Goal: Task Accomplishment & Management: Use online tool/utility

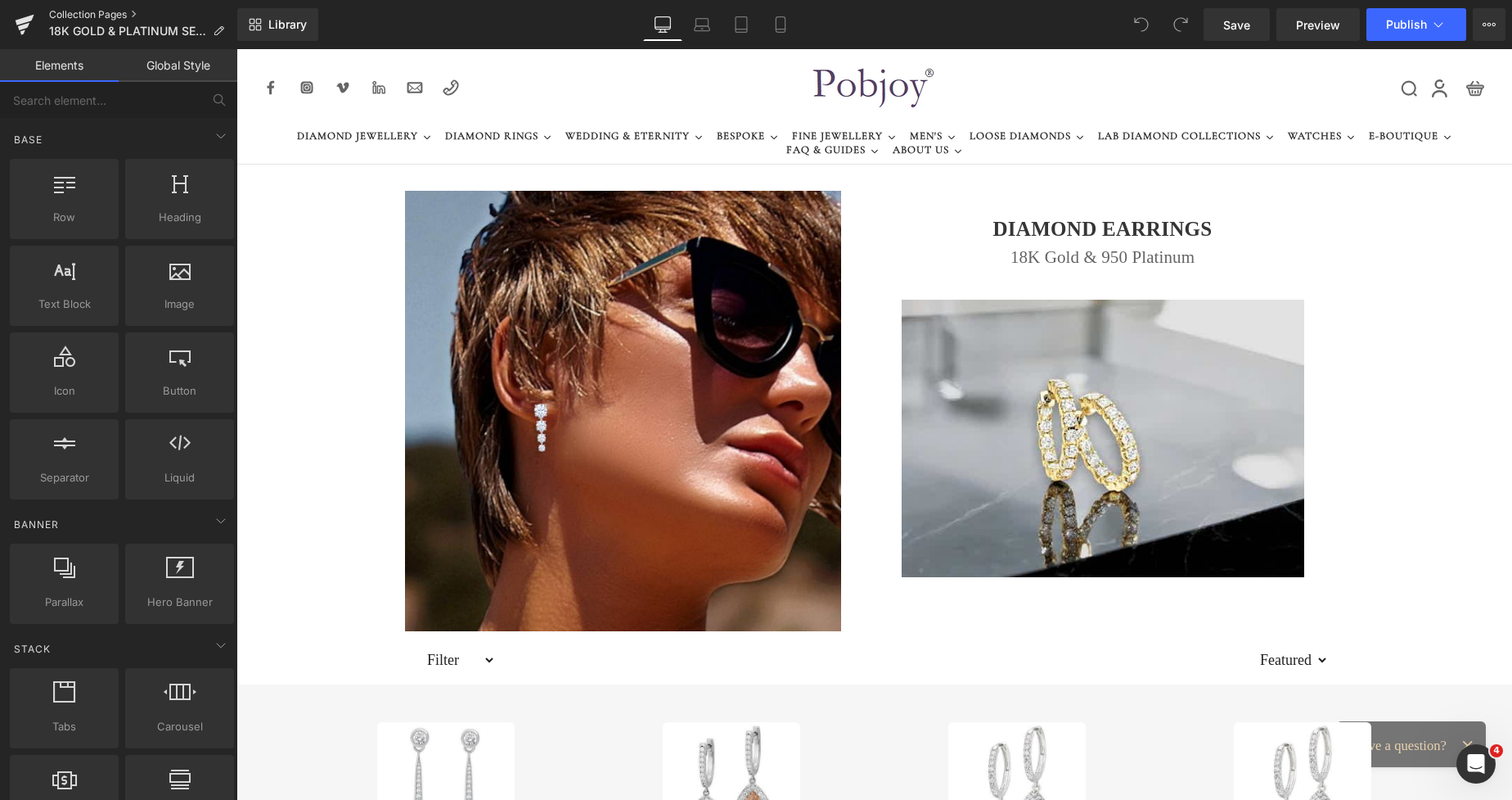
click at [113, 16] on link "Collection Pages" at bounding box center [142, 15] width 188 height 13
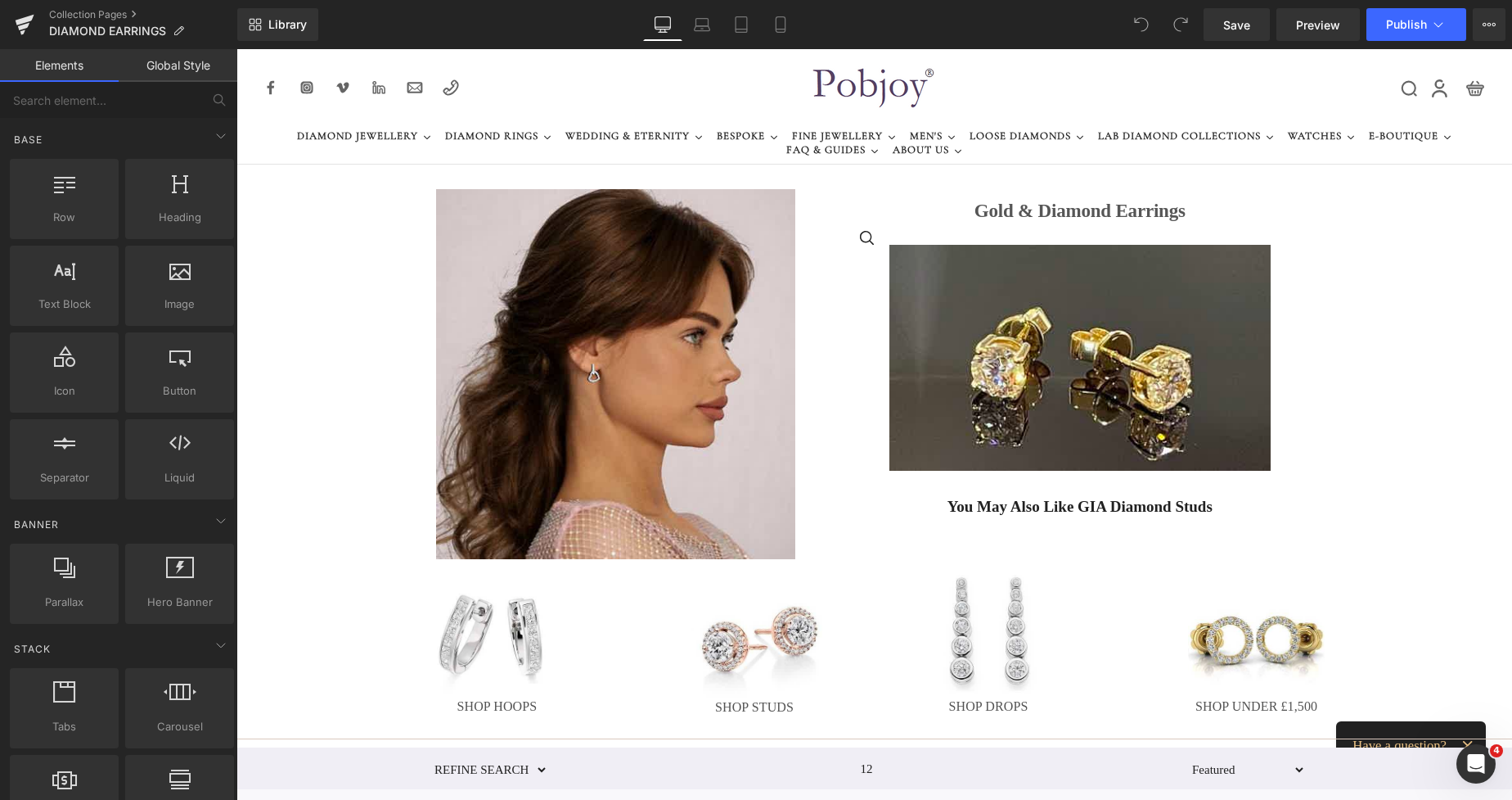
click at [110, 6] on div "Collection Pages DIAMOND EARRINGS" at bounding box center [118, 24] width 237 height 49
click at [108, 8] on link "Collection Pages" at bounding box center [142, 15] width 188 height 13
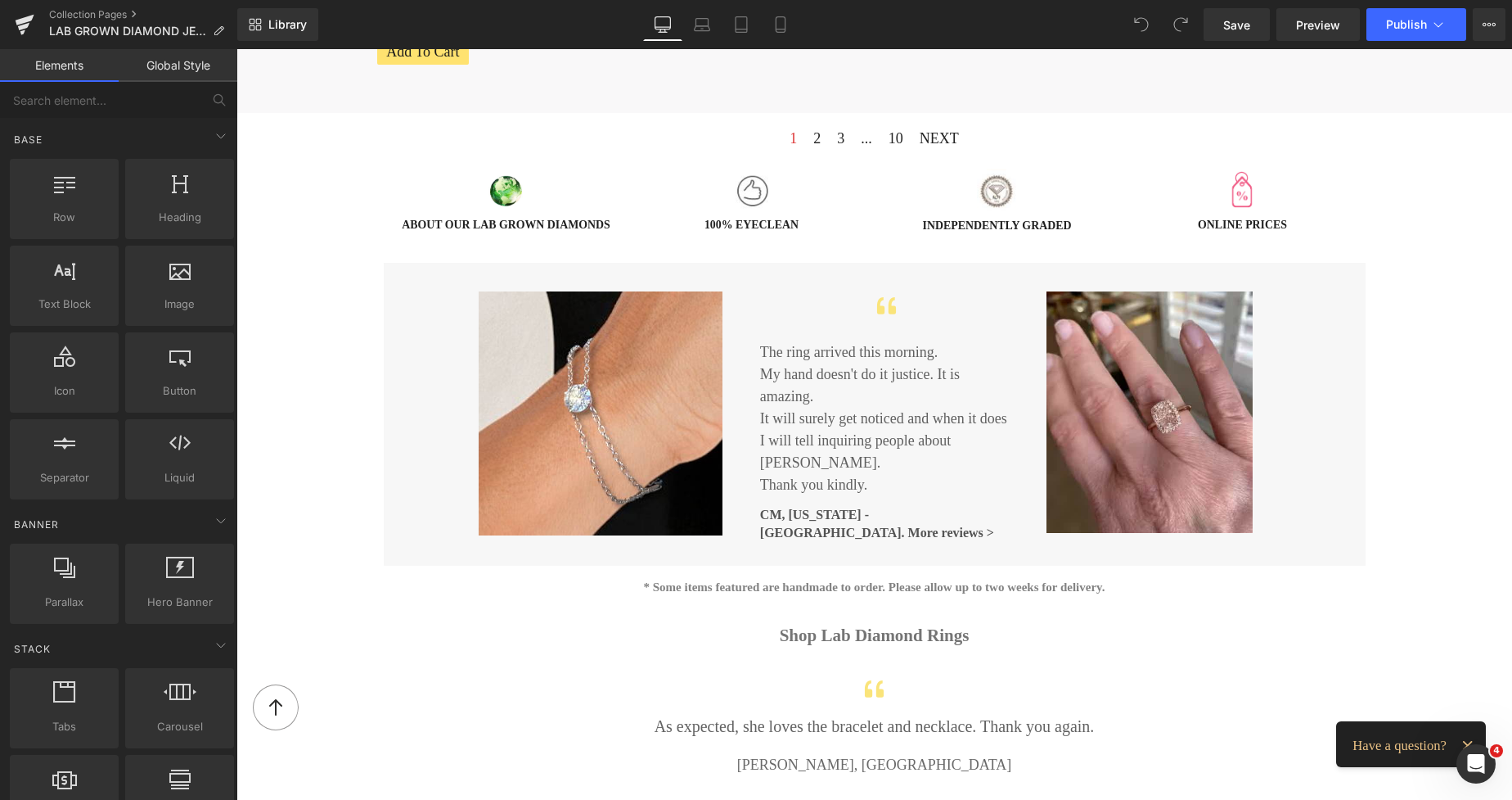
scroll to position [1574, 0]
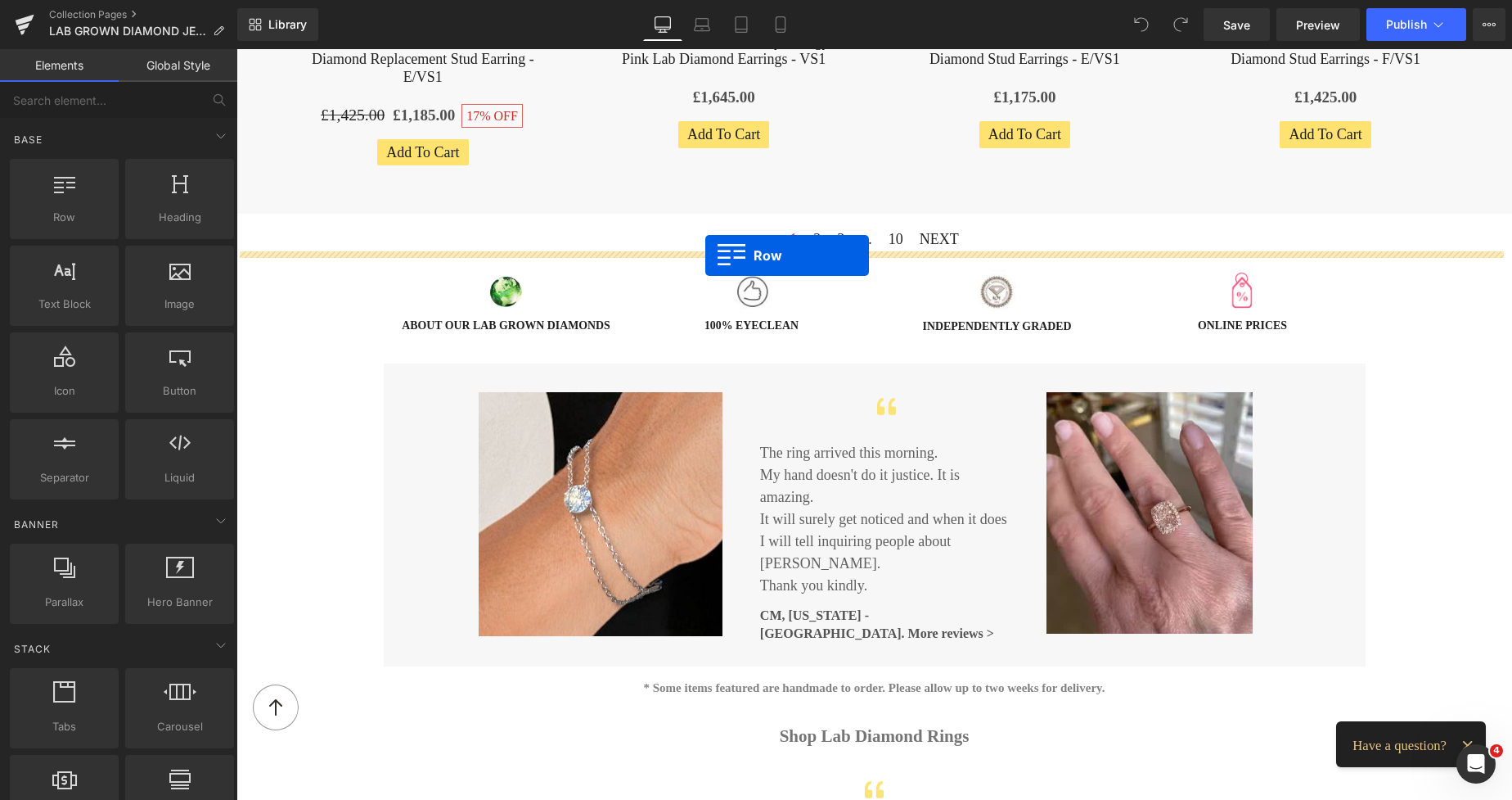
drag, startPoint x: 310, startPoint y: 249, endPoint x: 705, endPoint y: 256, distance: 395.1
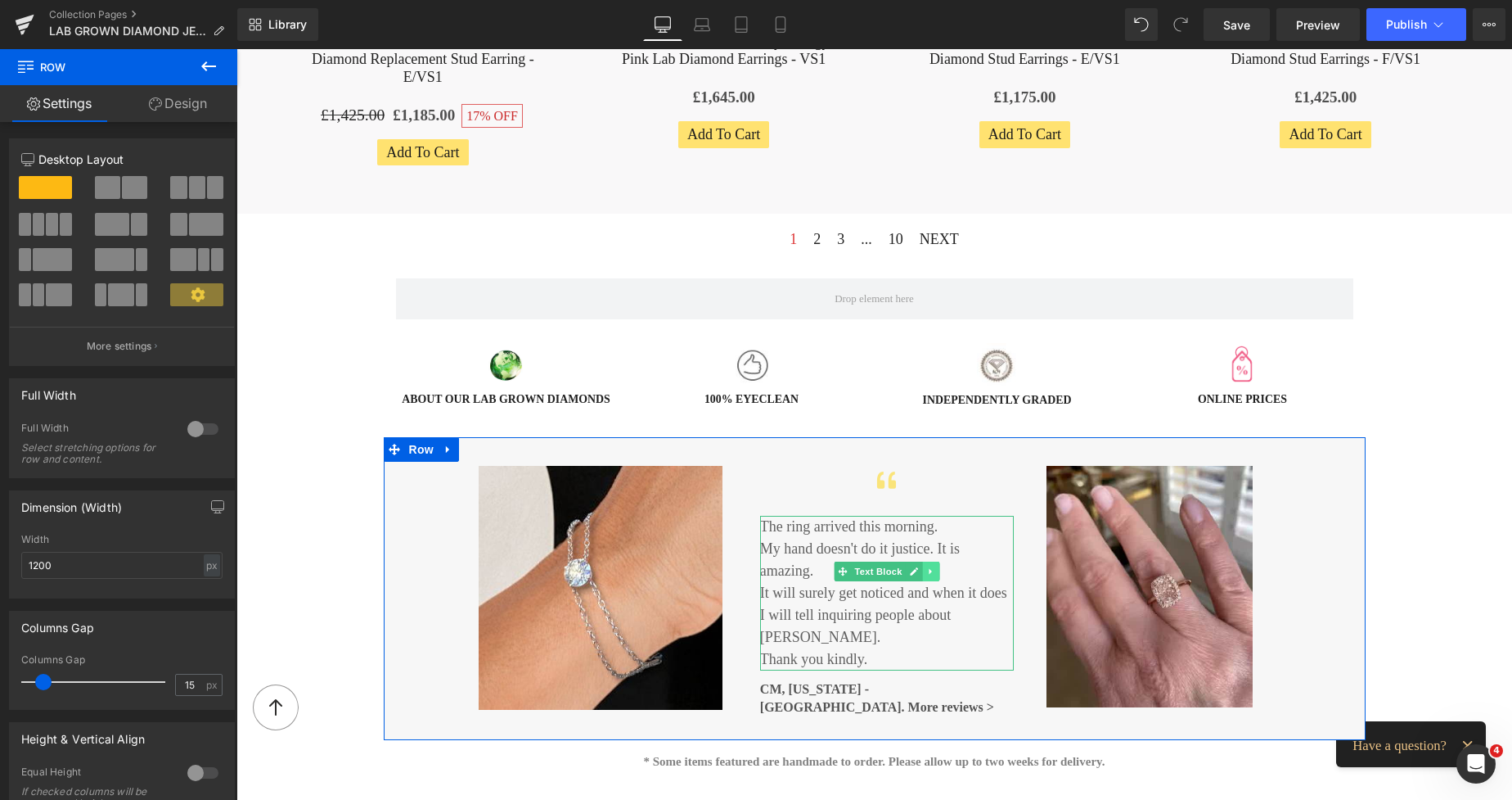
click at [931, 570] on link at bounding box center [931, 571] width 17 height 20
click at [920, 574] on icon at bounding box center [923, 571] width 9 height 9
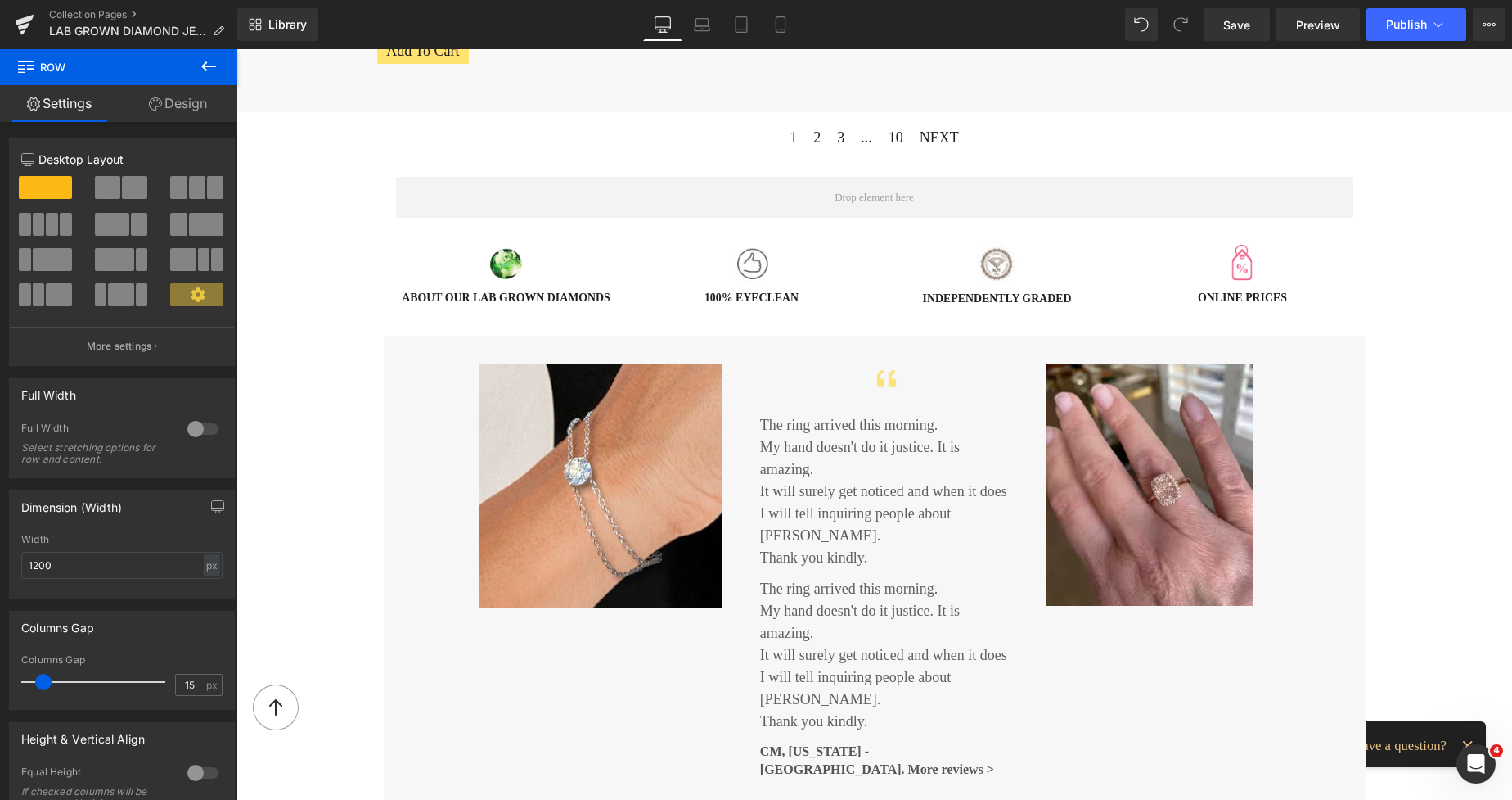
scroll to position [1645, 0]
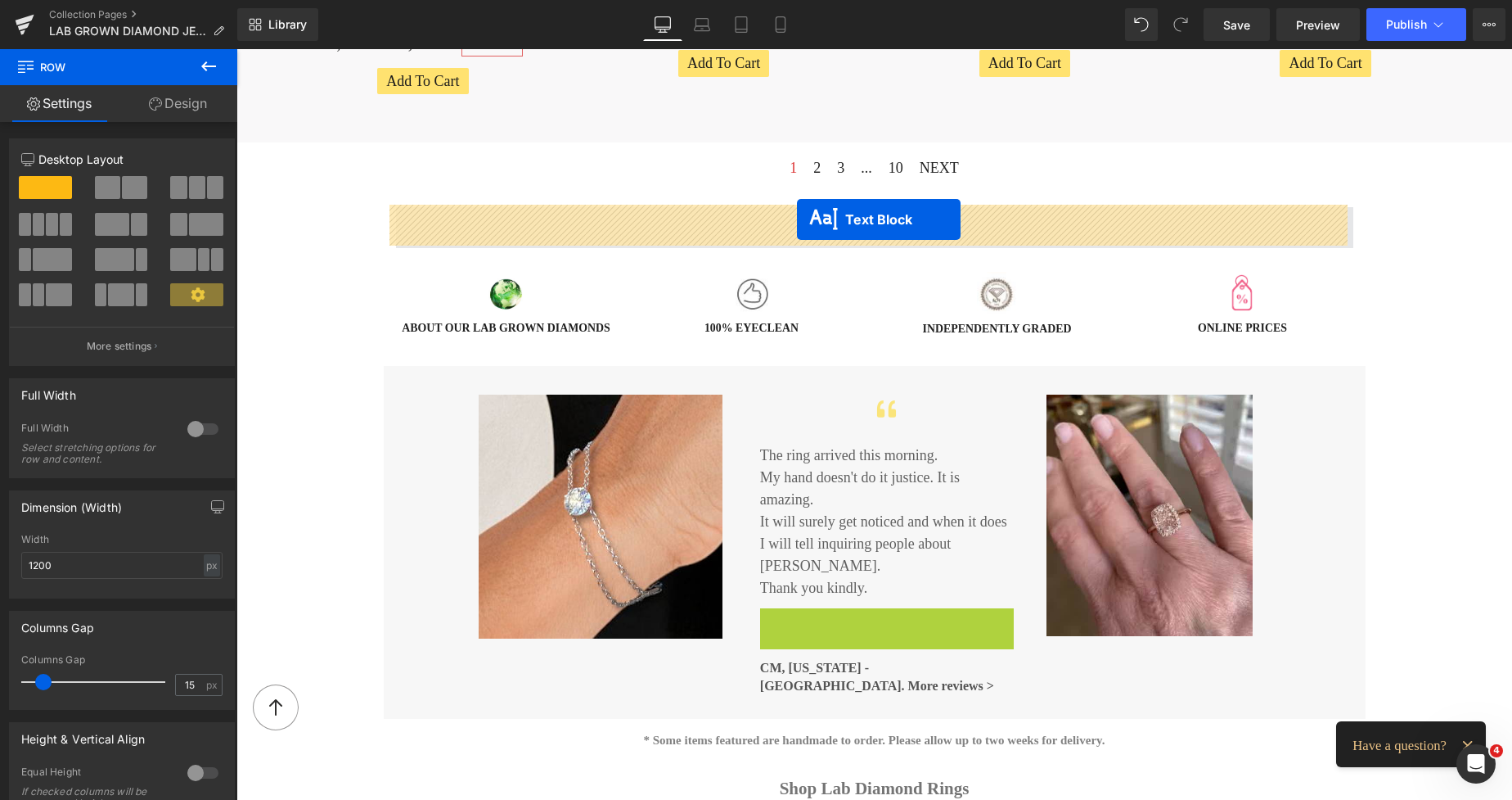
drag, startPoint x: 836, startPoint y: 617, endPoint x: 797, endPoint y: 219, distance: 399.9
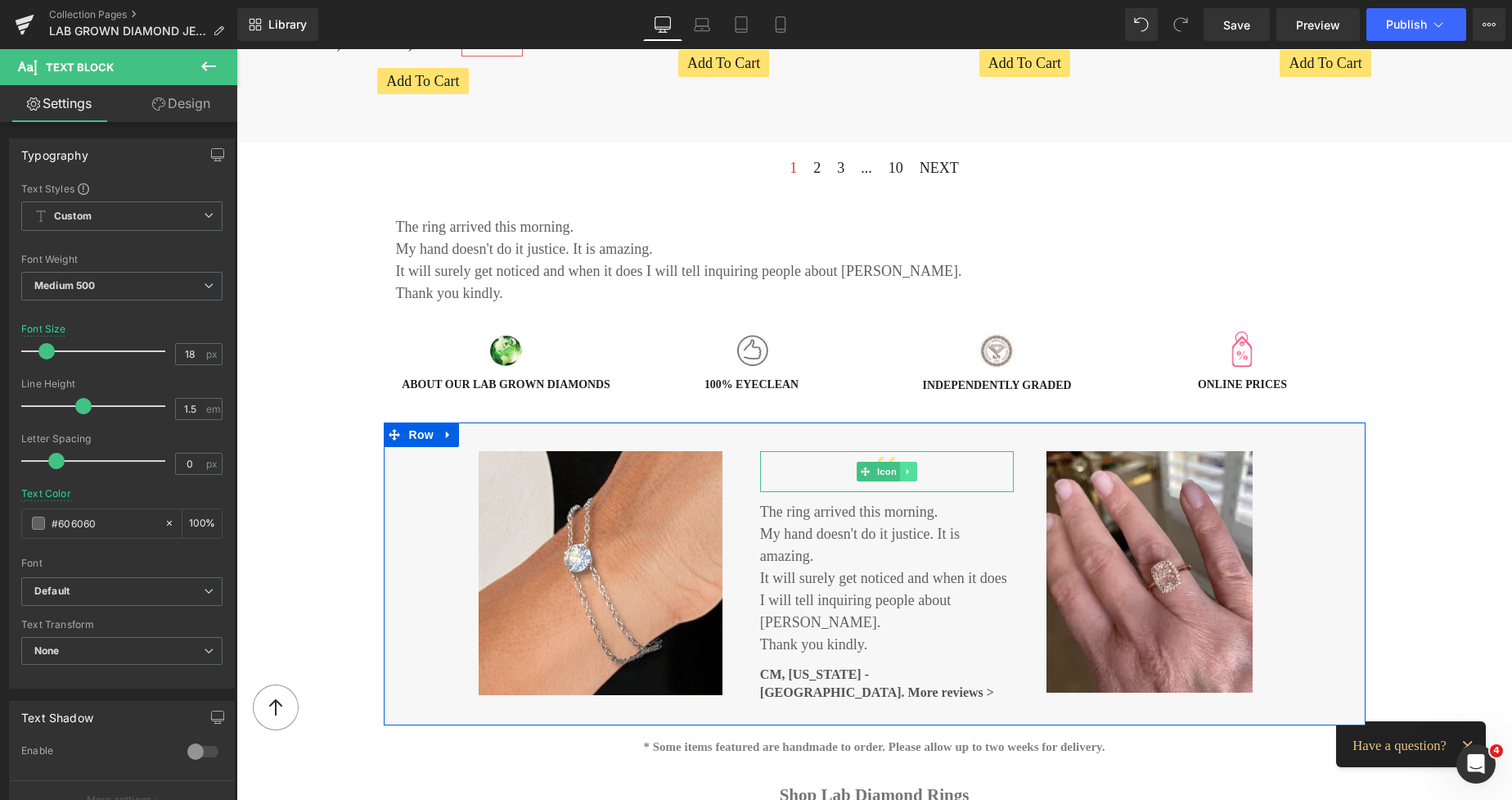
click at [906, 471] on icon at bounding box center [907, 472] width 3 height 6
click at [896, 471] on icon at bounding box center [900, 471] width 9 height 9
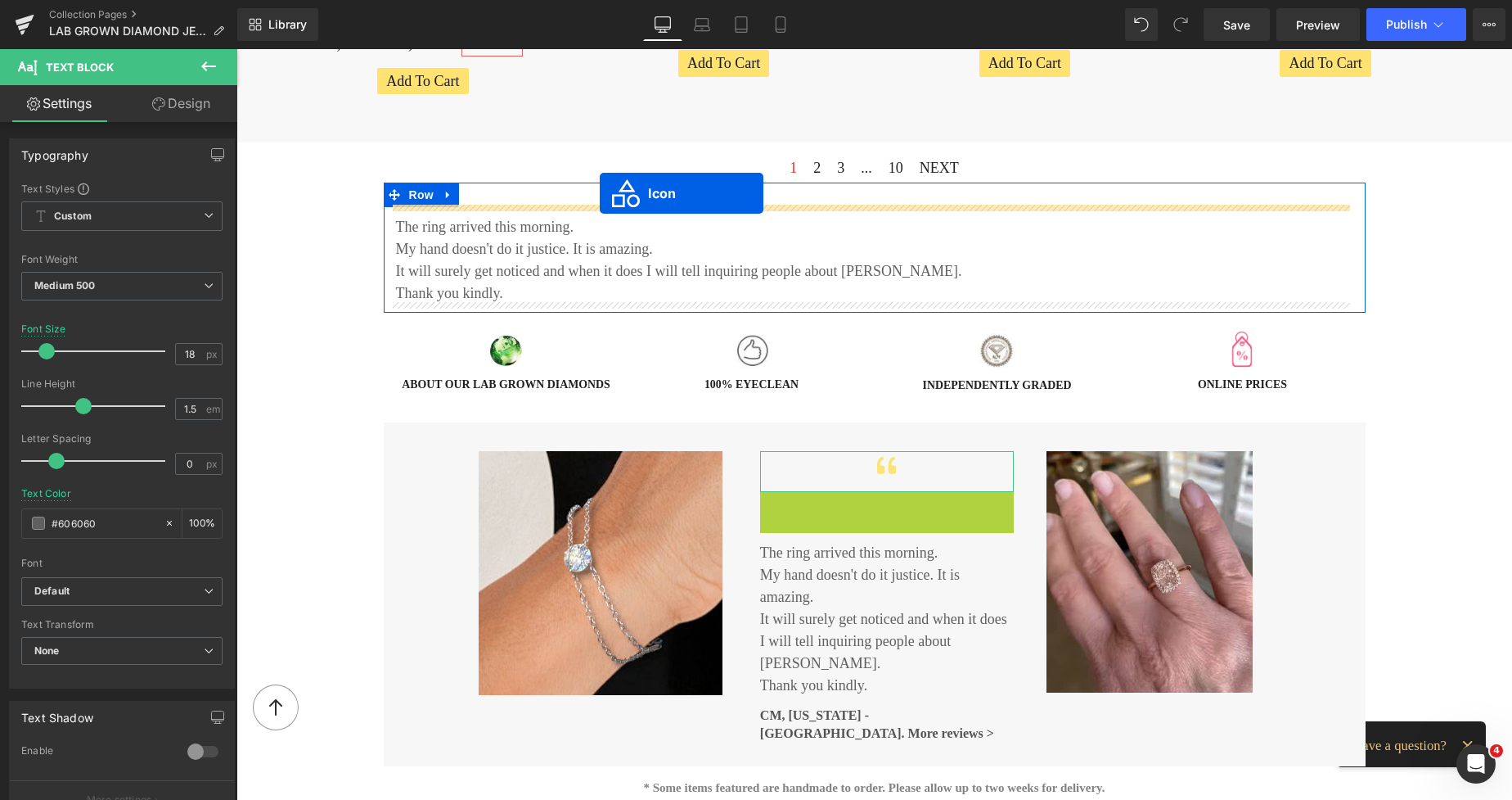
drag, startPoint x: 857, startPoint y: 515, endPoint x: 599, endPoint y: 193, distance: 412.6
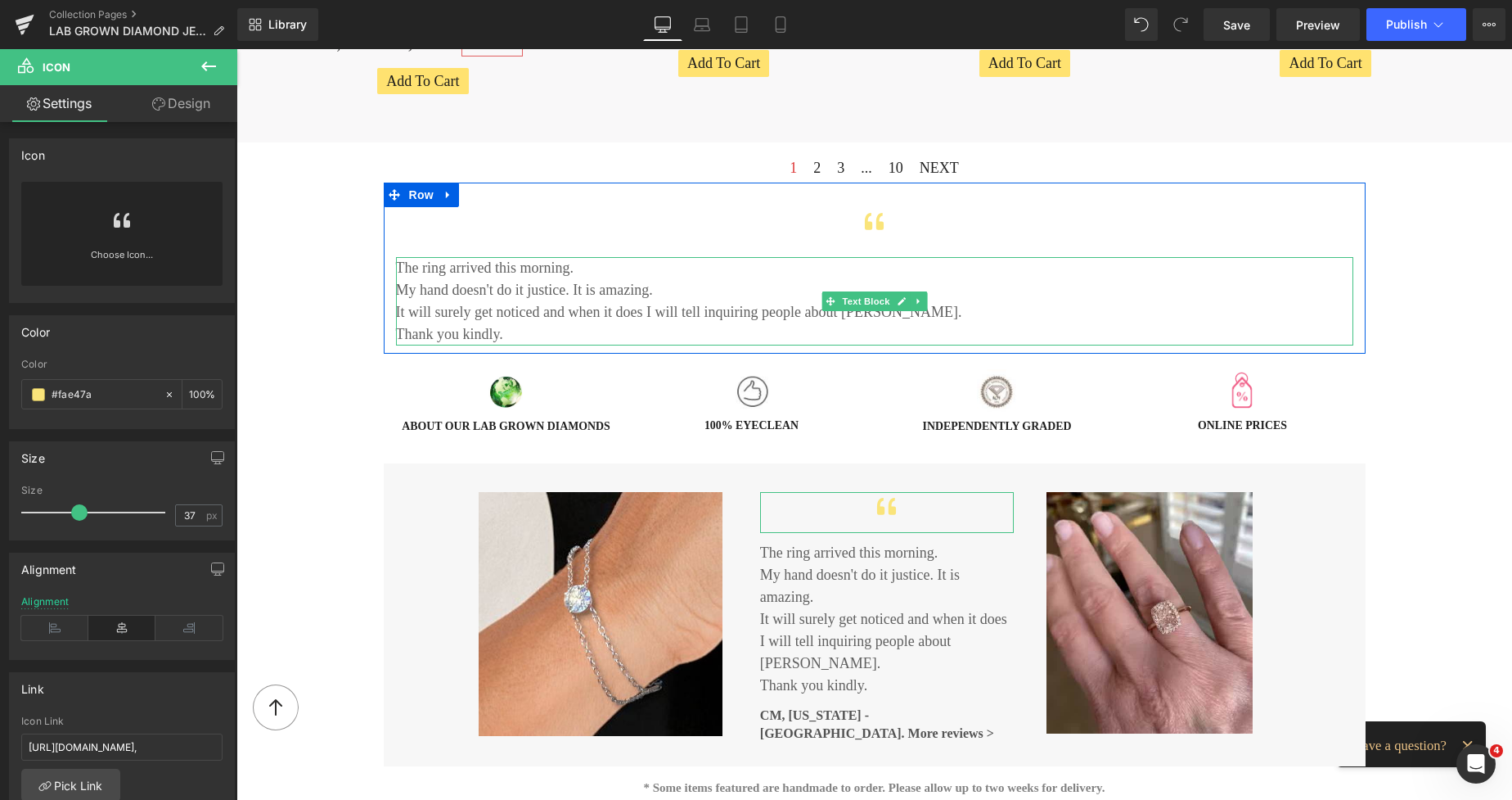
click at [620, 279] on p "My hand doesn't do it justice. I t is amazing." at bounding box center [874, 290] width 958 height 22
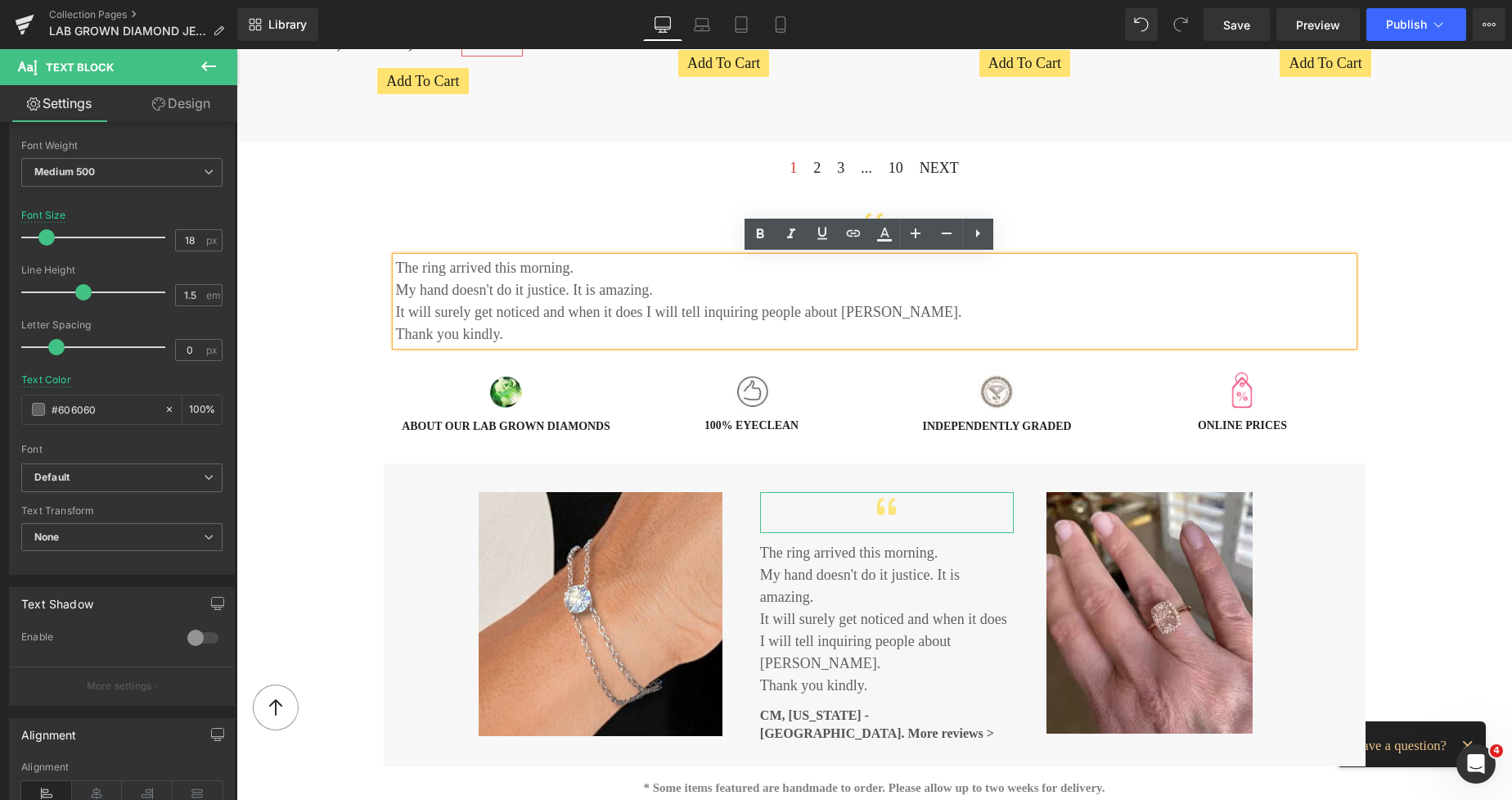
scroll to position [360, 0]
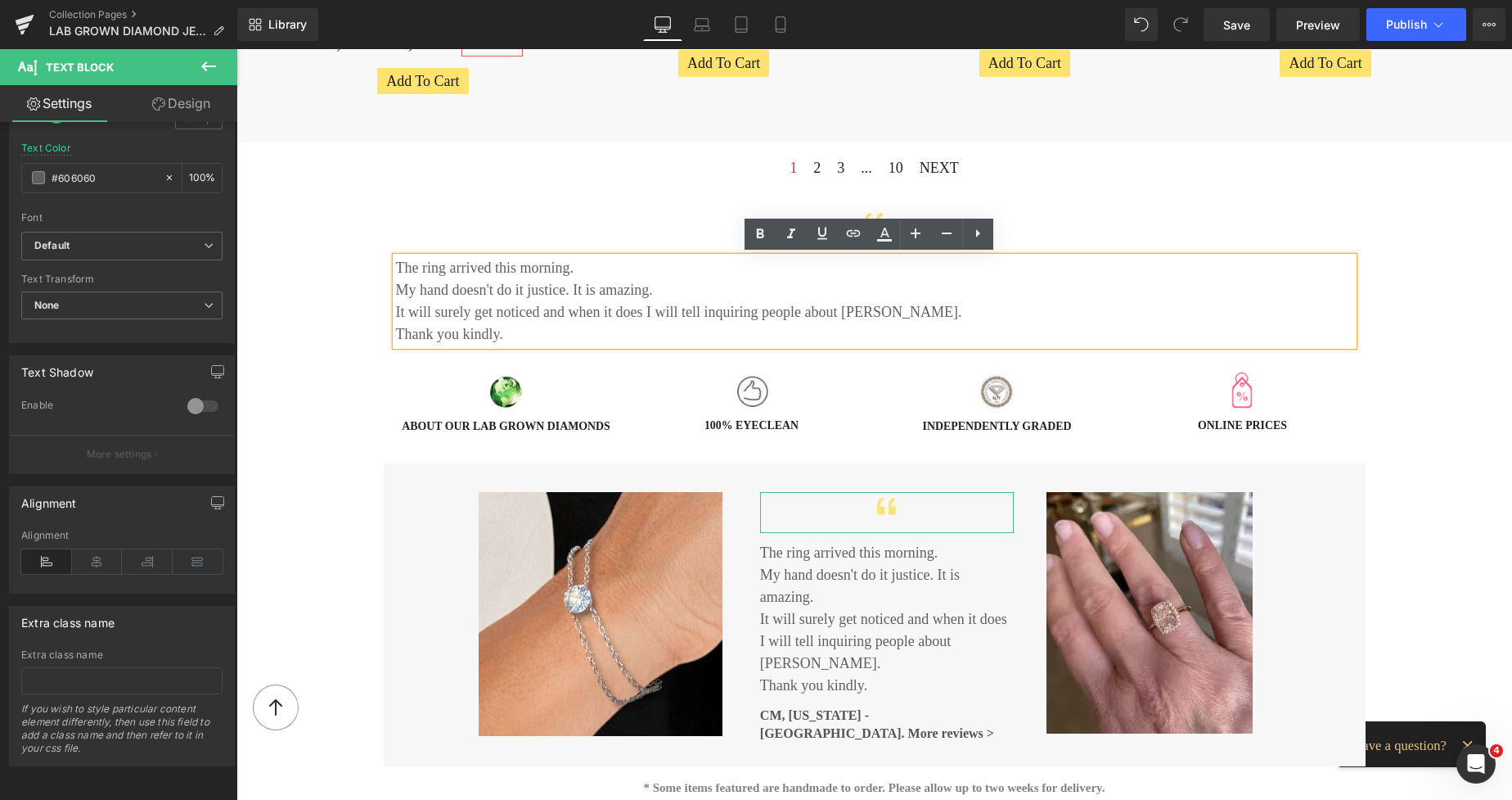
click at [230, 671] on b at bounding box center [233, 583] width 7 height 442
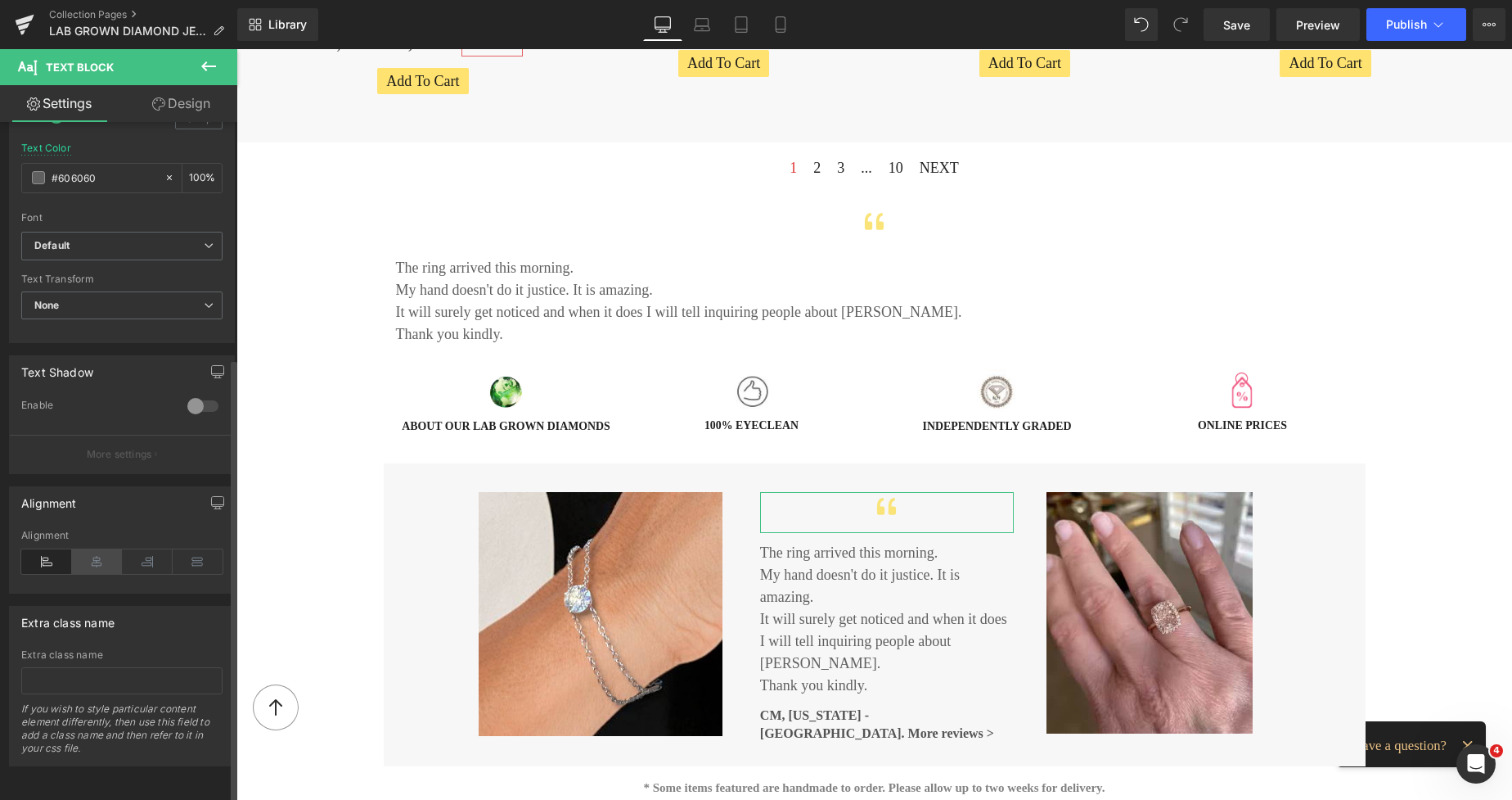
click at [94, 549] on icon at bounding box center [97, 561] width 51 height 24
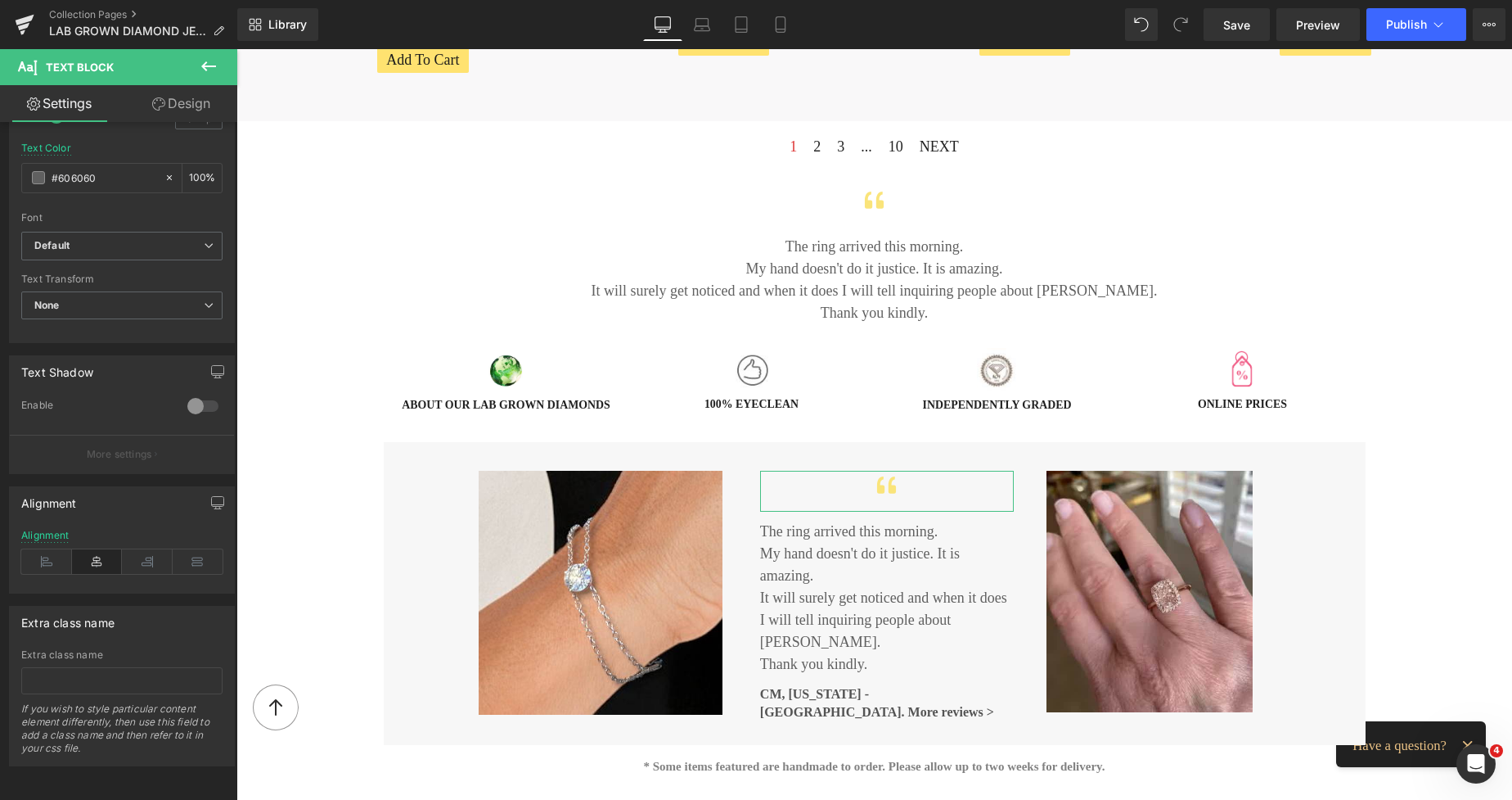
scroll to position [1703, 0]
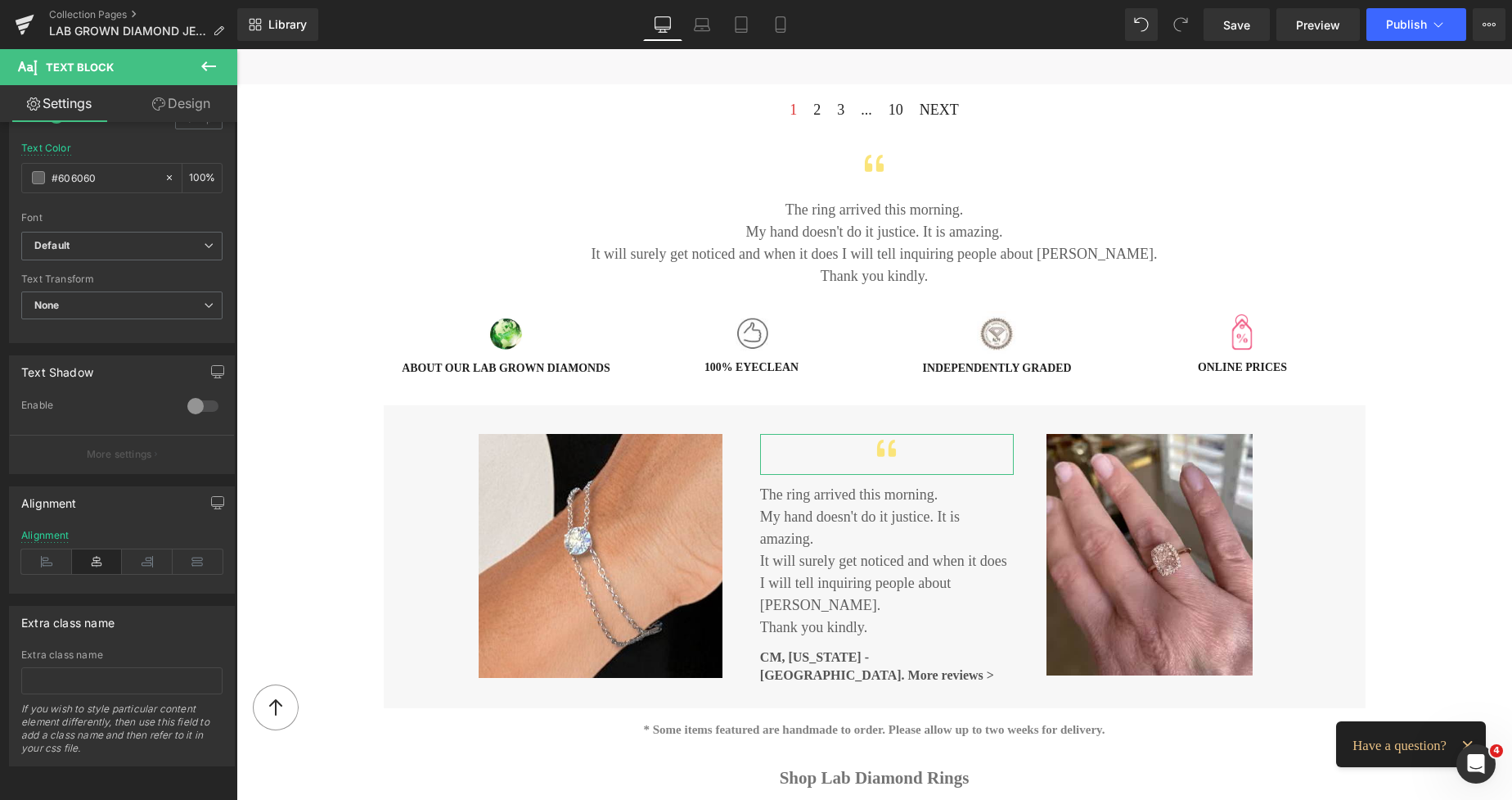
click at [800, 564] on p "It will surely get noticed and when it does I will tell inquiring people about …" at bounding box center [887, 583] width 254 height 67
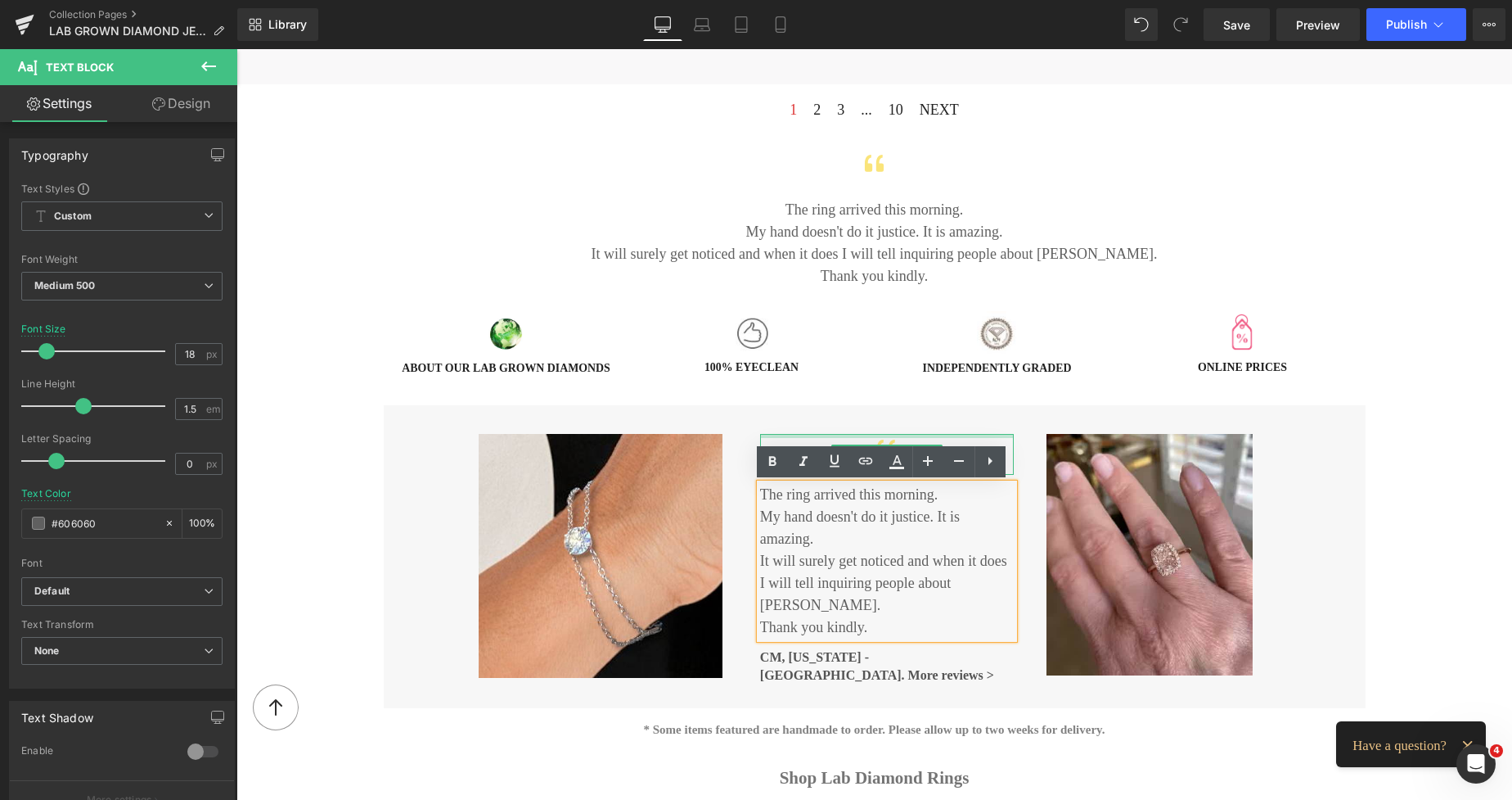
click at [996, 434] on div at bounding box center [887, 436] width 254 height 4
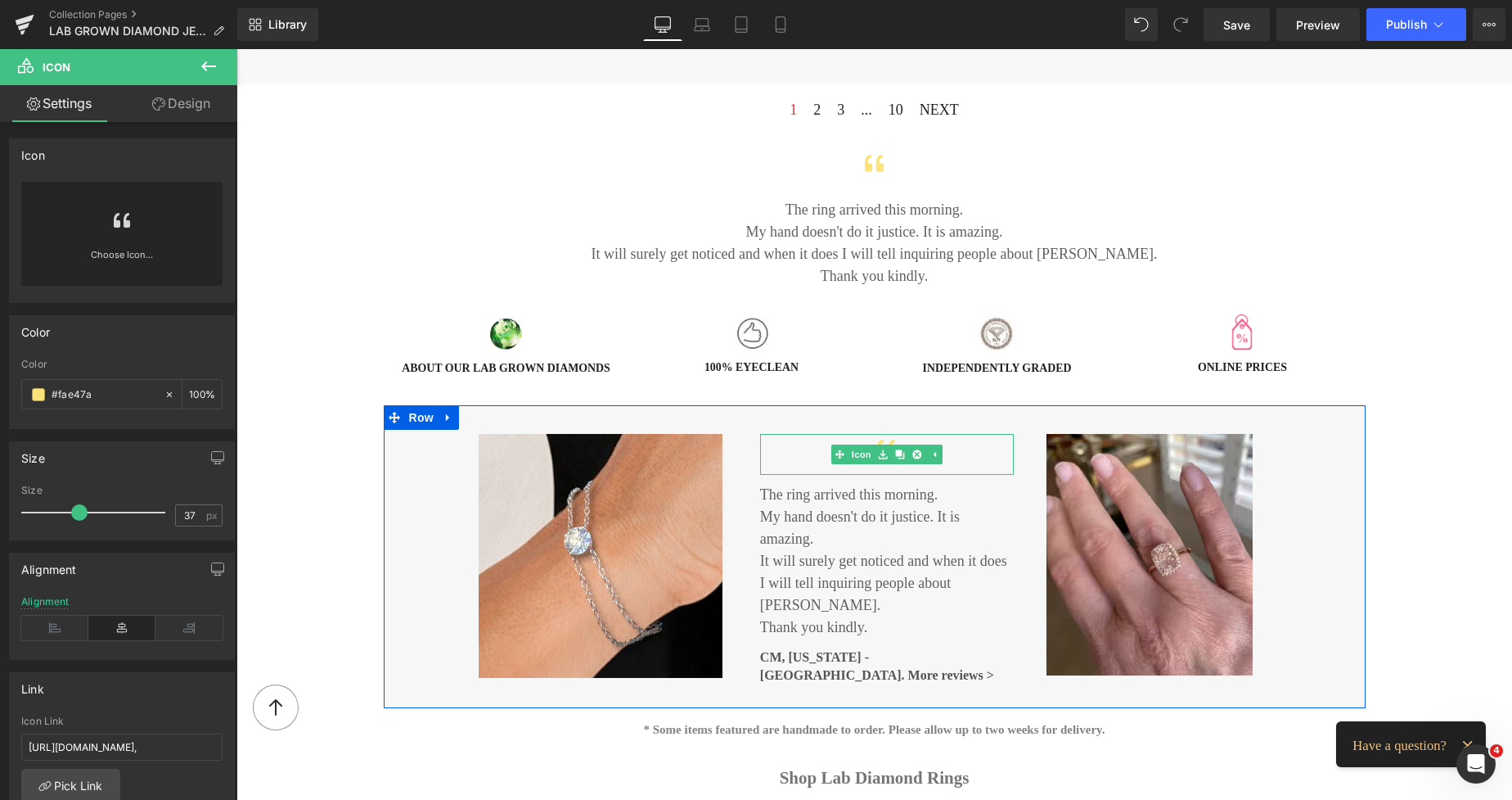
click at [960, 448] on div at bounding box center [887, 454] width 254 height 41
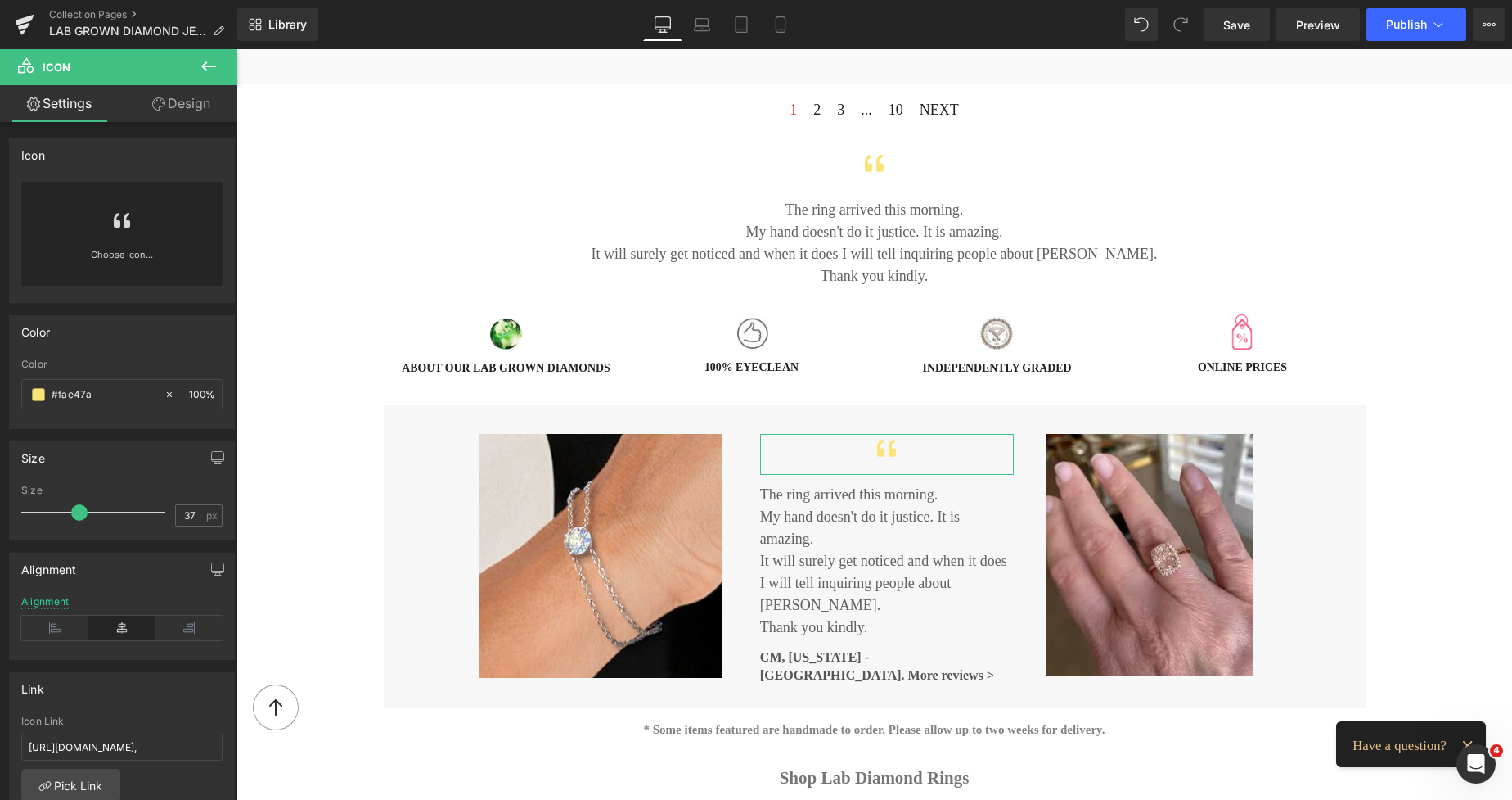
click at [198, 103] on link "Design" at bounding box center [181, 103] width 119 height 37
click at [0, 0] on div "Spacing" at bounding box center [0, 0] width 0 height 0
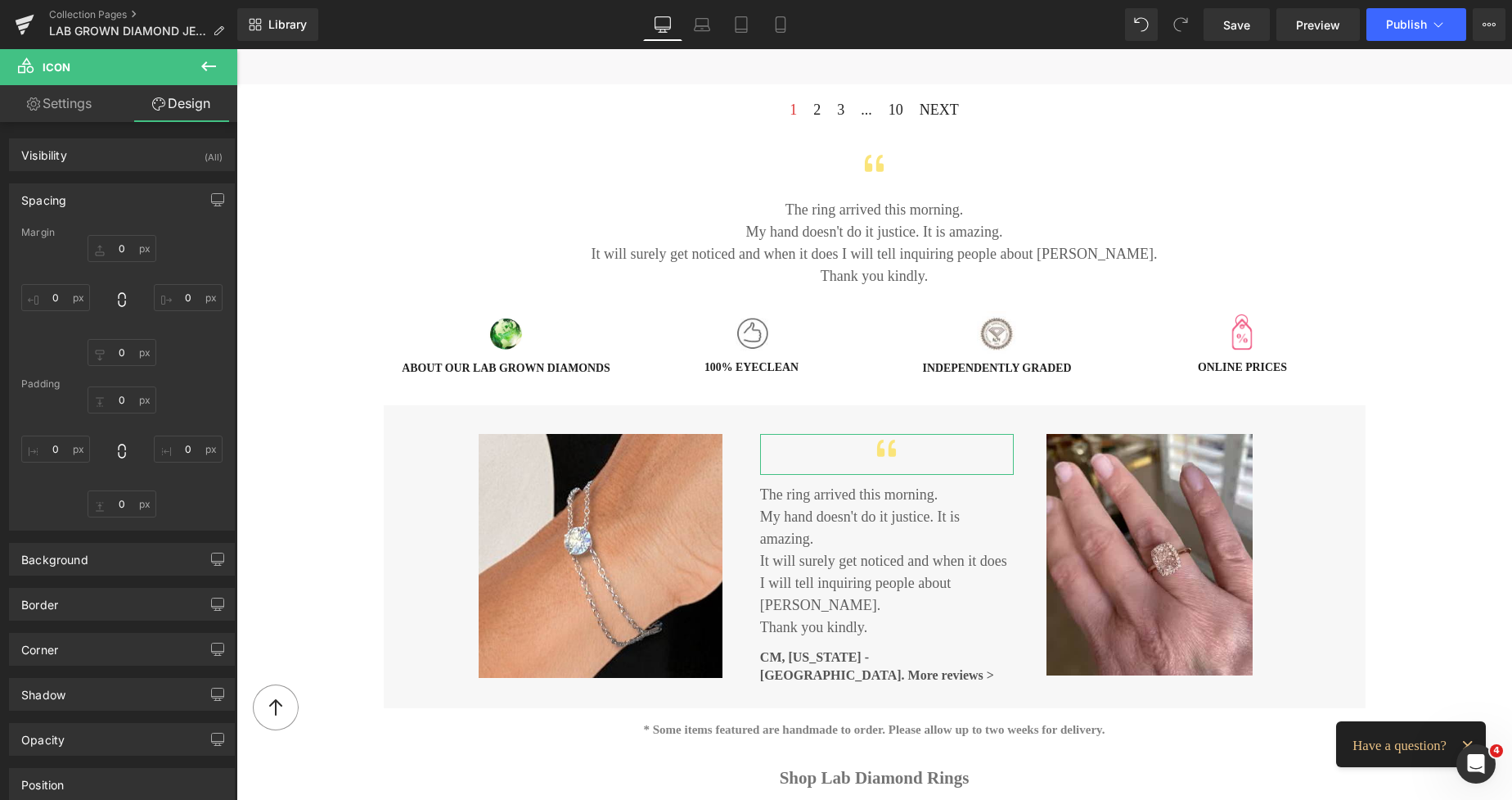
type input "0"
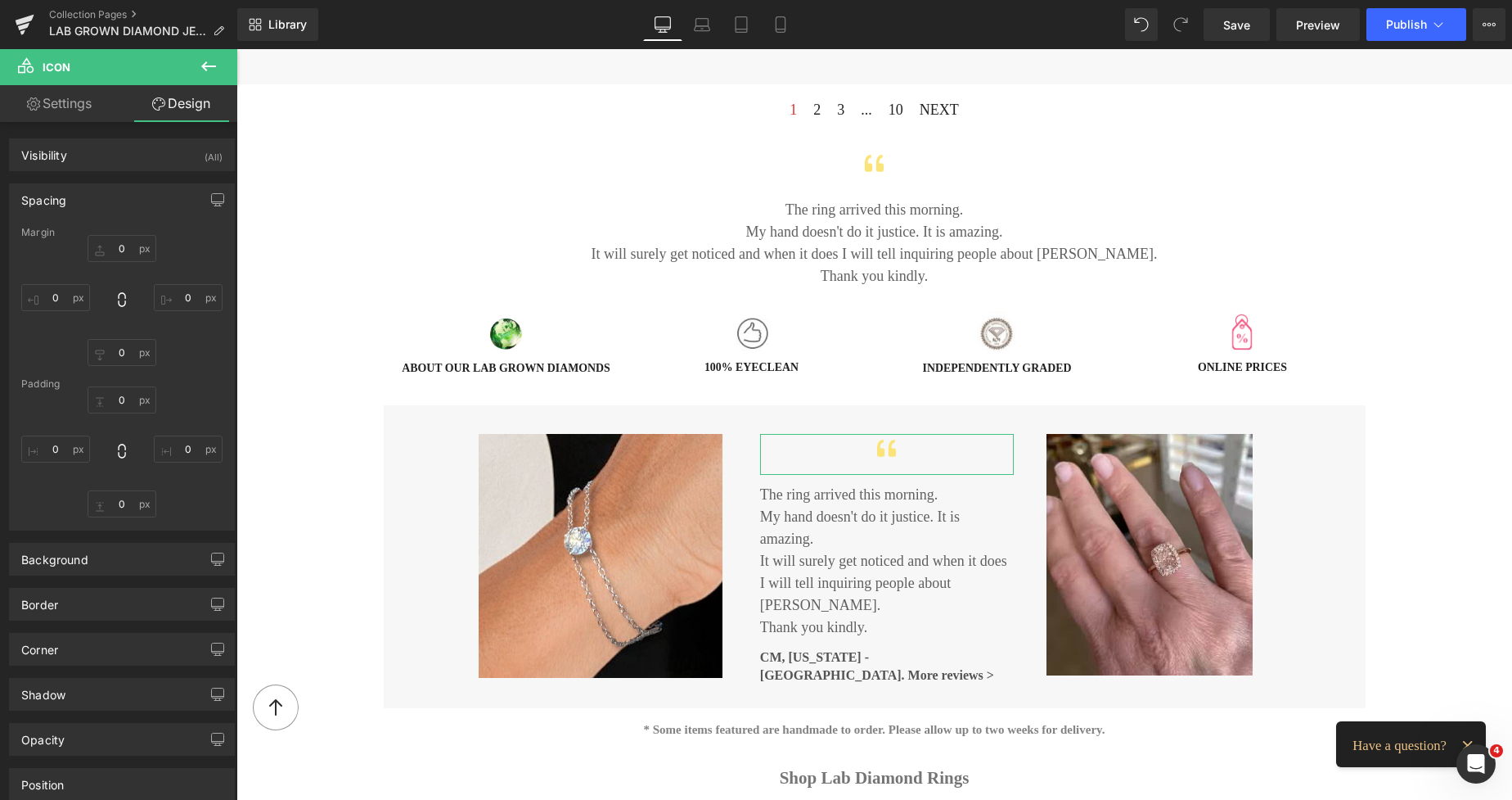
type input "0"
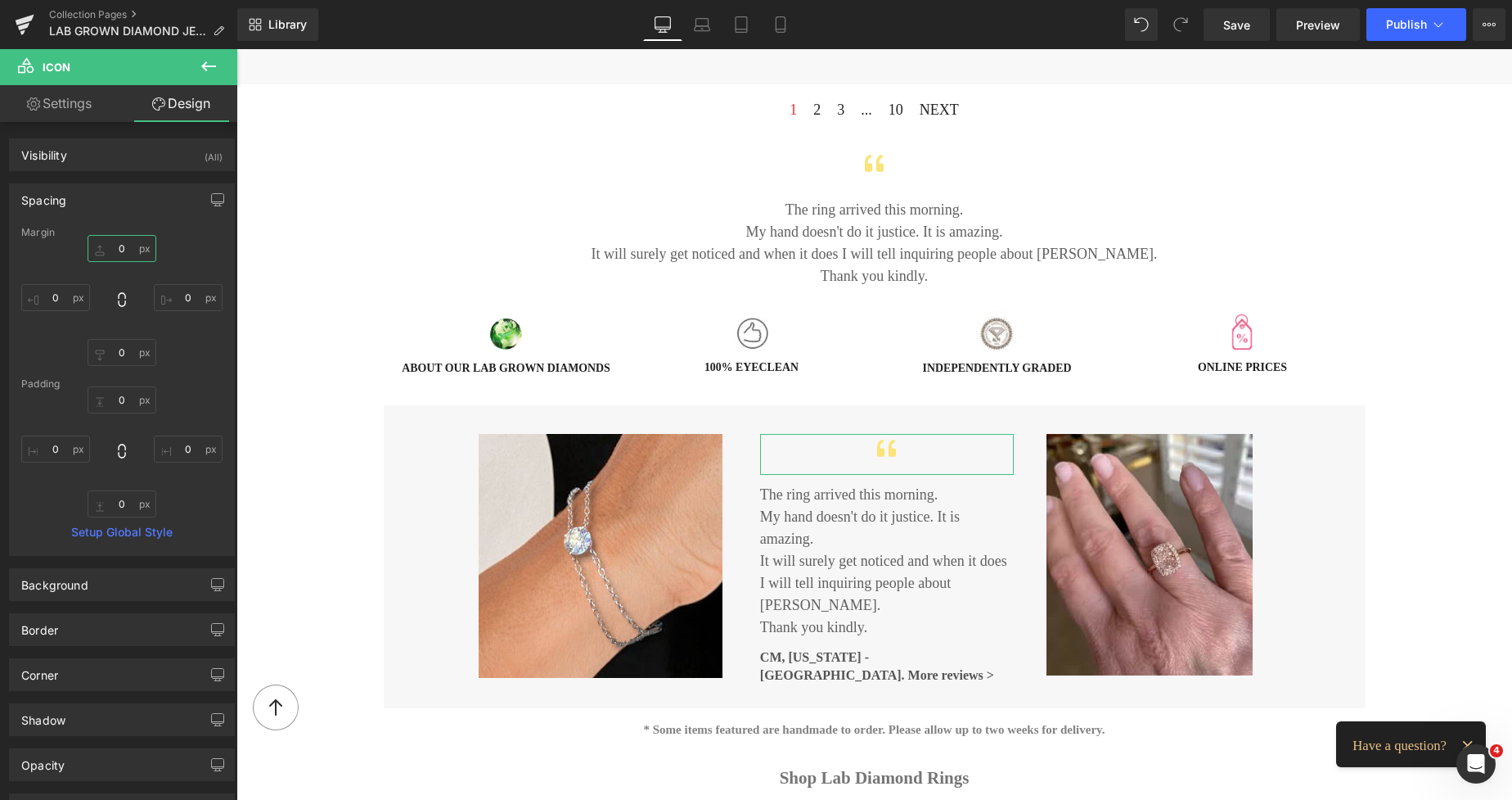
click at [113, 239] on input "0" at bounding box center [122, 248] width 68 height 27
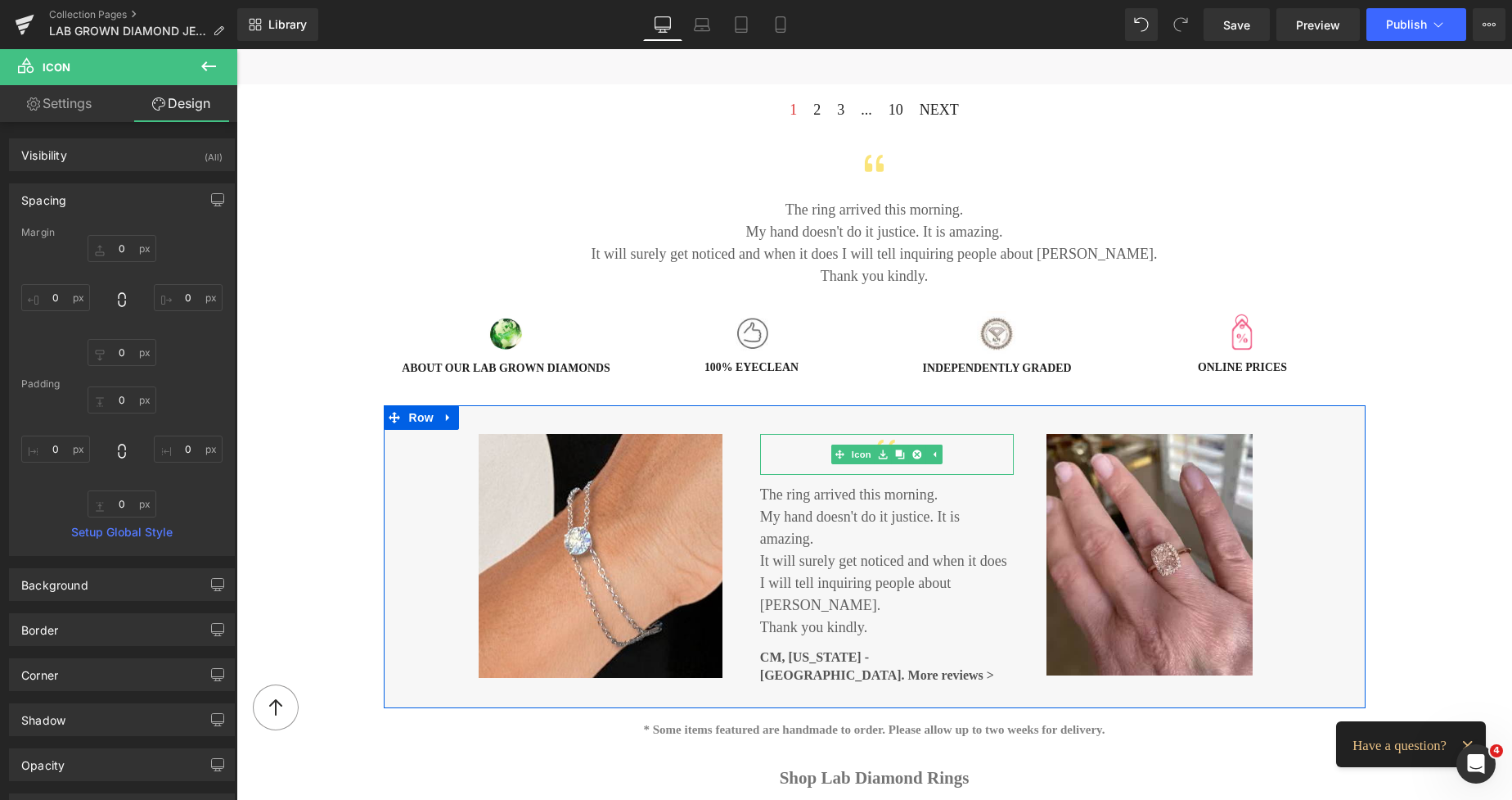
click at [787, 467] on div at bounding box center [887, 454] width 254 height 41
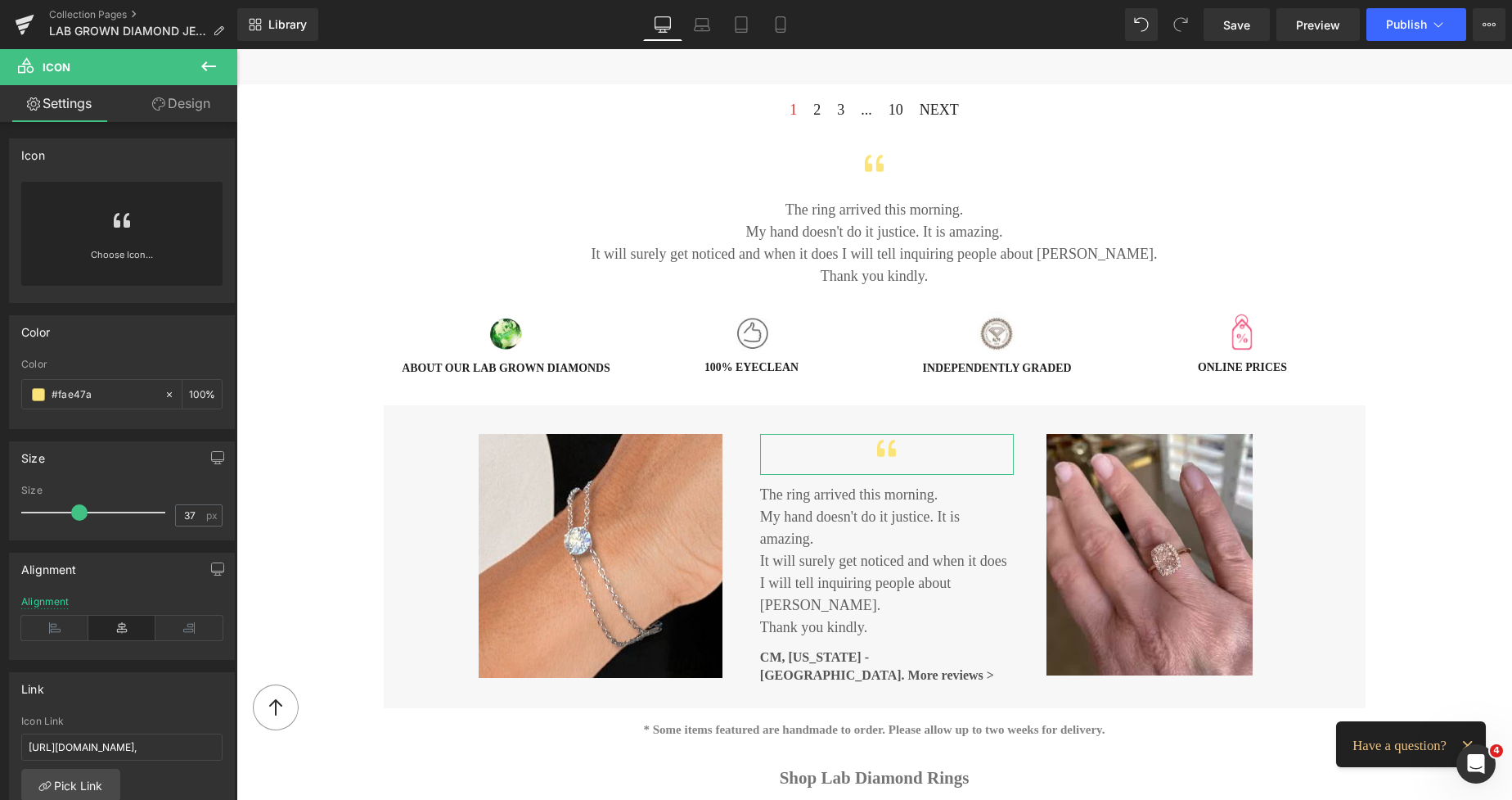
click at [196, 107] on link "Design" at bounding box center [181, 103] width 119 height 37
click at [0, 0] on div "Spacing" at bounding box center [0, 0] width 0 height 0
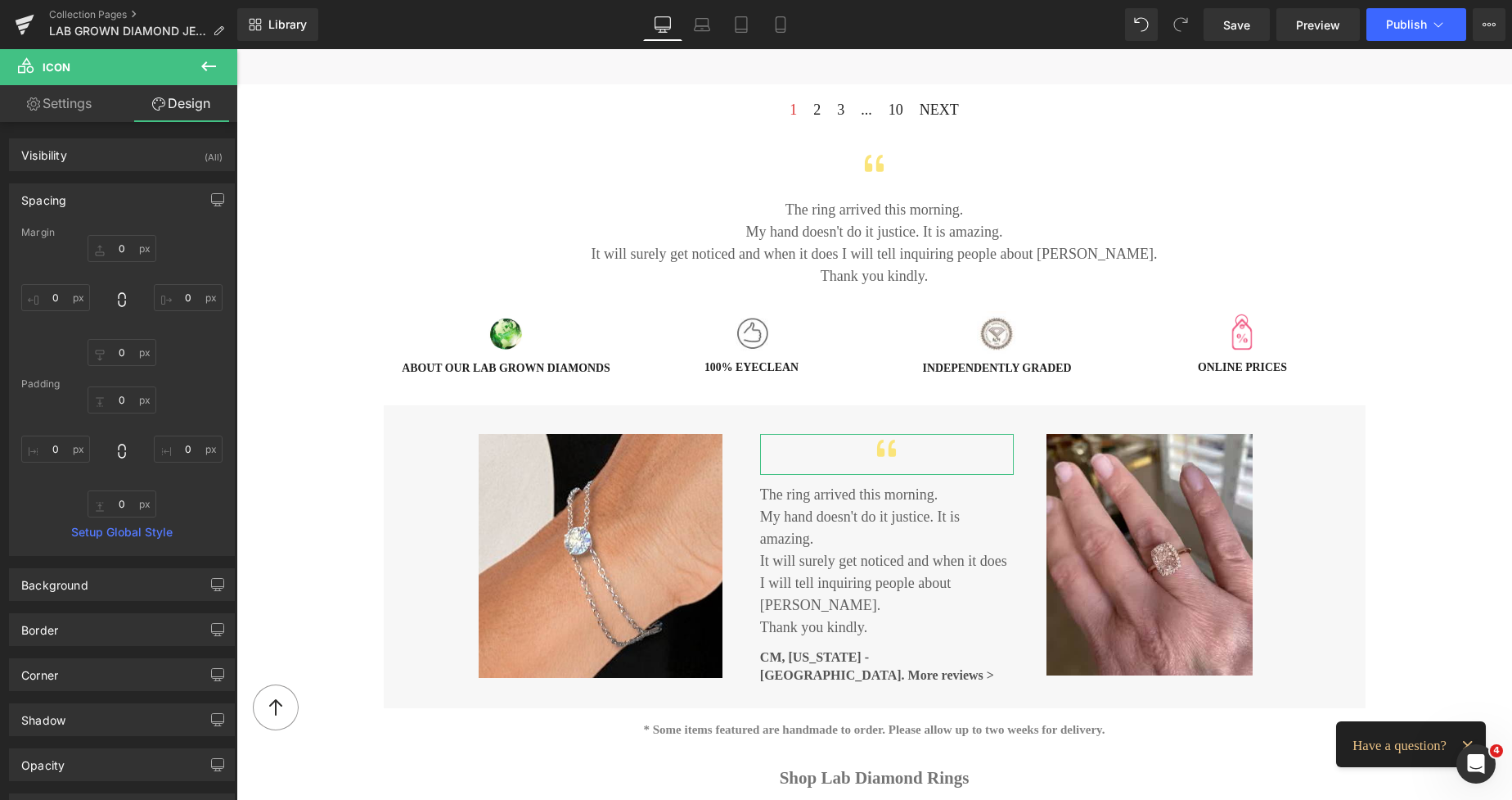
type input "0"
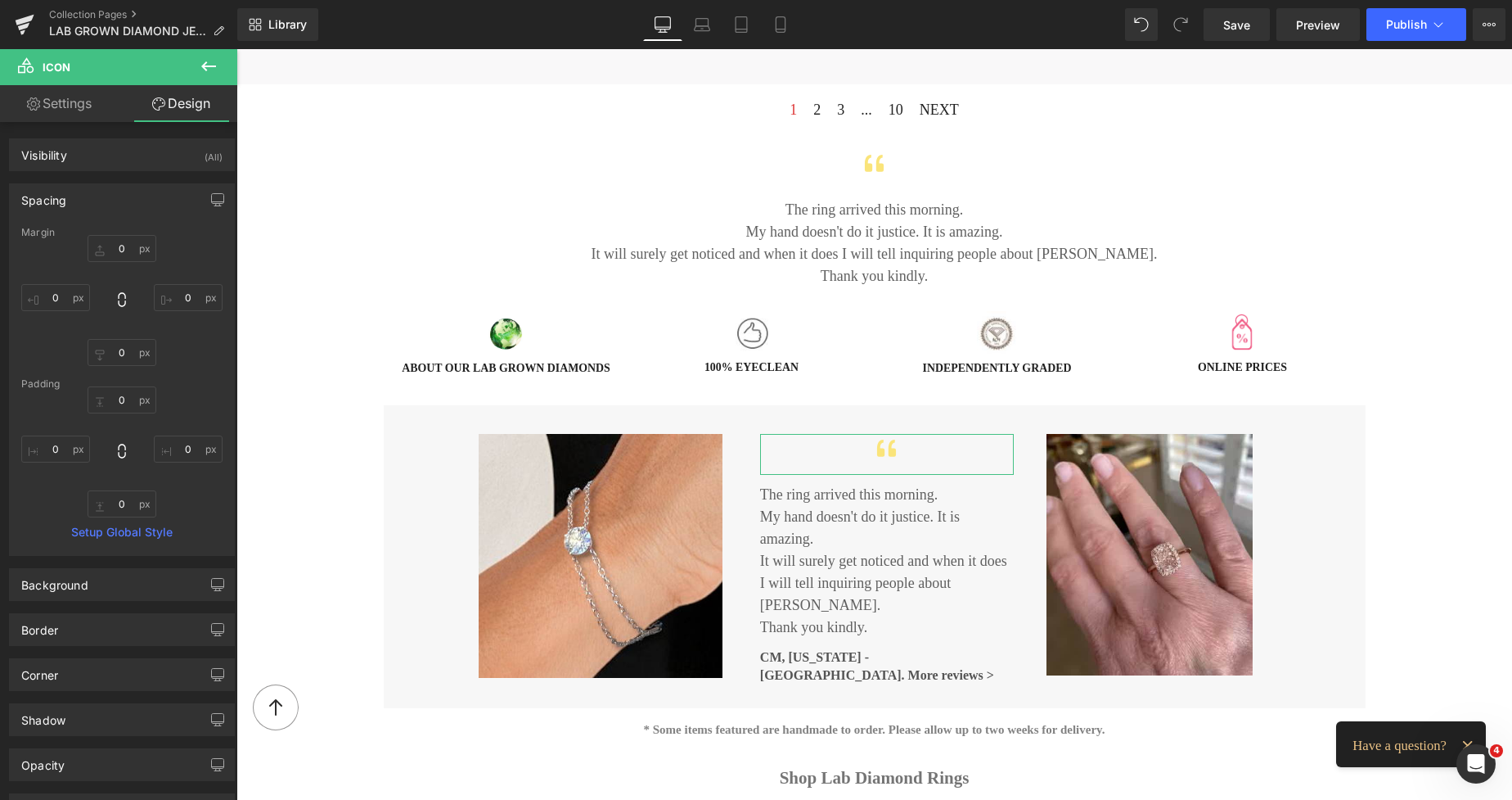
type input "0"
click at [128, 249] on input "0" at bounding box center [122, 248] width 68 height 27
type input "15"
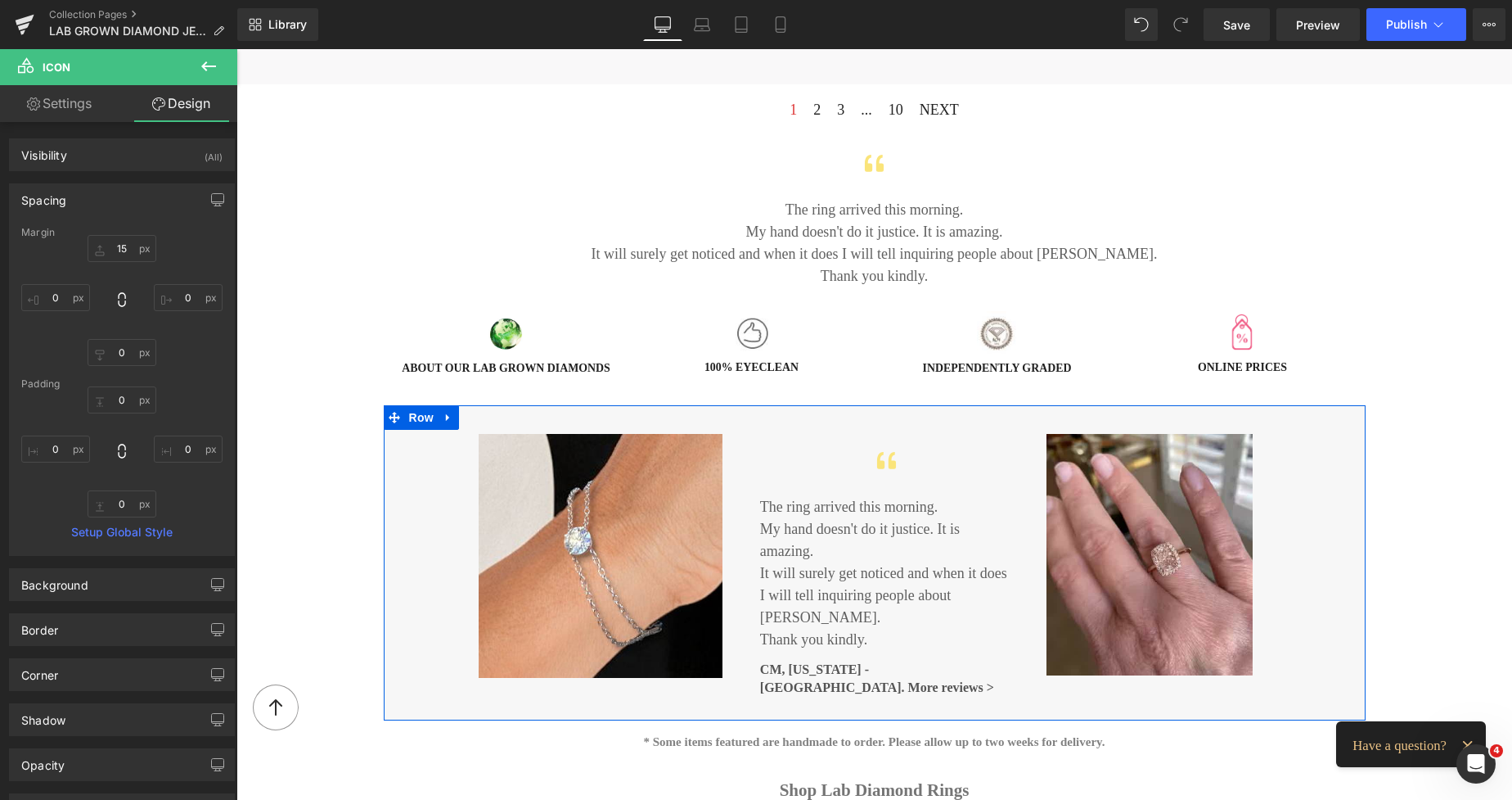
click at [771, 521] on p "My hand doesn't do it justice. I t is amazing." at bounding box center [887, 540] width 254 height 44
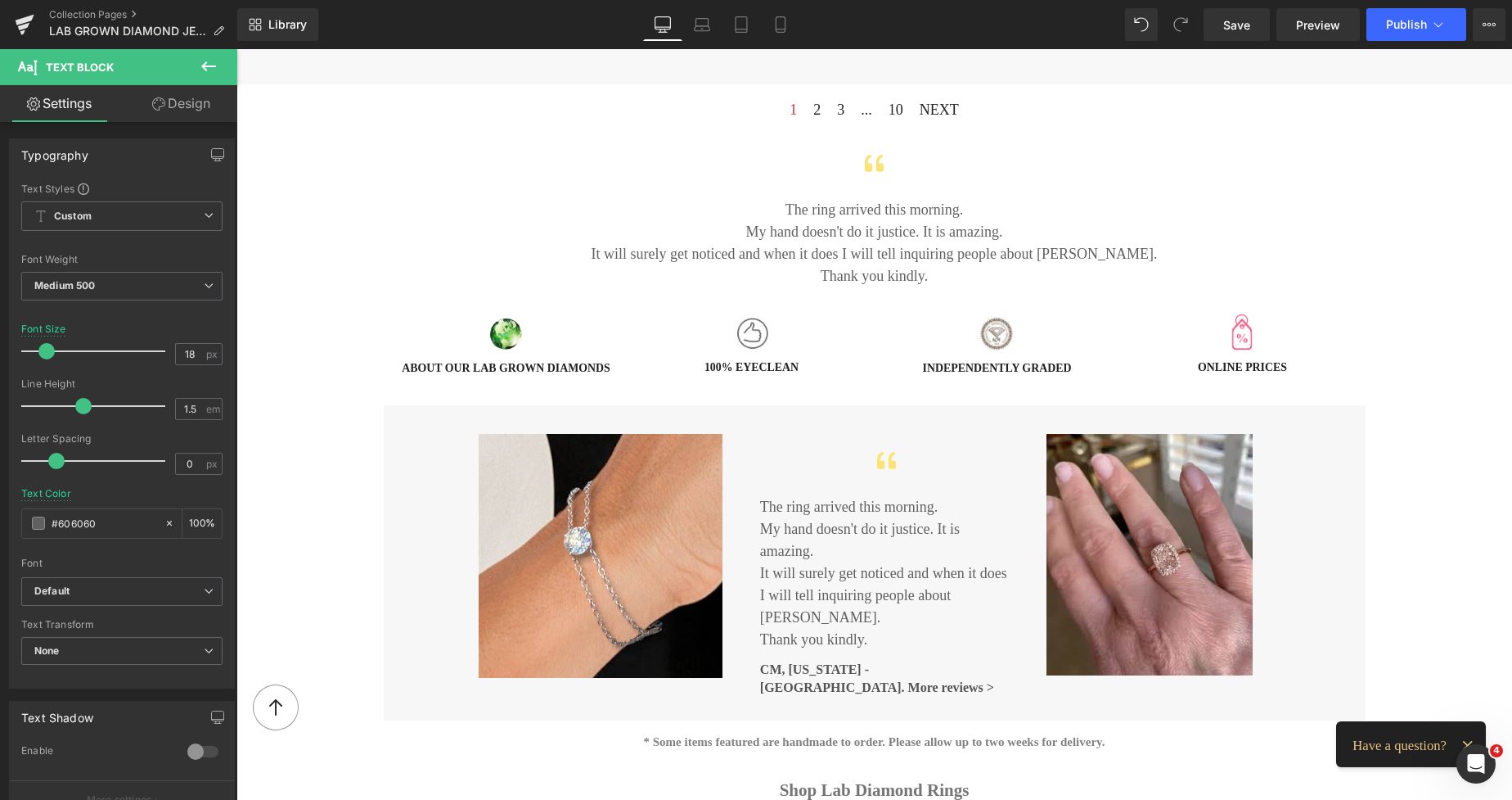
click at [194, 104] on link "Design" at bounding box center [181, 103] width 119 height 37
click at [0, 0] on div "Spacing" at bounding box center [0, 0] width 0 height 0
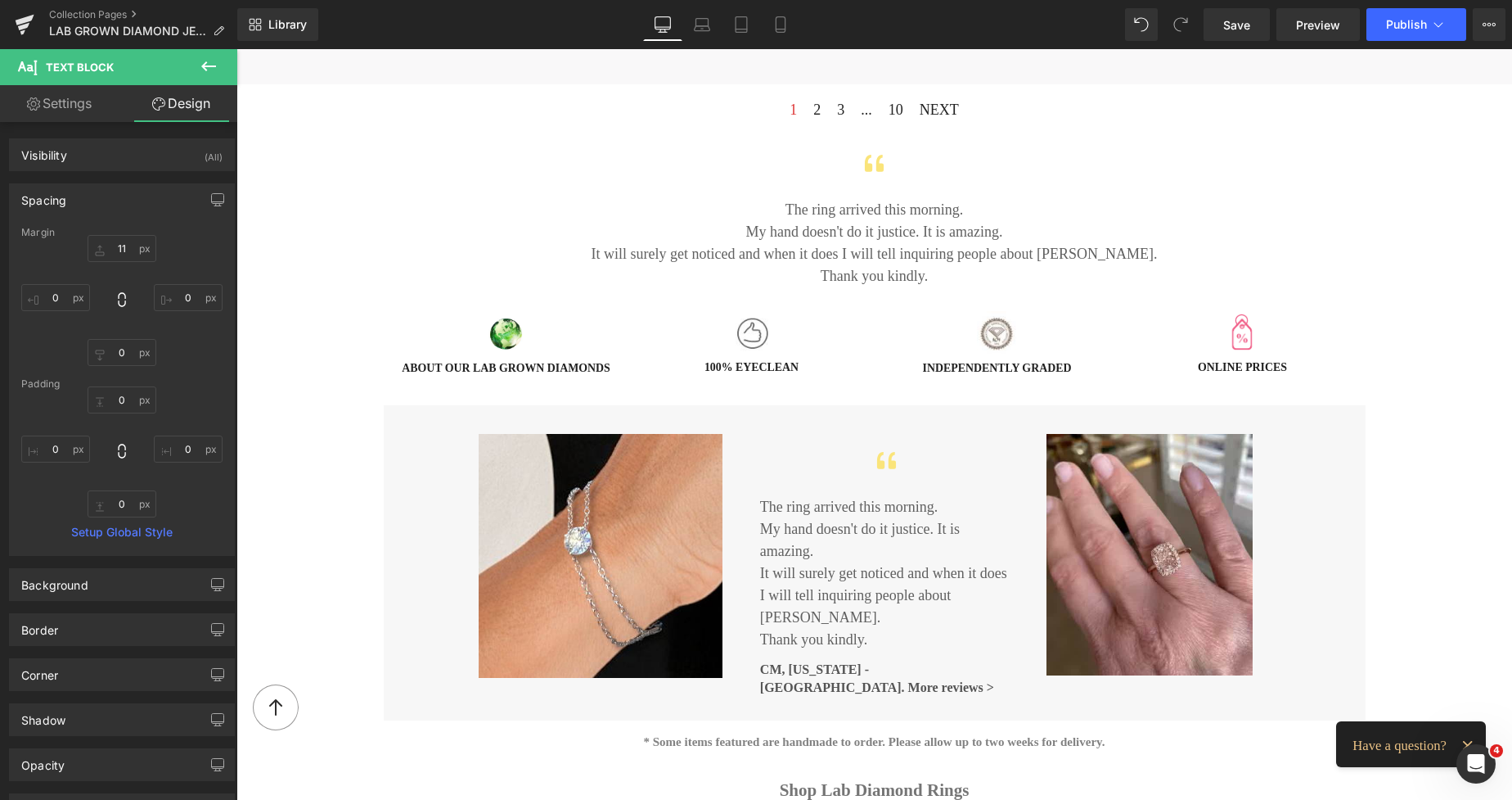
type input "11"
type input "0"
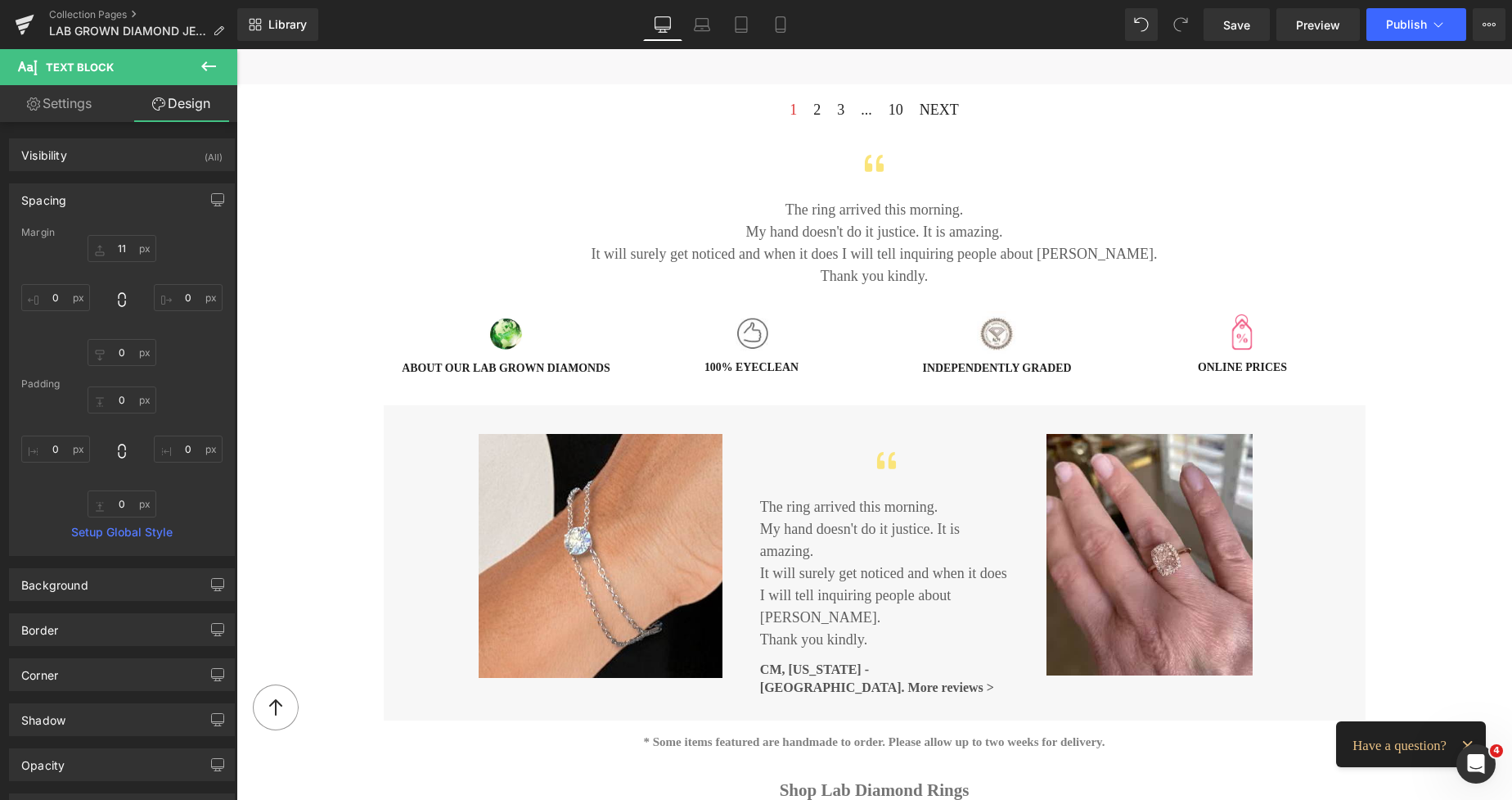
type input "0"
click at [116, 247] on input "11" at bounding box center [122, 248] width 68 height 27
type input "0"
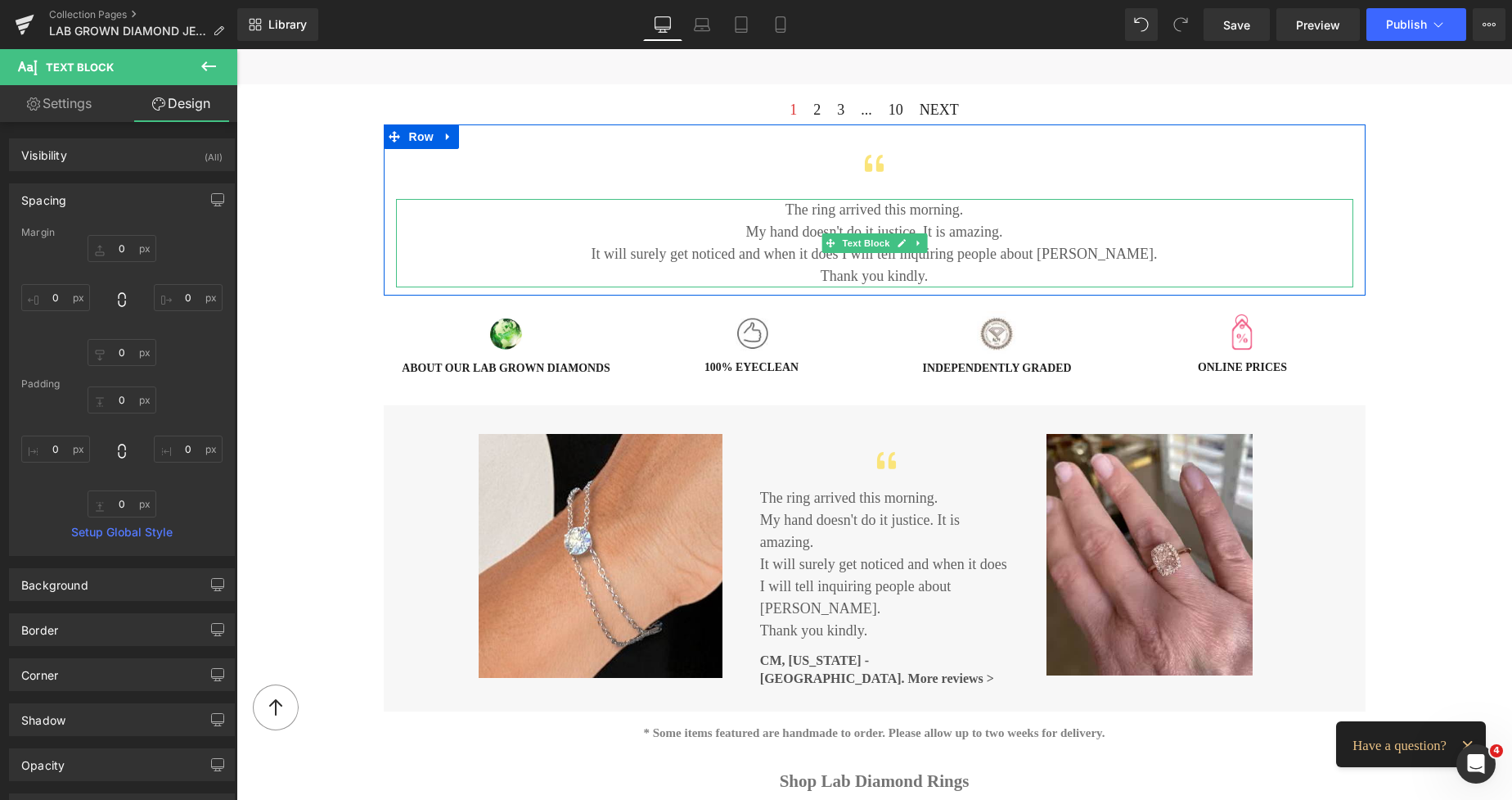
click at [820, 228] on p "My hand doesn't do it justice. I t is amazing." at bounding box center [874, 232] width 958 height 22
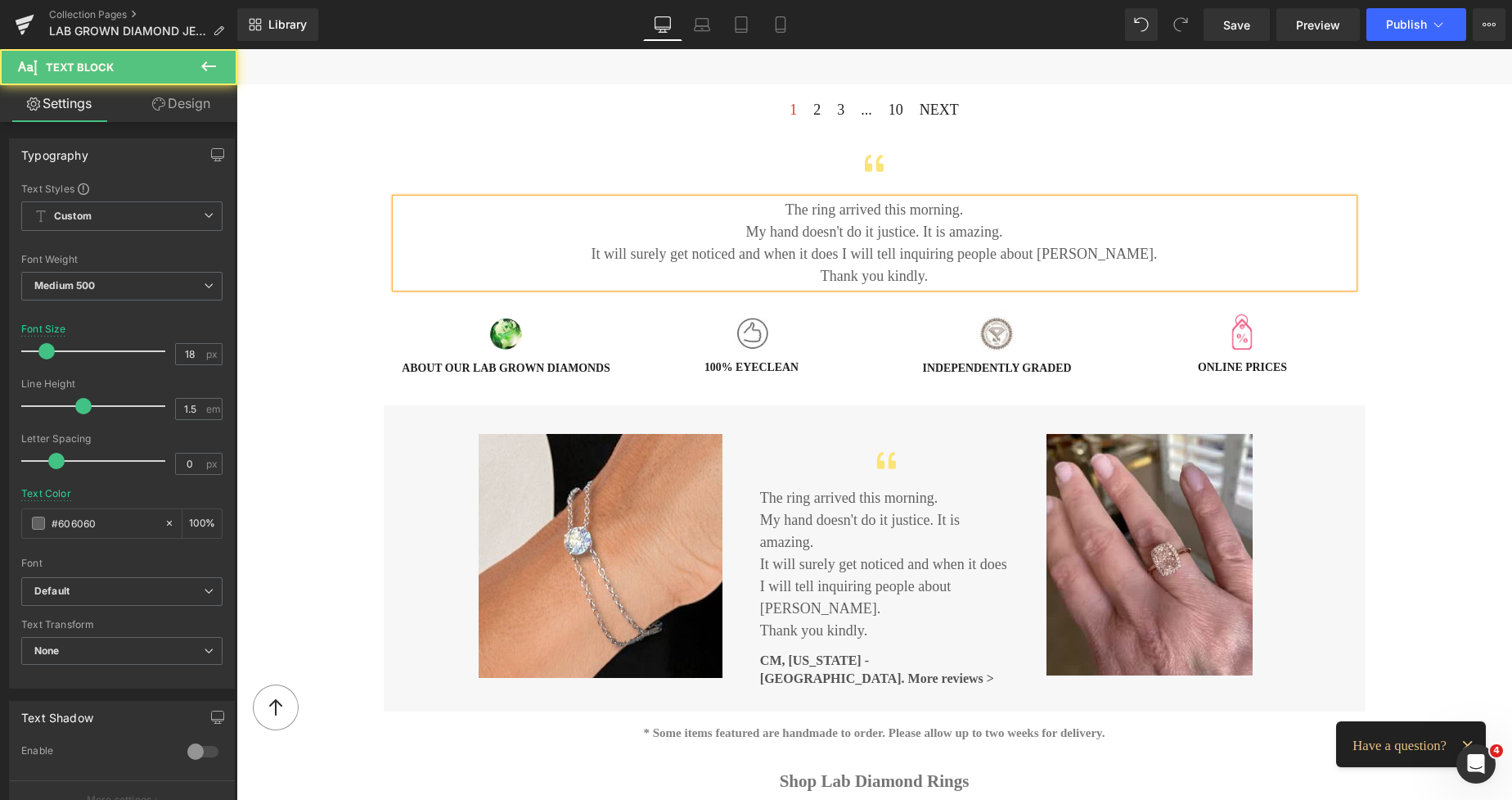
click at [199, 102] on link "Design" at bounding box center [181, 103] width 119 height 37
click at [0, 0] on div "Spacing" at bounding box center [0, 0] width 0 height 0
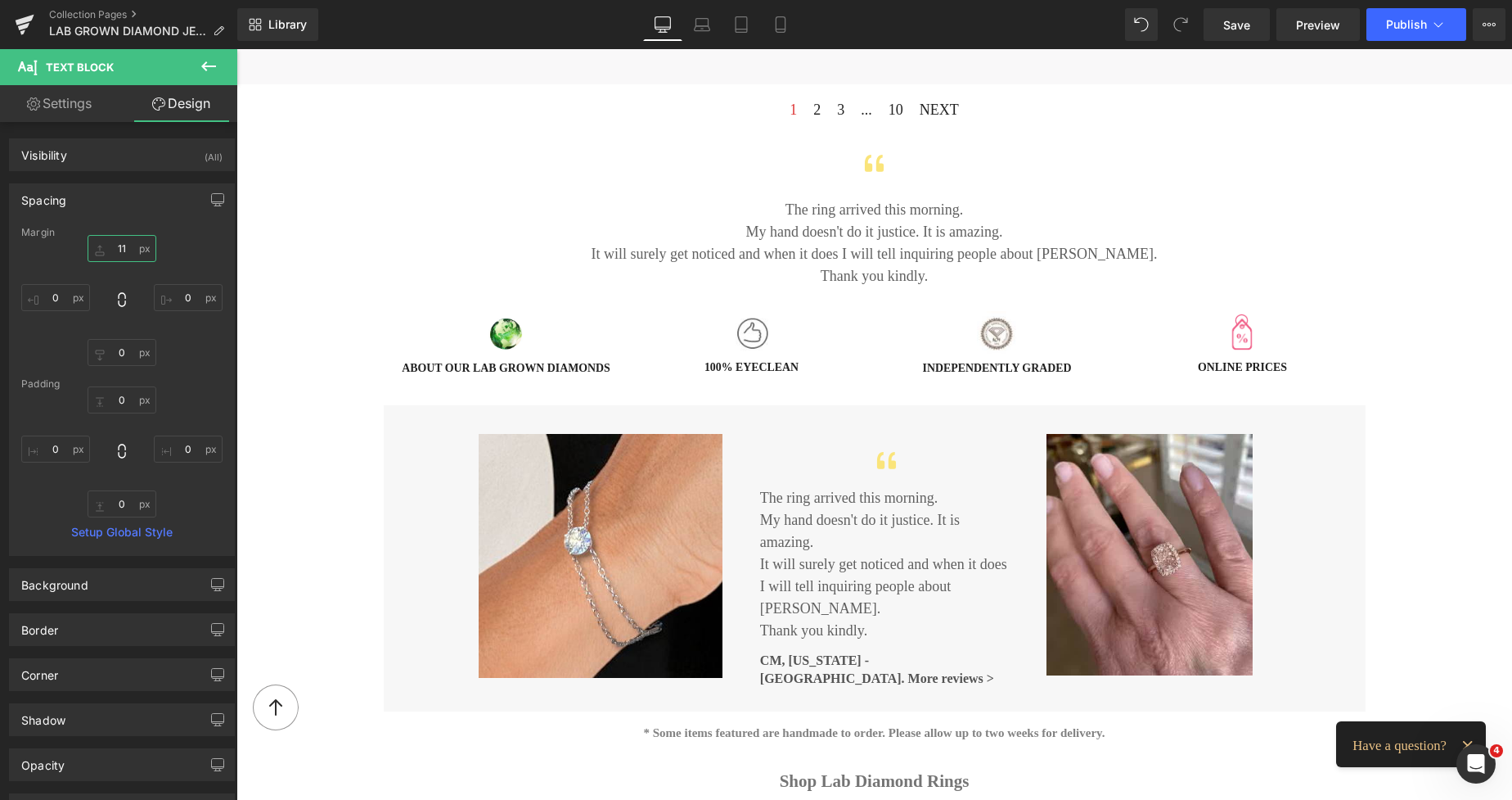
click at [120, 252] on input "11" at bounding box center [122, 248] width 68 height 27
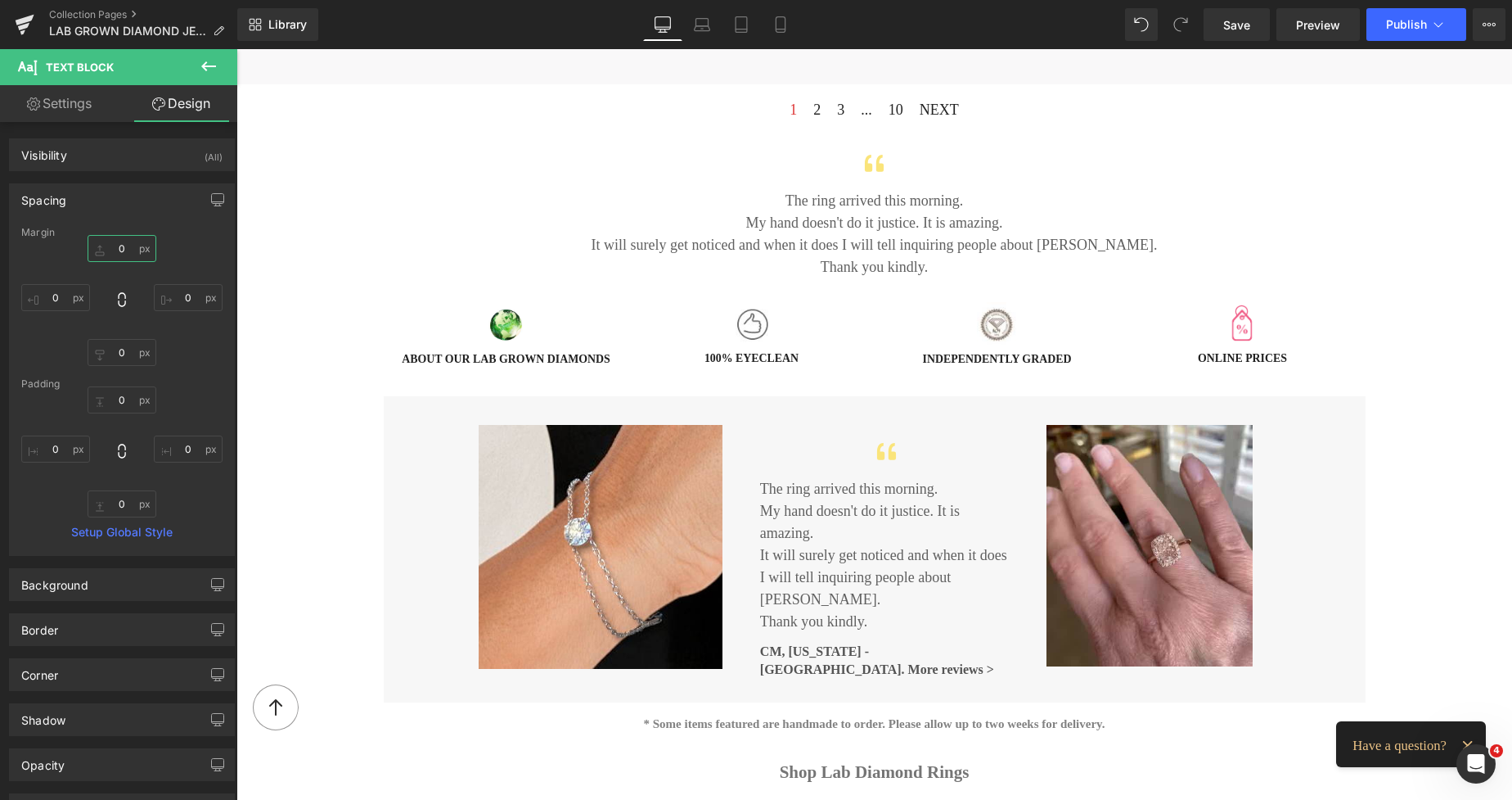
type input "0"
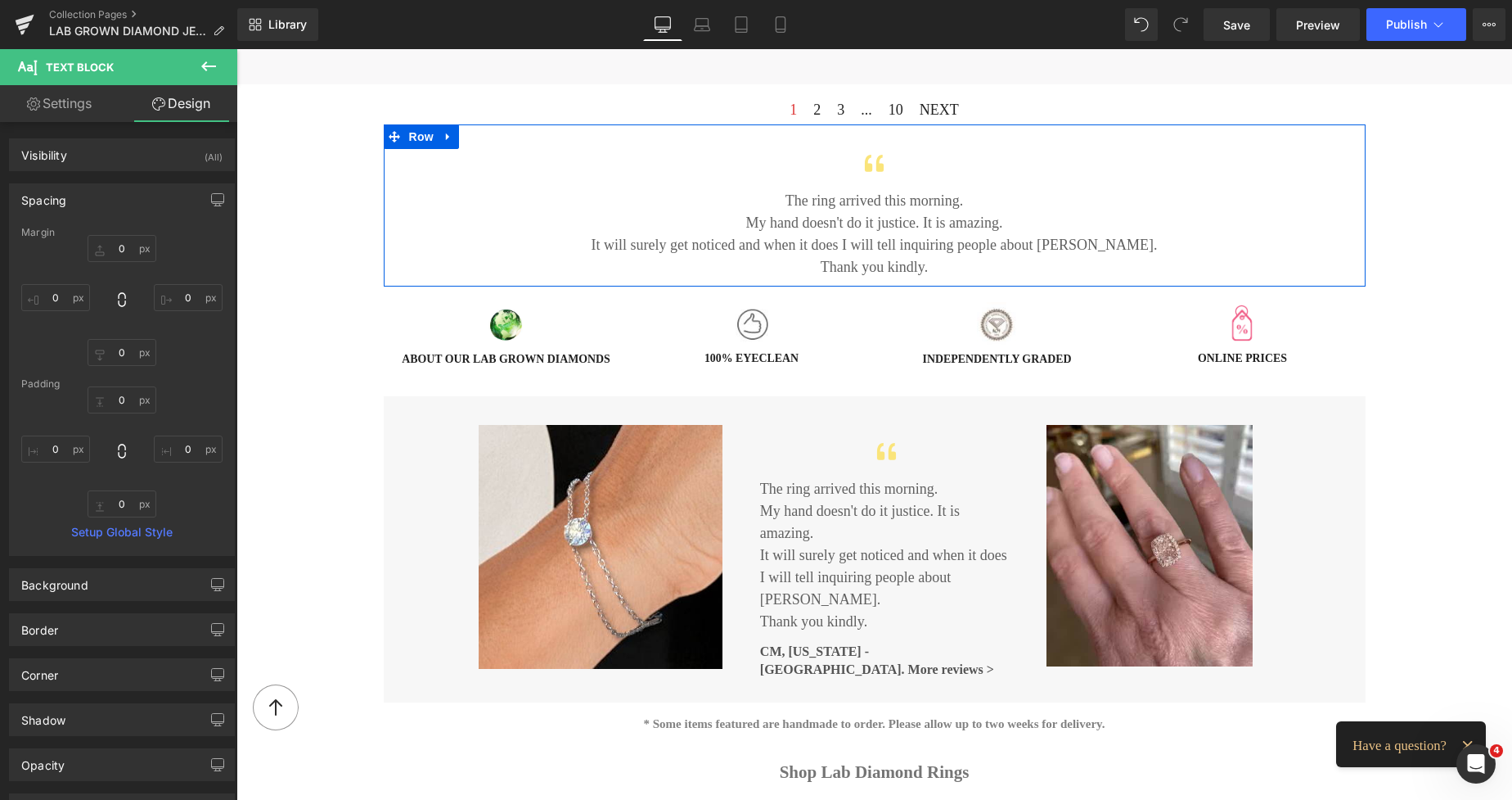
click at [802, 215] on p "My hand doesn't do it justice. I t is amazing." at bounding box center [874, 223] width 958 height 22
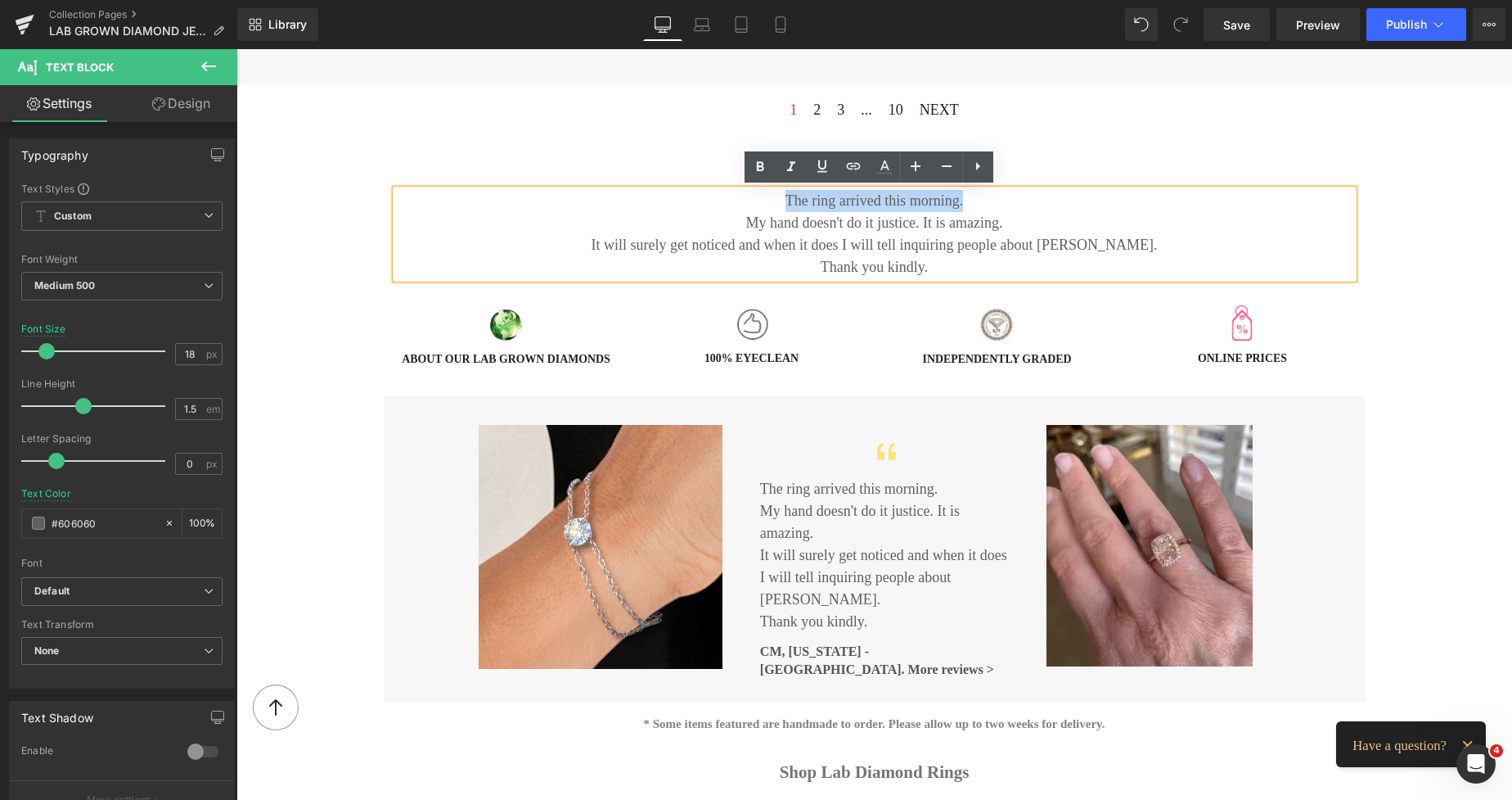
drag, startPoint x: 954, startPoint y: 205, endPoint x: 784, endPoint y: 206, distance: 170.0
click at [784, 206] on p "The ring arrived this morning." at bounding box center [874, 201] width 958 height 22
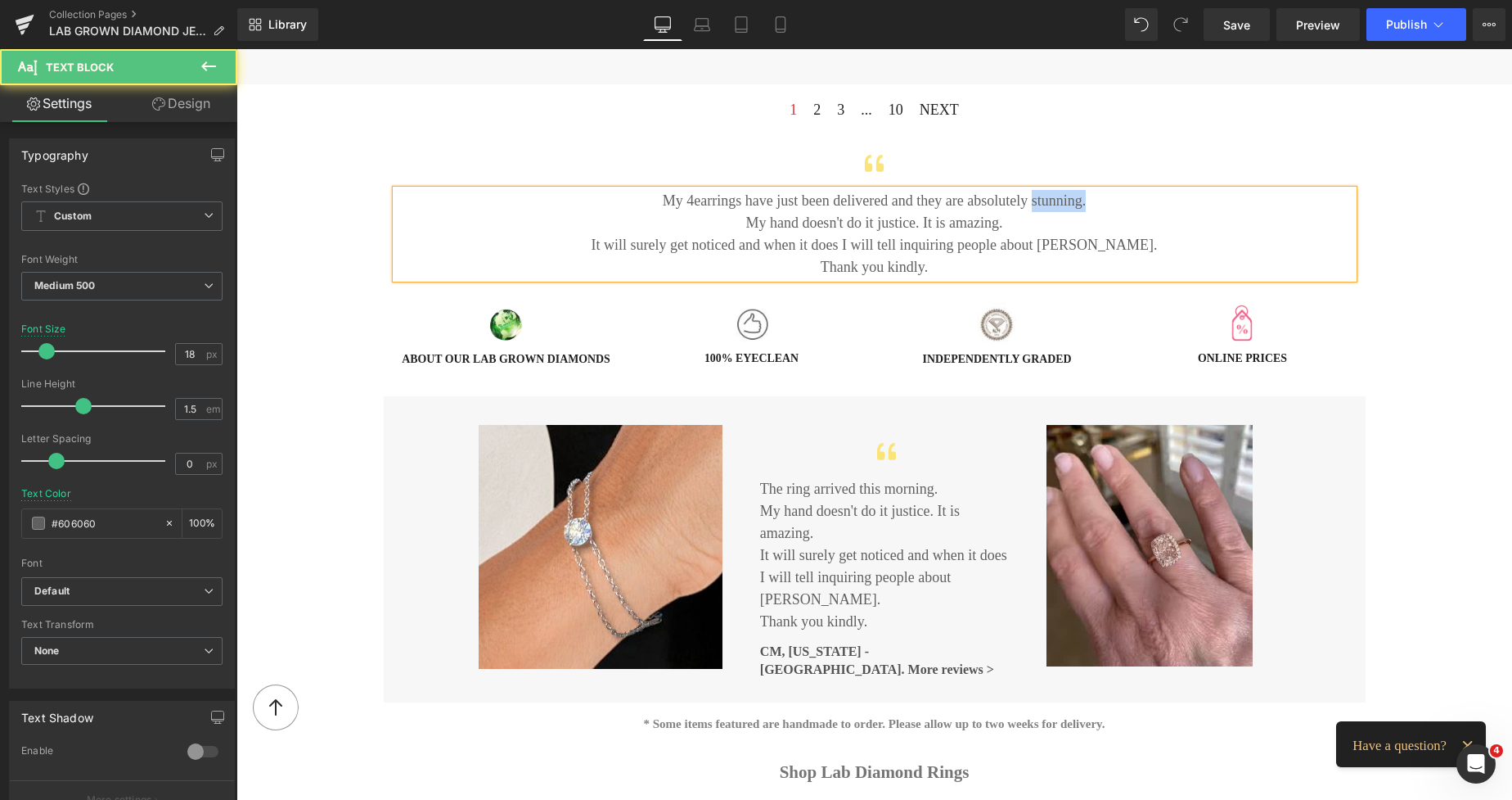
drag, startPoint x: 1068, startPoint y: 202, endPoint x: 1018, endPoint y: 202, distance: 50.0
click at [1018, 202] on p "My 4earrings have just been delivered and they are absolutely stunning." at bounding box center [874, 201] width 958 height 22
click at [1001, 223] on p "My hand doesn't do it justice. I t is amazing." at bounding box center [874, 223] width 958 height 22
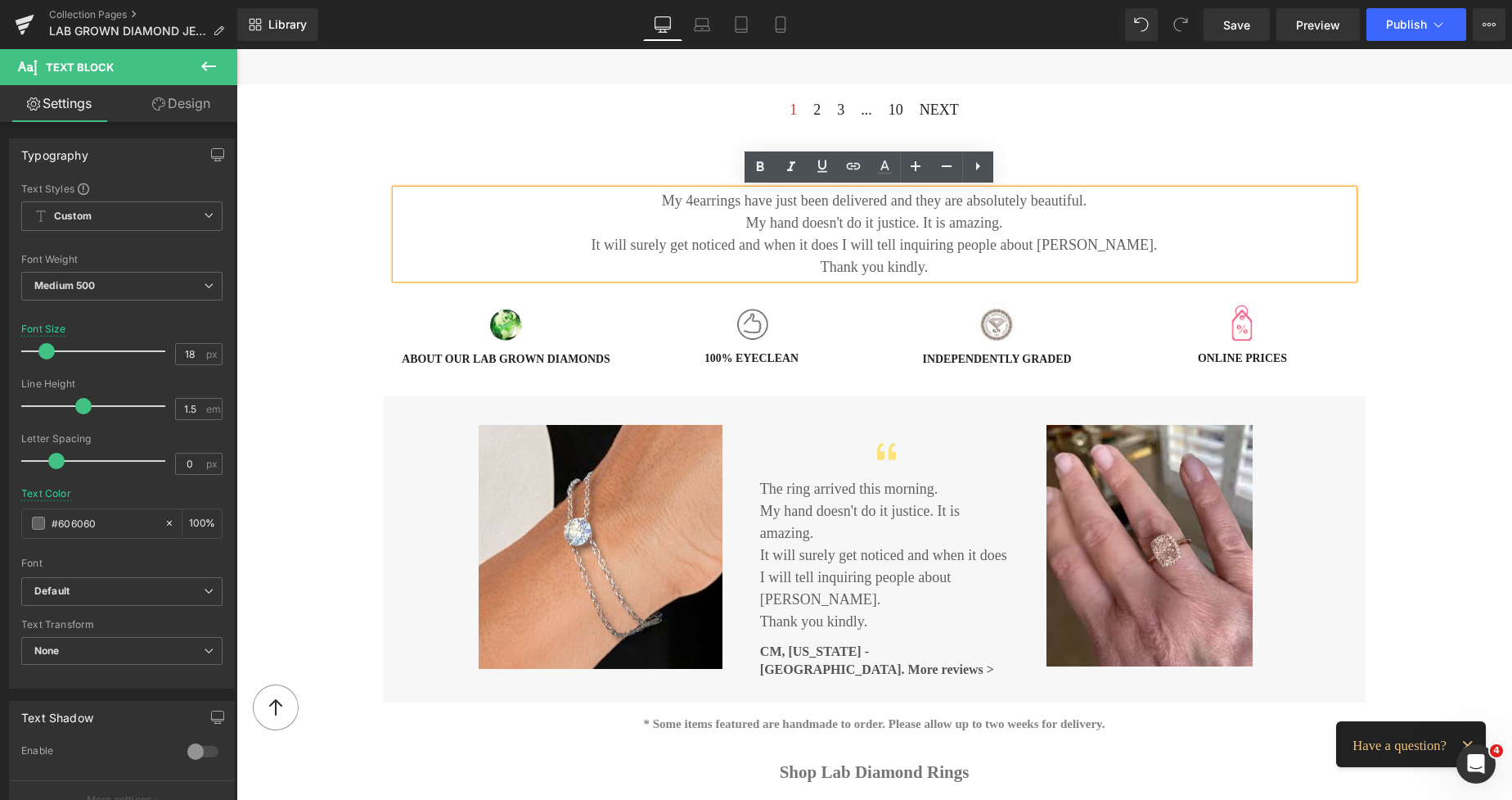
click at [750, 225] on p "My hand doesn't do it justice. I t is amazing." at bounding box center [874, 223] width 958 height 22
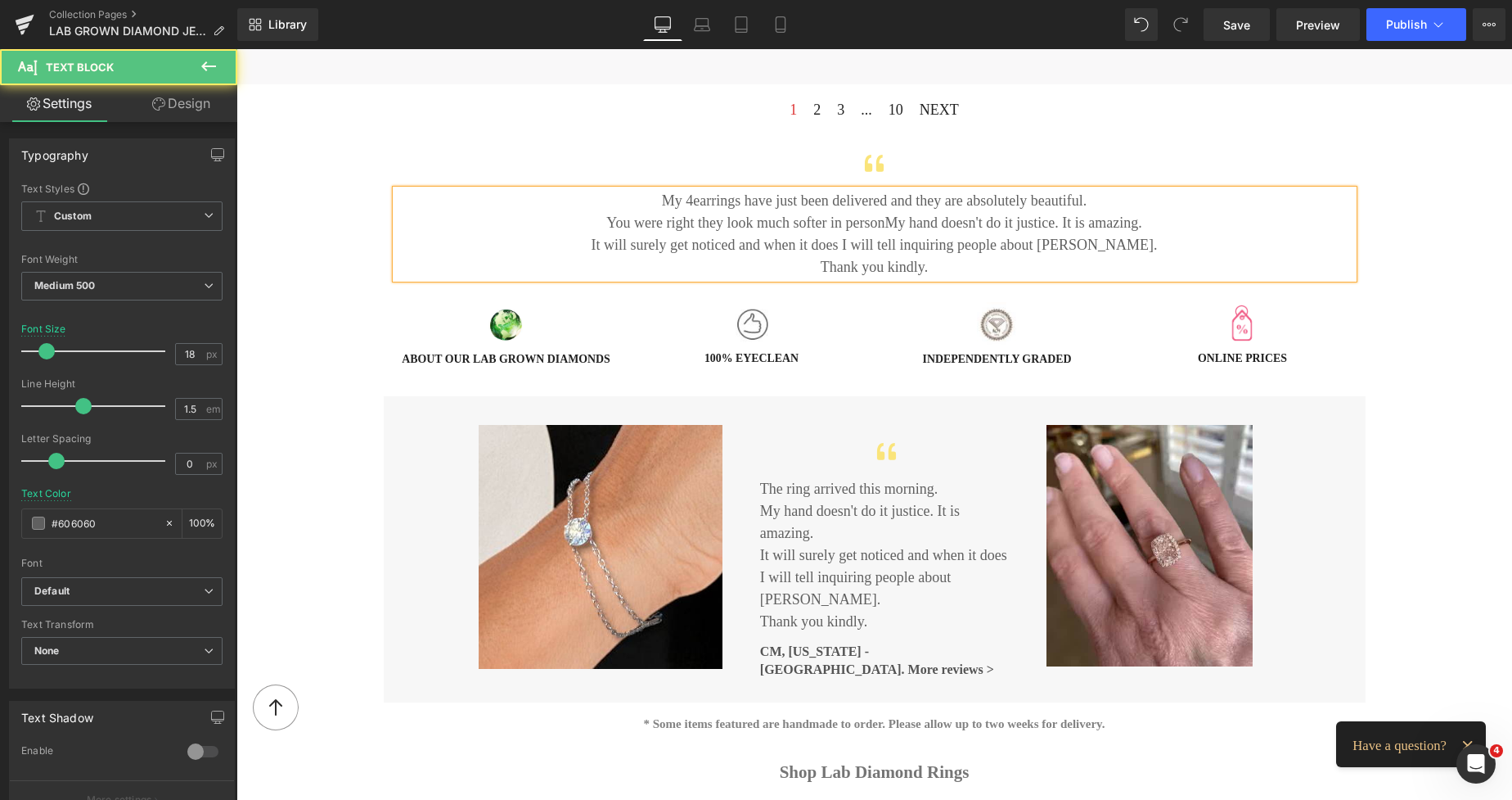
click at [695, 220] on p "You were right they look much softer in personMy hand doesn't do it justice. I …" at bounding box center [874, 223] width 958 height 22
click at [888, 224] on p "You were right, they look much softer in personMy hand doesn't do it justice. I…" at bounding box center [874, 223] width 958 height 22
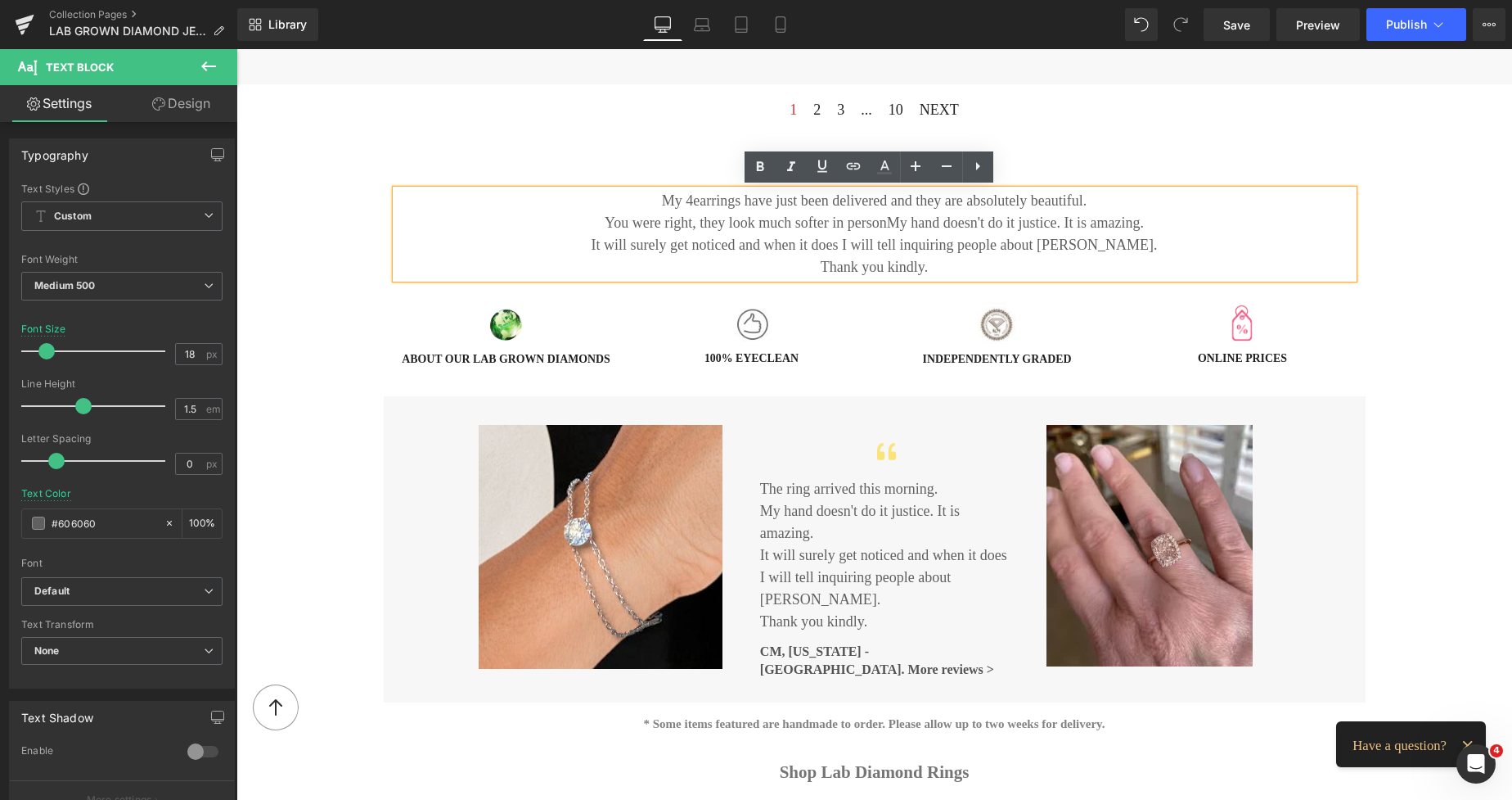
click at [692, 199] on p "My 4earrings have just been delivered and they are absolutely beautiful." at bounding box center [874, 201] width 958 height 22
click at [1070, 198] on p "My earrings have just been delivered and they are absolutely beautiful." at bounding box center [874, 201] width 958 height 22
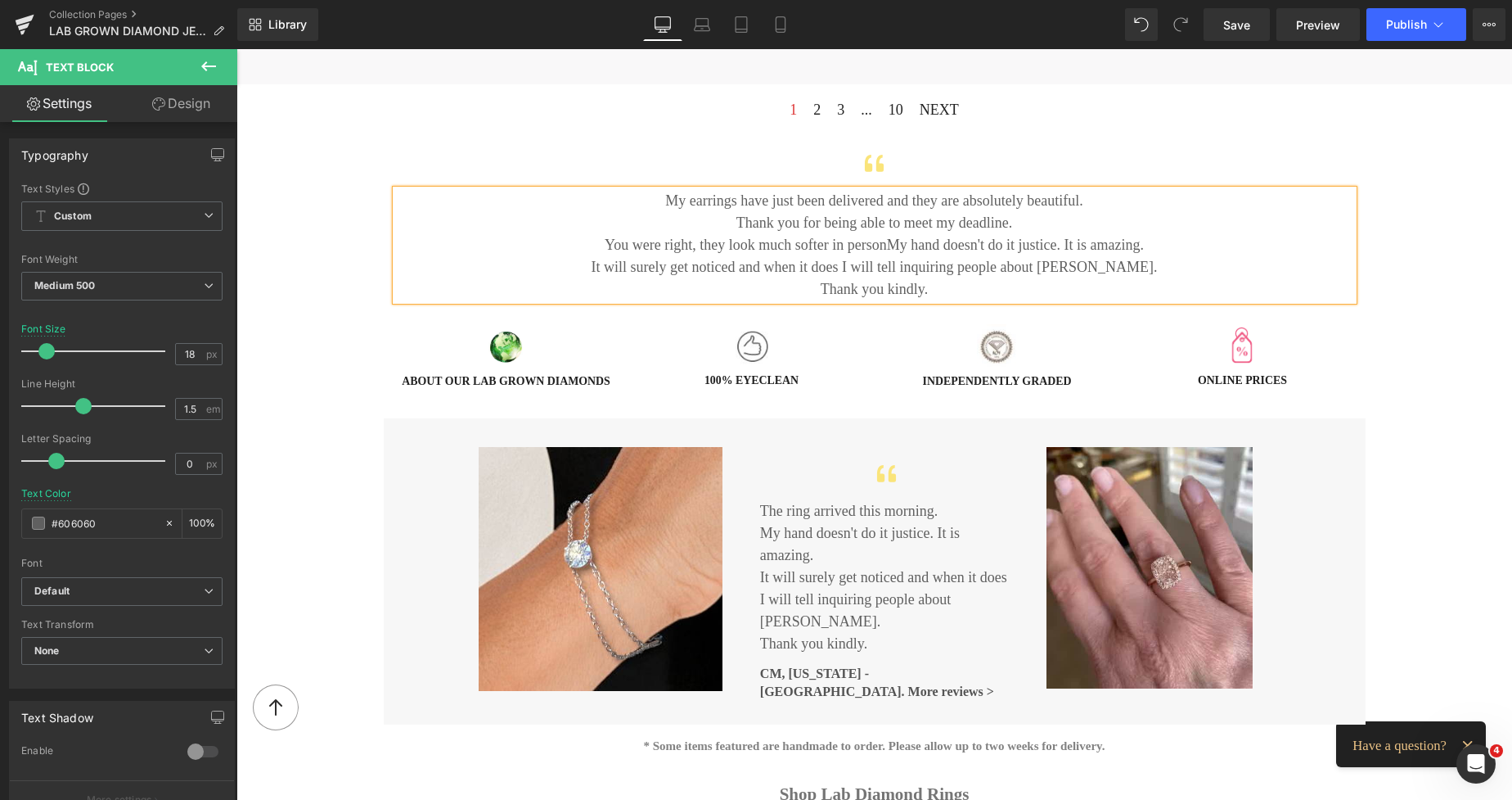
click at [886, 242] on p "You were right, they look much softer in personMy hand doesn't do it justice. I…" at bounding box center [874, 245] width 958 height 22
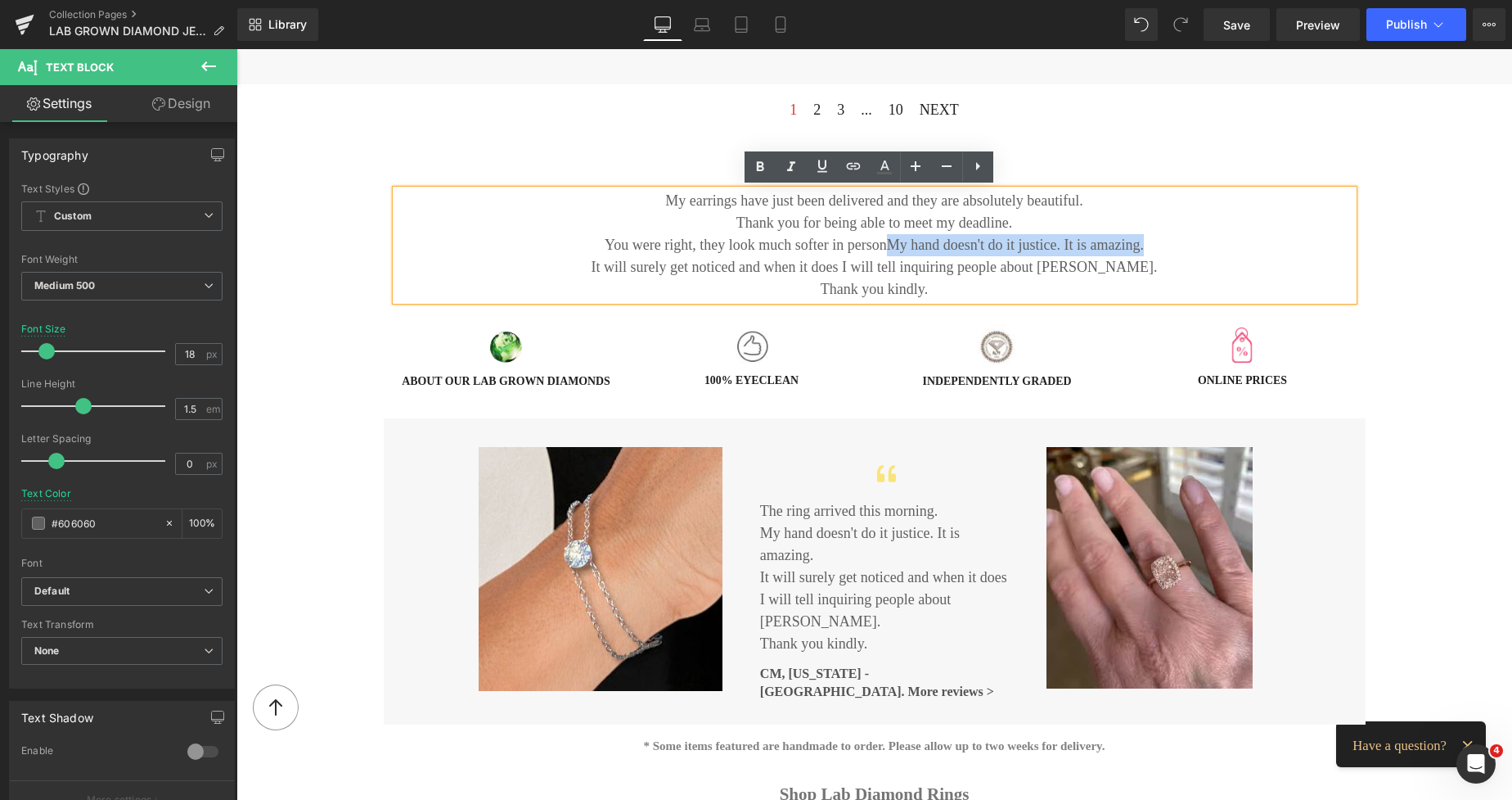
drag, startPoint x: 1128, startPoint y: 244, endPoint x: 887, endPoint y: 242, distance: 241.0
click at [887, 242] on p "You were right, they look much softer in personMy hand doesn't do it justice. I…" at bounding box center [874, 245] width 958 height 22
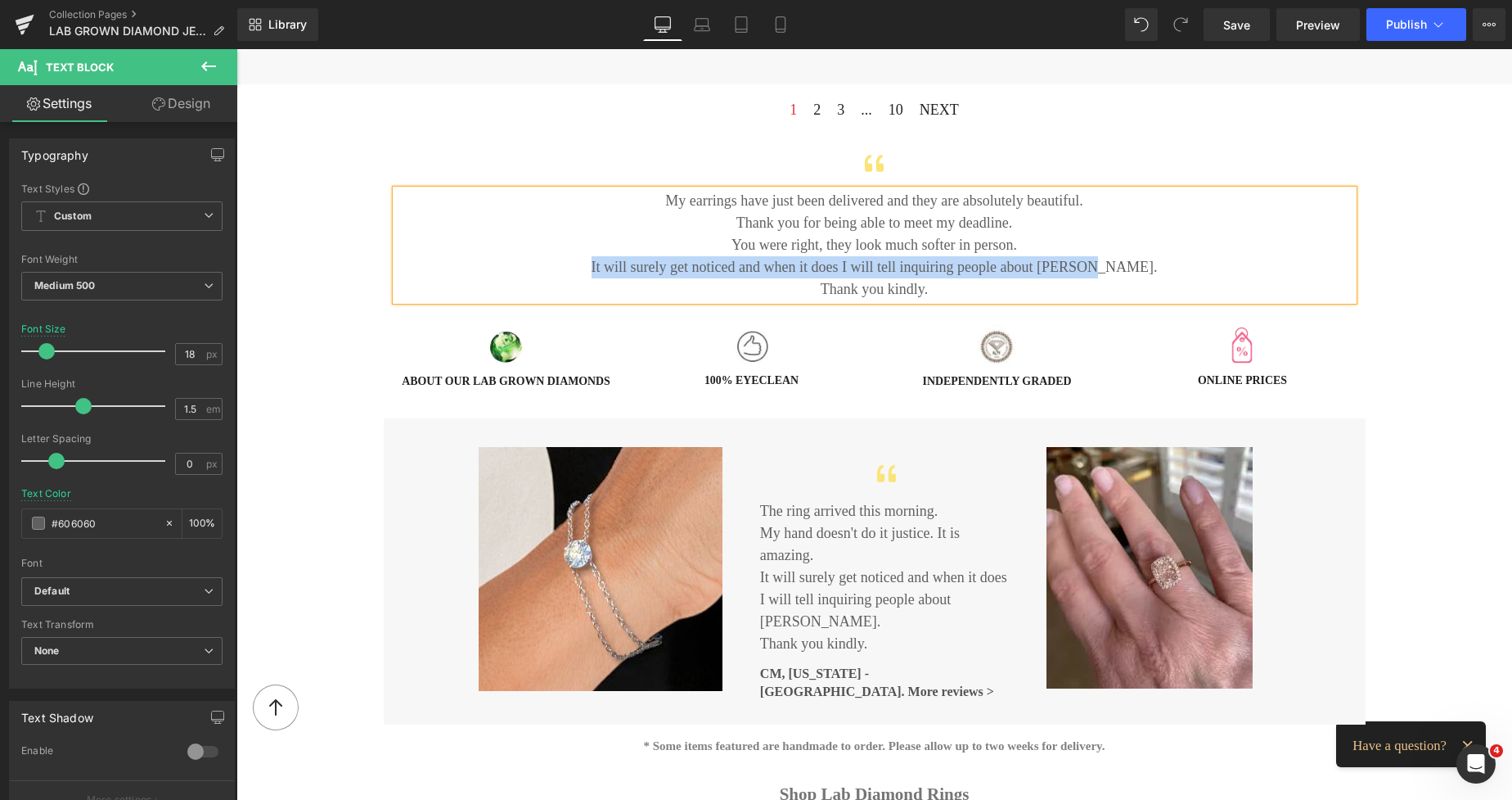
drag, startPoint x: 1105, startPoint y: 268, endPoint x: 632, endPoint y: 268, distance: 473.0
click at [632, 268] on p "It will surely get noticed and when it does I will tell inquiring people about …" at bounding box center [874, 268] width 958 height 22
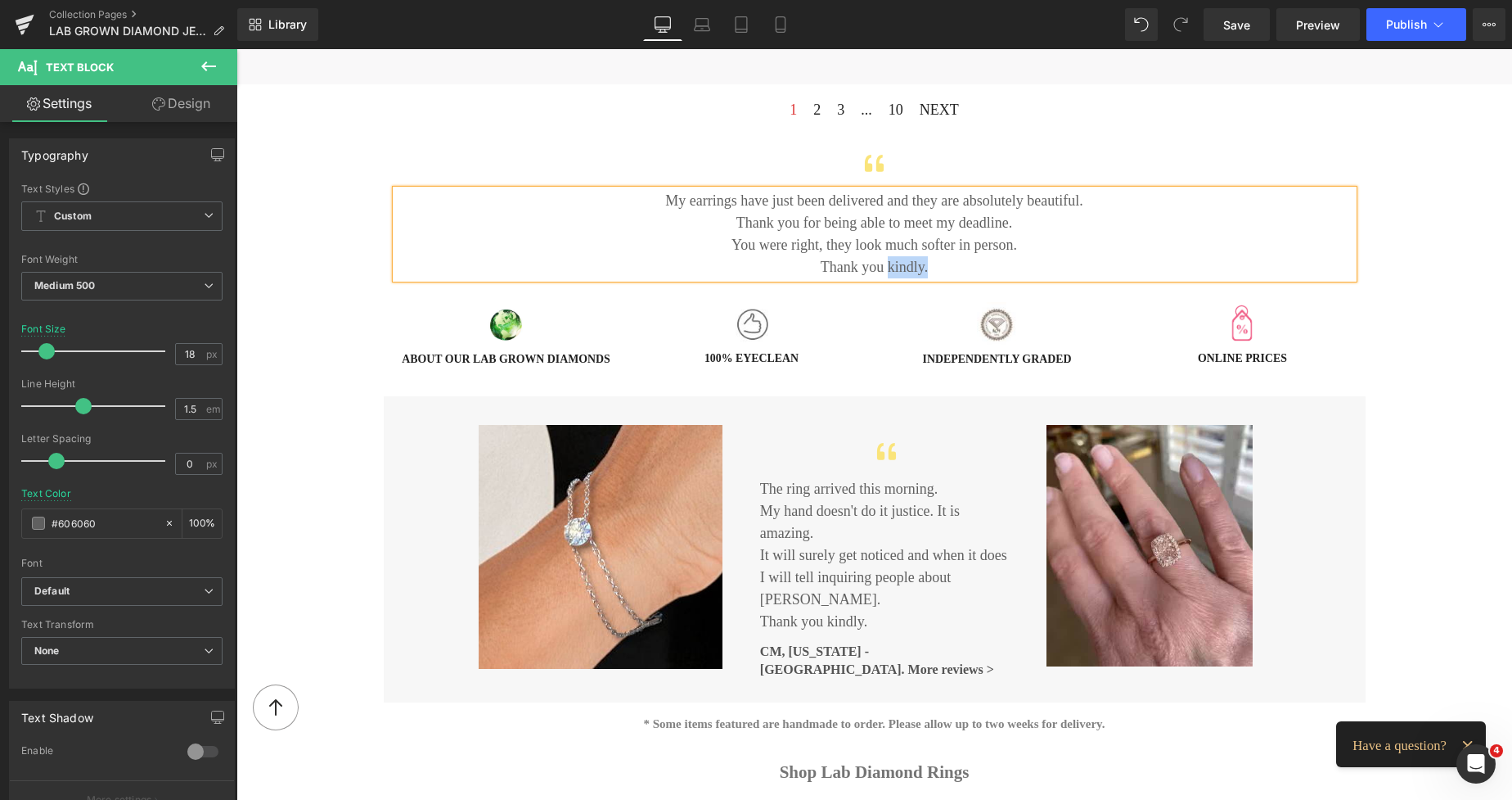
drag, startPoint x: 932, startPoint y: 268, endPoint x: 883, endPoint y: 268, distance: 49.0
click at [883, 268] on p "Thank you kindly." at bounding box center [874, 268] width 958 height 22
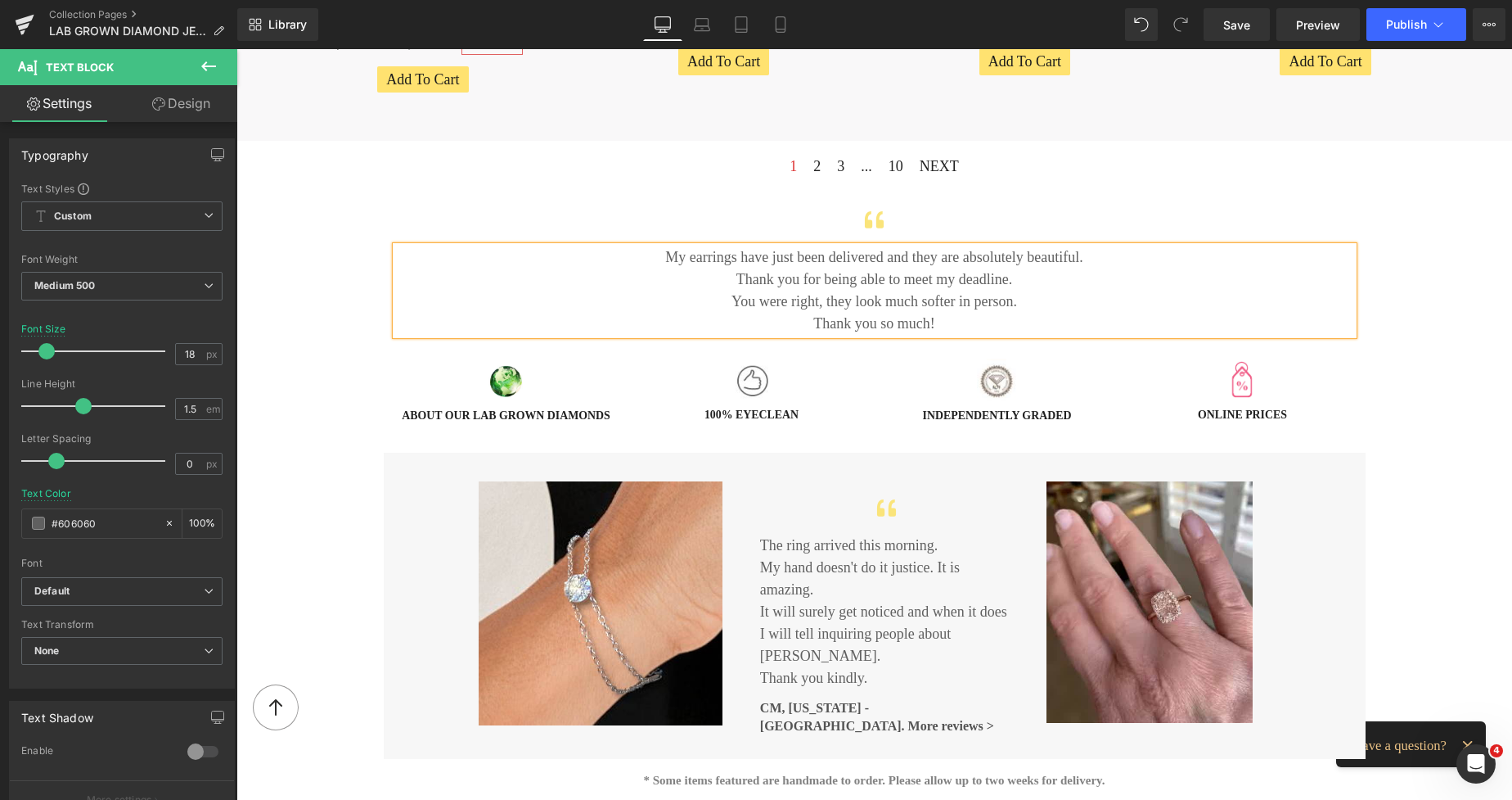
scroll to position [1660, 0]
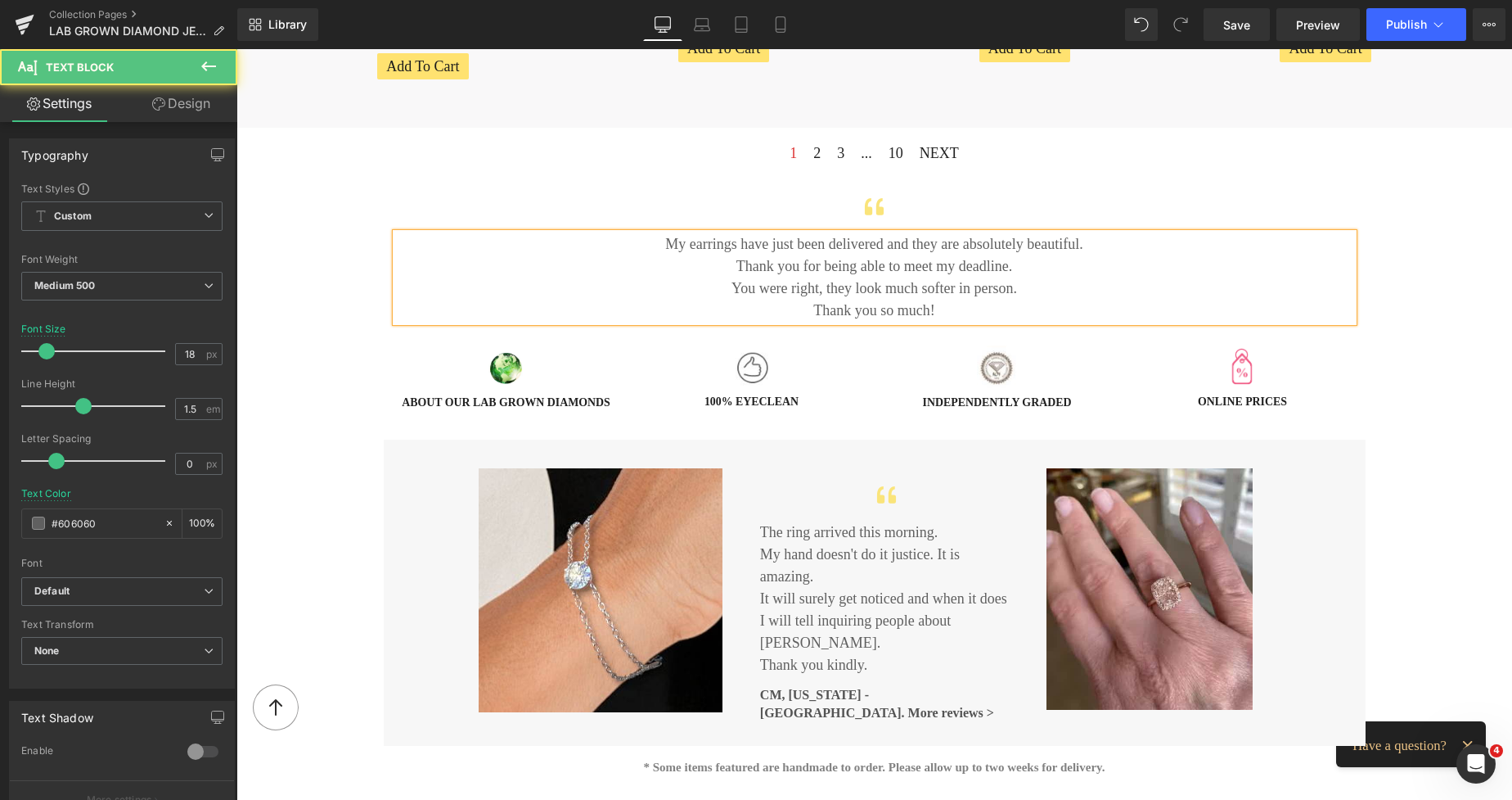
click at [835, 263] on p "Thank you for being able to meet my deadline." at bounding box center [874, 267] width 958 height 22
click at [1017, 288] on p "You were right, they look much softer in person." at bounding box center [874, 289] width 958 height 22
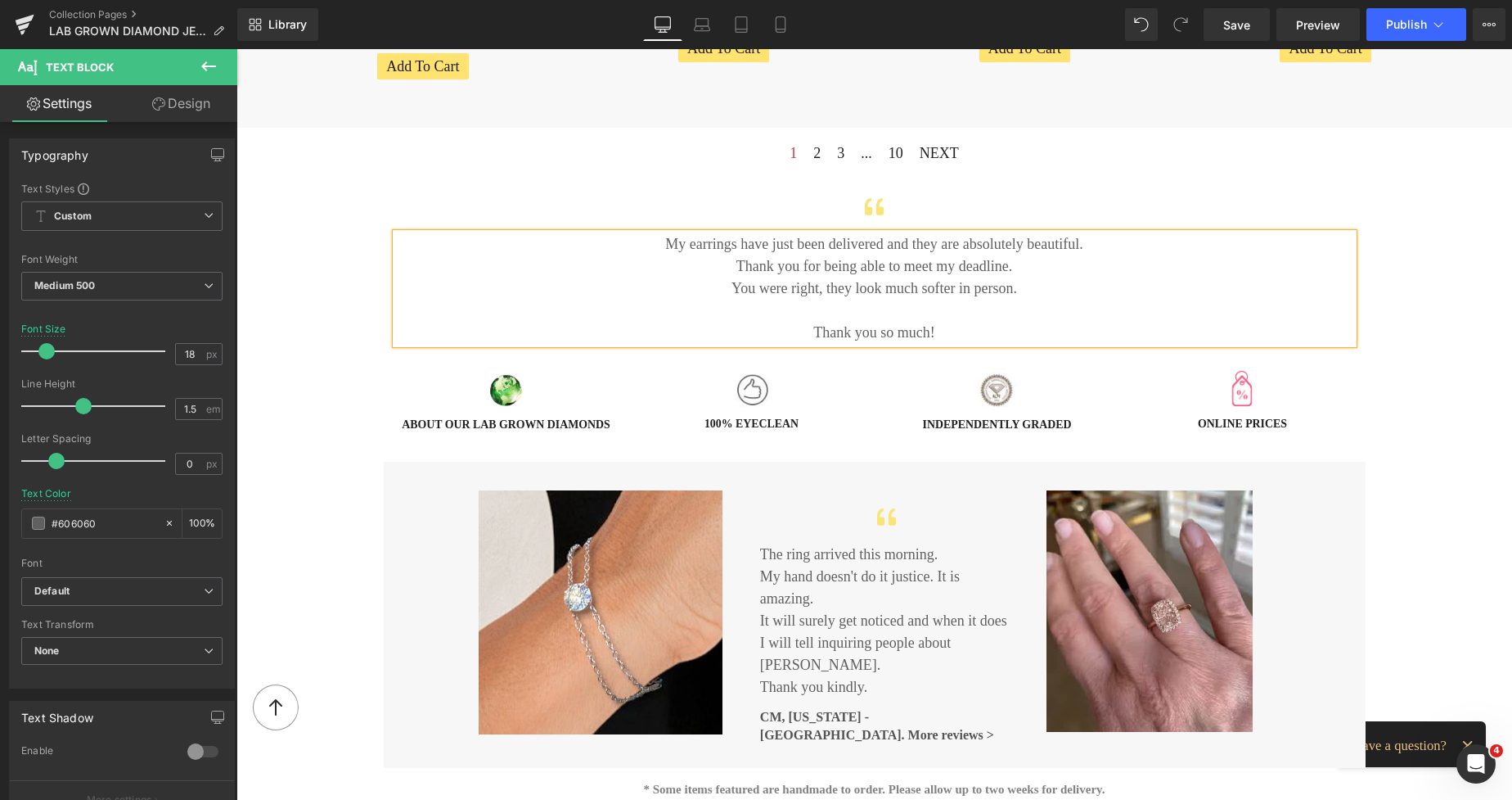
click at [1078, 280] on p "You were right, they look much softer in person." at bounding box center [874, 289] width 958 height 22
click at [1374, 167] on div "LAB GROWN DIAMONDS Heading FINE JEWELLERY Heading Image The contemporary sustai…" at bounding box center [874, 742] width 1276 height 4427
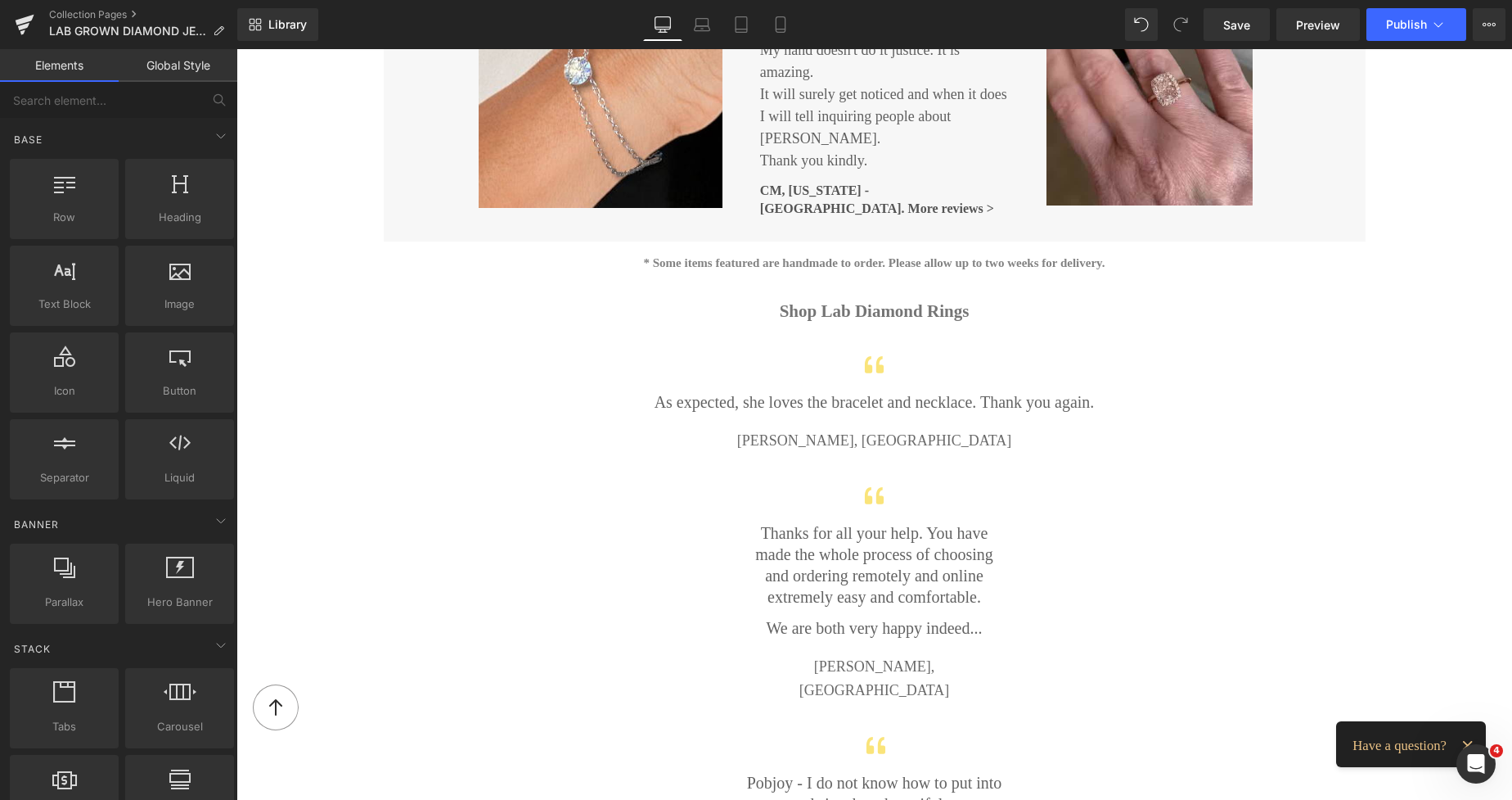
scroll to position [1713, 0]
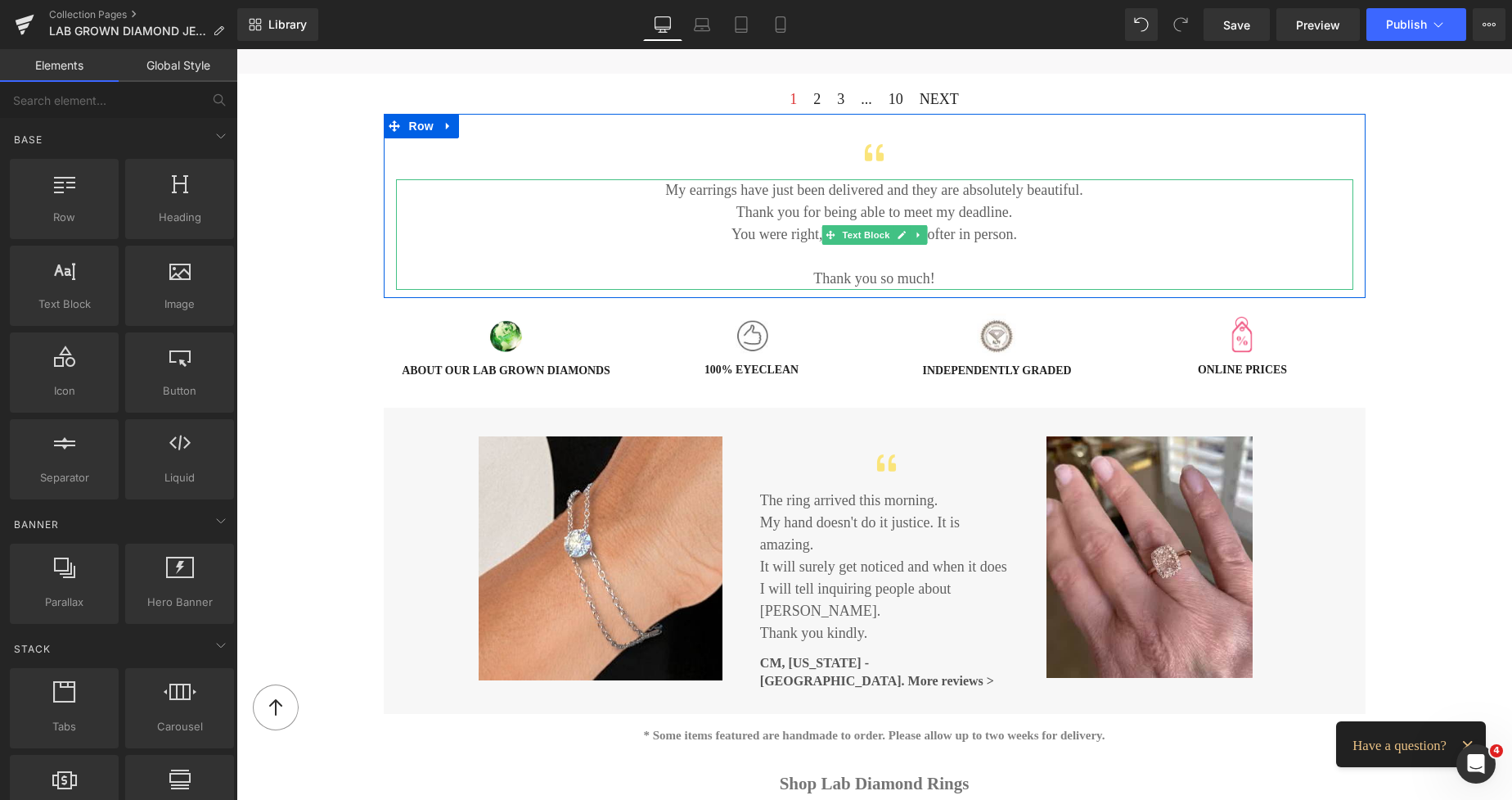
click at [851, 253] on p at bounding box center [874, 257] width 958 height 22
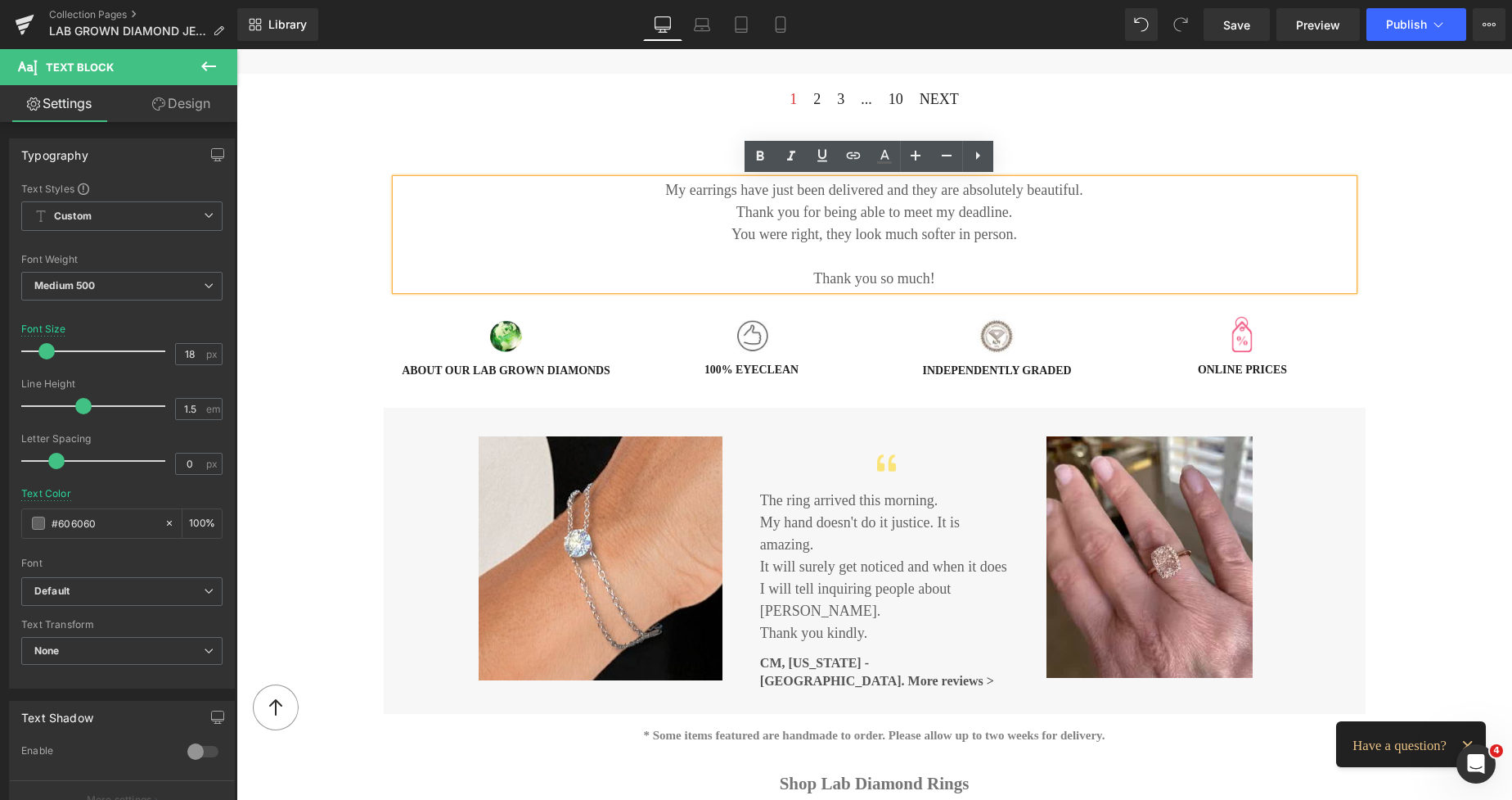
click at [799, 526] on p "My hand doesn't do it justice. I t is amazing." at bounding box center [887, 533] width 254 height 44
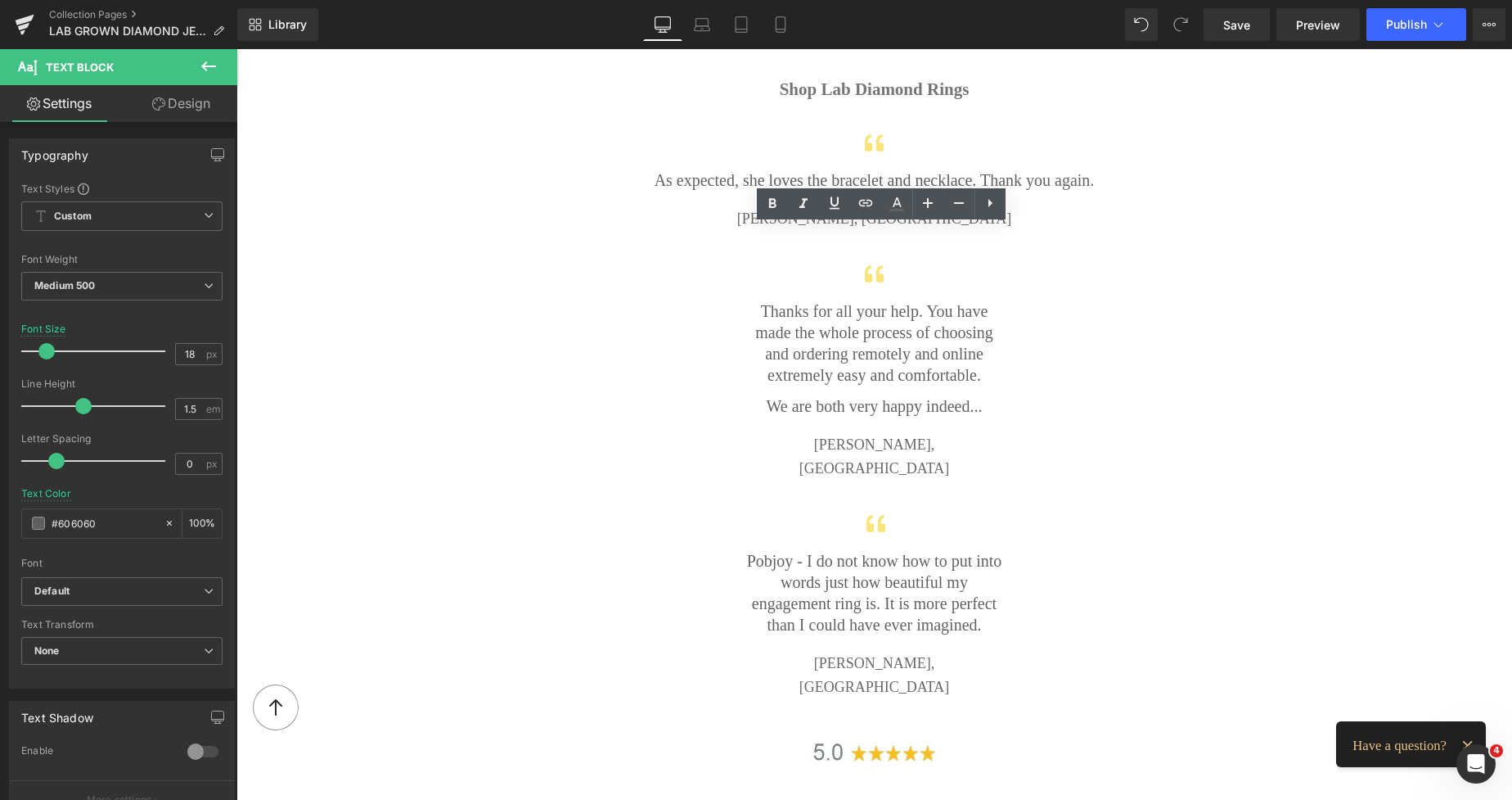
scroll to position [2438, 0]
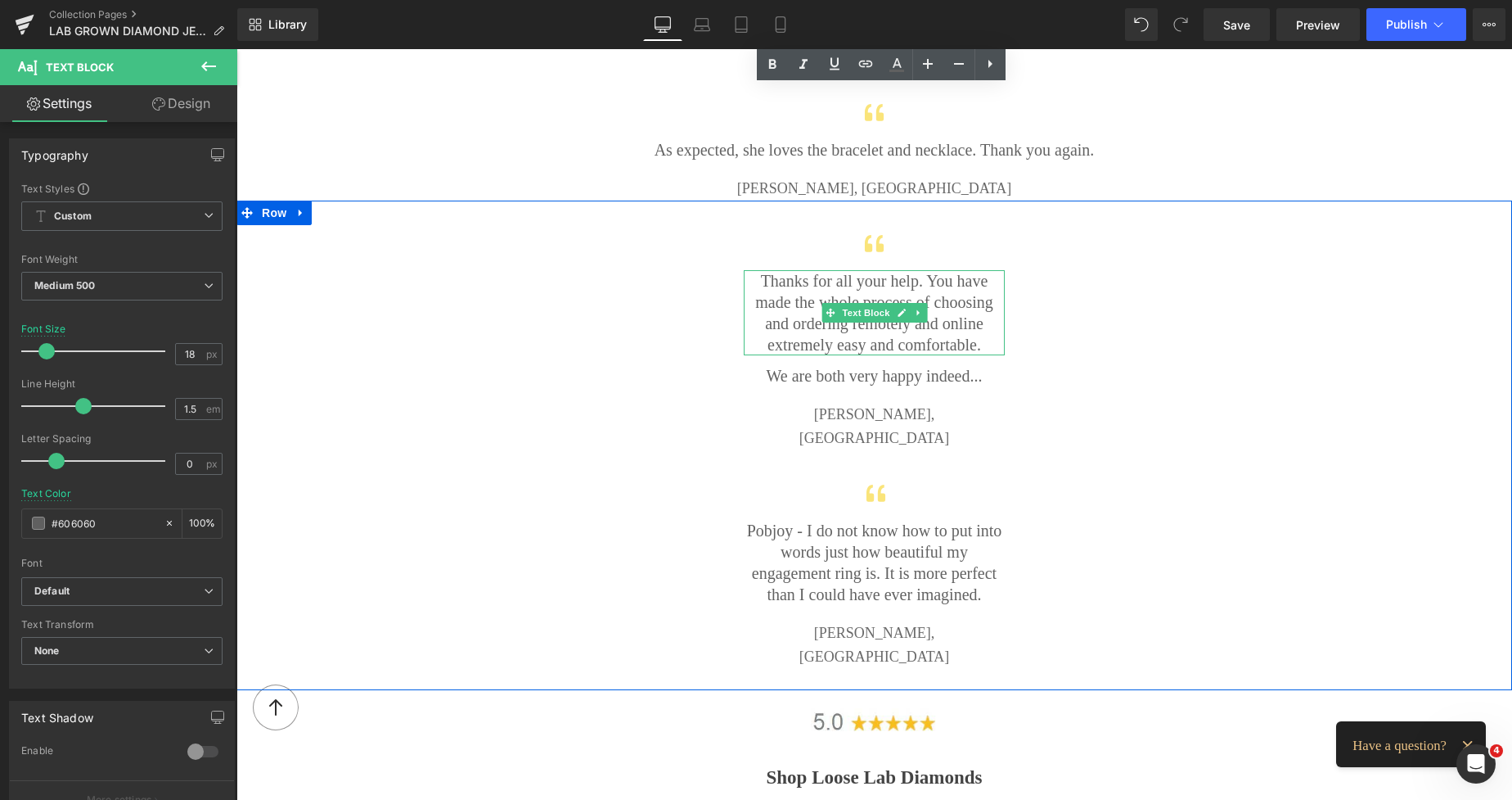
click at [794, 300] on p "Thanks for all your help. You have made the whole process of choosing and order…" at bounding box center [874, 312] width 261 height 85
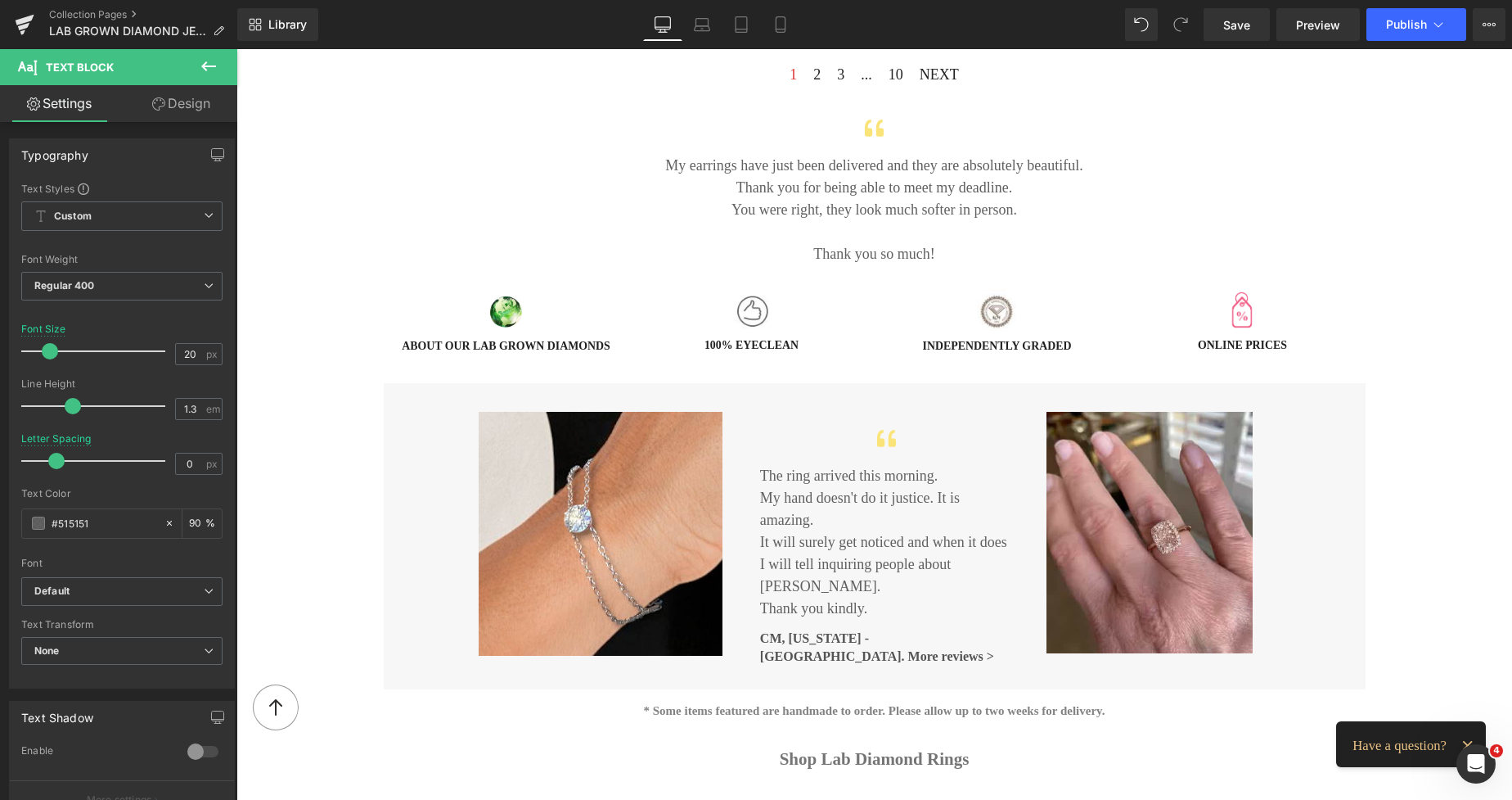
scroll to position [1665, 0]
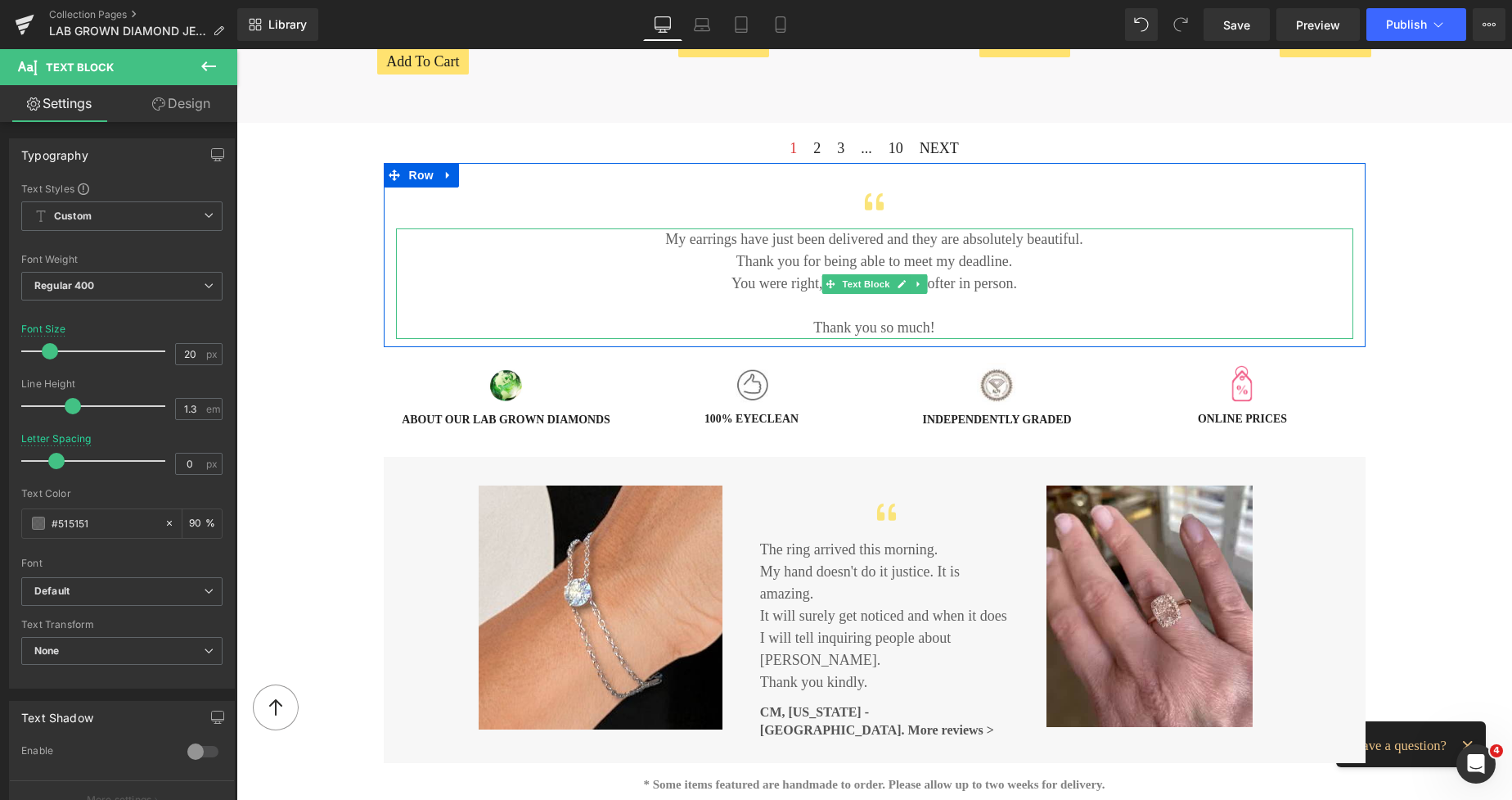
click at [756, 239] on p "My earrings have just been delivered and they are absolutely beautiful." at bounding box center [874, 240] width 958 height 22
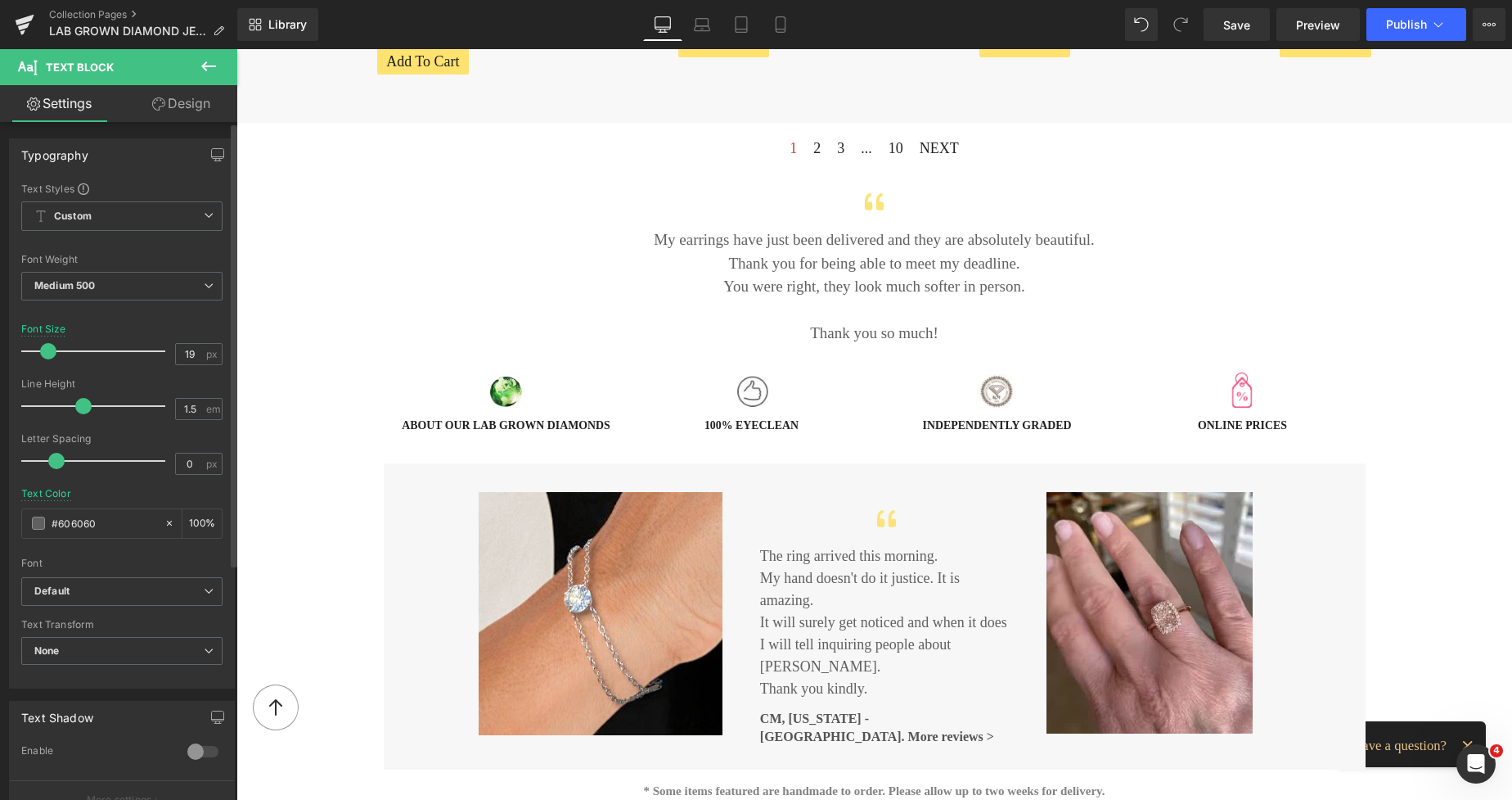
type input "20"
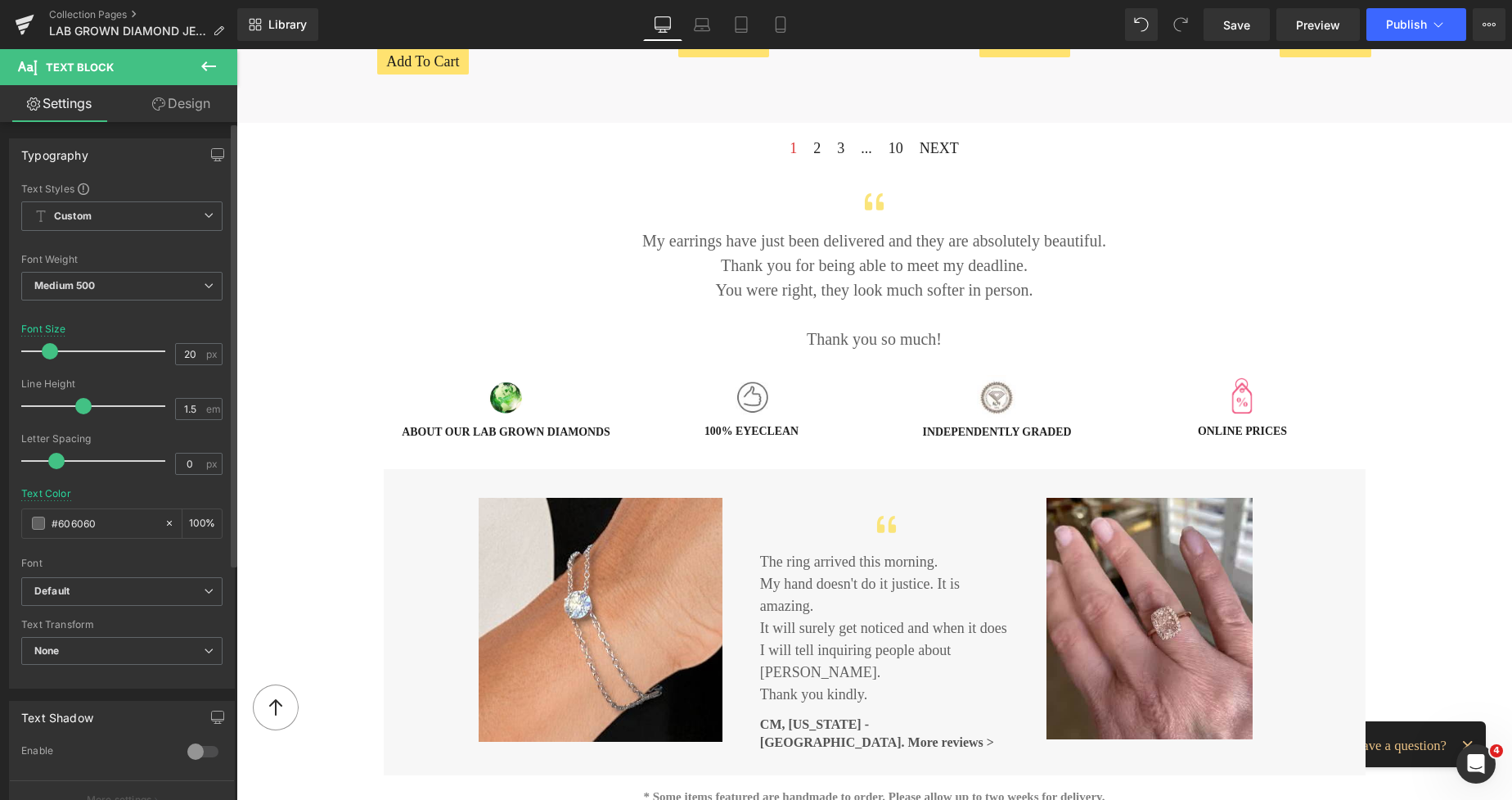
click at [50, 348] on span at bounding box center [50, 350] width 16 height 16
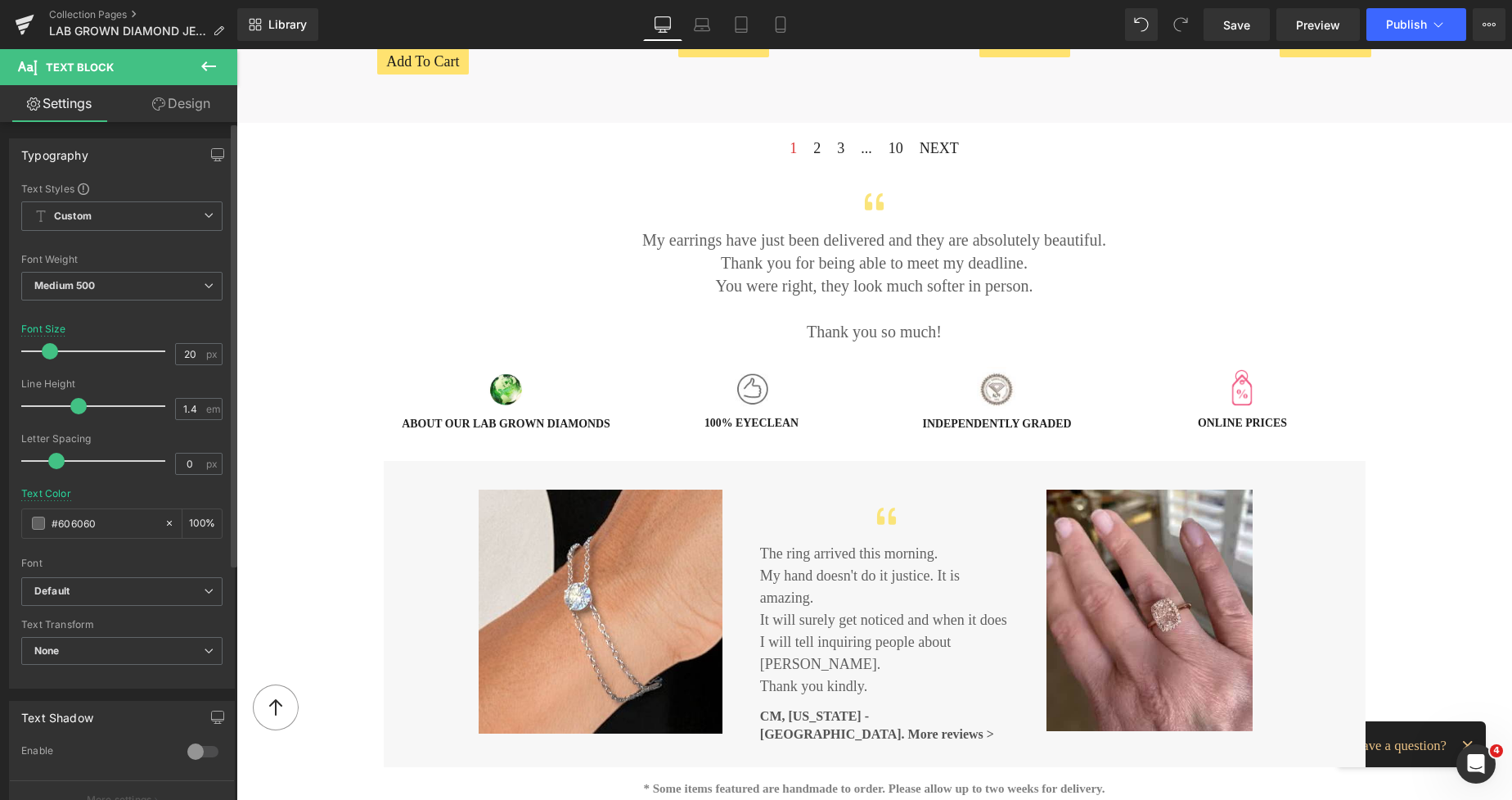
type input "1.3"
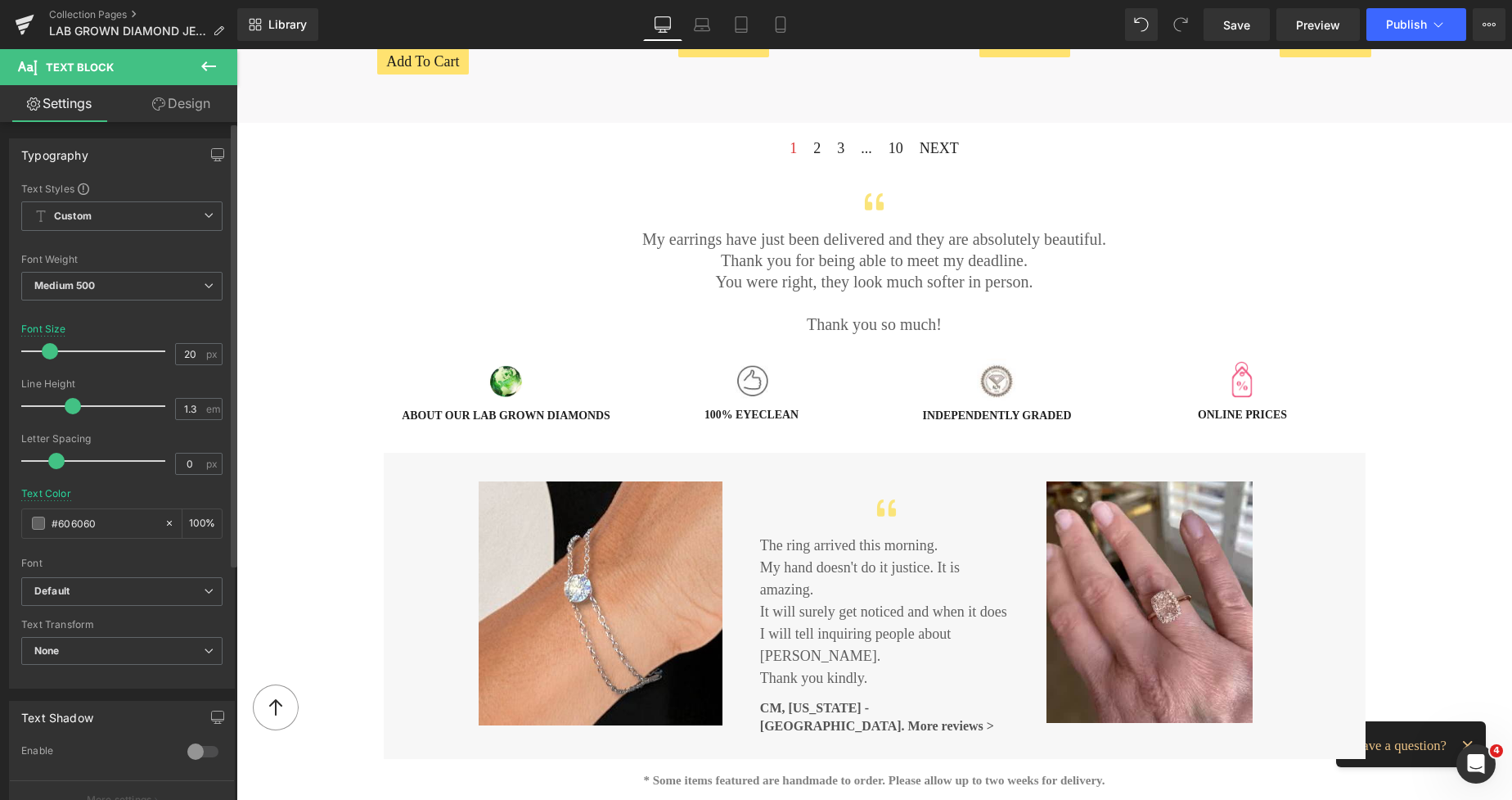
drag, startPoint x: 81, startPoint y: 400, endPoint x: 73, endPoint y: 399, distance: 8.1
click at [73, 399] on span at bounding box center [72, 406] width 16 height 16
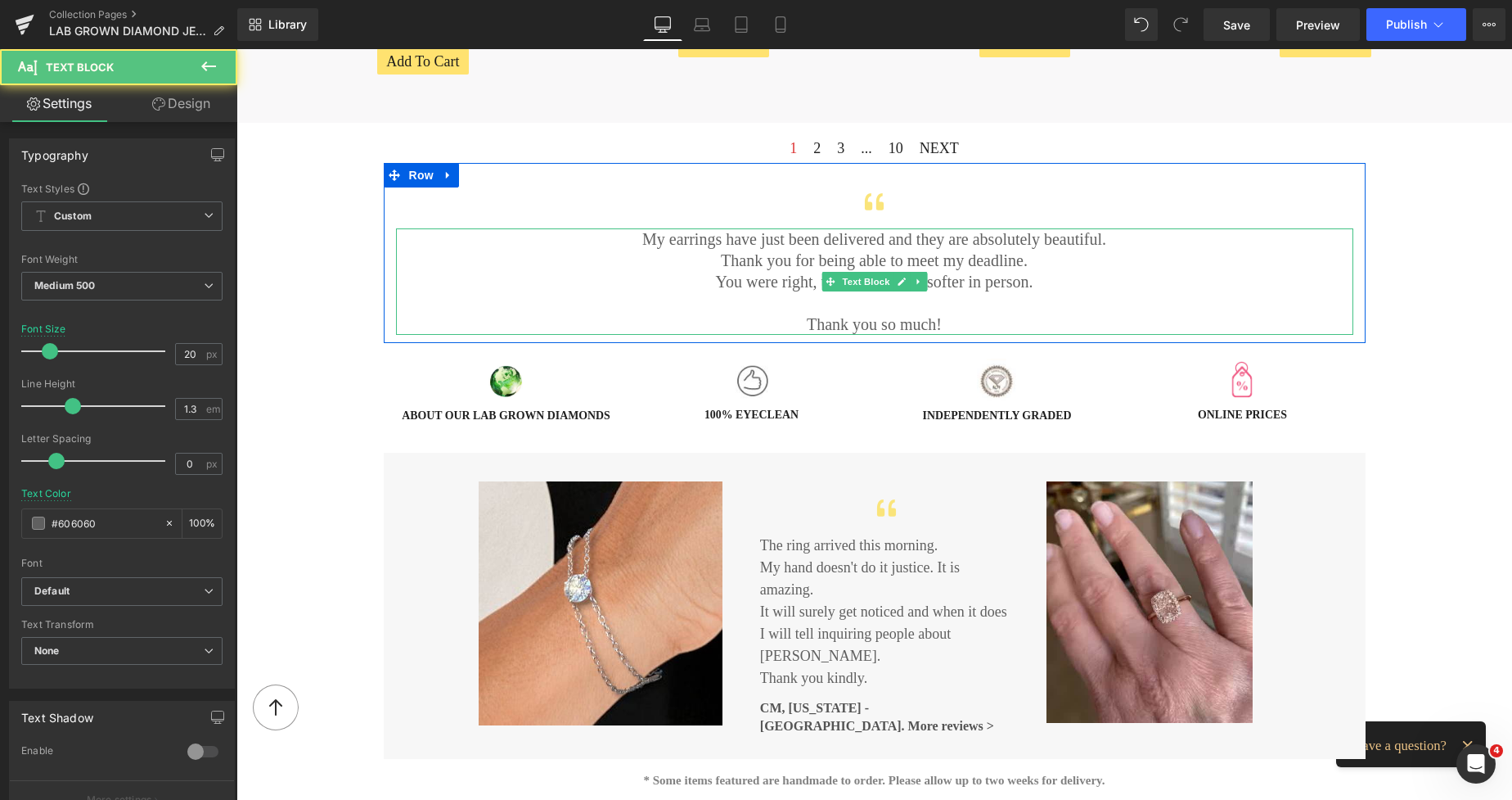
click at [789, 309] on p at bounding box center [874, 303] width 958 height 22
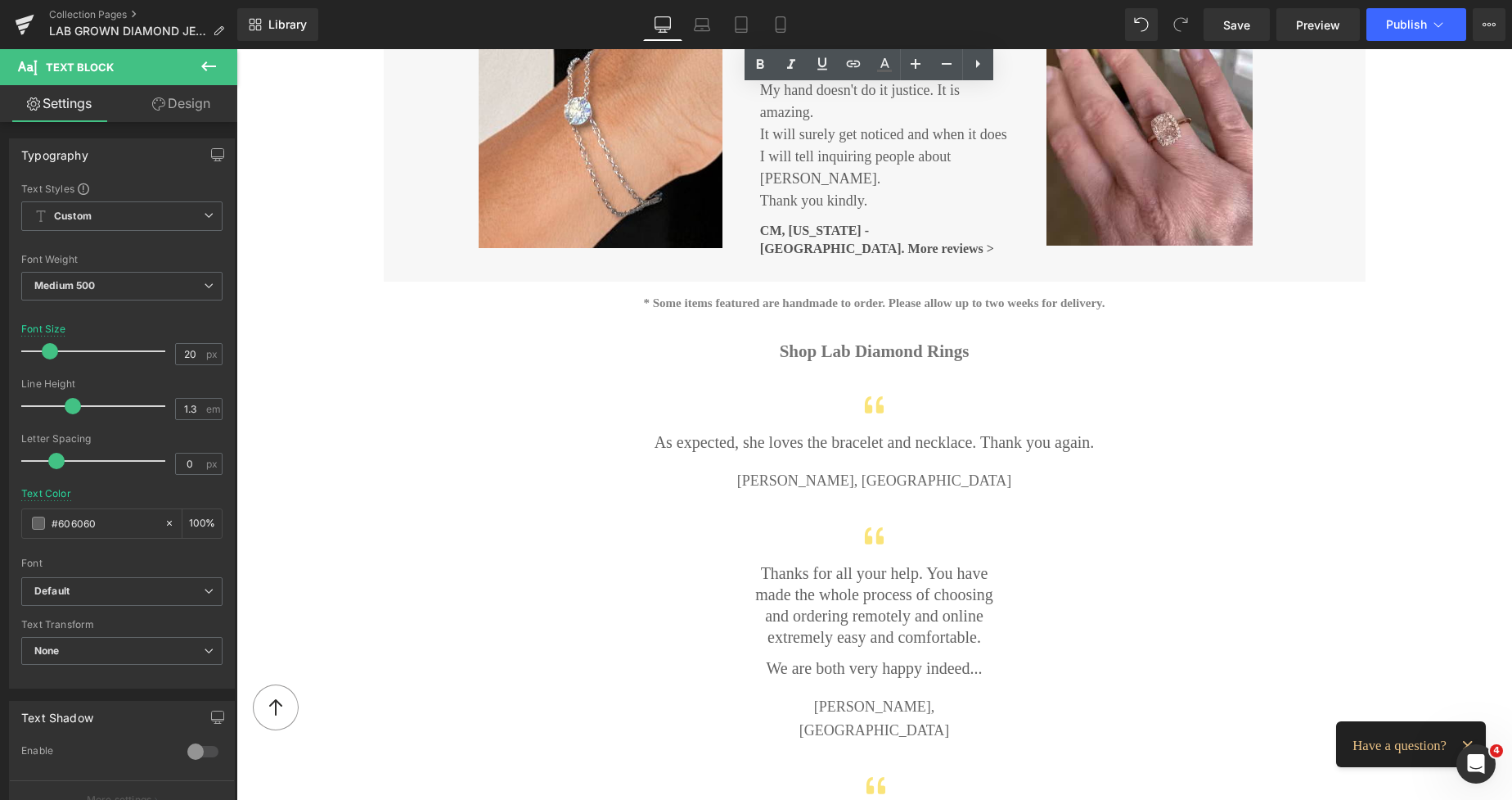
scroll to position [2191, 0]
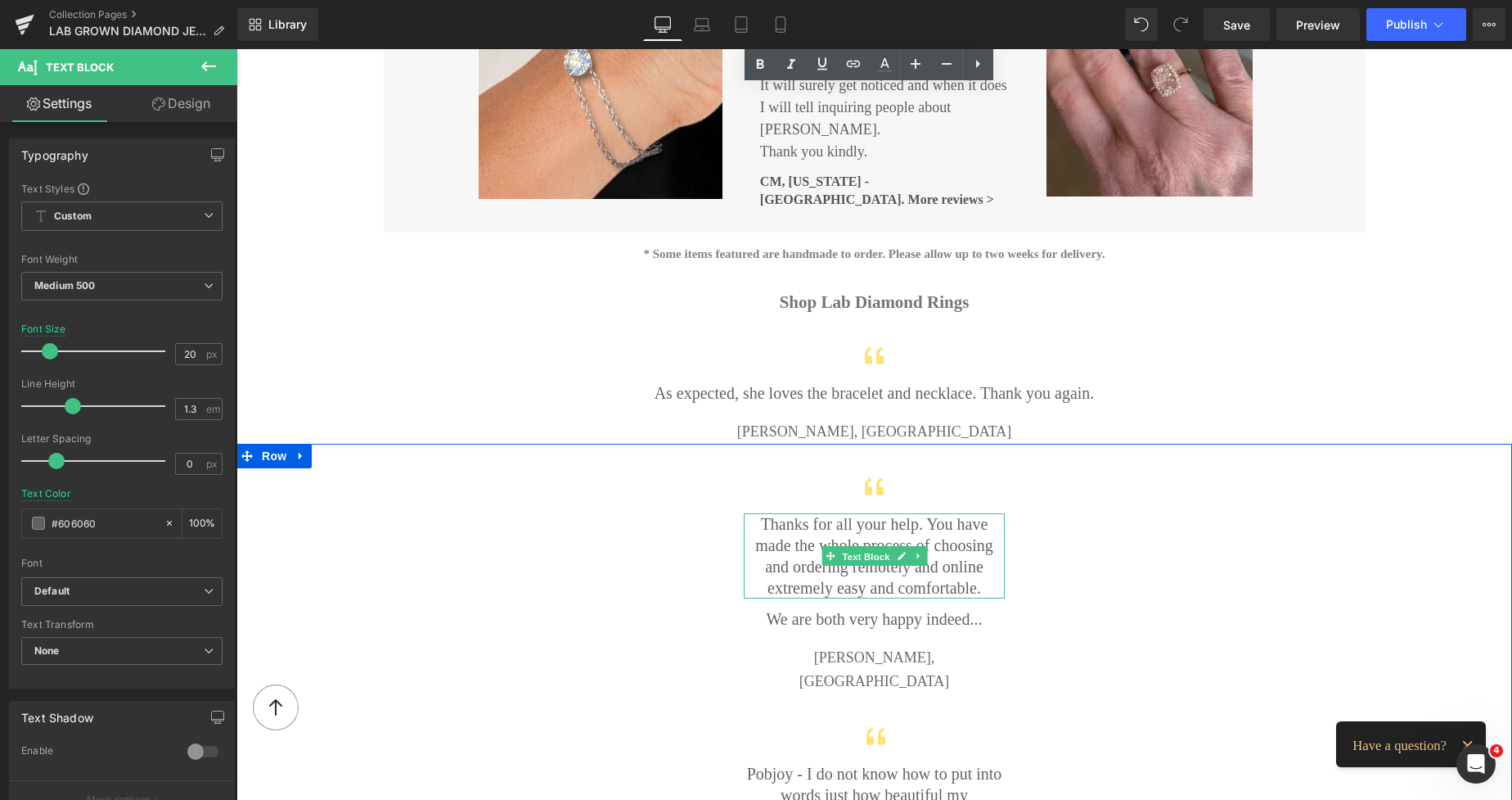
click at [887, 553] on span "Text Block" at bounding box center [866, 556] width 54 height 20
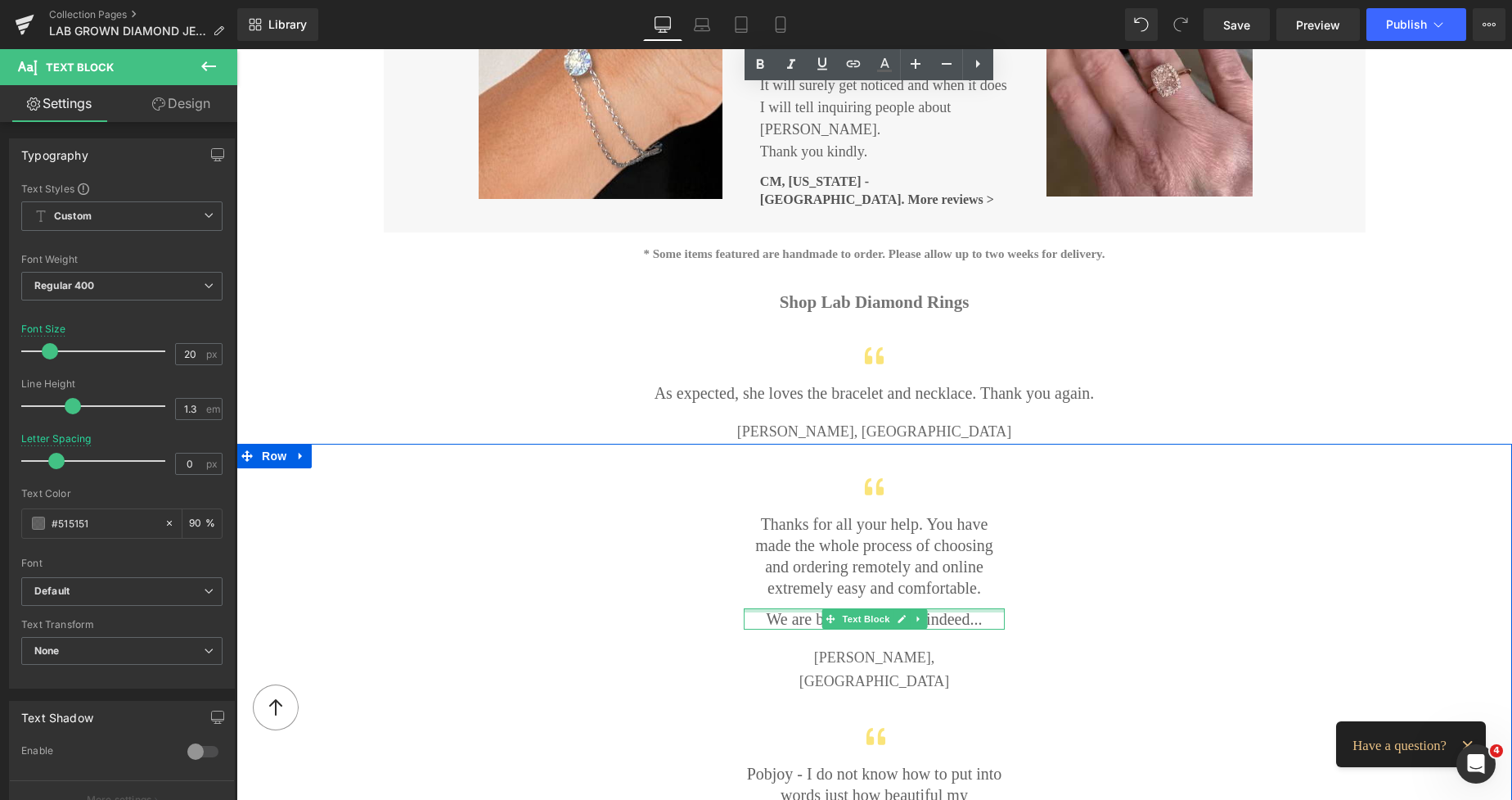
click at [797, 608] on p "We are both very happy indeed..." at bounding box center [874, 618] width 261 height 22
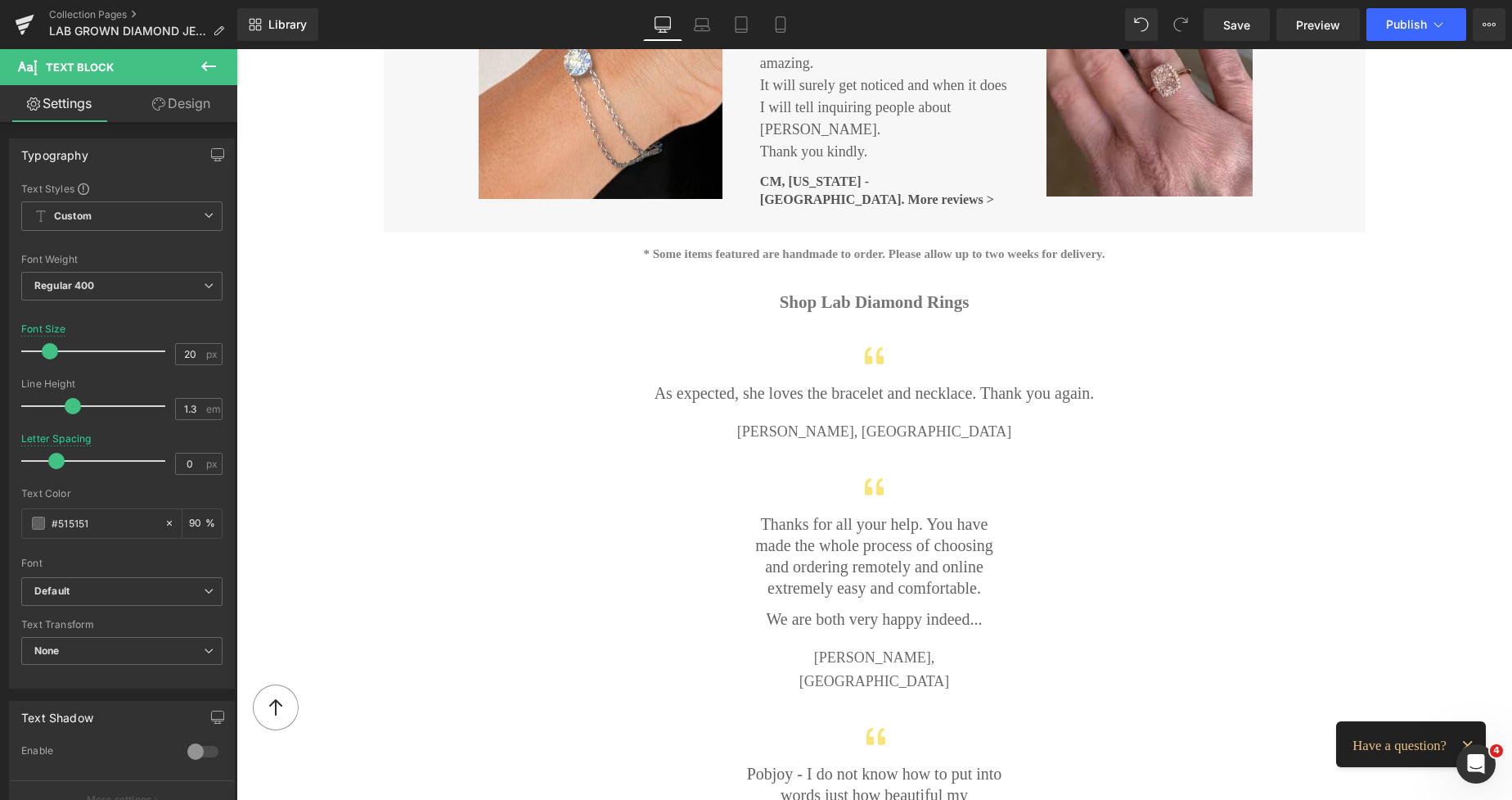
click at [183, 94] on link "Design" at bounding box center [181, 103] width 119 height 37
click at [0, 0] on div "Spacing" at bounding box center [0, 0] width 0 height 0
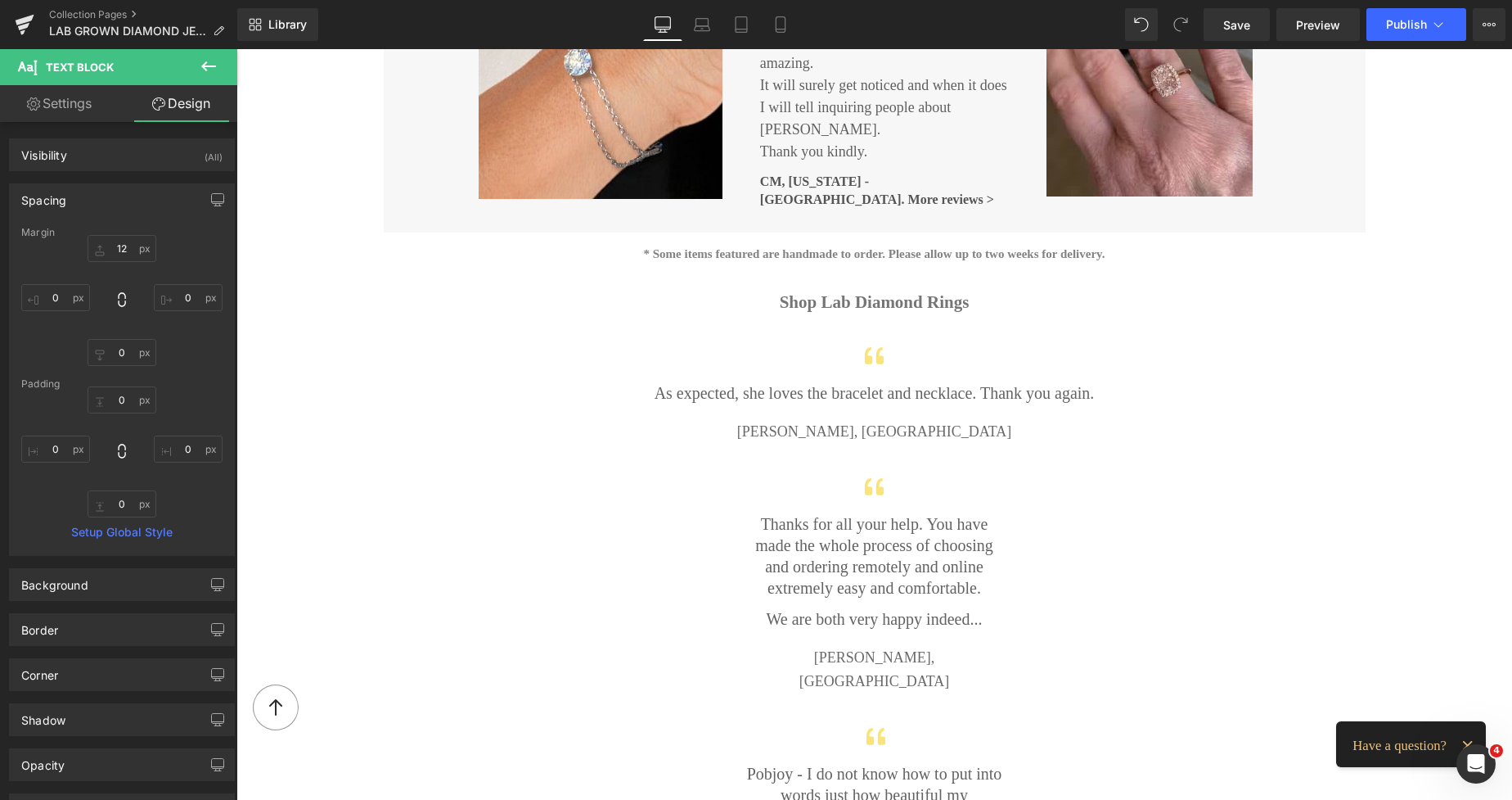
type input "12"
type input "0"
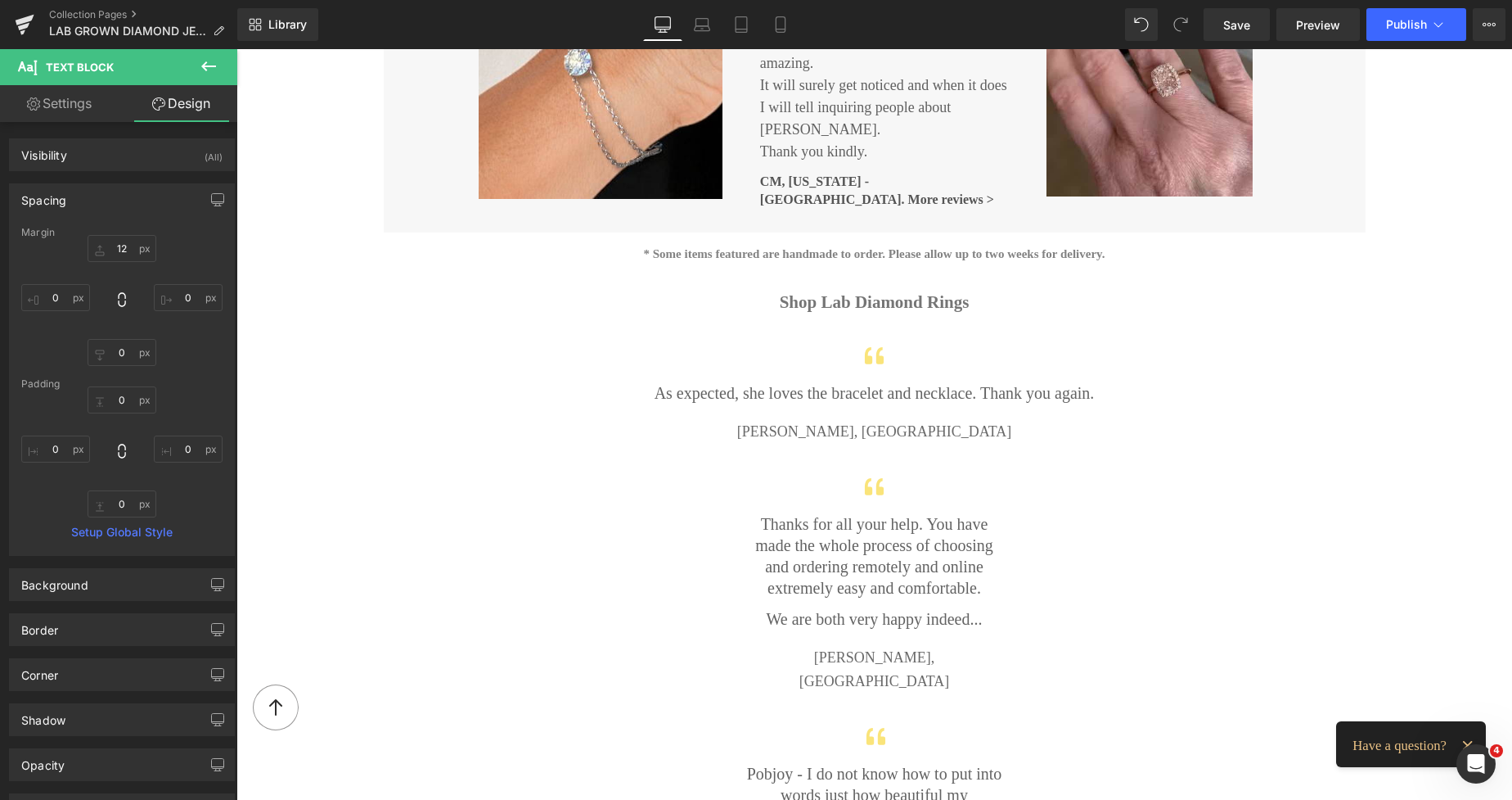
type input "0"
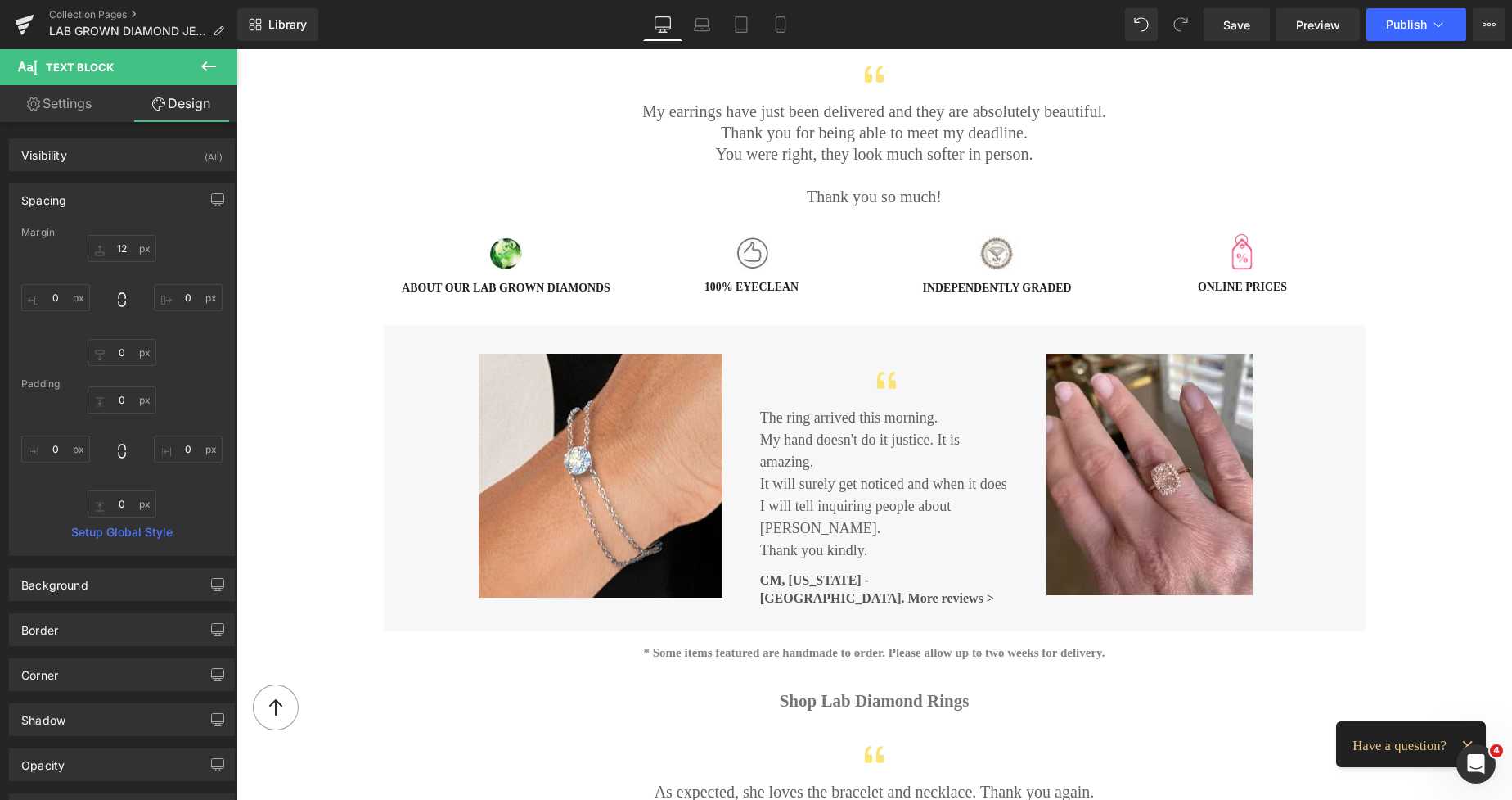
scroll to position [1652, 0]
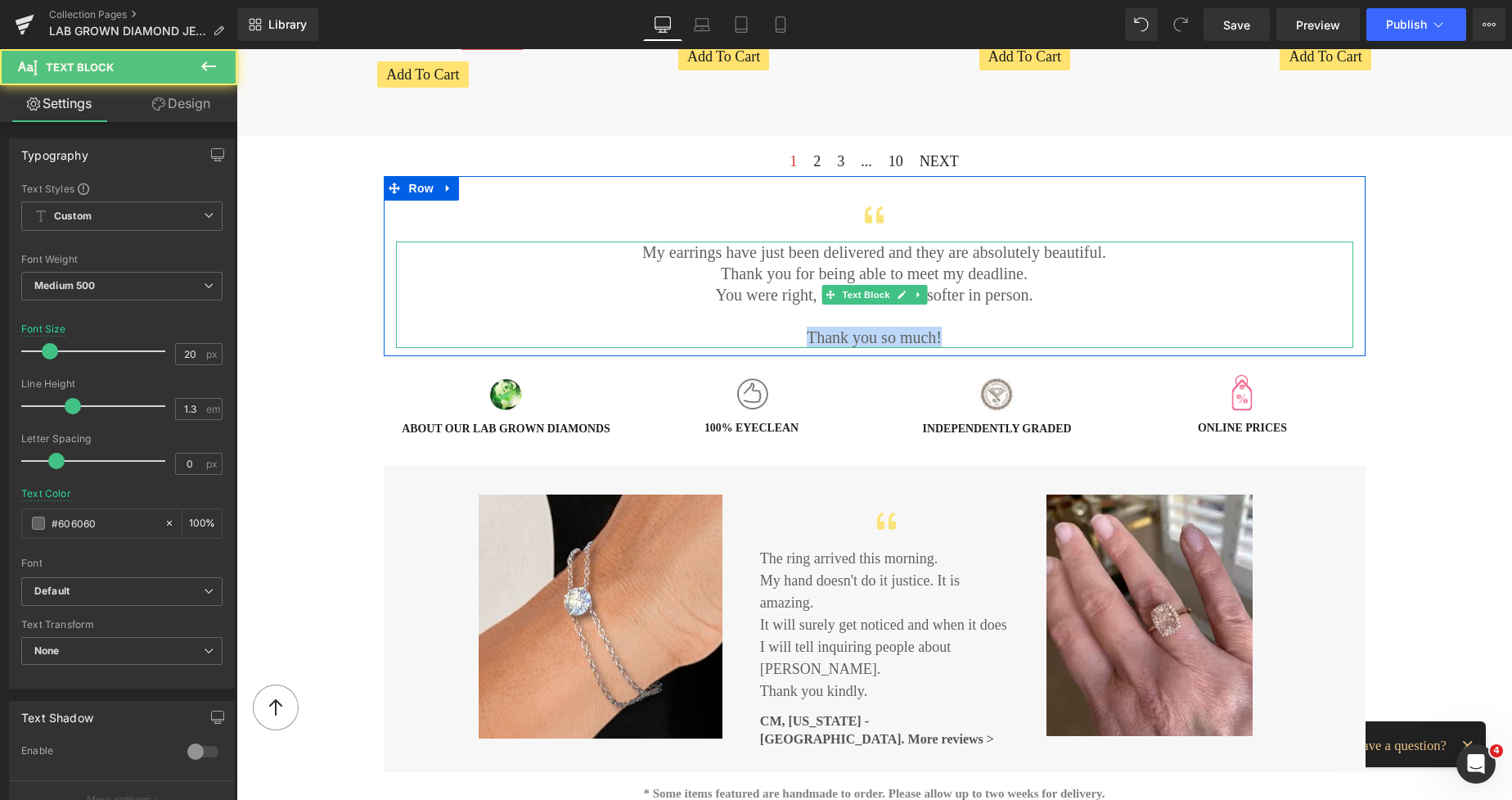
drag, startPoint x: 951, startPoint y: 332, endPoint x: 769, endPoint y: 334, distance: 182.0
click at [769, 334] on p "Thank you so much!" at bounding box center [874, 337] width 958 height 22
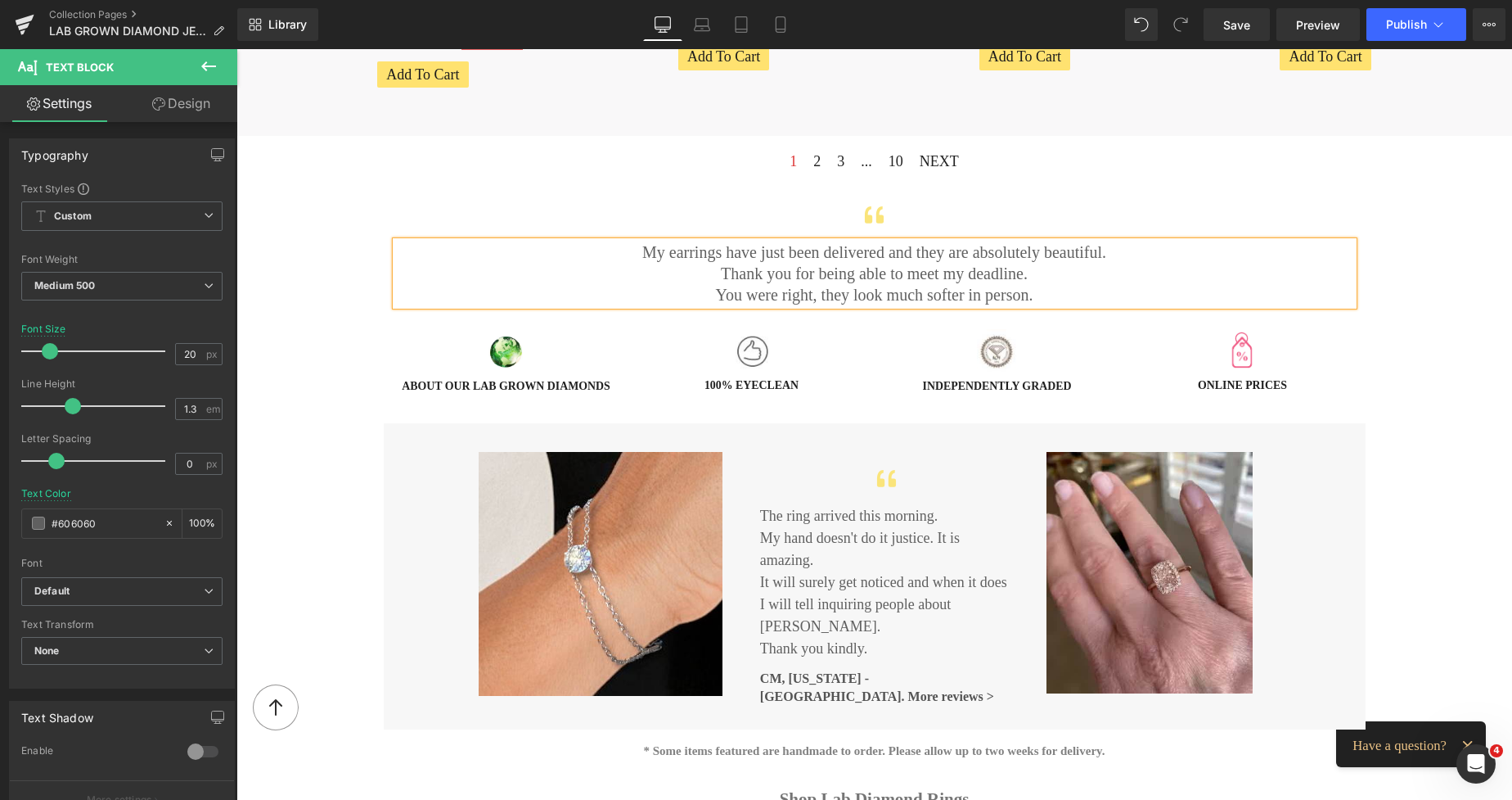
click at [1400, 252] on div "LAB GROWN DIAMONDS Heading FINE JEWELLERY Heading Image The contemporary sustai…" at bounding box center [874, 727] width 1276 height 4380
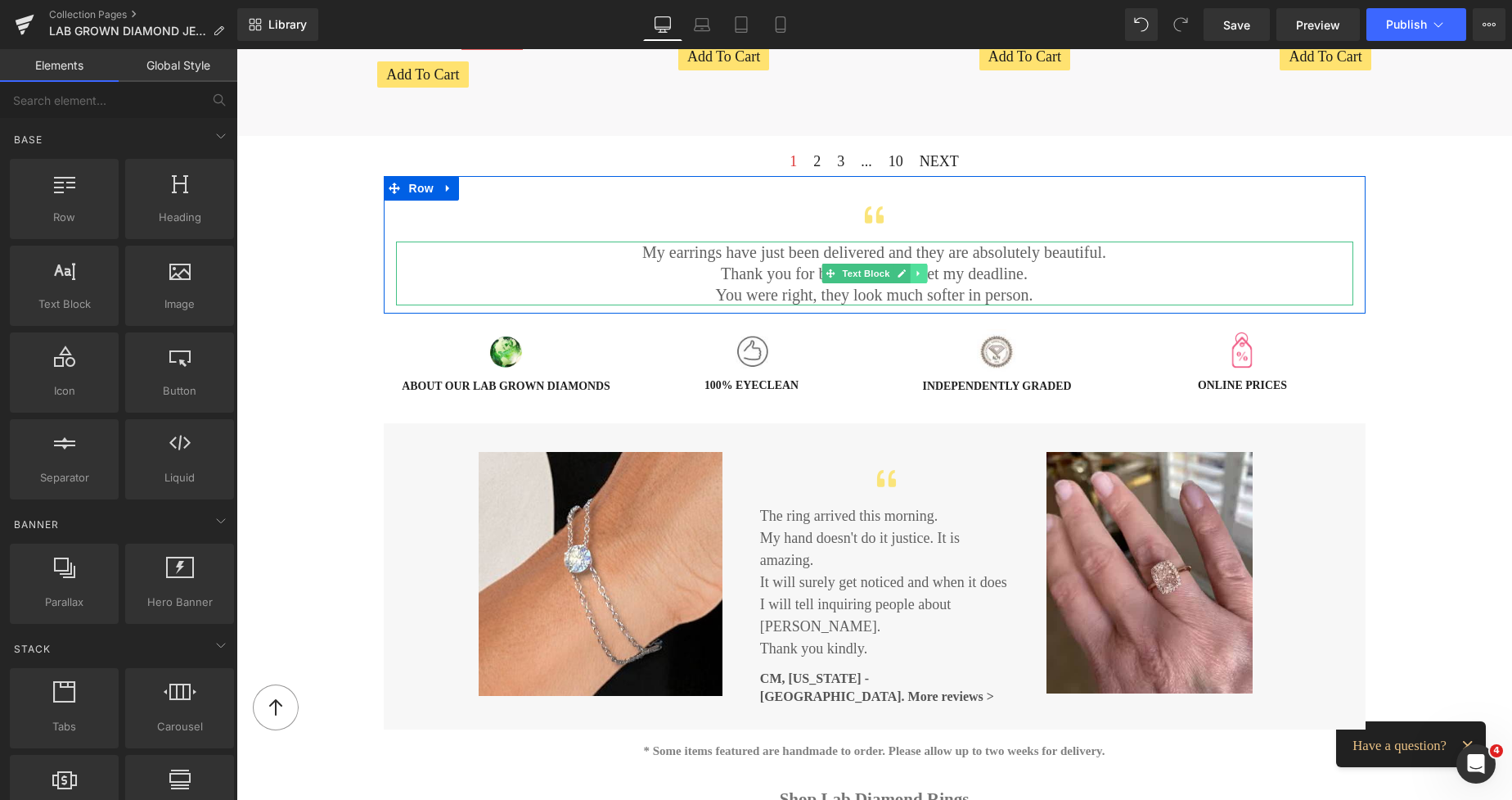
click at [917, 271] on icon at bounding box center [917, 274] width 3 height 6
click at [905, 273] on icon at bounding box center [910, 274] width 9 height 9
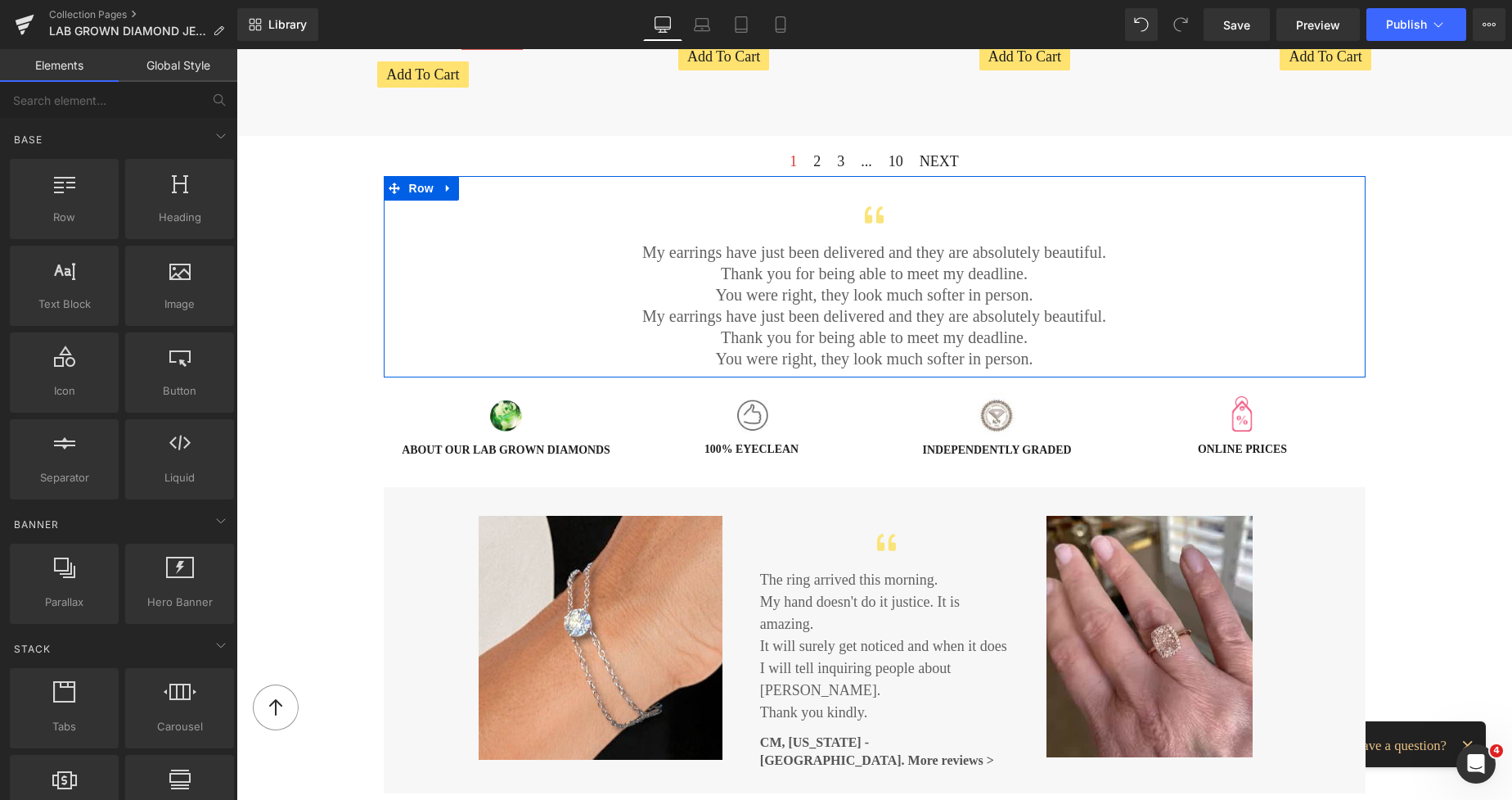
click at [773, 327] on p "Thank you for being able to meet my deadline." at bounding box center [874, 337] width 958 height 22
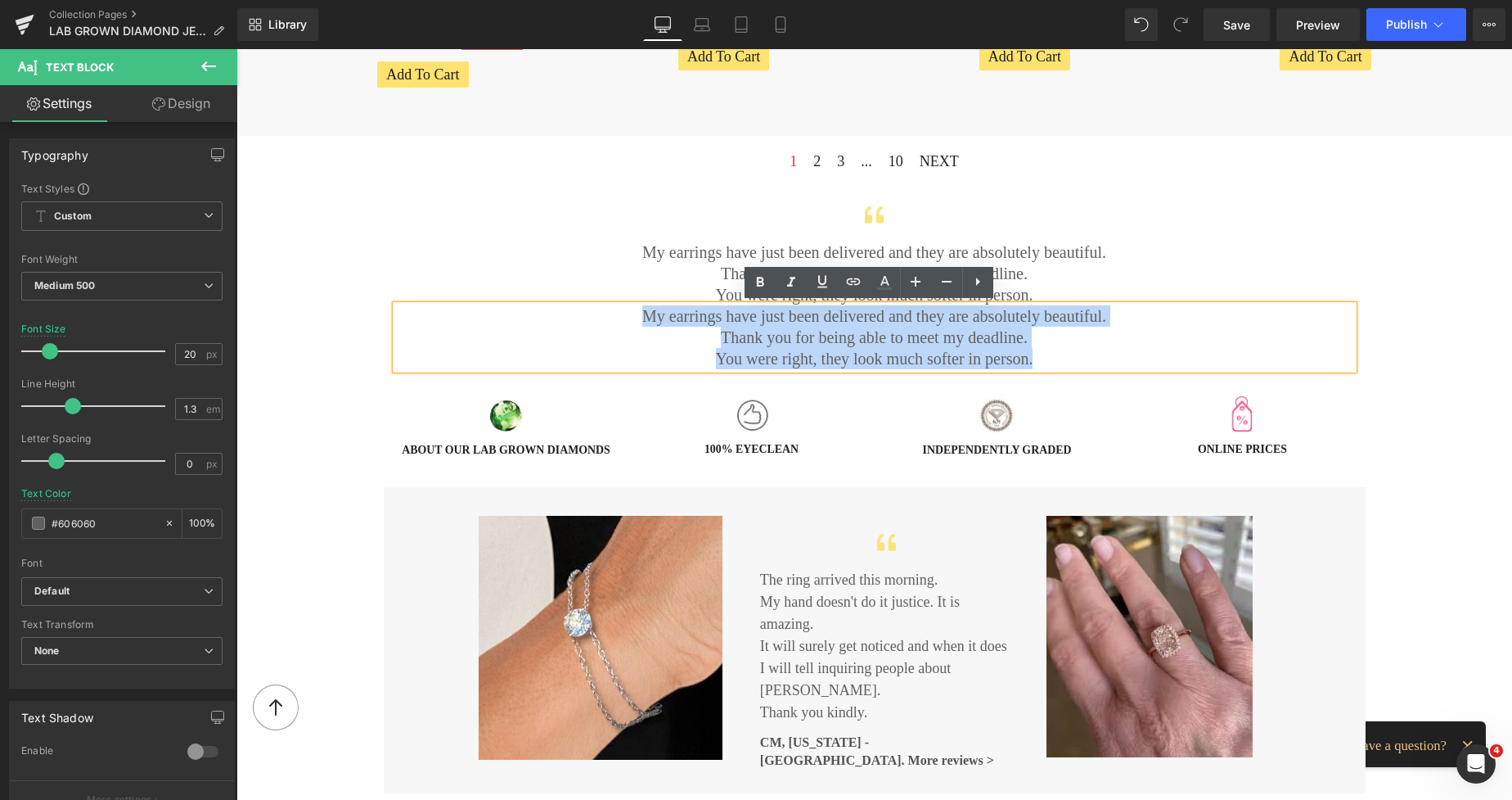
drag, startPoint x: 1030, startPoint y: 361, endPoint x: 641, endPoint y: 319, distance: 391.3
click at [641, 319] on div "My earrings have just been delivered and they are absolutely beautiful. Thank y…" at bounding box center [874, 337] width 958 height 64
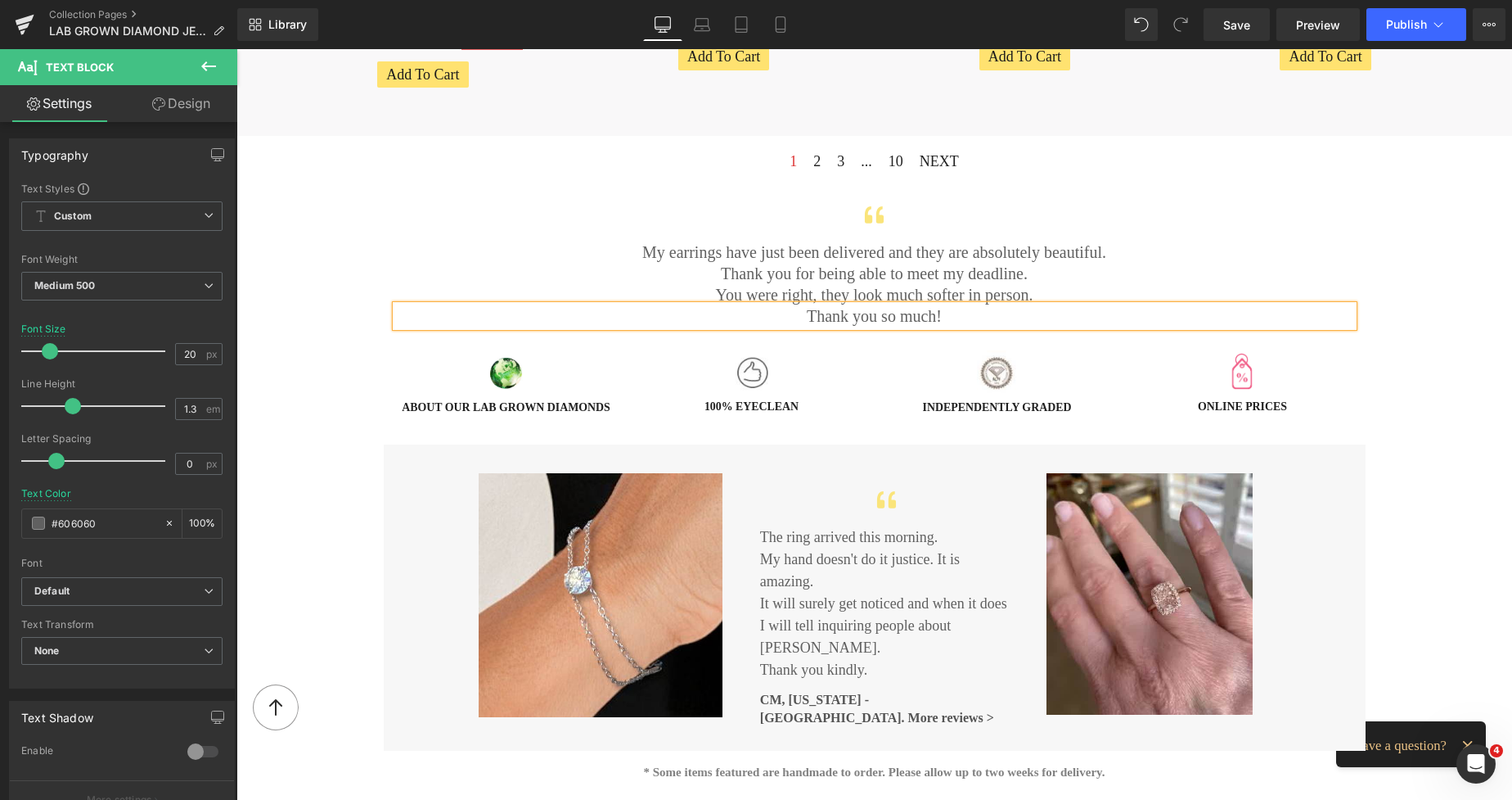
click at [308, 246] on div "LAB GROWN DIAMONDS Heading FINE JEWELLERY Heading Image The contemporary sustai…" at bounding box center [874, 737] width 1276 height 4402
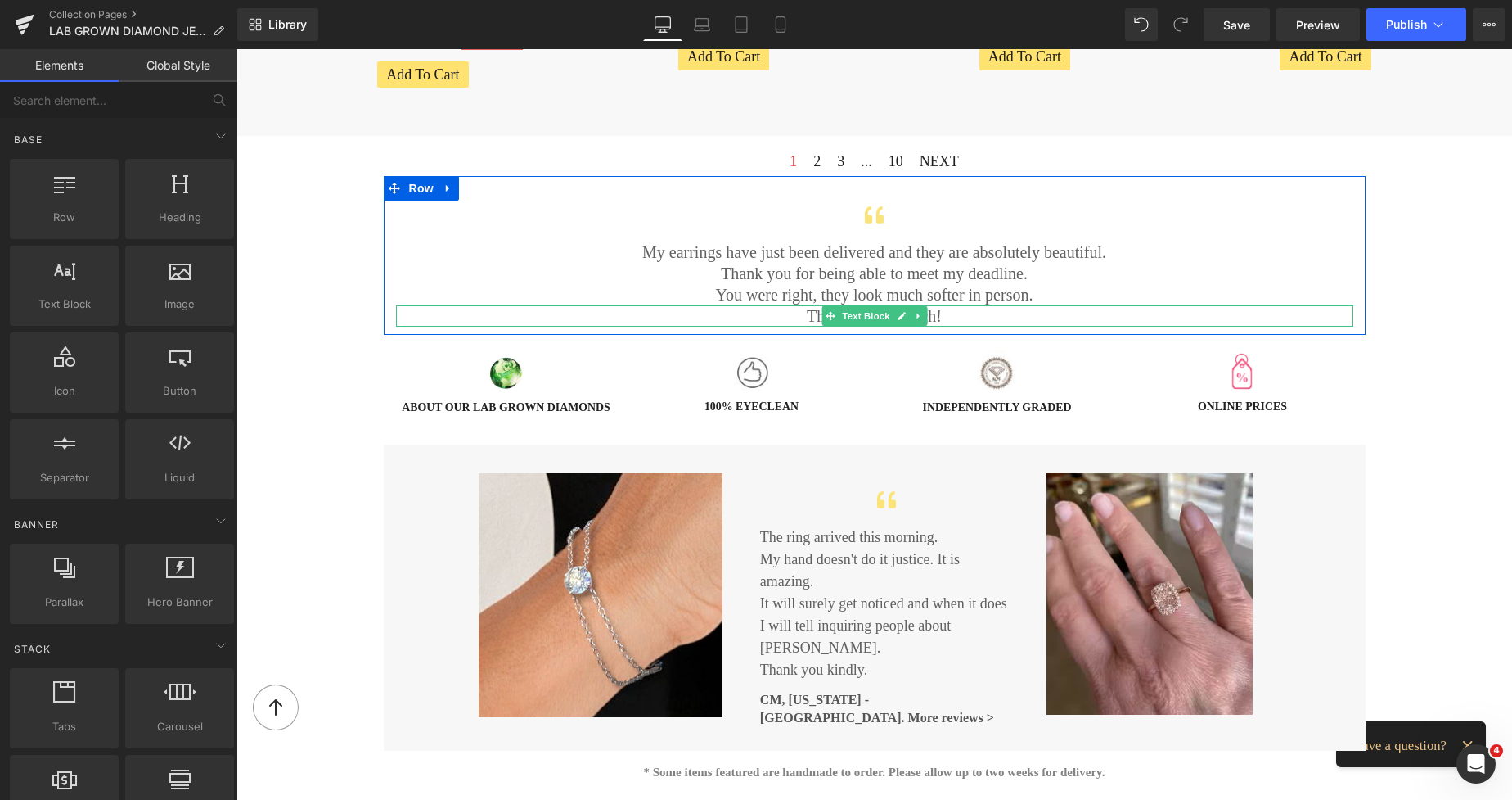
click at [697, 315] on p "Thank you so much!" at bounding box center [874, 316] width 958 height 22
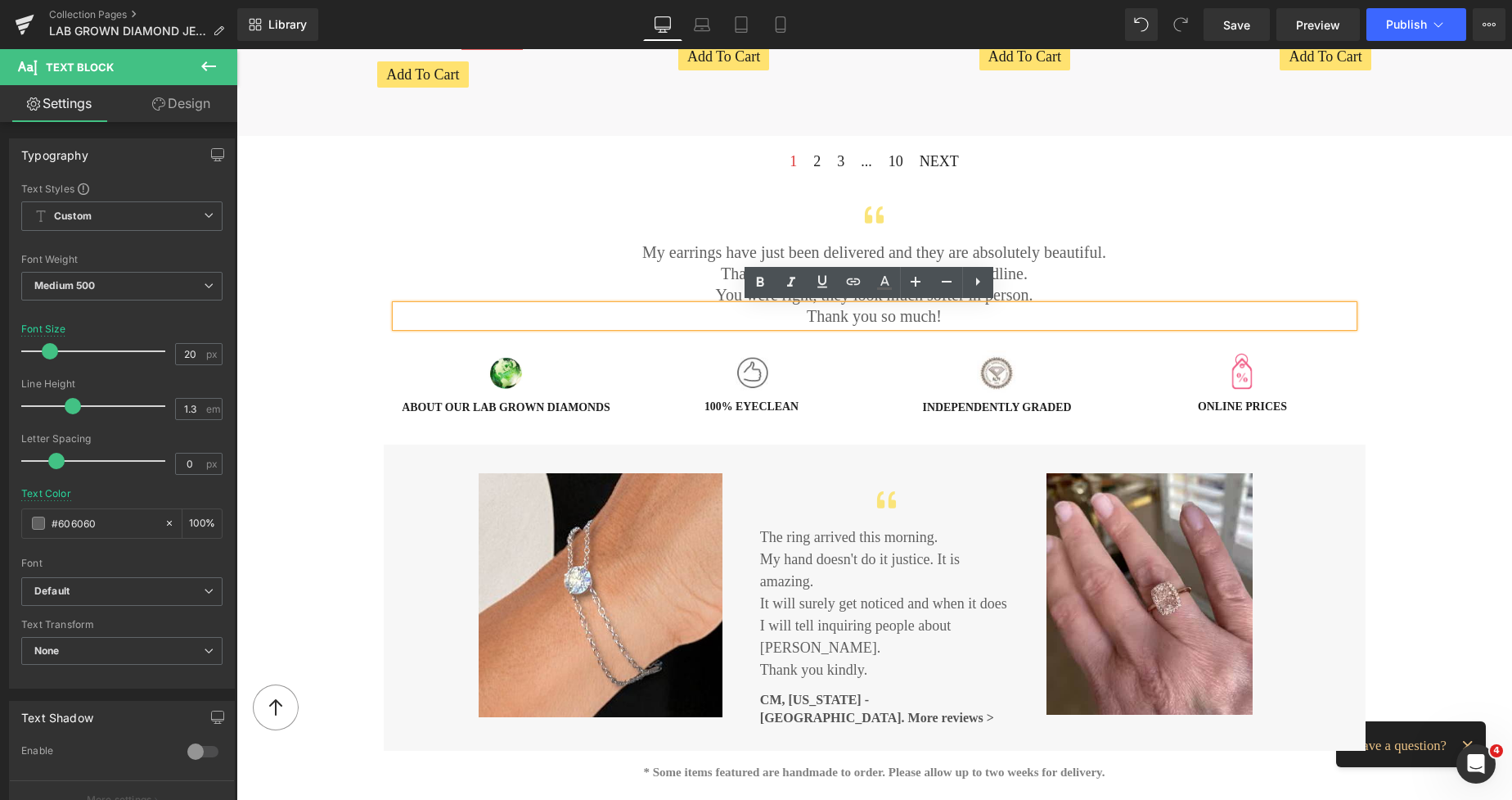
click at [192, 99] on link "Design" at bounding box center [181, 103] width 119 height 37
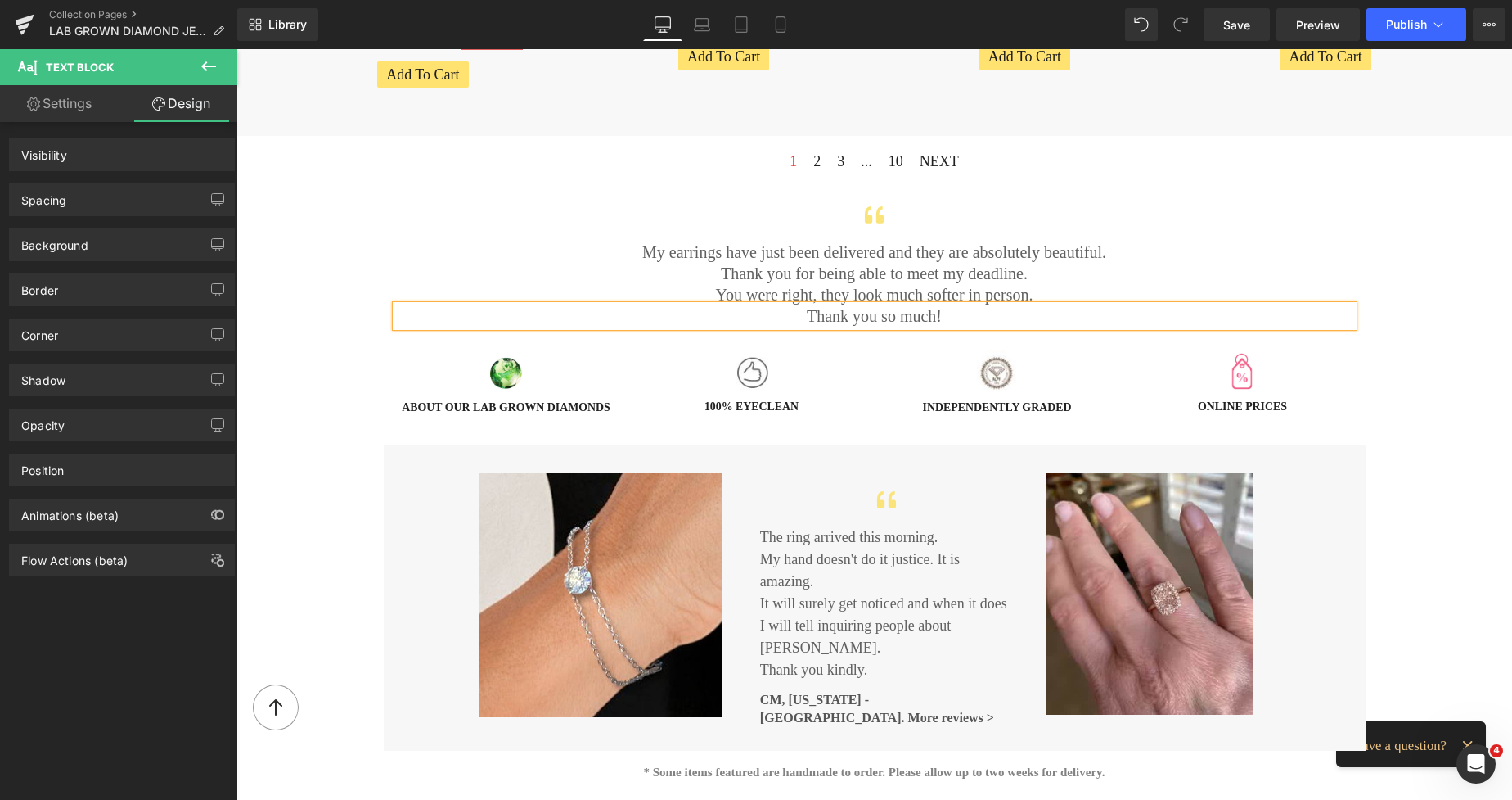
click at [105, 196] on div "Spacing" at bounding box center [121, 200] width 224 height 31
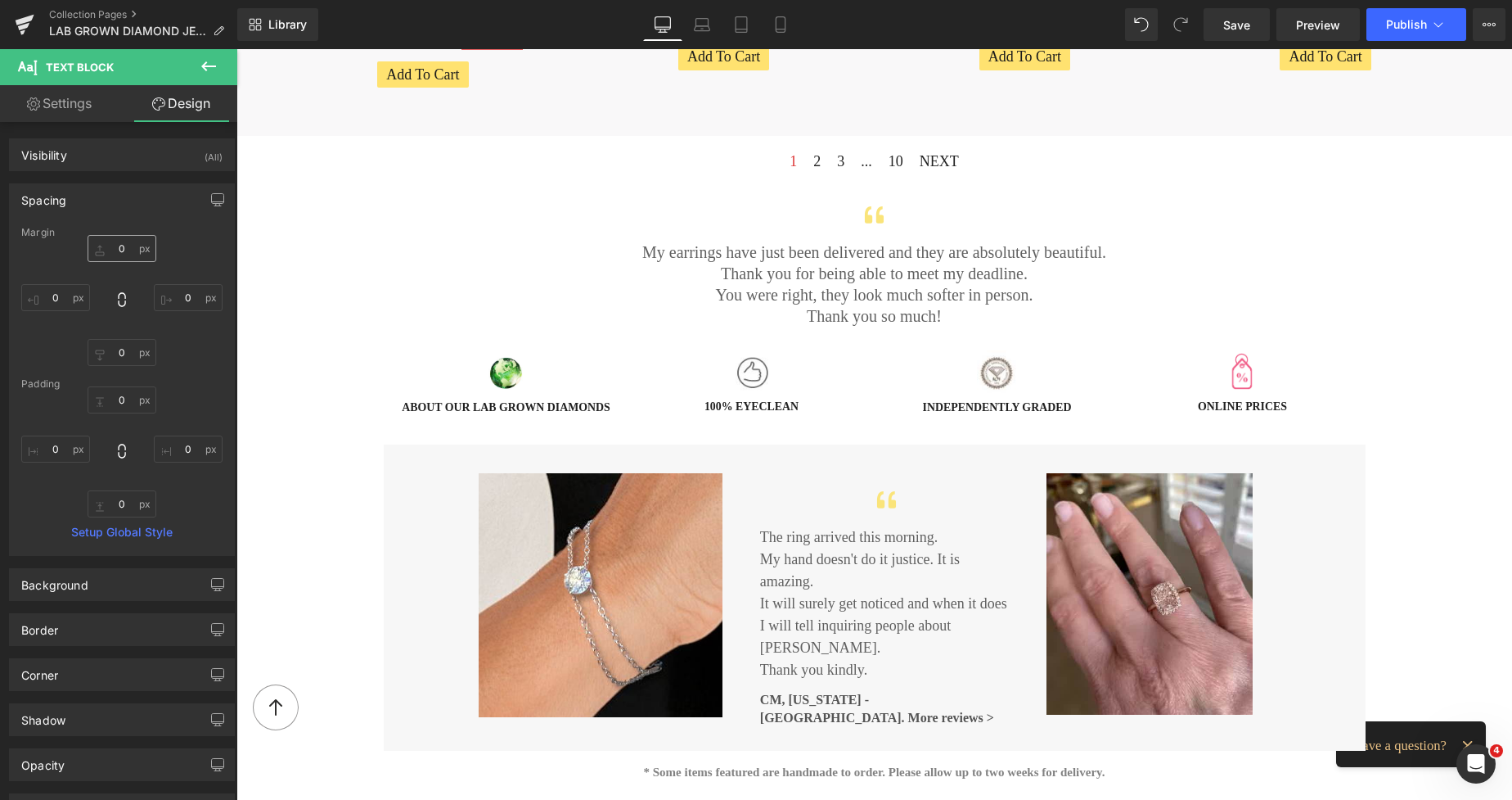
type input "0"
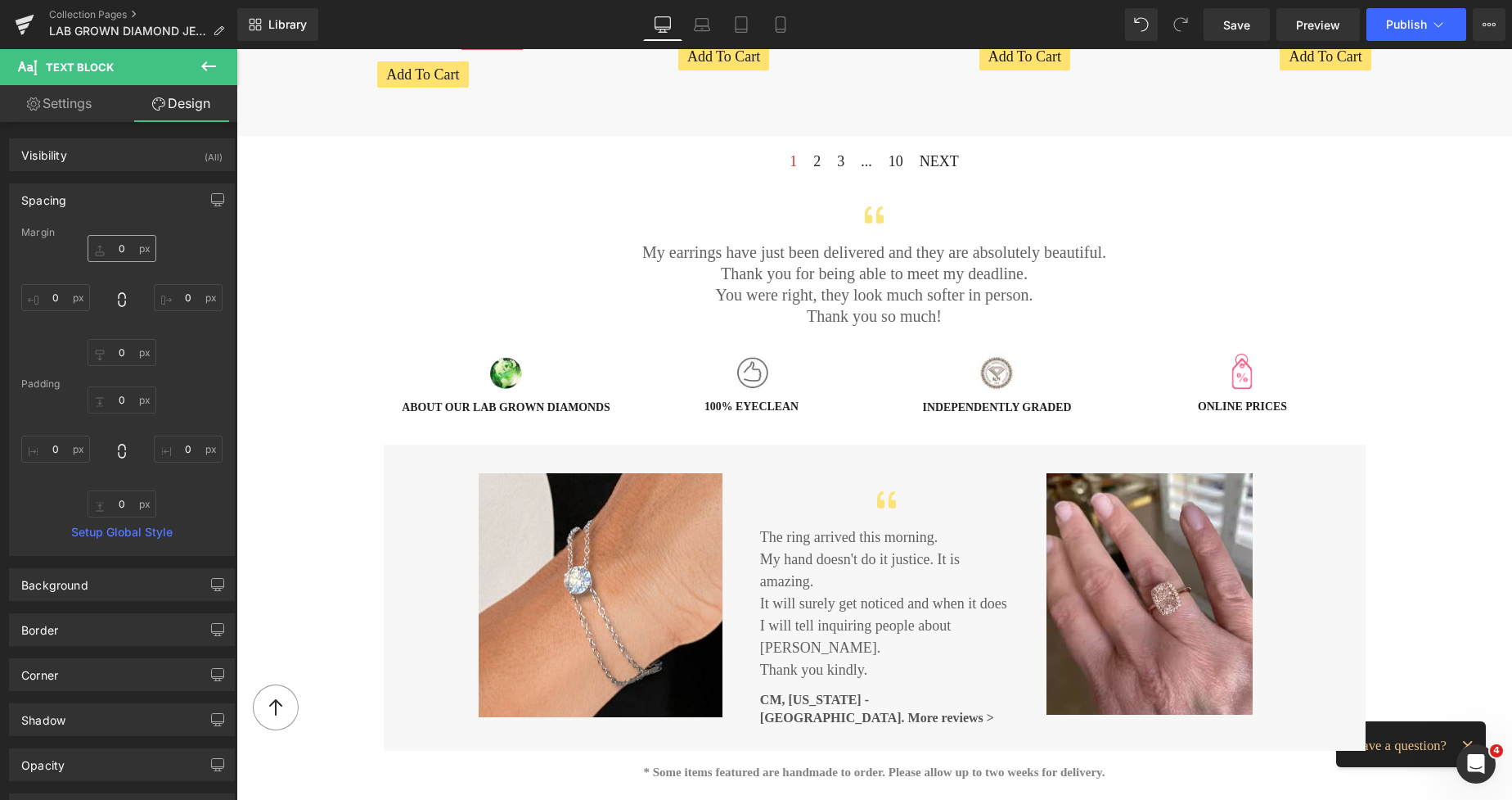
type input "0"
click at [117, 259] on input "0" at bounding box center [122, 248] width 68 height 27
type input "12"
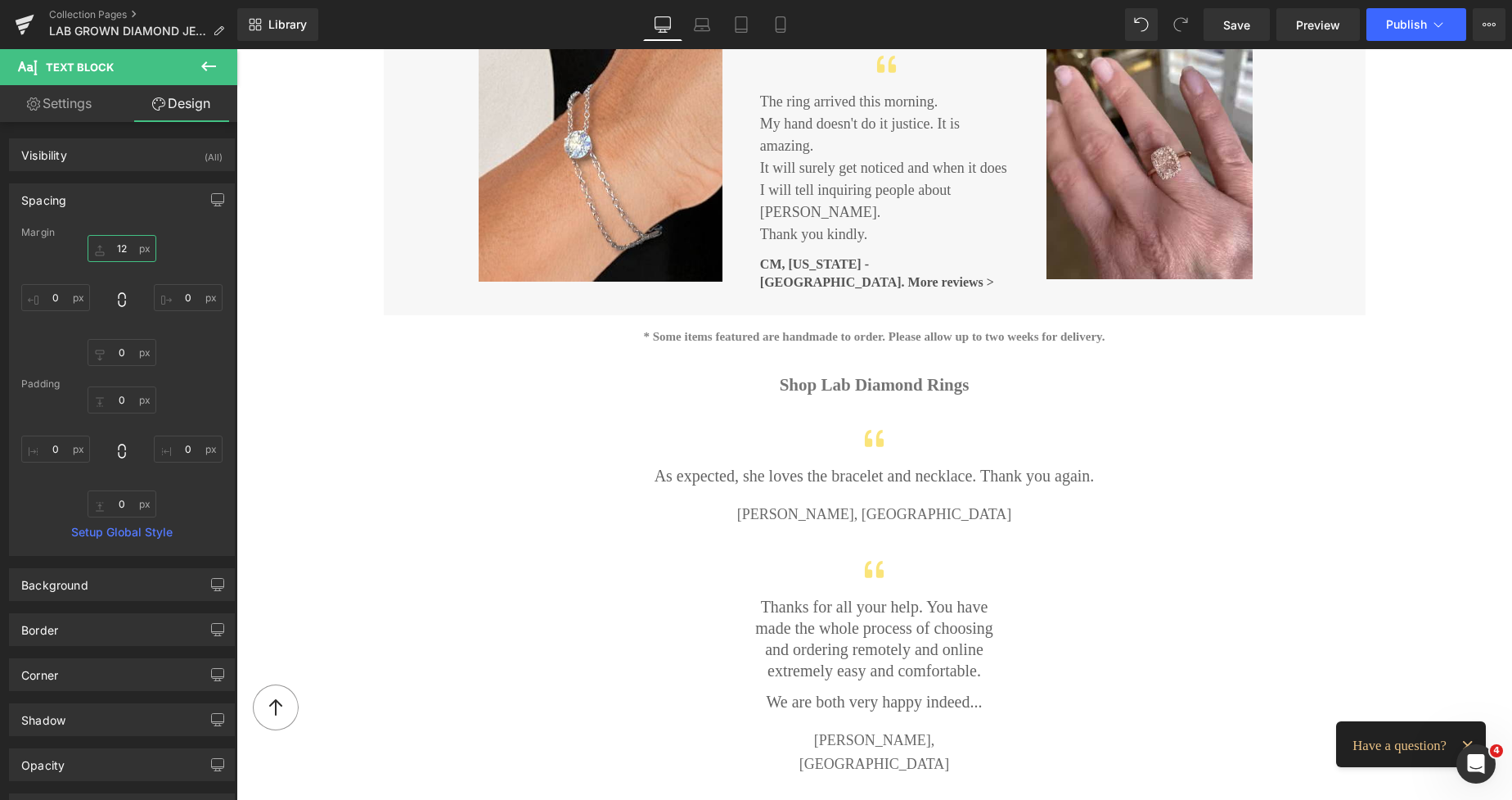
scroll to position [1607, 0]
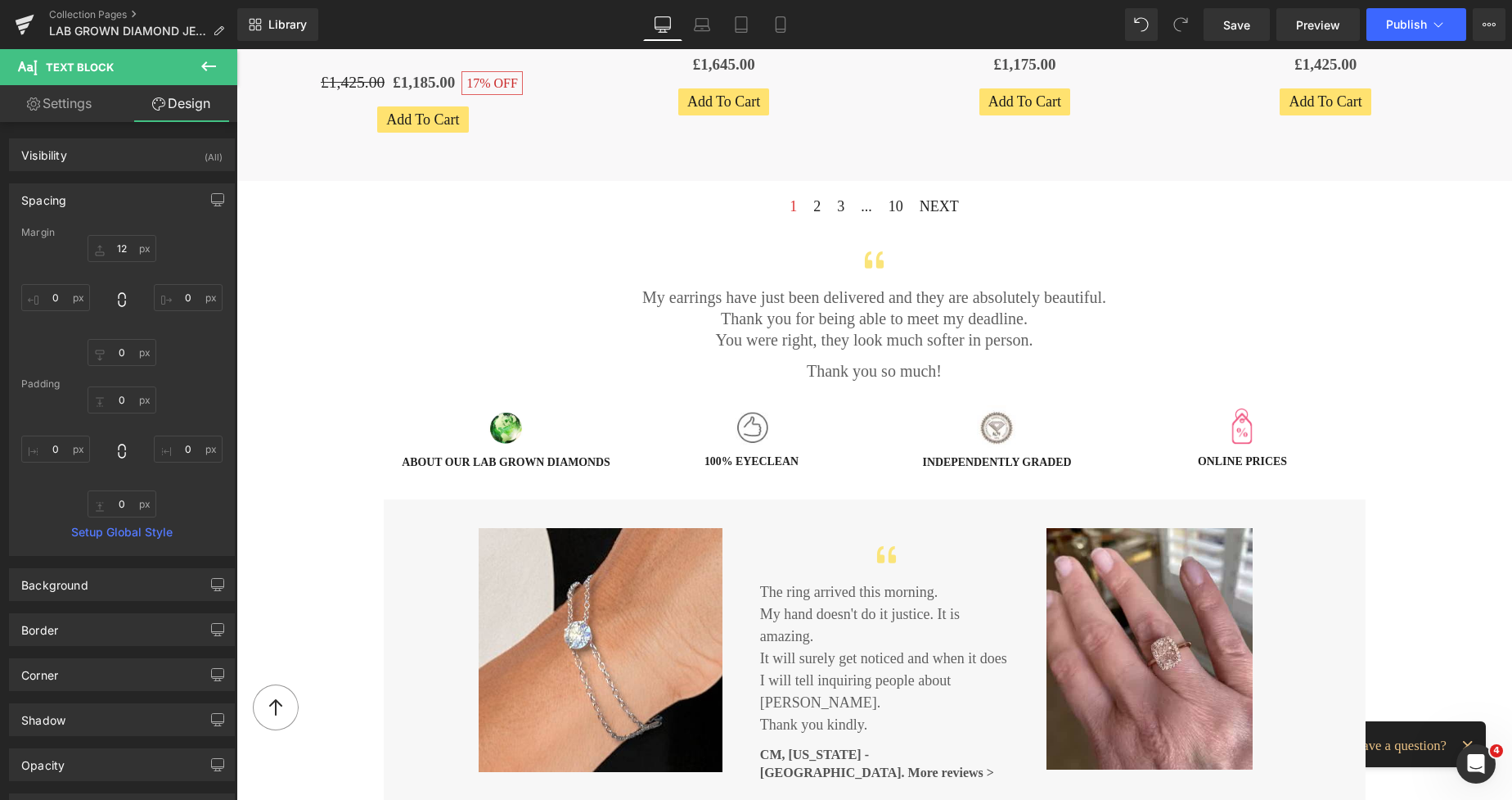
click at [1239, 319] on p "Thank you for being able to meet my deadline." at bounding box center [874, 319] width 958 height 22
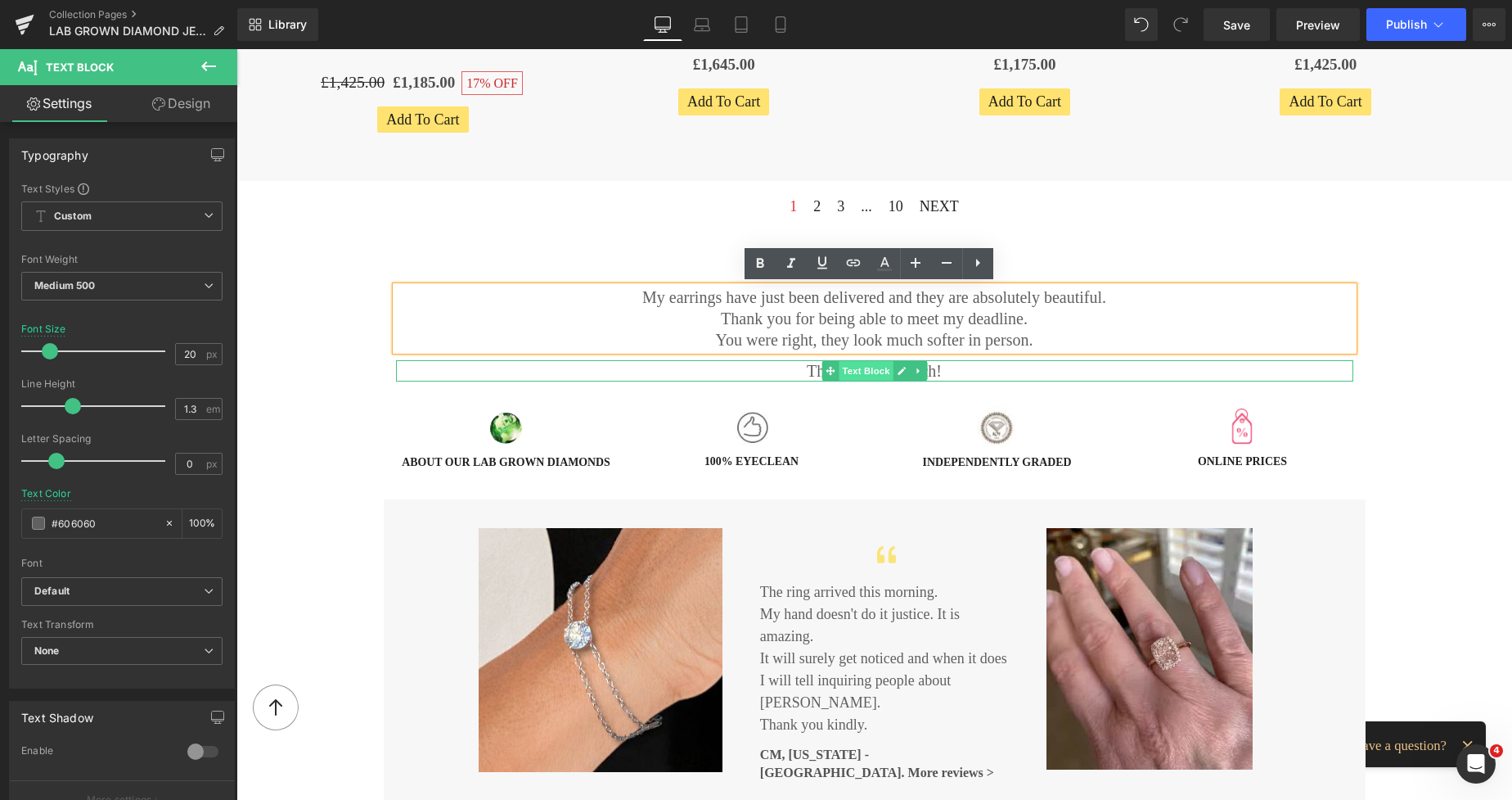
click at [857, 367] on span "Text Block" at bounding box center [866, 370] width 54 height 20
click at [917, 367] on icon at bounding box center [918, 371] width 9 height 9
click at [908, 371] on icon at bounding box center [910, 372] width 9 height 9
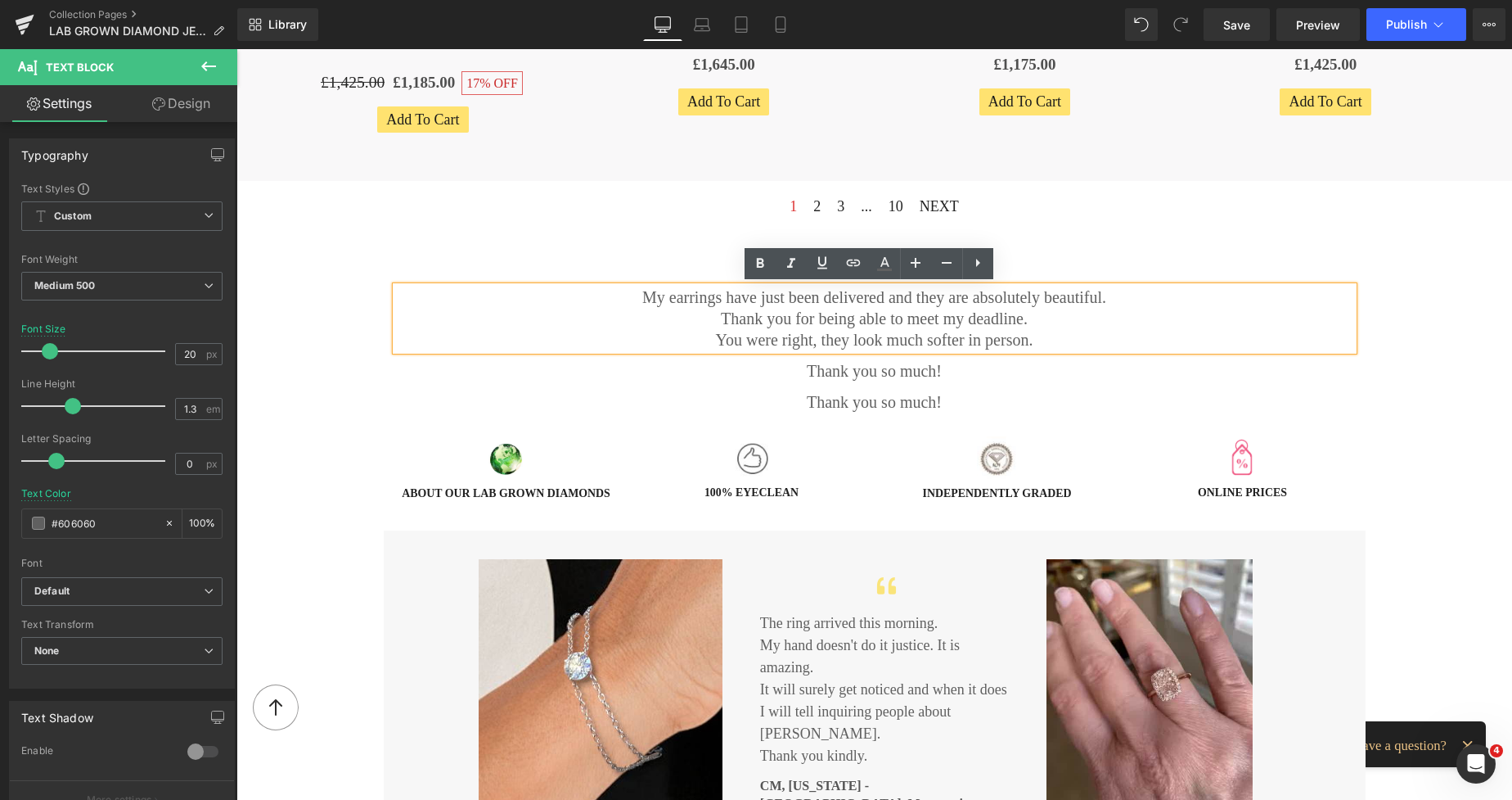
click at [815, 398] on div "Thank you so much! Text Block" at bounding box center [874, 402] width 958 height 22
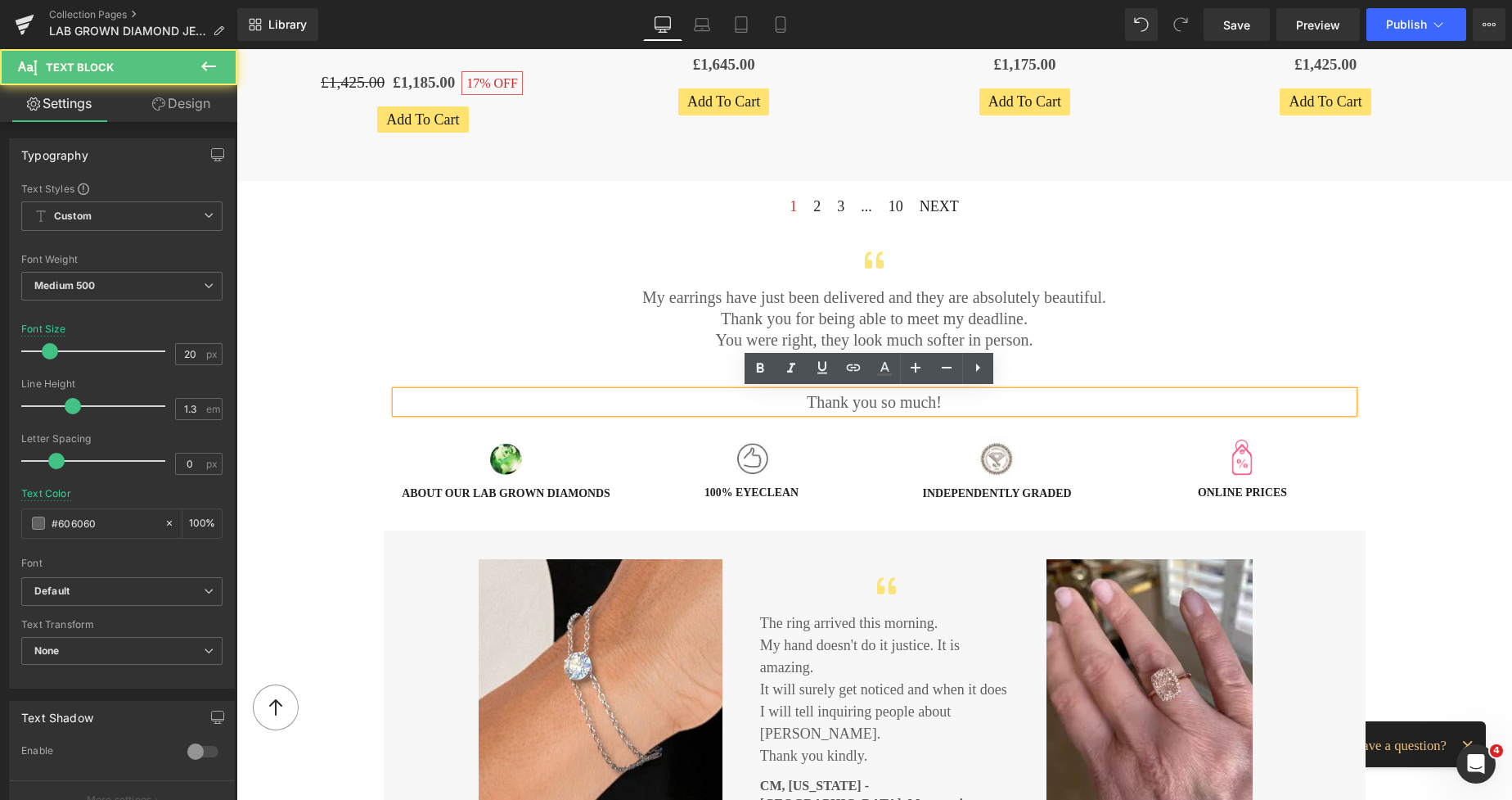
click at [815, 398] on p "Thank you so much!" at bounding box center [874, 402] width 958 height 22
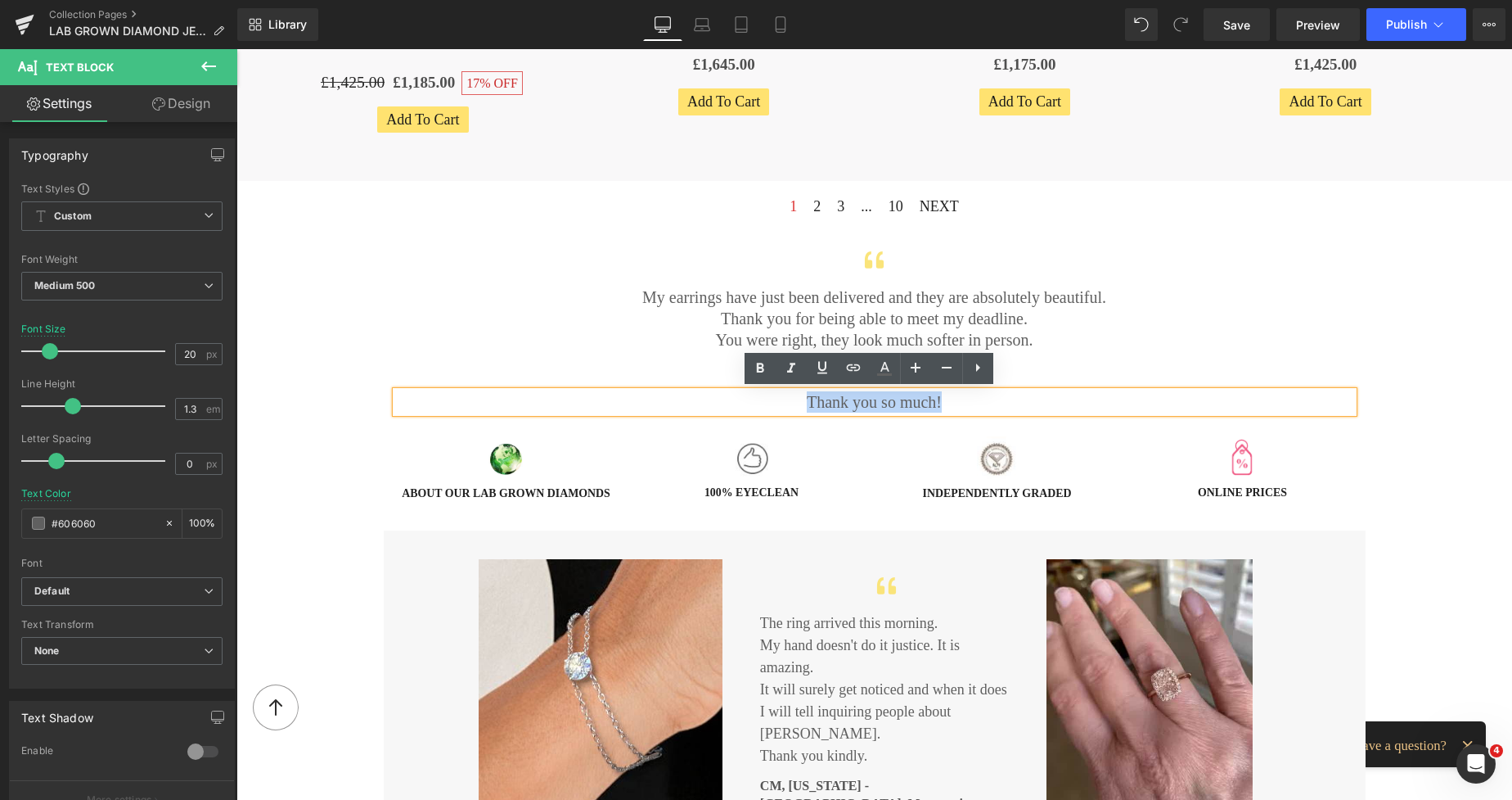
drag, startPoint x: 932, startPoint y: 404, endPoint x: 807, endPoint y: 398, distance: 125.1
click at [807, 398] on p "Thank you so much!" at bounding box center [874, 402] width 958 height 22
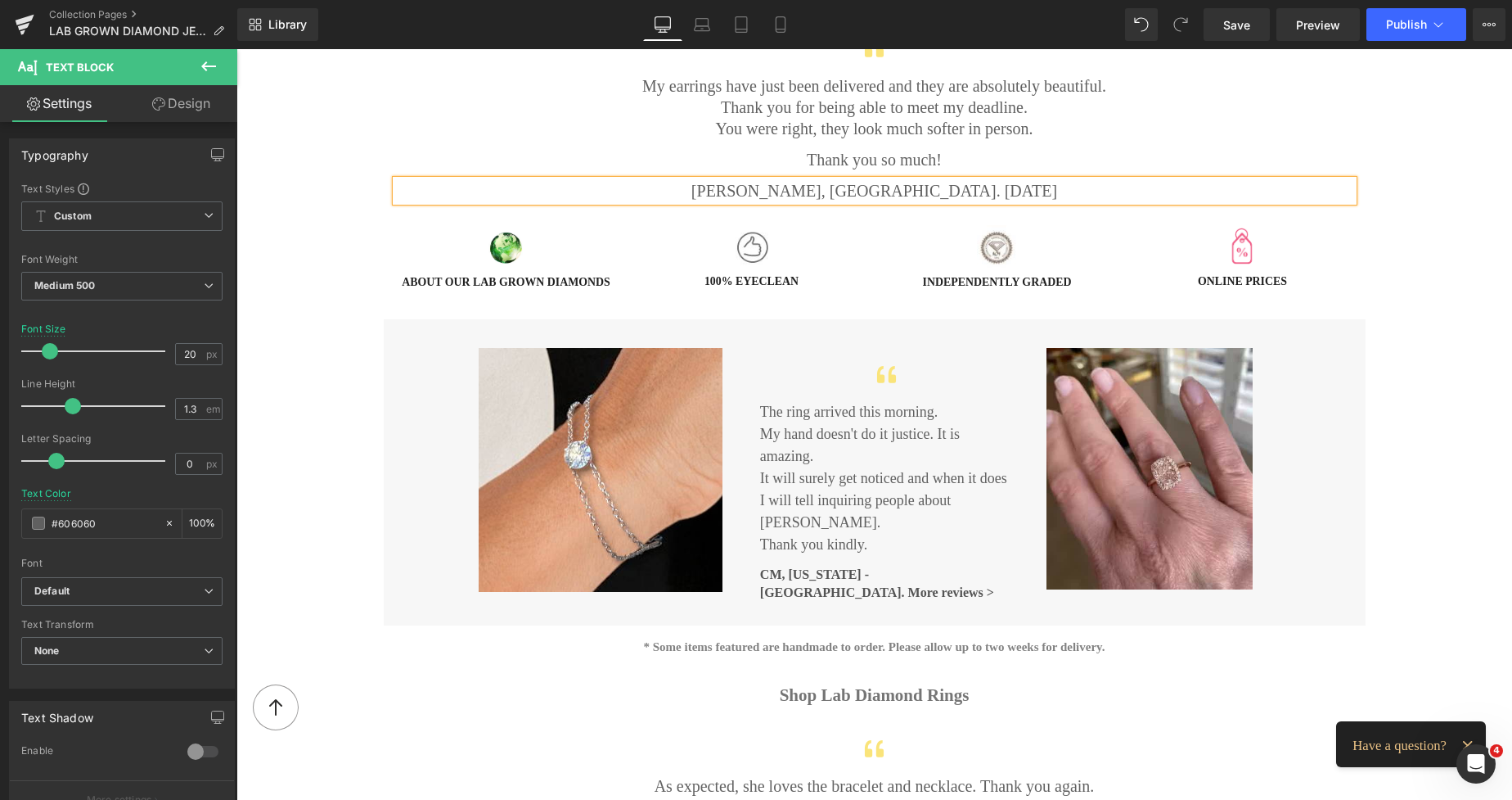
scroll to position [1966, 0]
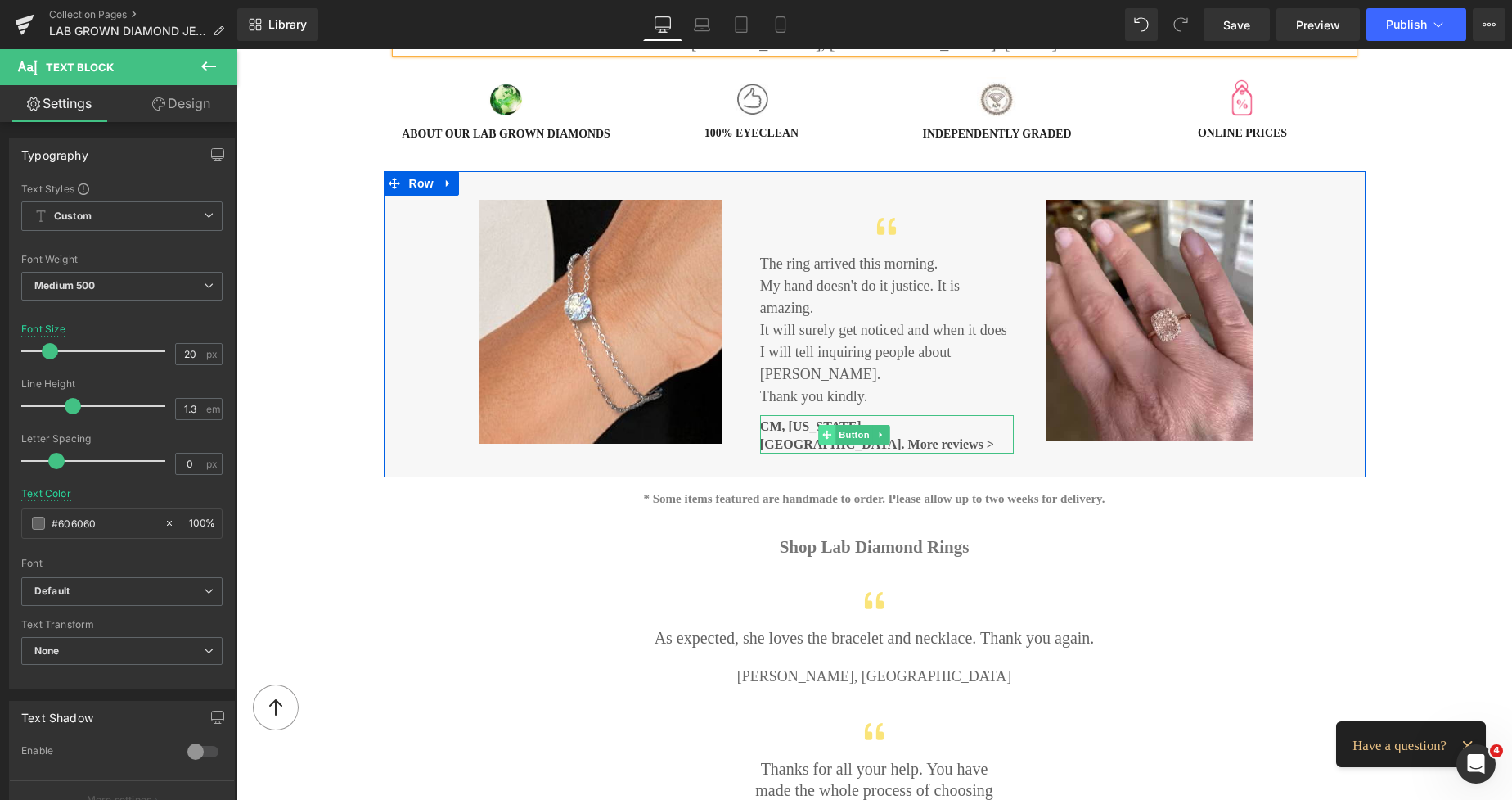
click at [829, 425] on span at bounding box center [828, 435] width 17 height 20
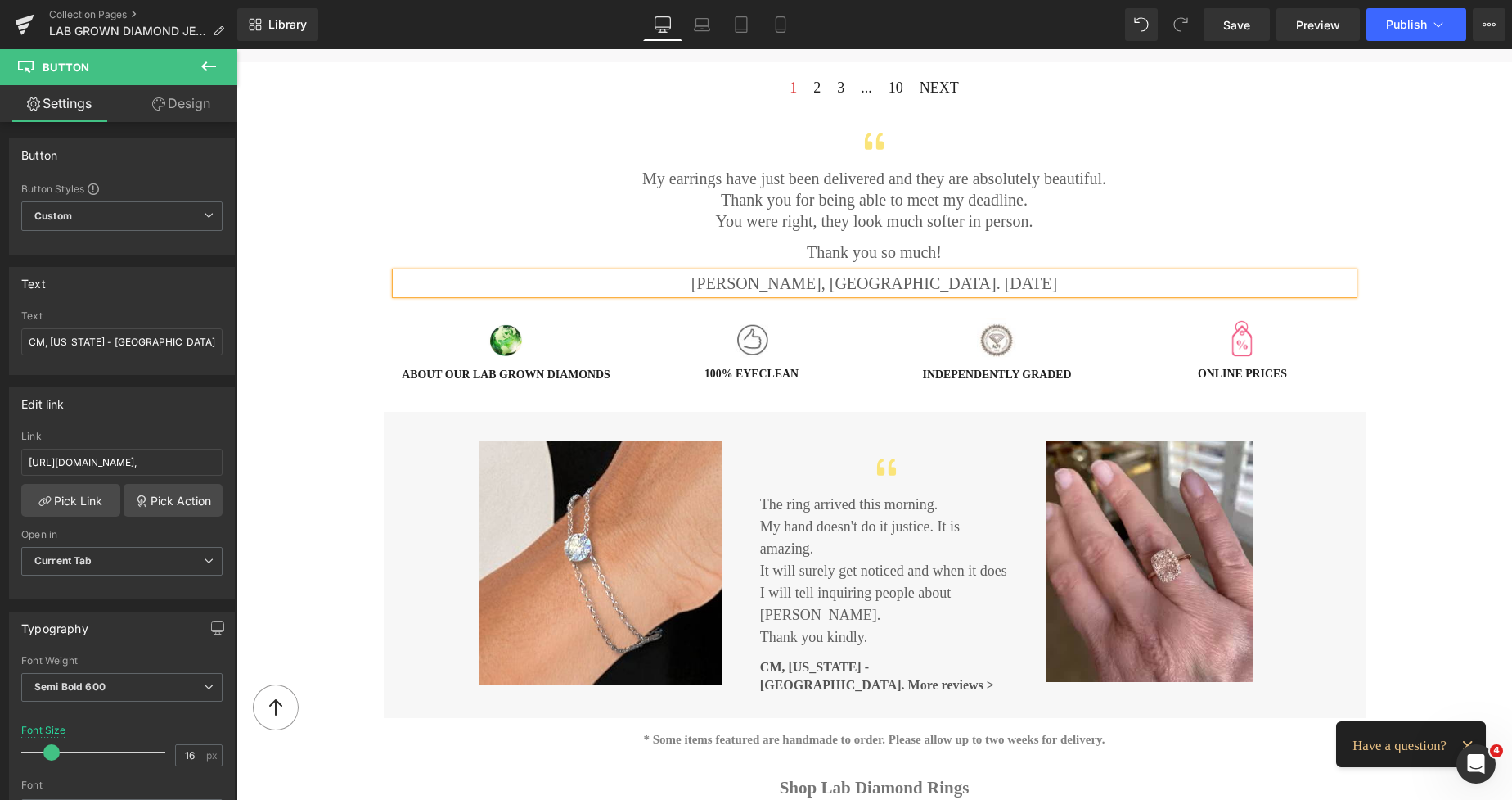
scroll to position [1664, 0]
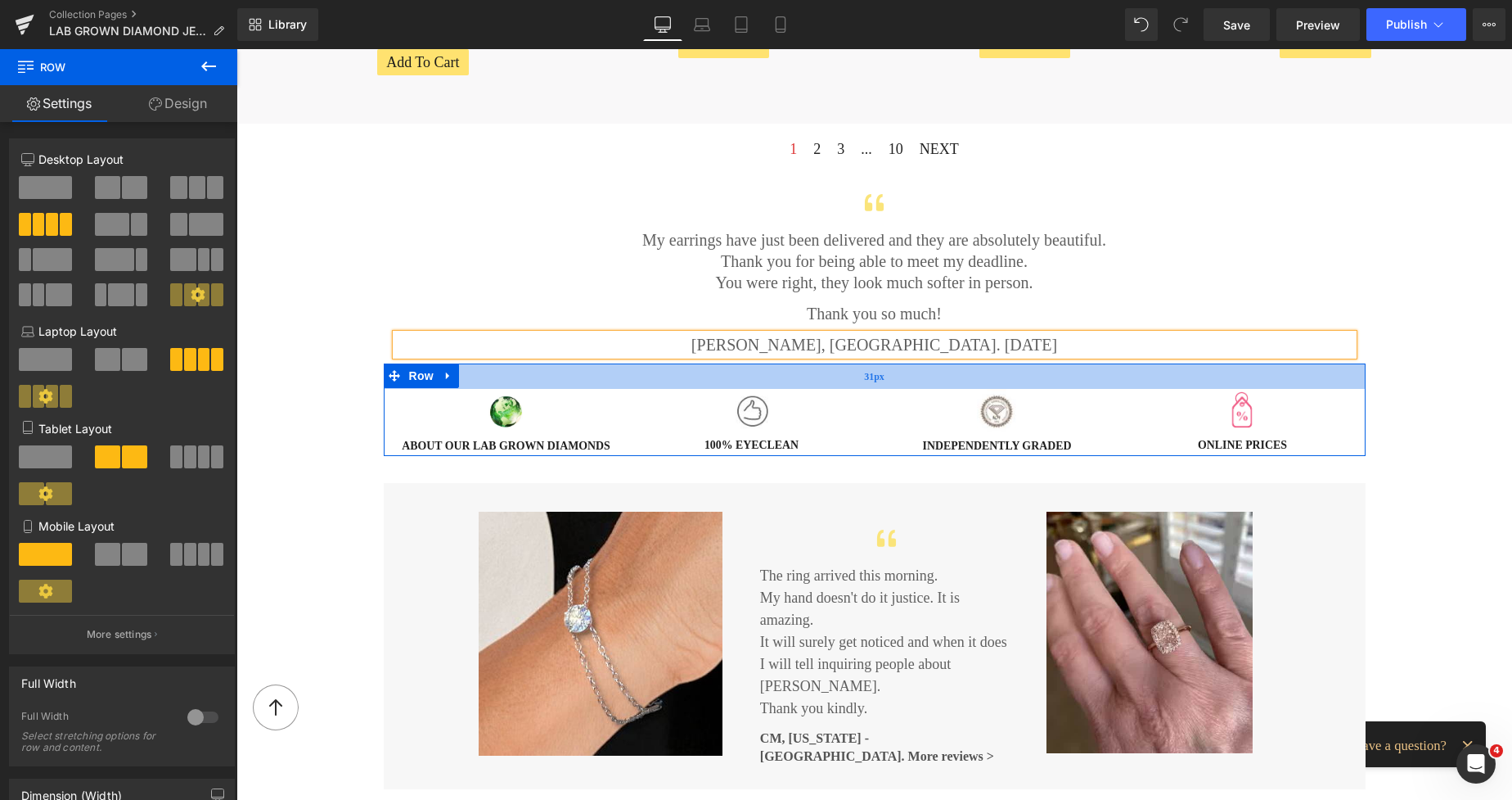
drag, startPoint x: 793, startPoint y: 371, endPoint x: 801, endPoint y: 380, distance: 12.0
click at [801, 380] on div "31px" at bounding box center [874, 376] width 982 height 25
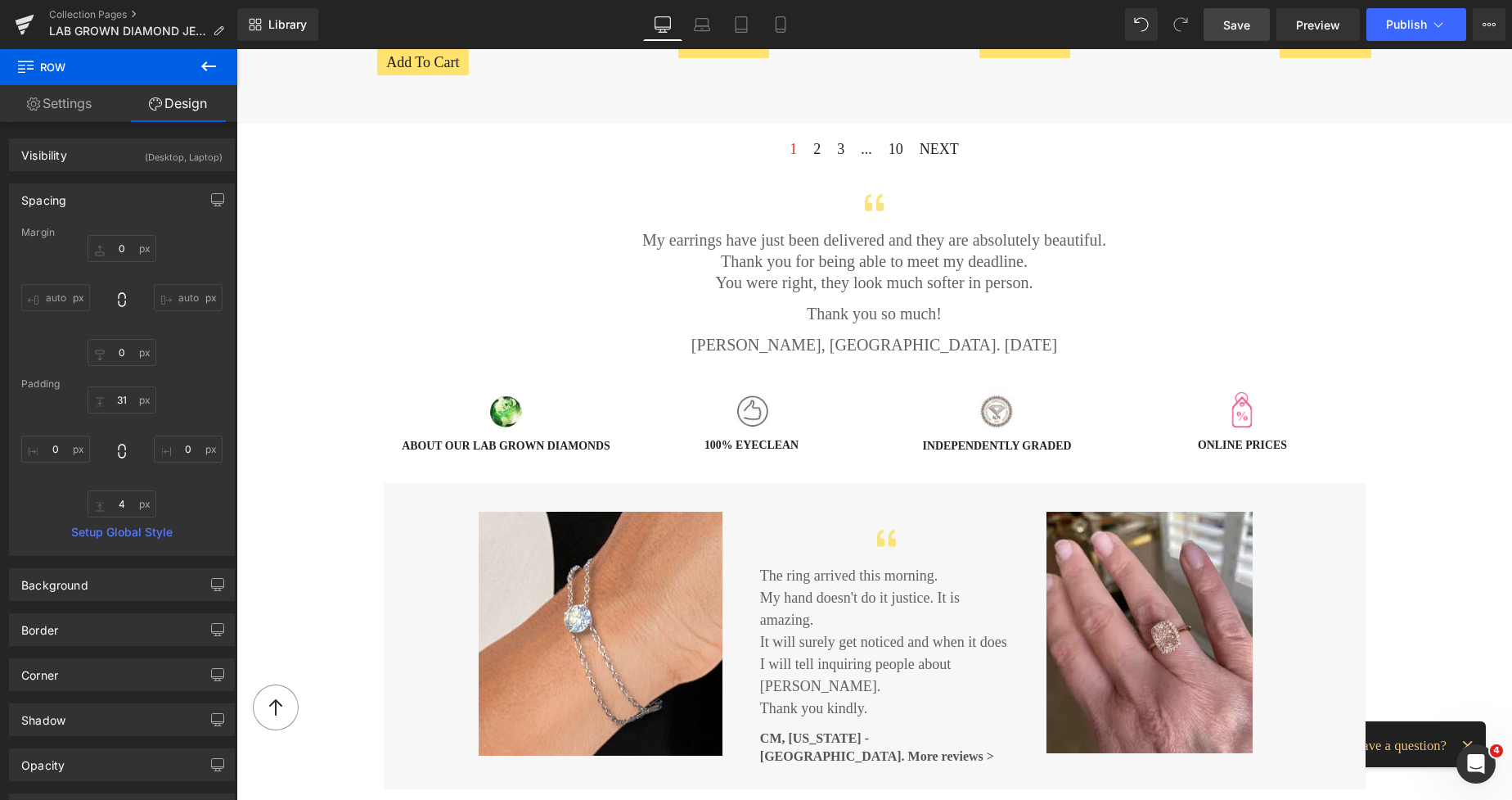
click at [1229, 29] on span "Save" at bounding box center [1237, 24] width 27 height 17
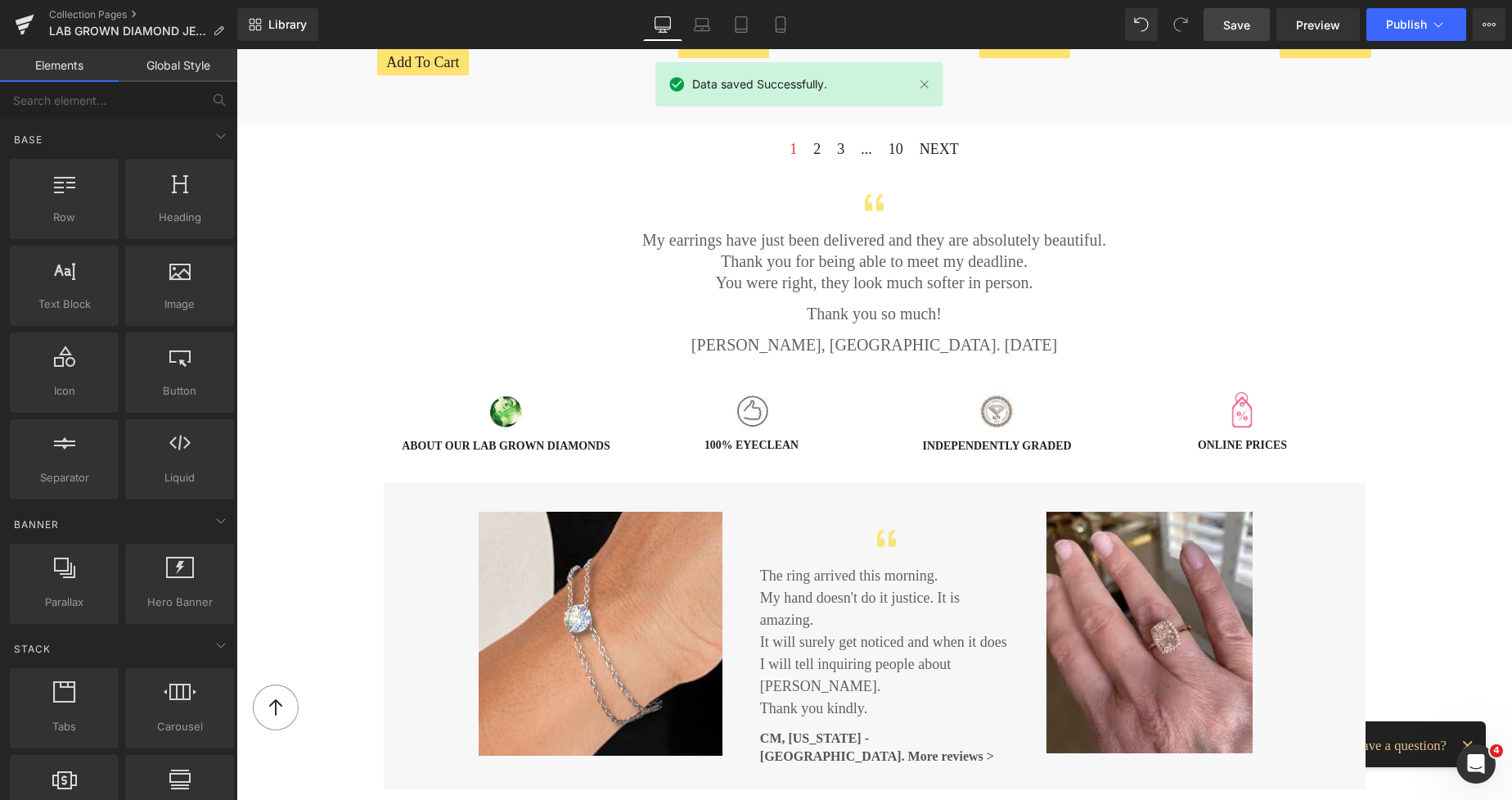
drag, startPoint x: 1499, startPoint y: 289, endPoint x: 1498, endPoint y: 270, distance: 19.0
click at [1498, 270] on div "LAB GROWN DIAMONDS Heading FINE JEWELLERY Heading Image The contemporary sustai…" at bounding box center [874, 750] width 1276 height 4452
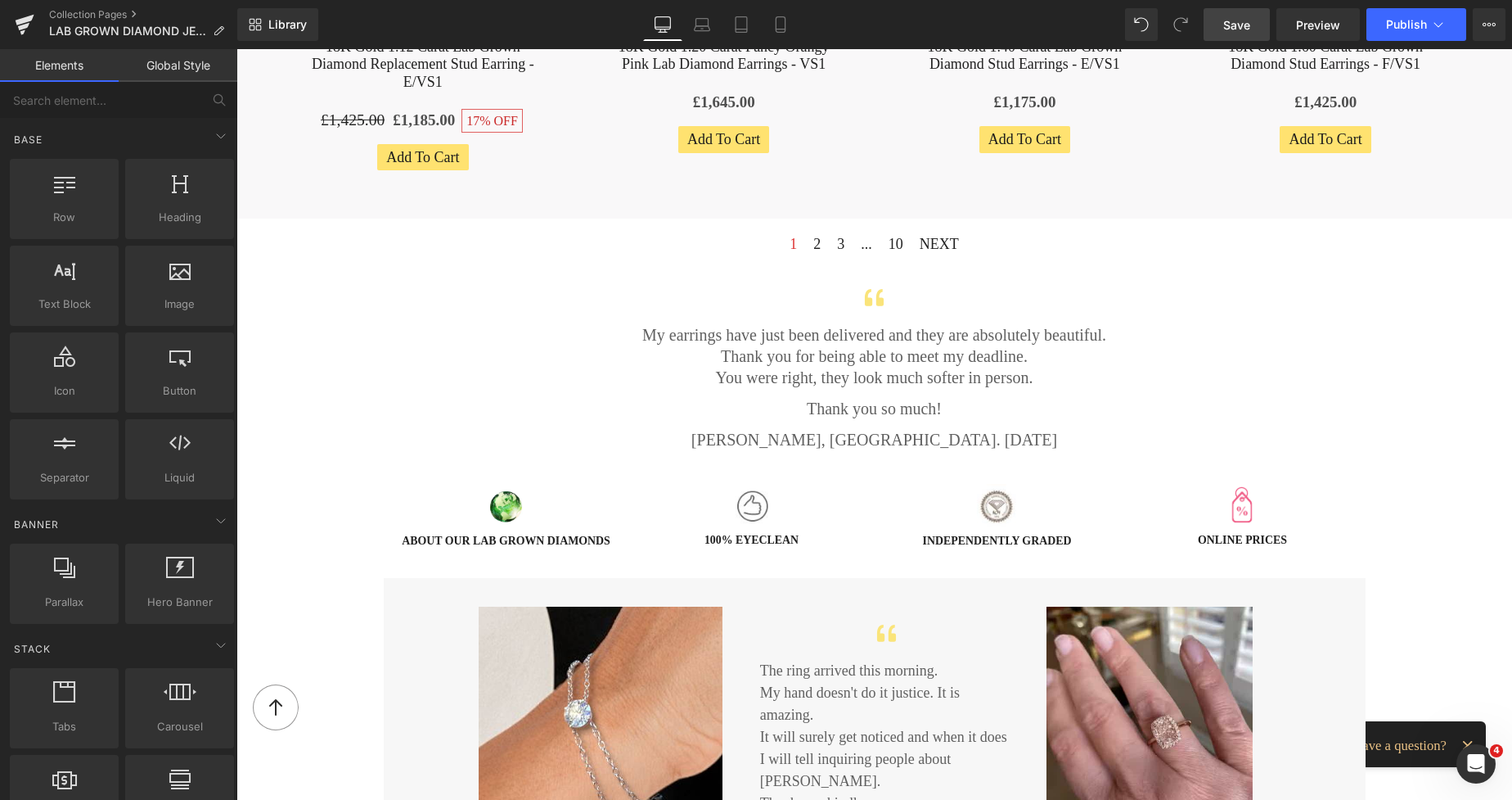
scroll to position [1407, 0]
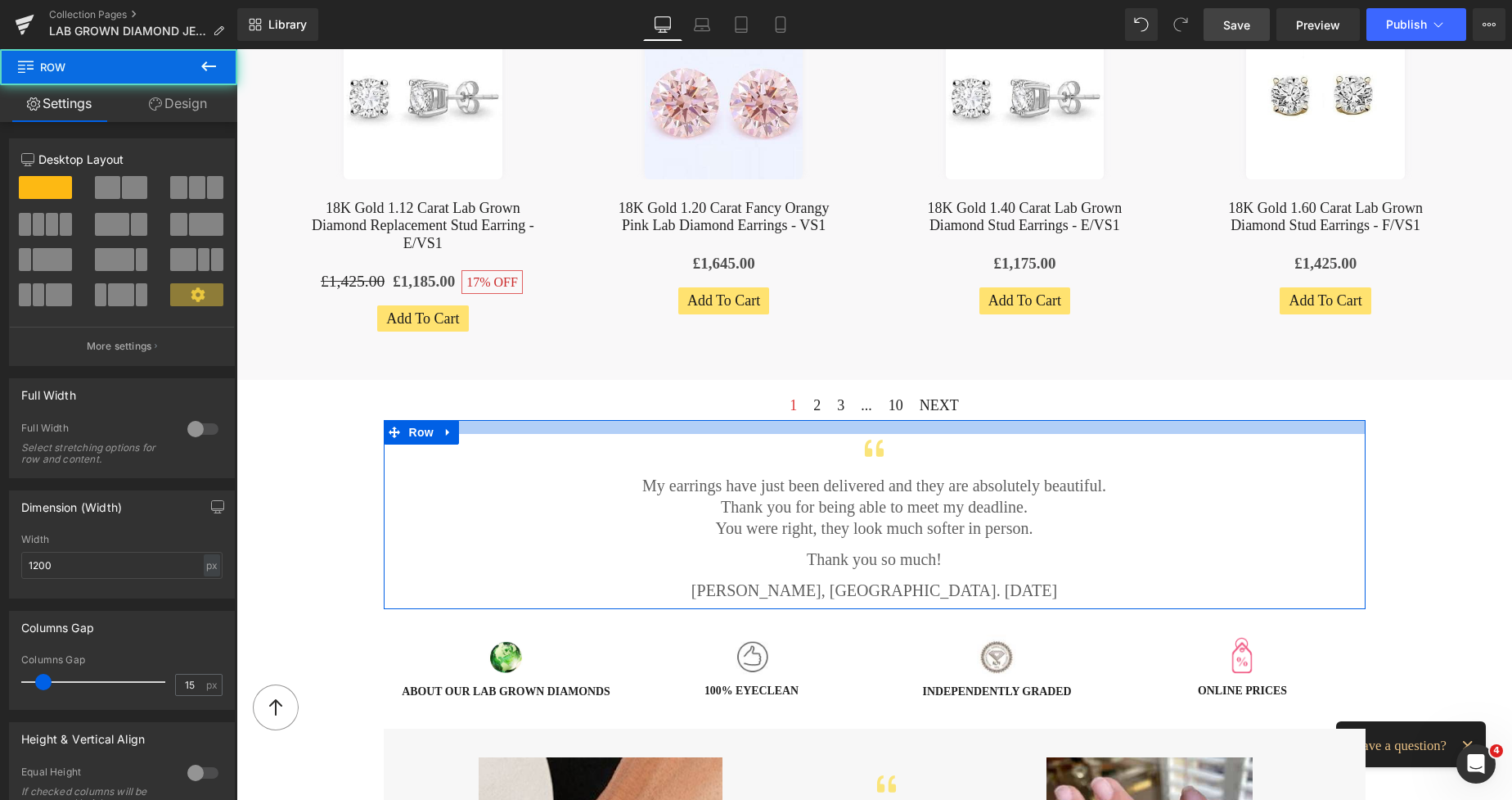
drag, startPoint x: 913, startPoint y: 423, endPoint x: 906, endPoint y: 413, distance: 12.2
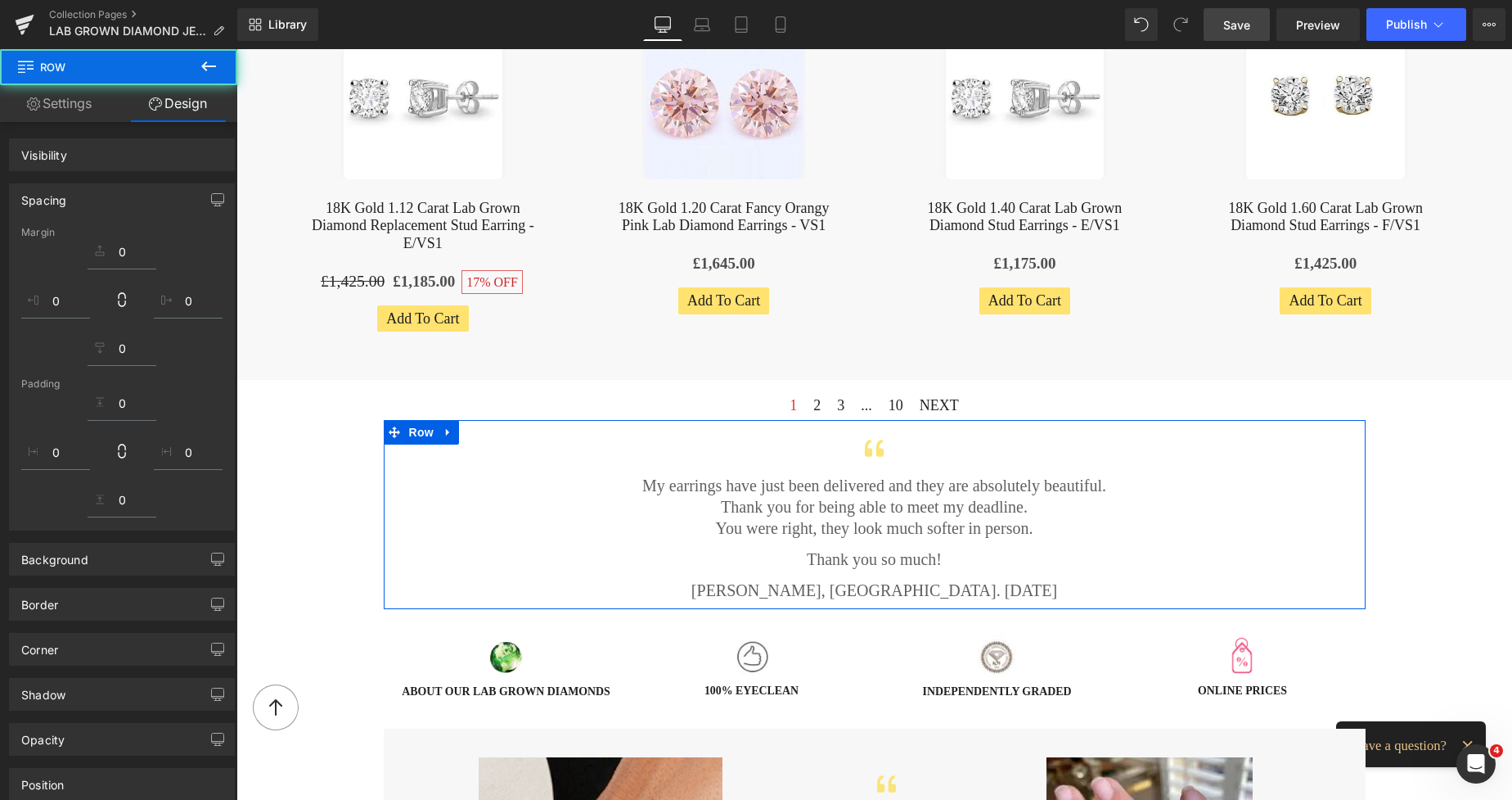
click at [1238, 27] on span "Save" at bounding box center [1237, 24] width 27 height 17
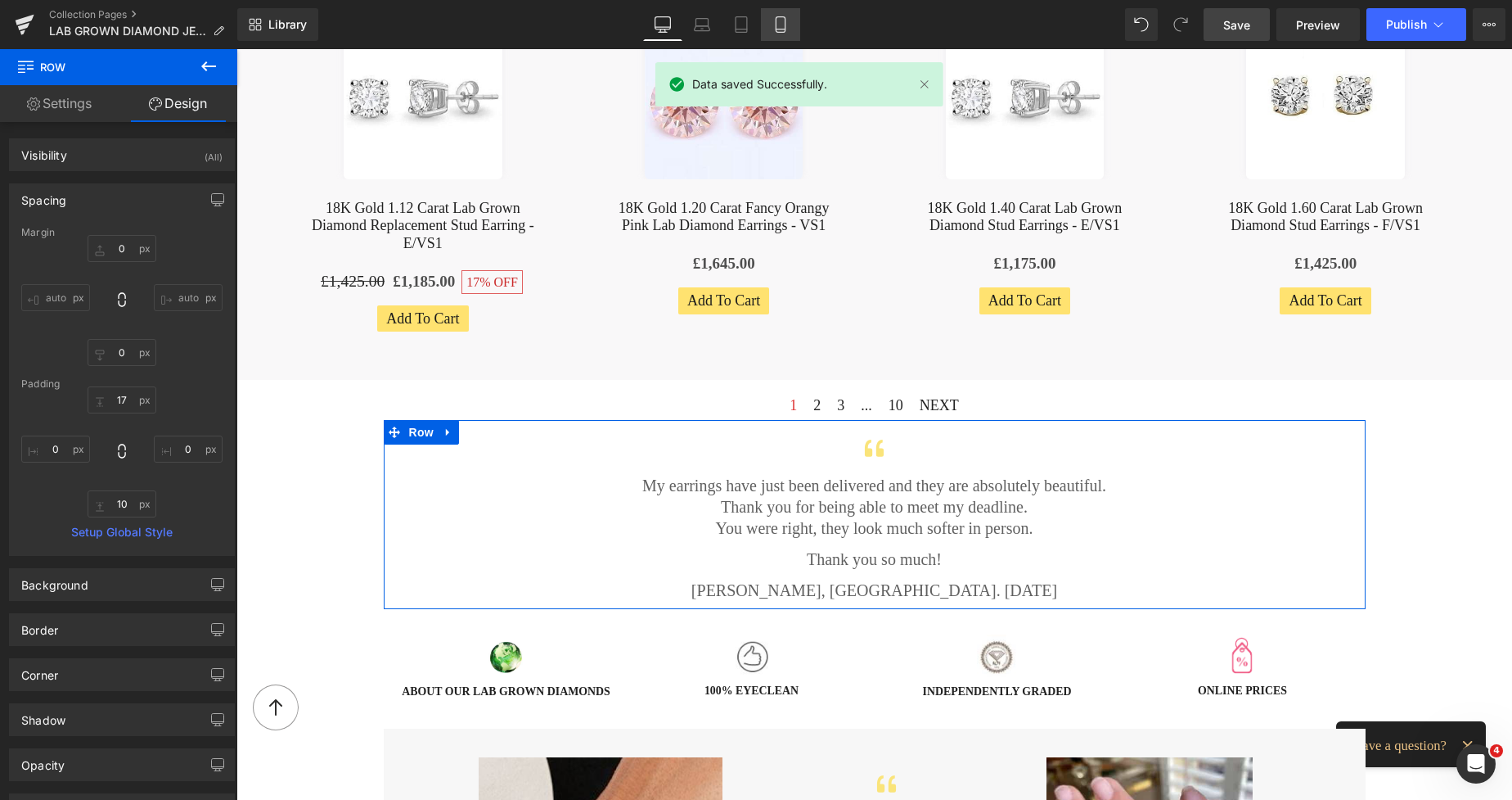
click at [781, 24] on icon at bounding box center [780, 23] width 16 height 16
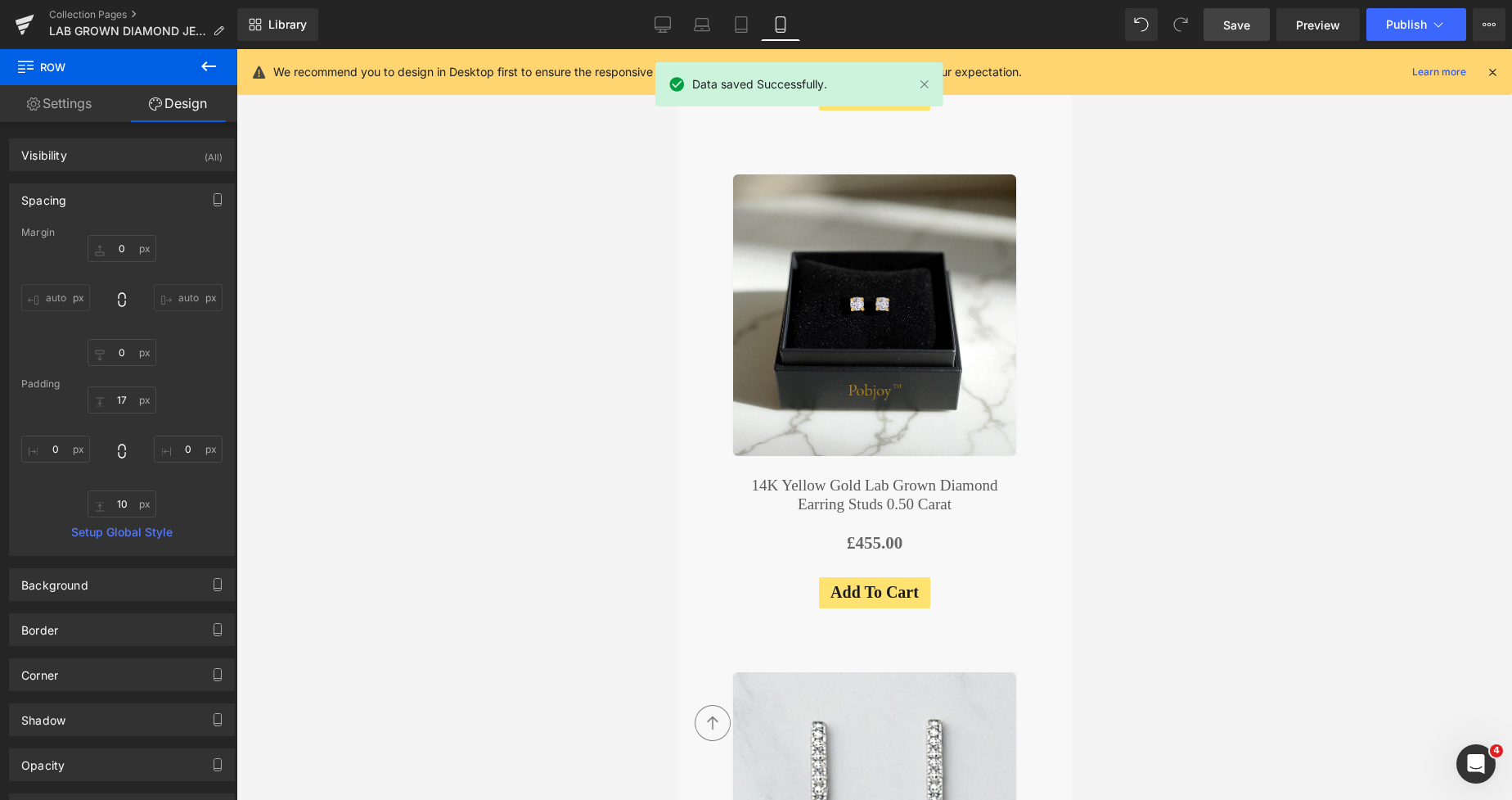
type input "0"
type input "17"
type input "0"
type input "10"
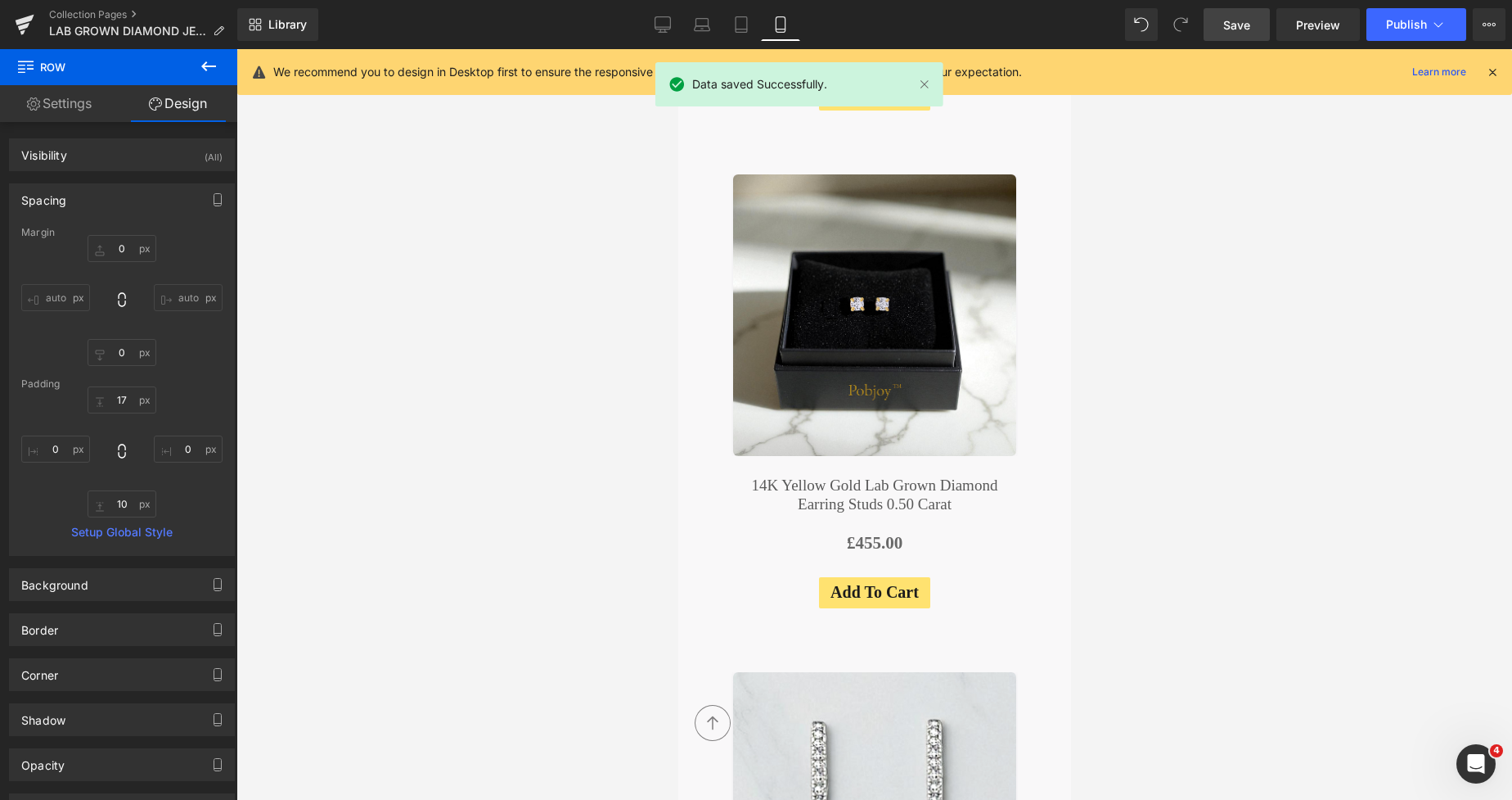
type input "0"
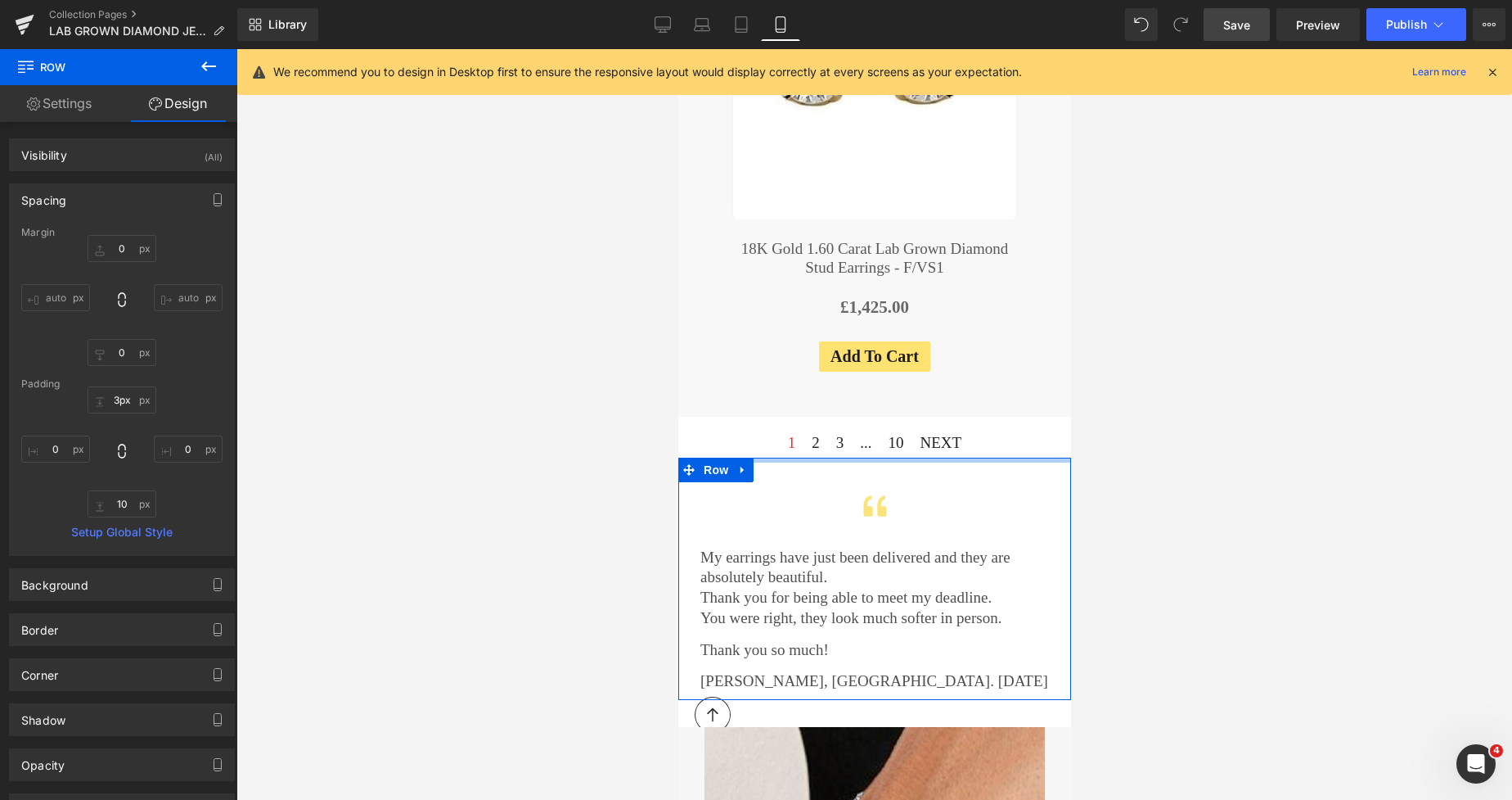
type input "0px"
drag, startPoint x: 864, startPoint y: 309, endPoint x: 859, endPoint y: 294, distance: 15.8
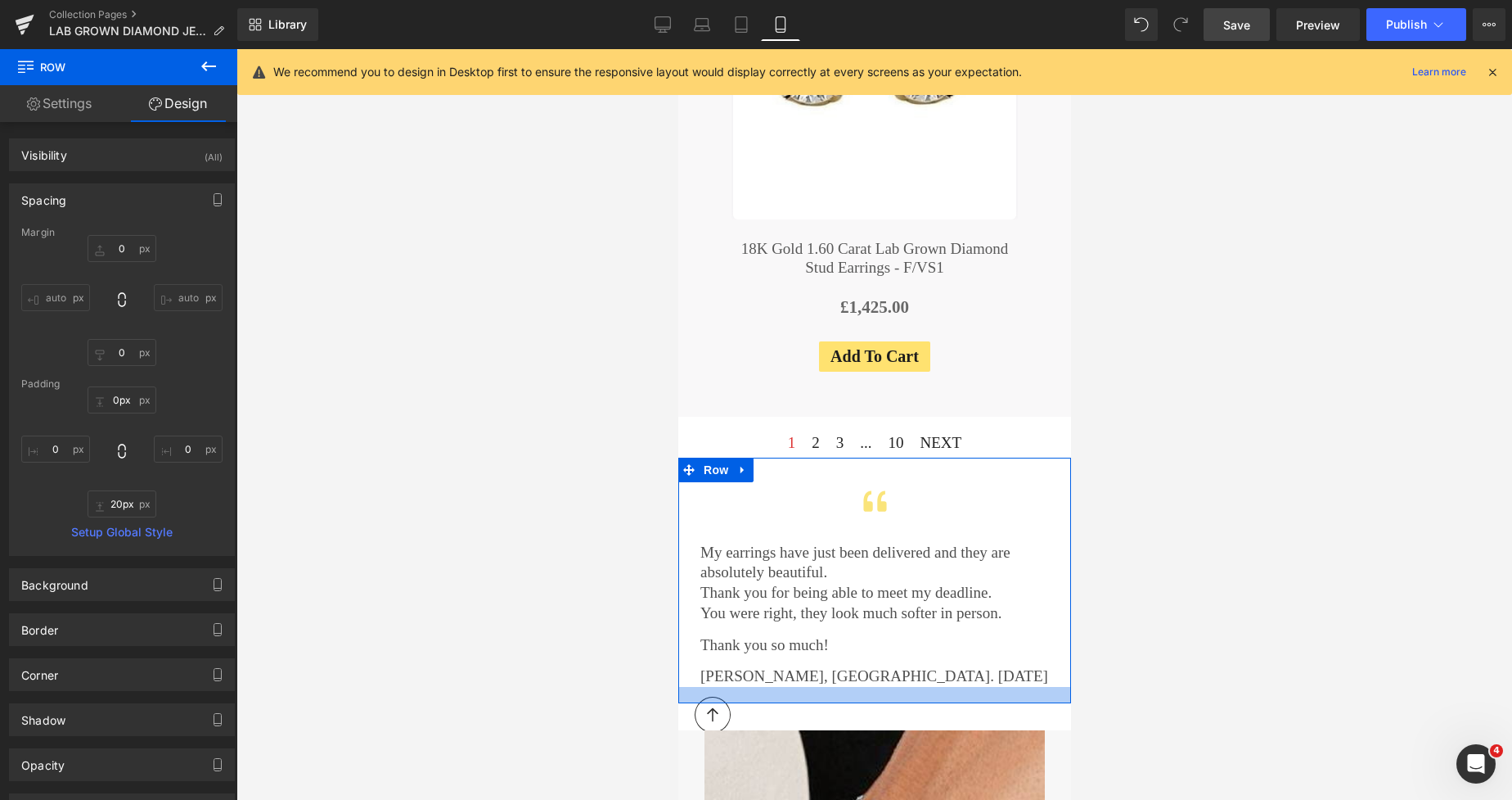
type input "21px"
drag, startPoint x: 897, startPoint y: 536, endPoint x: 905, endPoint y: 545, distance: 12.0
click at [905, 687] on div at bounding box center [874, 695] width 393 height 17
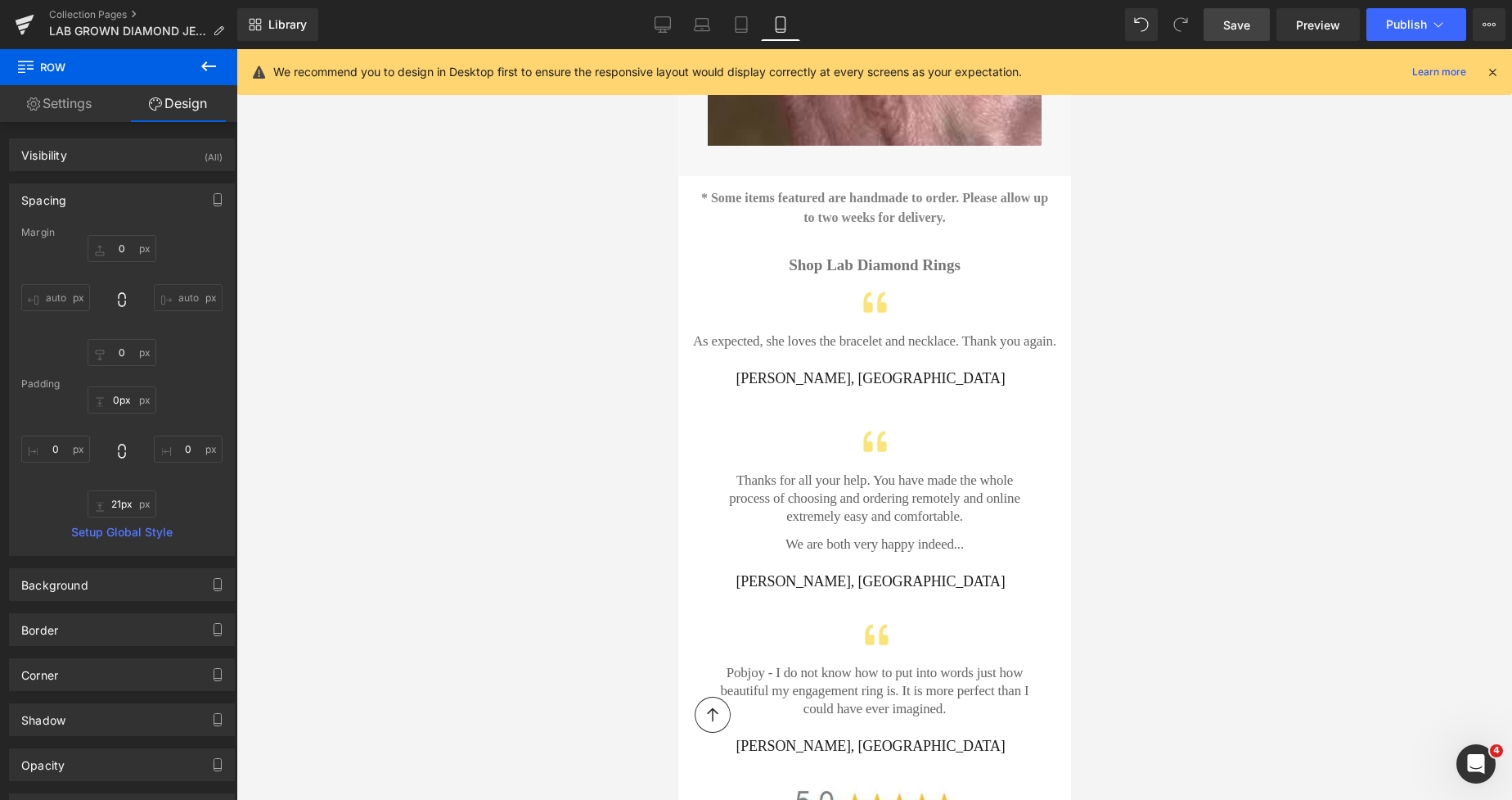
scroll to position [8121, 0]
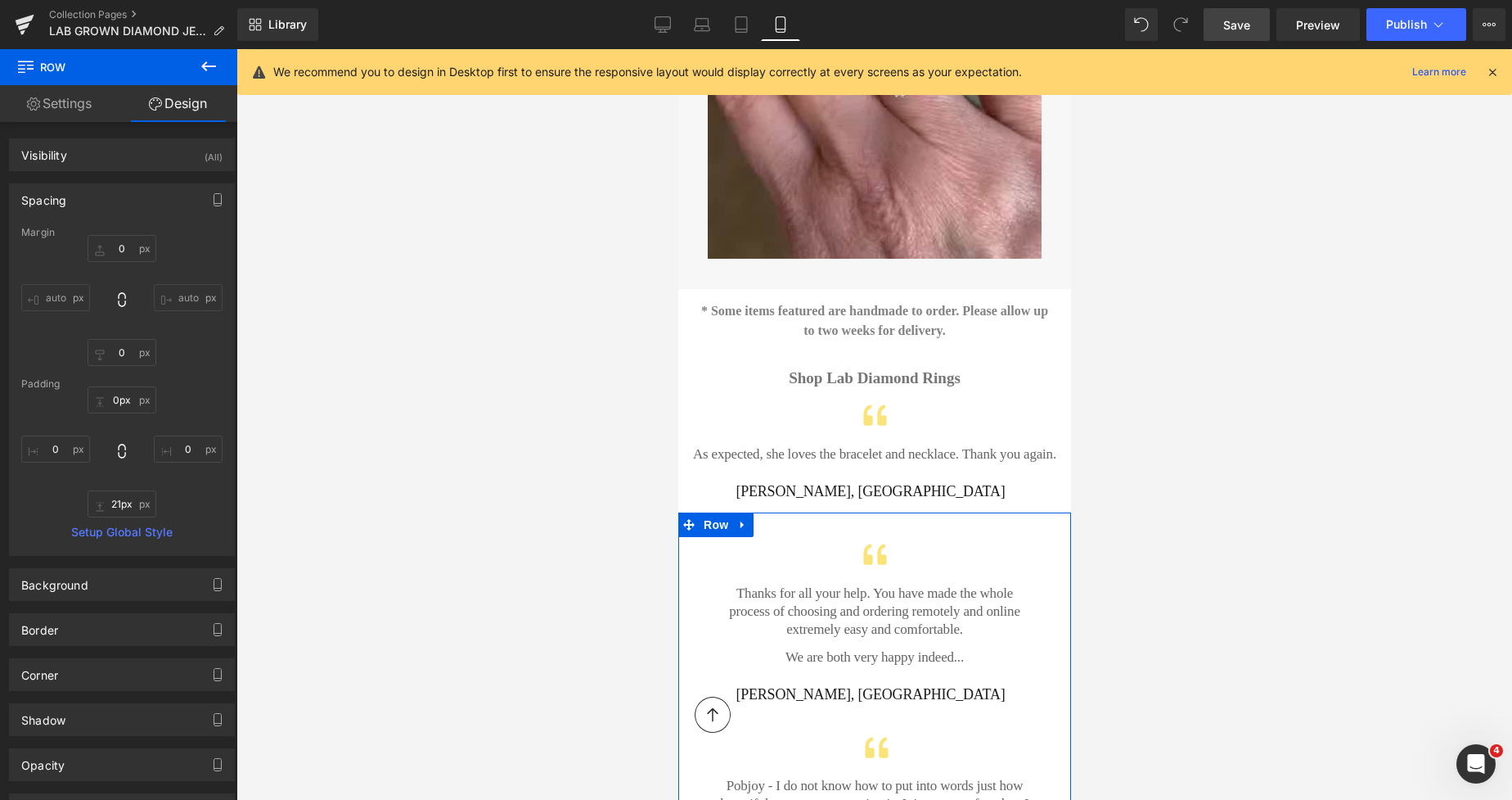
click at [781, 585] on p "Thanks for all your help. You have made the whole process of choosing and order…" at bounding box center [874, 612] width 315 height 54
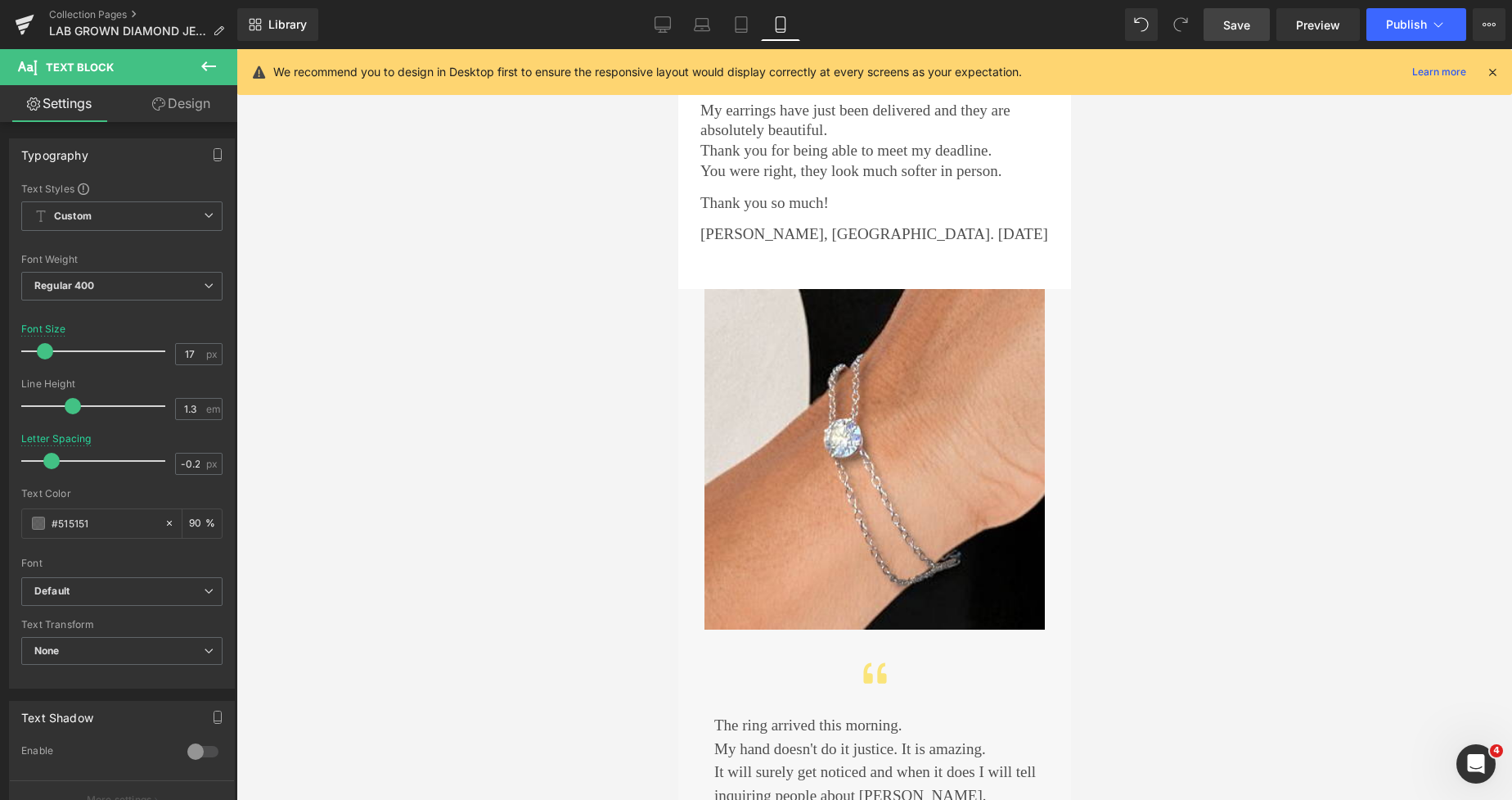
scroll to position [7098, 0]
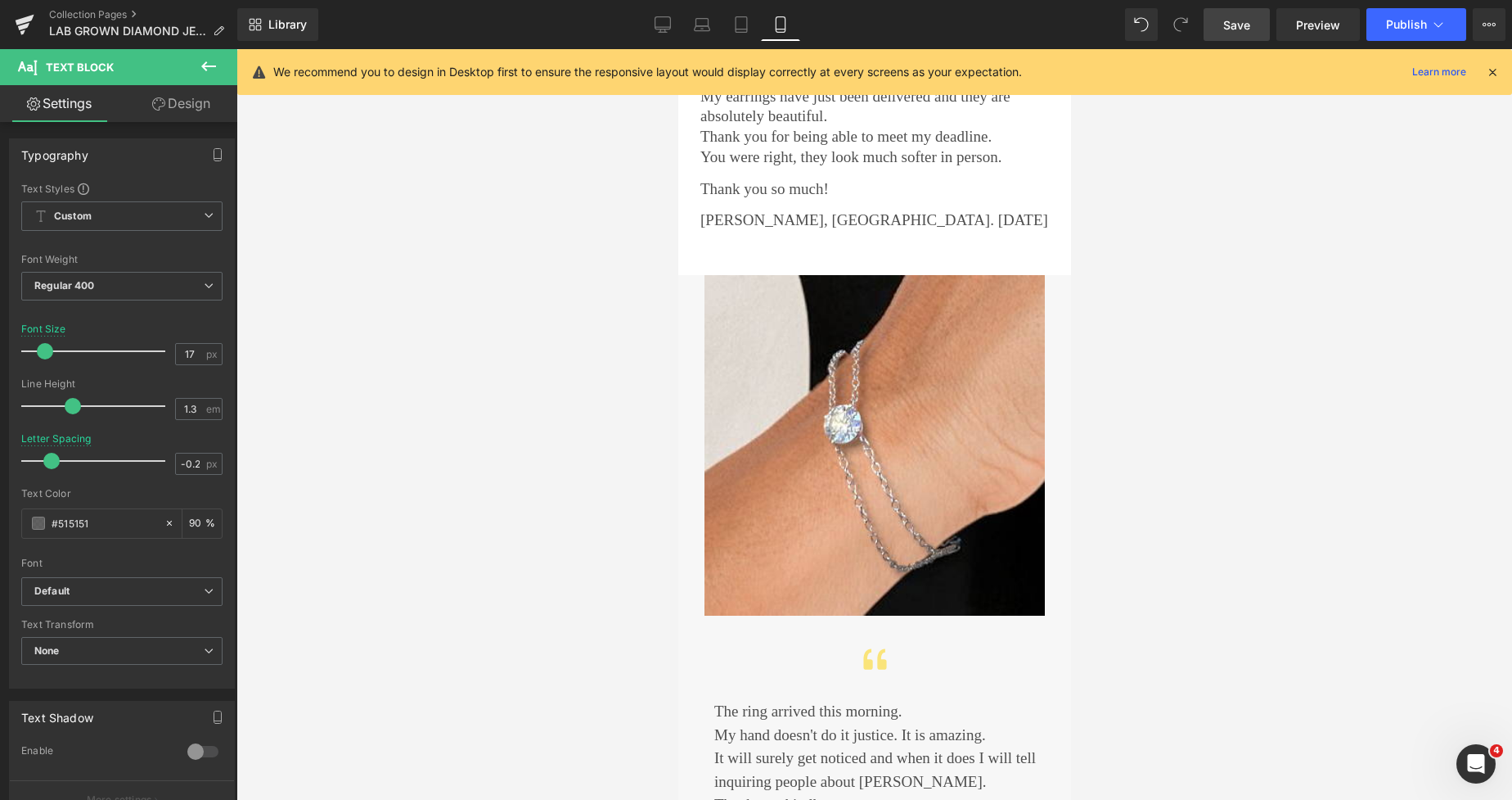
click at [796, 700] on p "The ring arrived this morning." at bounding box center [878, 711] width 330 height 23
type input "17"
click at [42, 348] on span at bounding box center [44, 350] width 16 height 16
type input "1.3"
drag, startPoint x: 81, startPoint y: 400, endPoint x: 71, endPoint y: 400, distance: 10.0
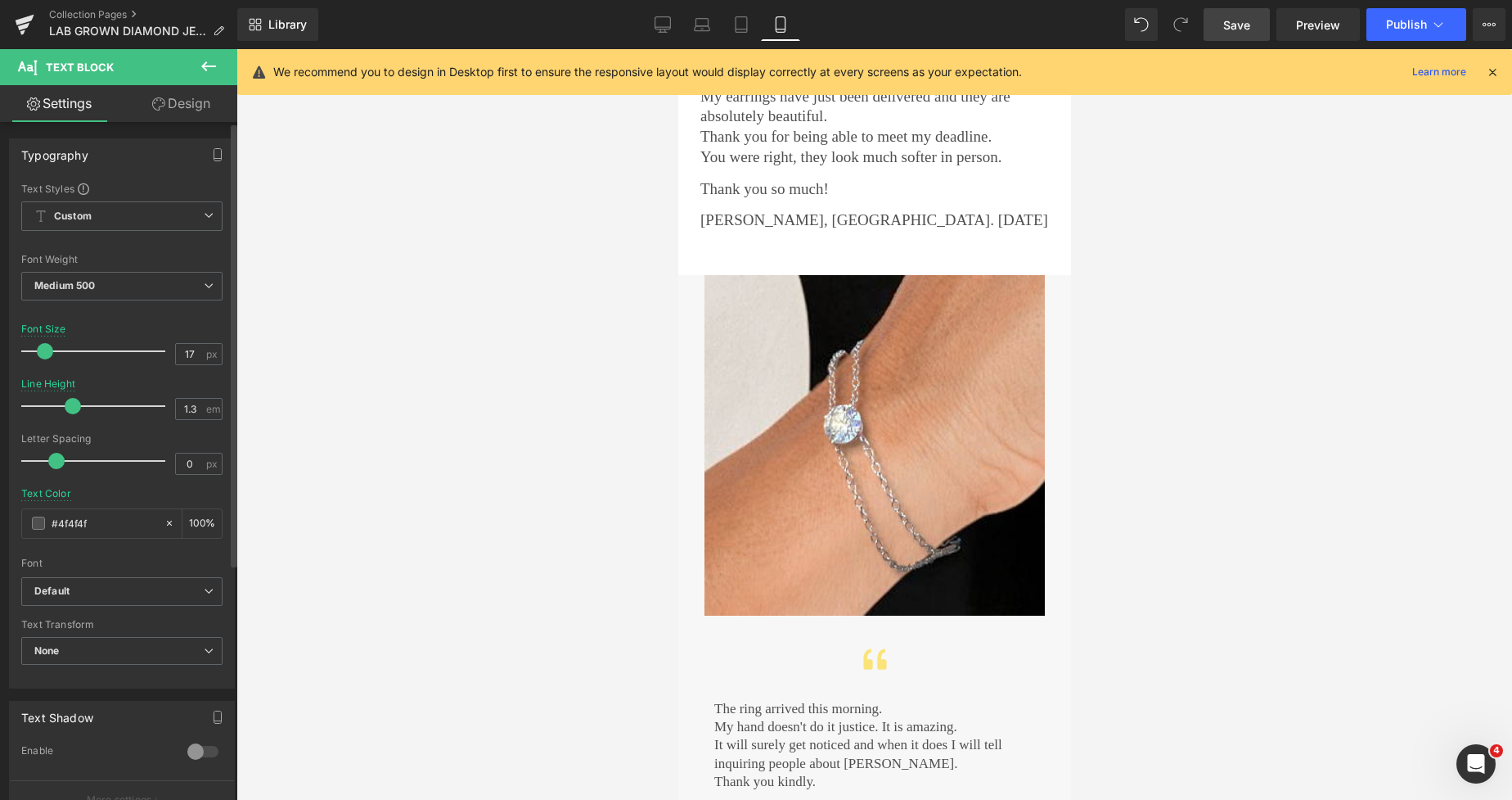
click at [71, 400] on span at bounding box center [72, 406] width 16 height 16
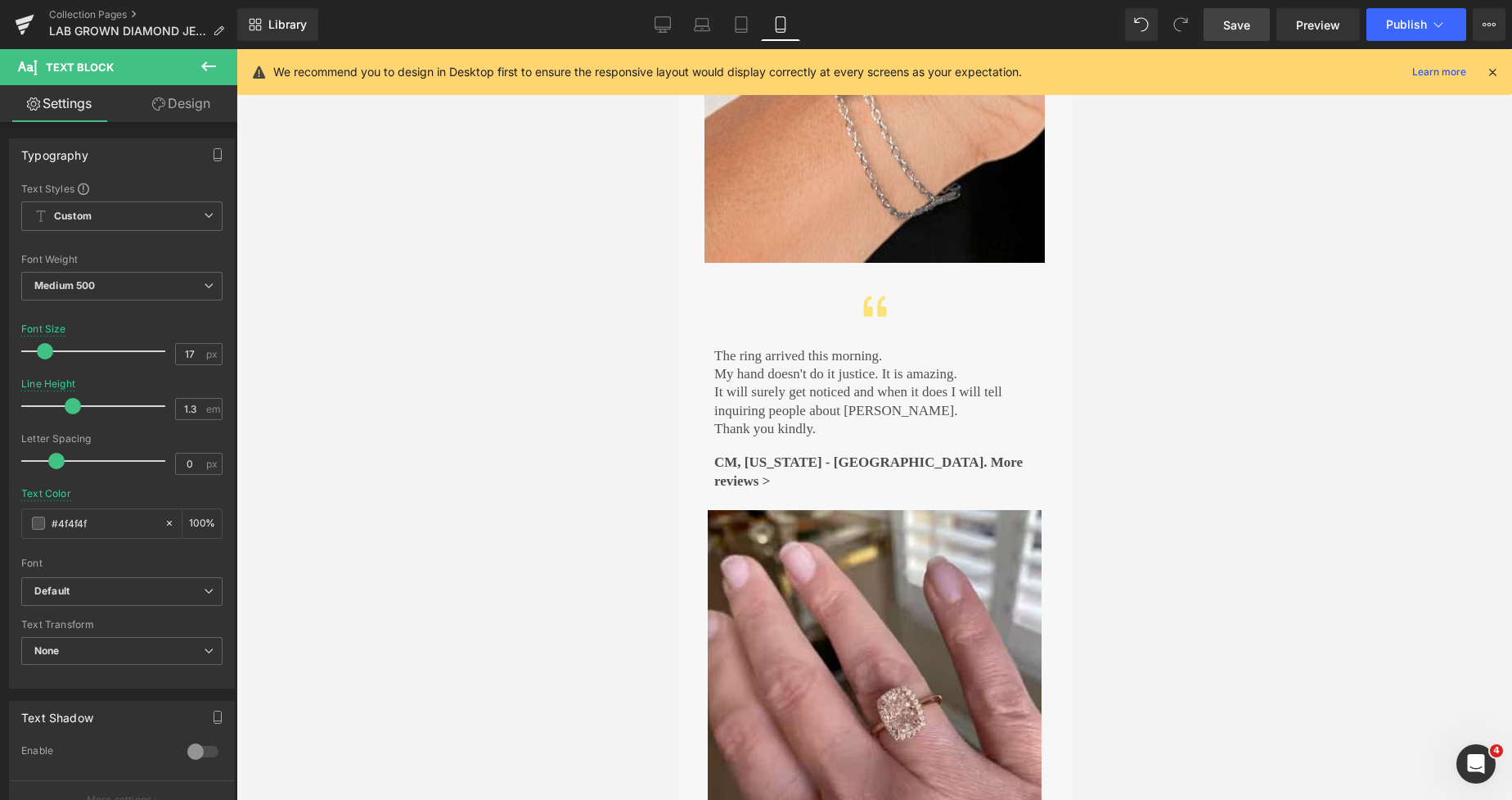
scroll to position [7381, 0]
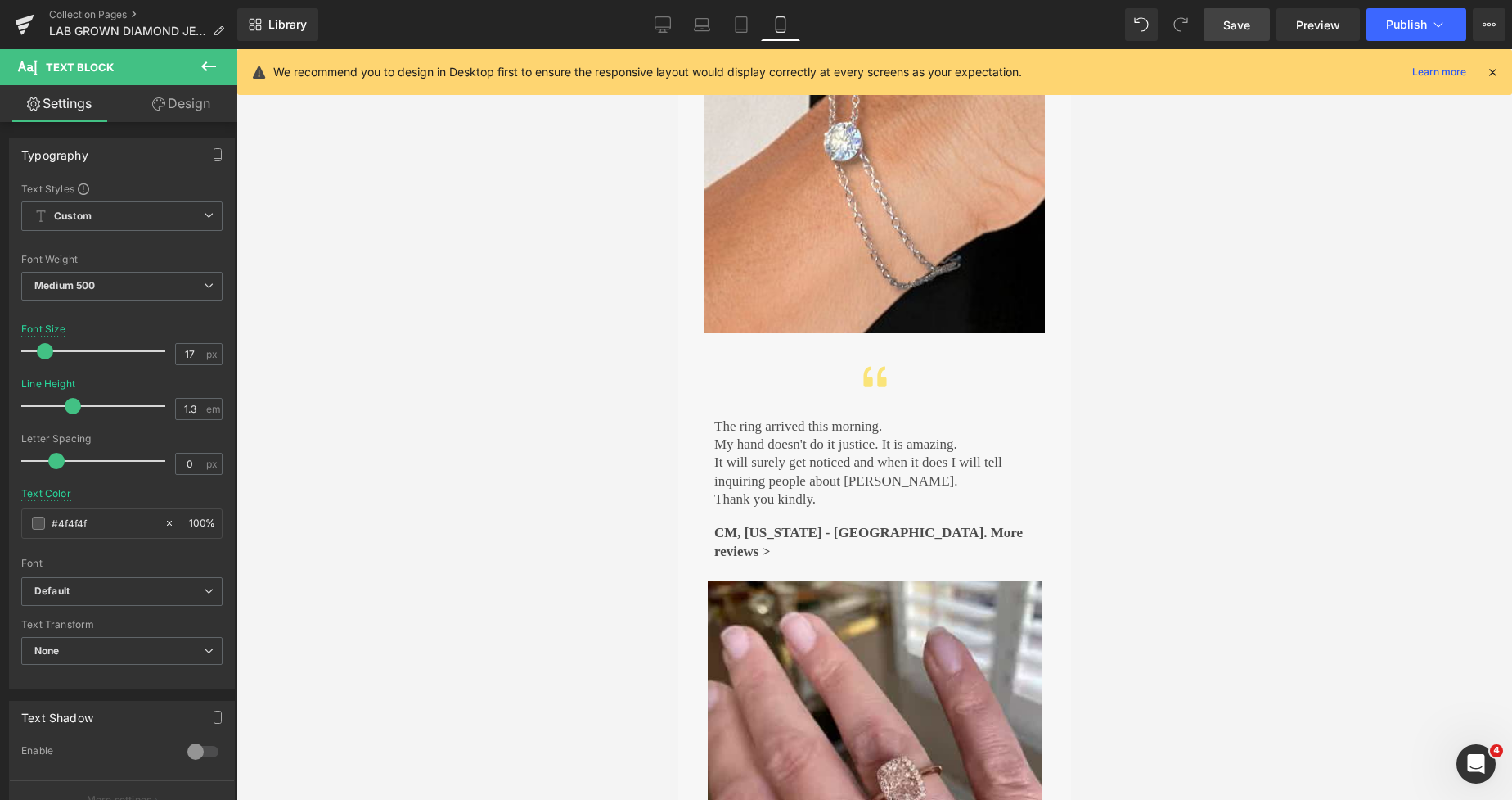
click at [776, 453] on p "It will surely get noticed and when it does I will tell inquiring people about …" at bounding box center [878, 471] width 330 height 36
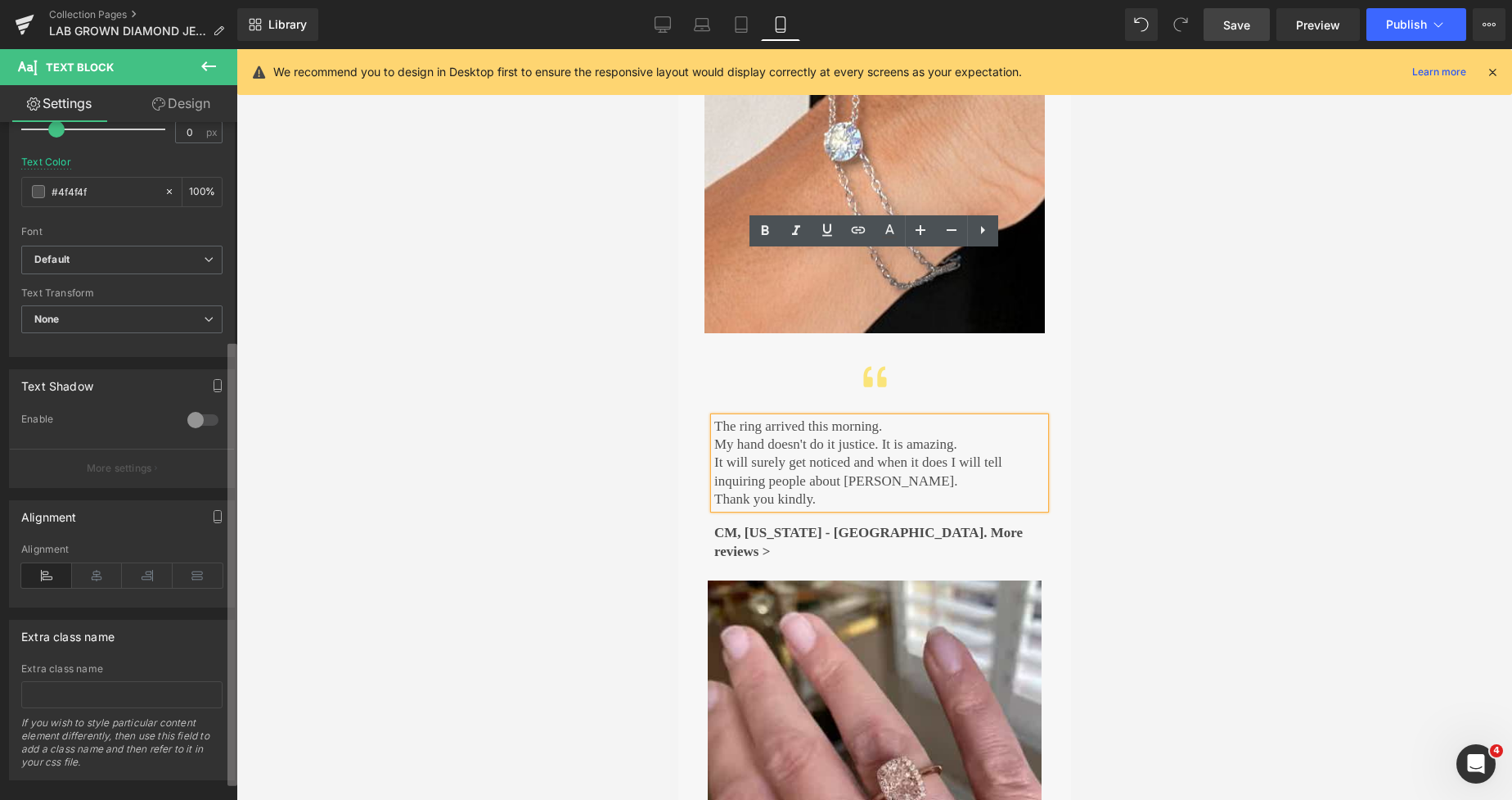
scroll to position [360, 0]
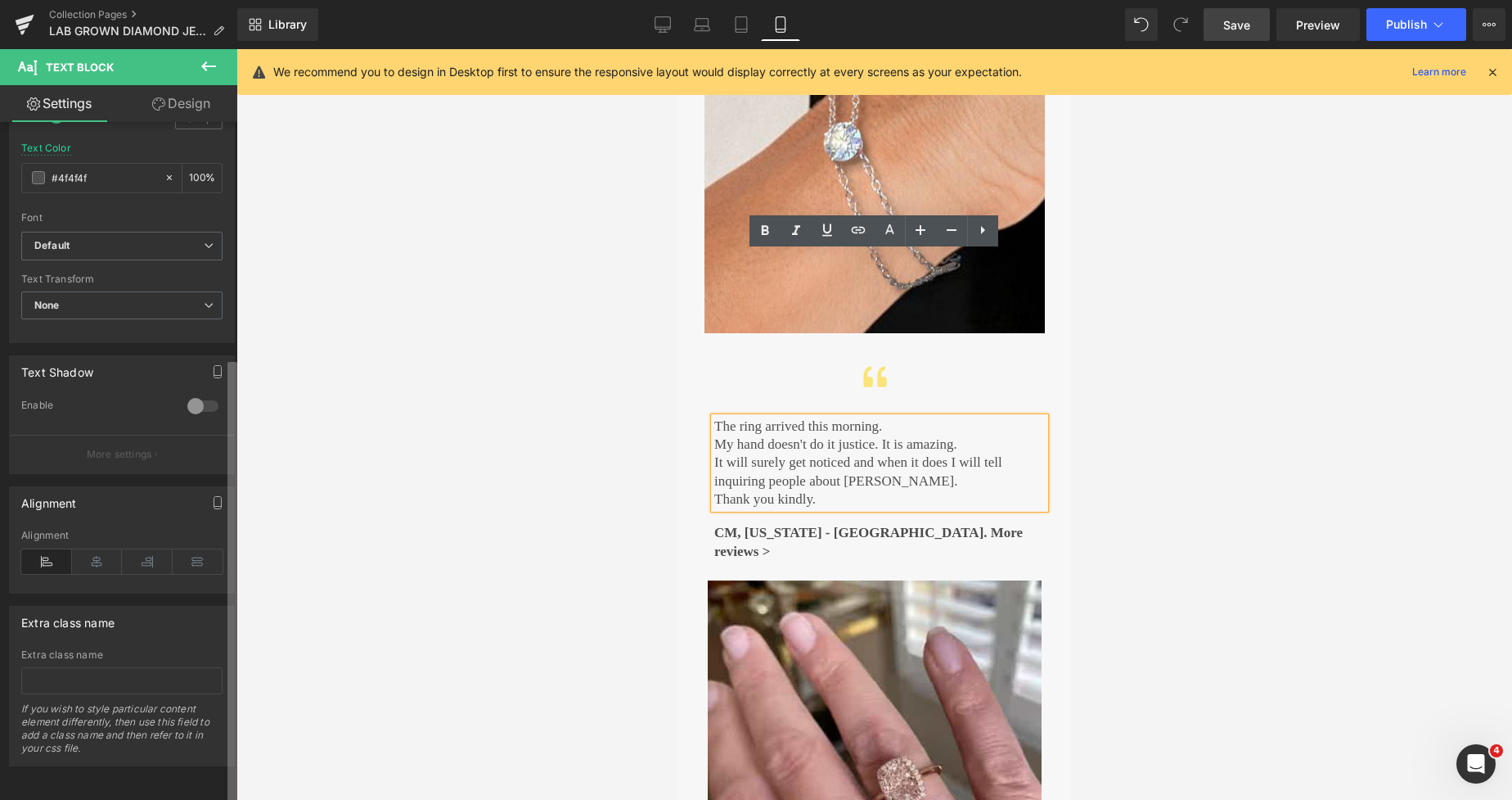
click at [244, 531] on div "Button You are previewing how the will restyle your page. You can not edit Elem…" at bounding box center [756, 414] width 1512 height 828
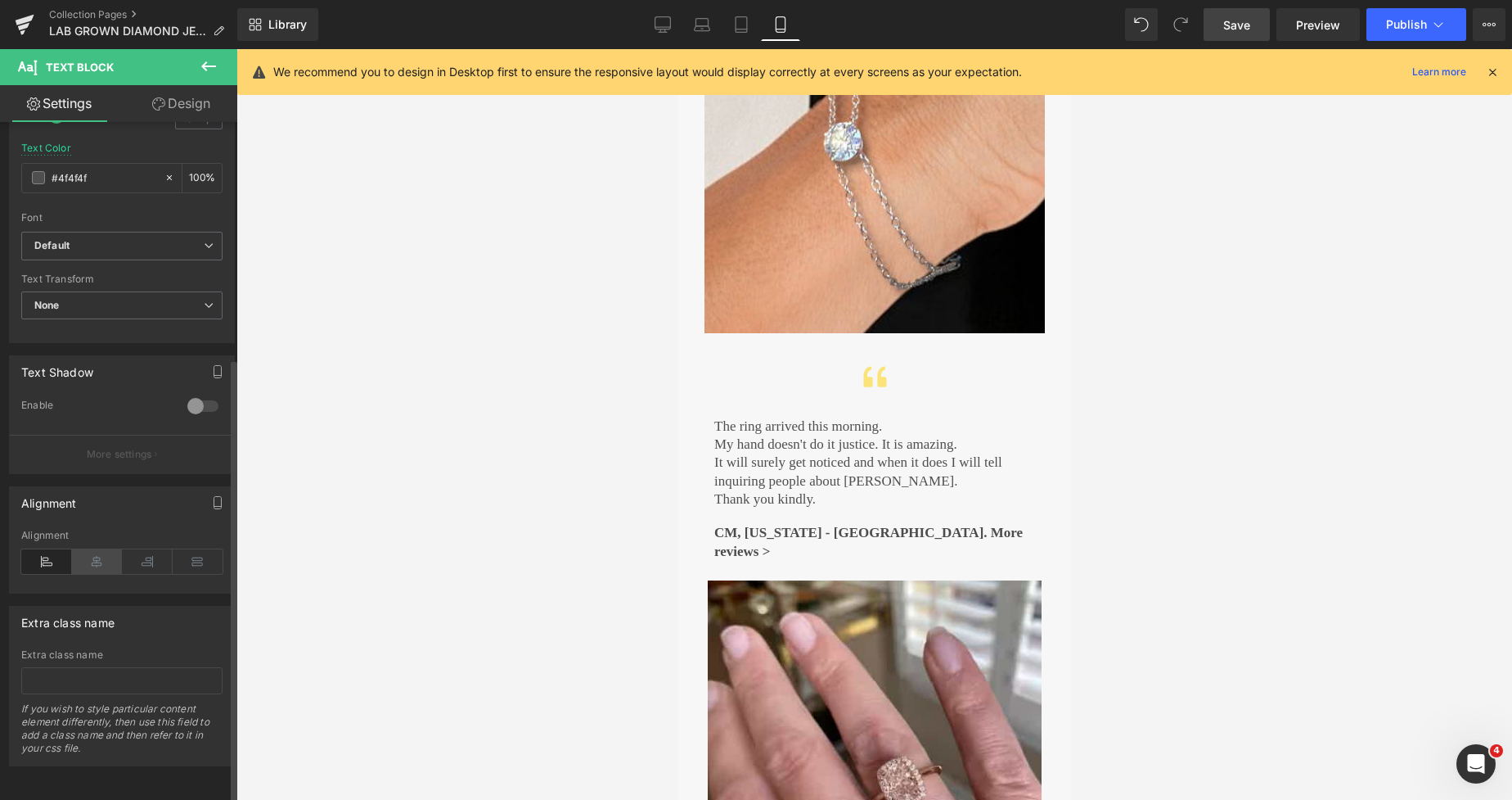
click at [90, 549] on icon at bounding box center [97, 561] width 51 height 24
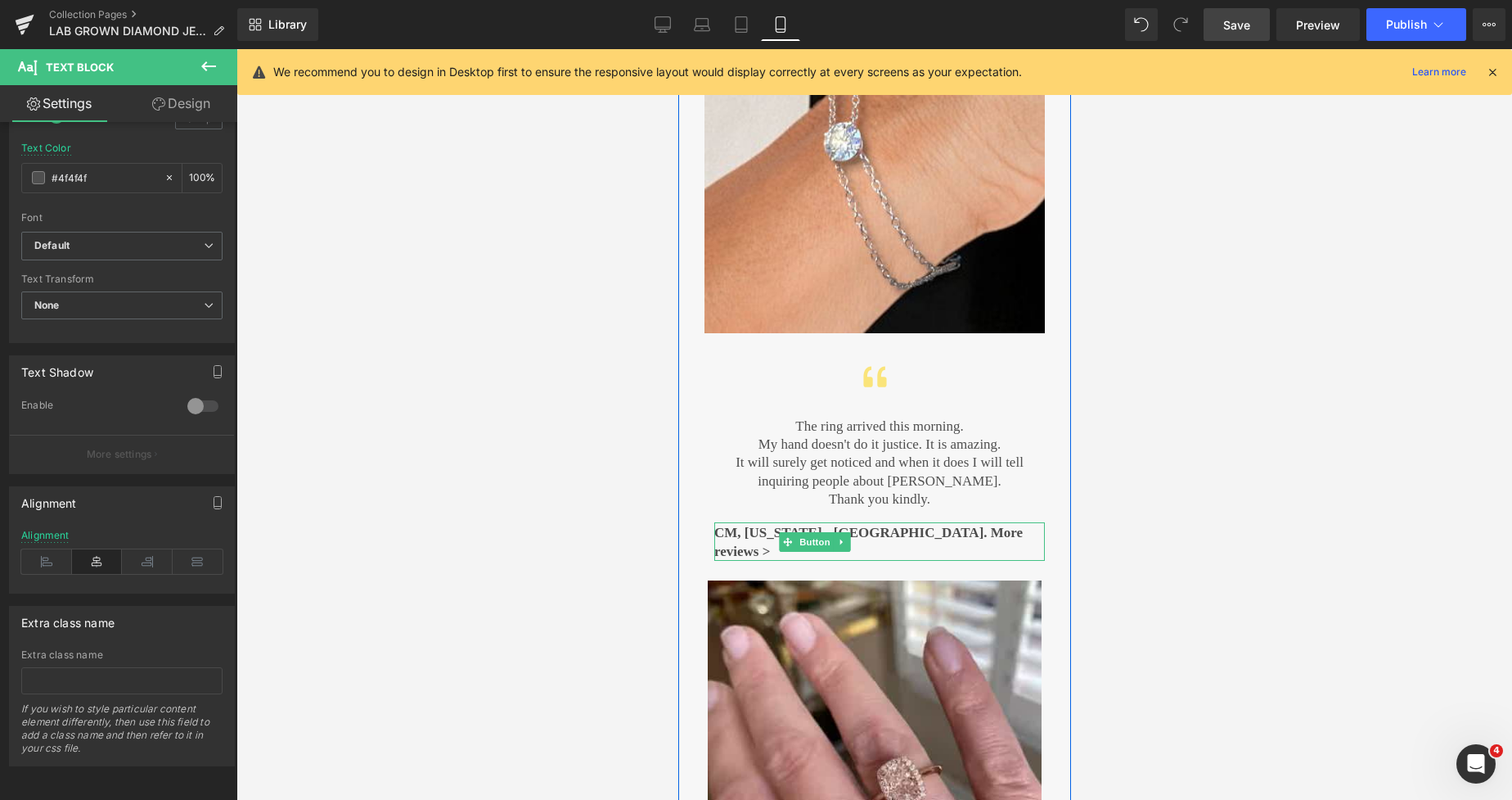
click at [749, 524] on span "CM, [US_STATE] - [GEOGRAPHIC_DATA]. More reviews >" at bounding box center [878, 542] width 330 height 38
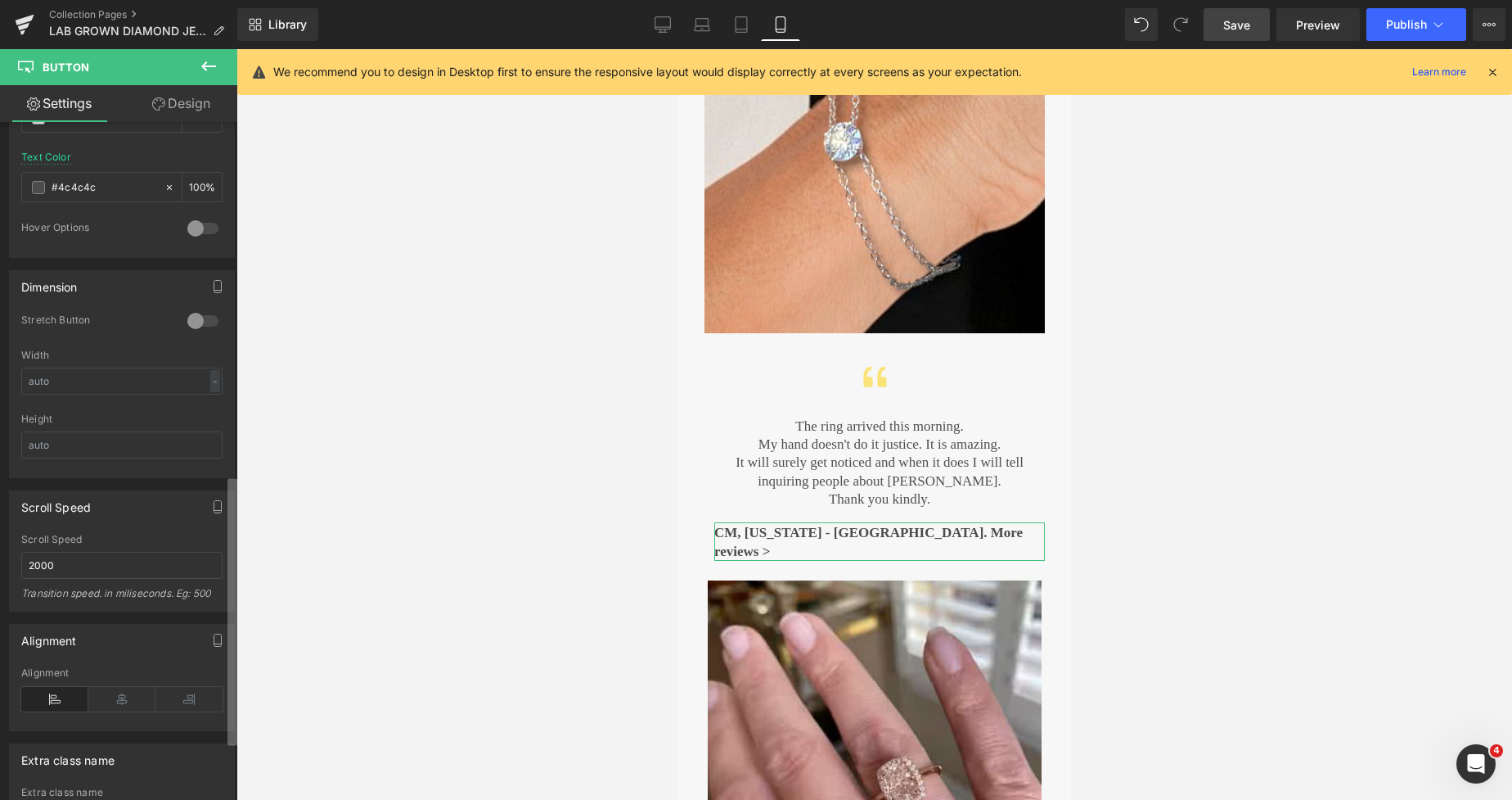
scroll to position [891, 0]
click at [226, 742] on div "Button Button Styles Custom Custom Setup Global Style Custom Setup Global Style…" at bounding box center [118, 465] width 237 height 686
click at [125, 699] on icon at bounding box center [122, 692] width 67 height 24
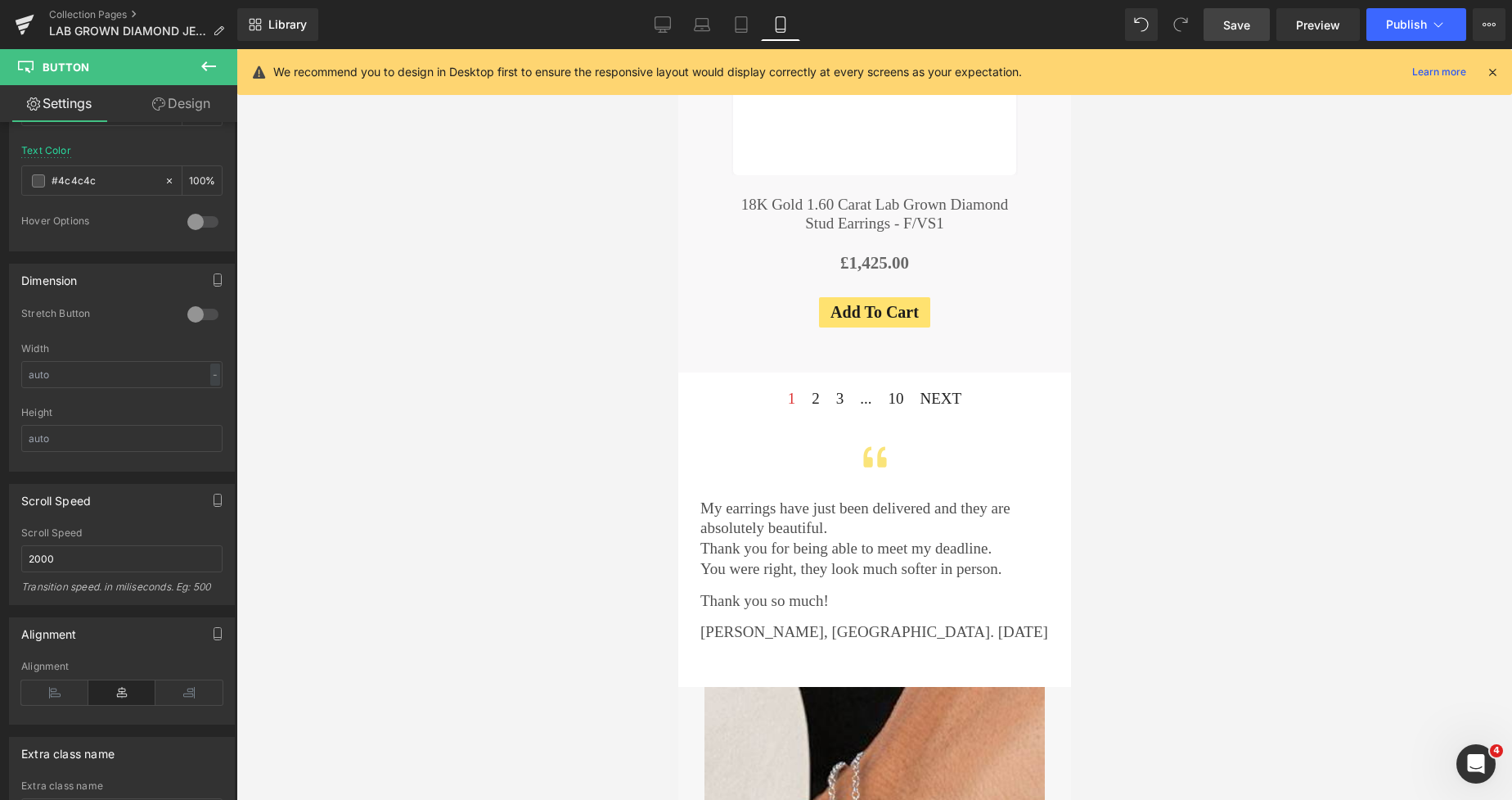
scroll to position [6615, 0]
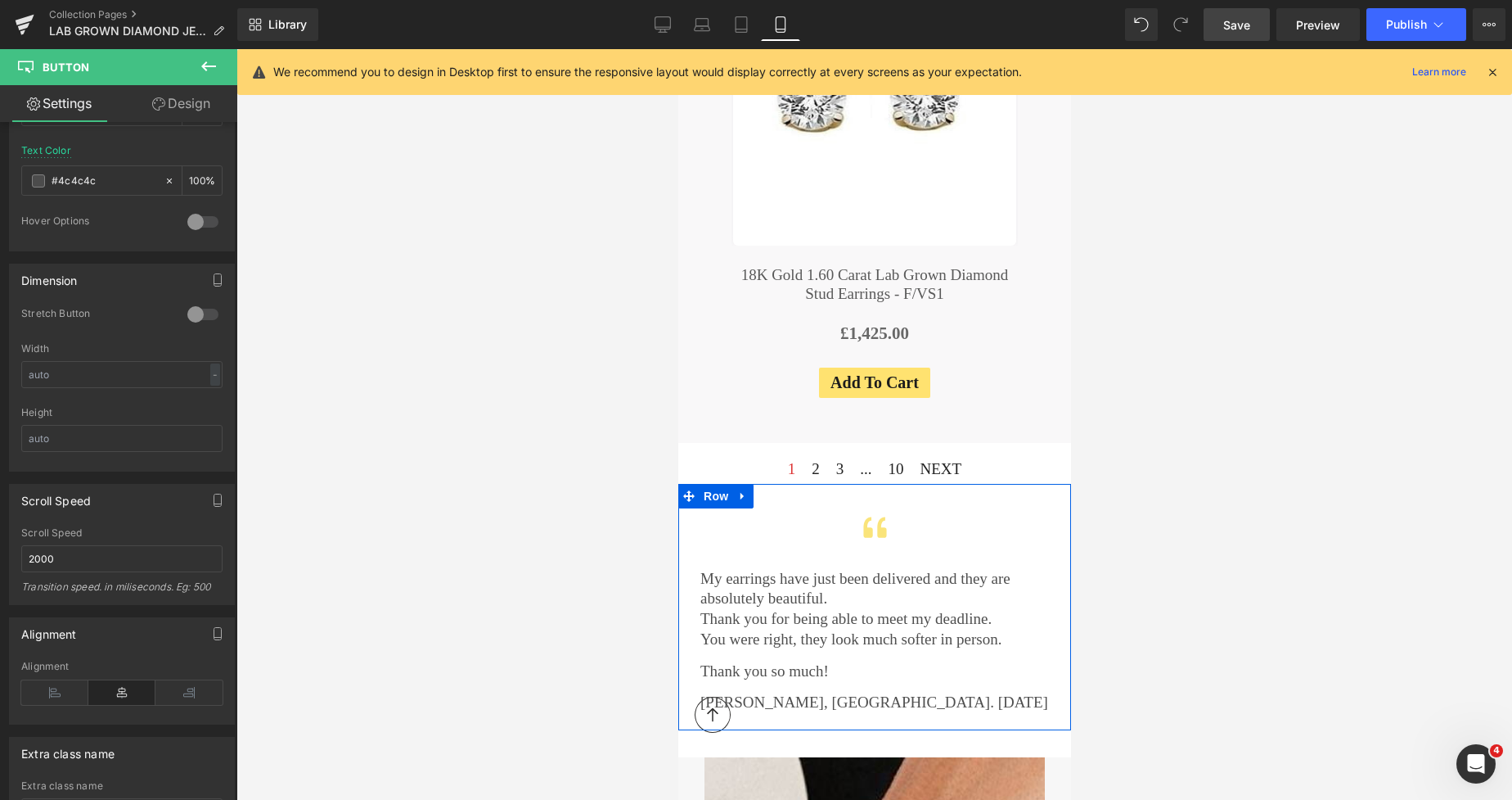
click at [681, 484] on div at bounding box center [680, 607] width 4 height 246
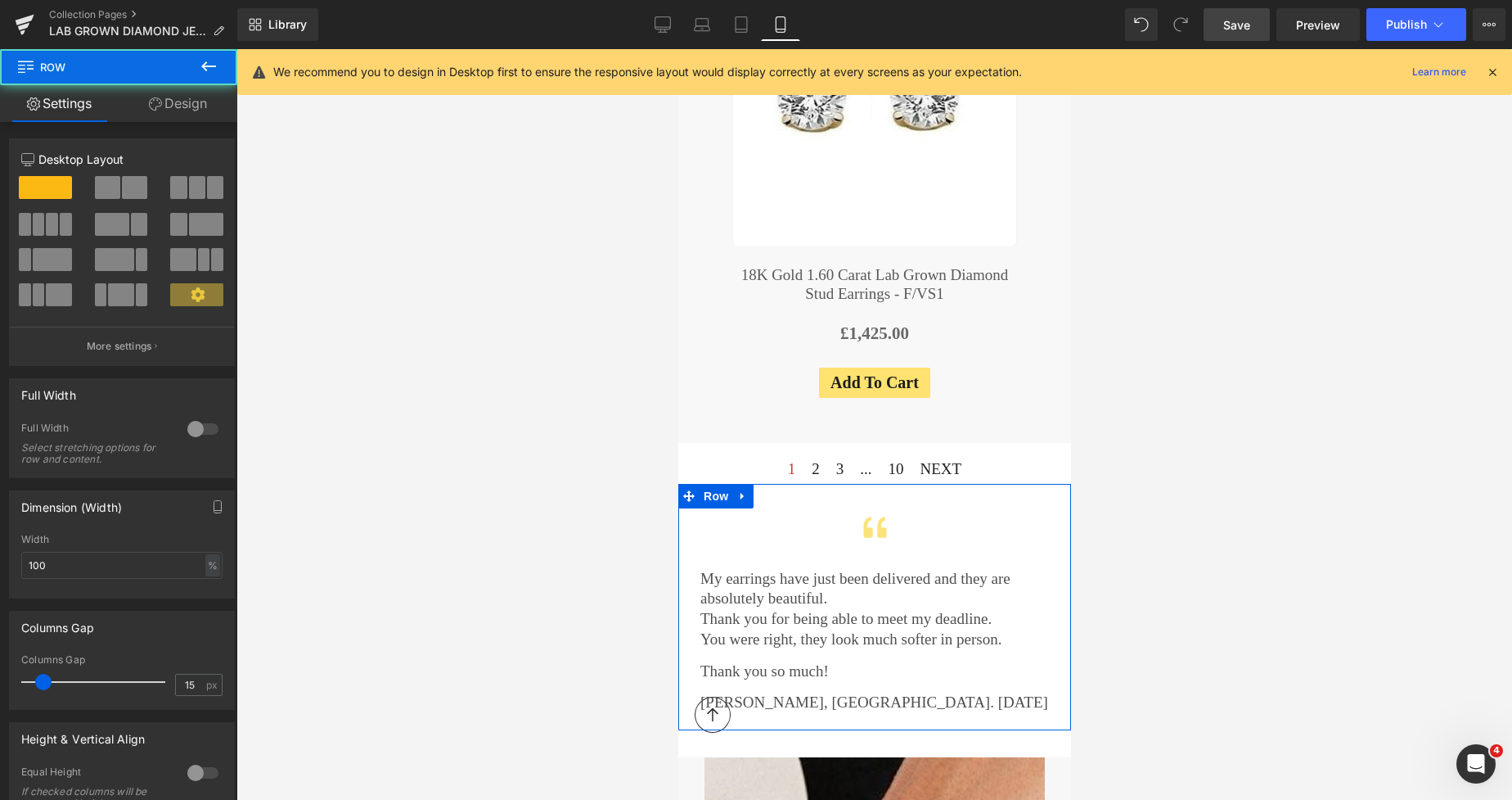
click at [730, 569] on p "My earrings have just been delivered and they are absolutely beautiful." at bounding box center [878, 588] width 359 height 40
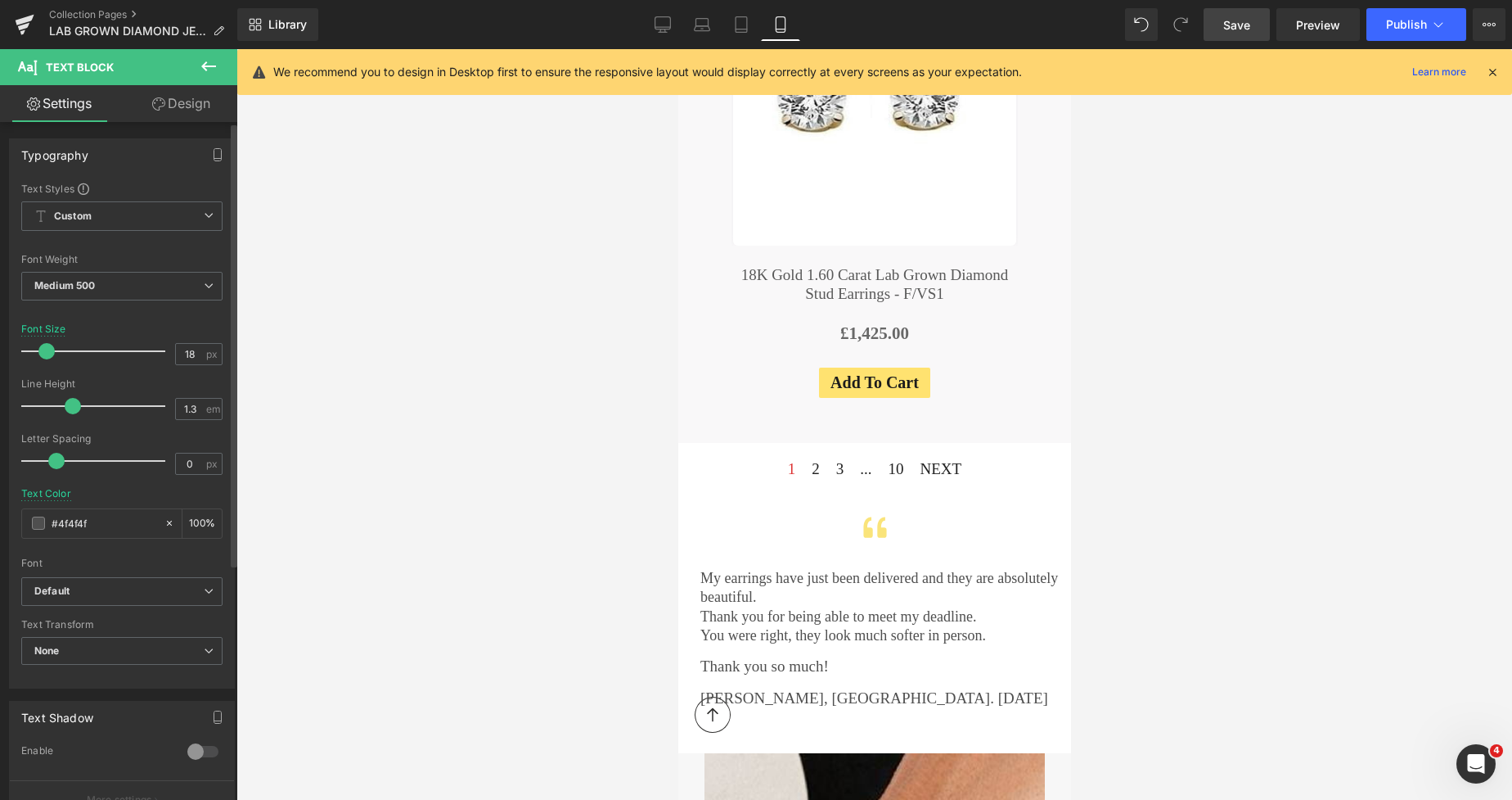
type input "17"
click at [50, 350] on span at bounding box center [44, 350] width 16 height 16
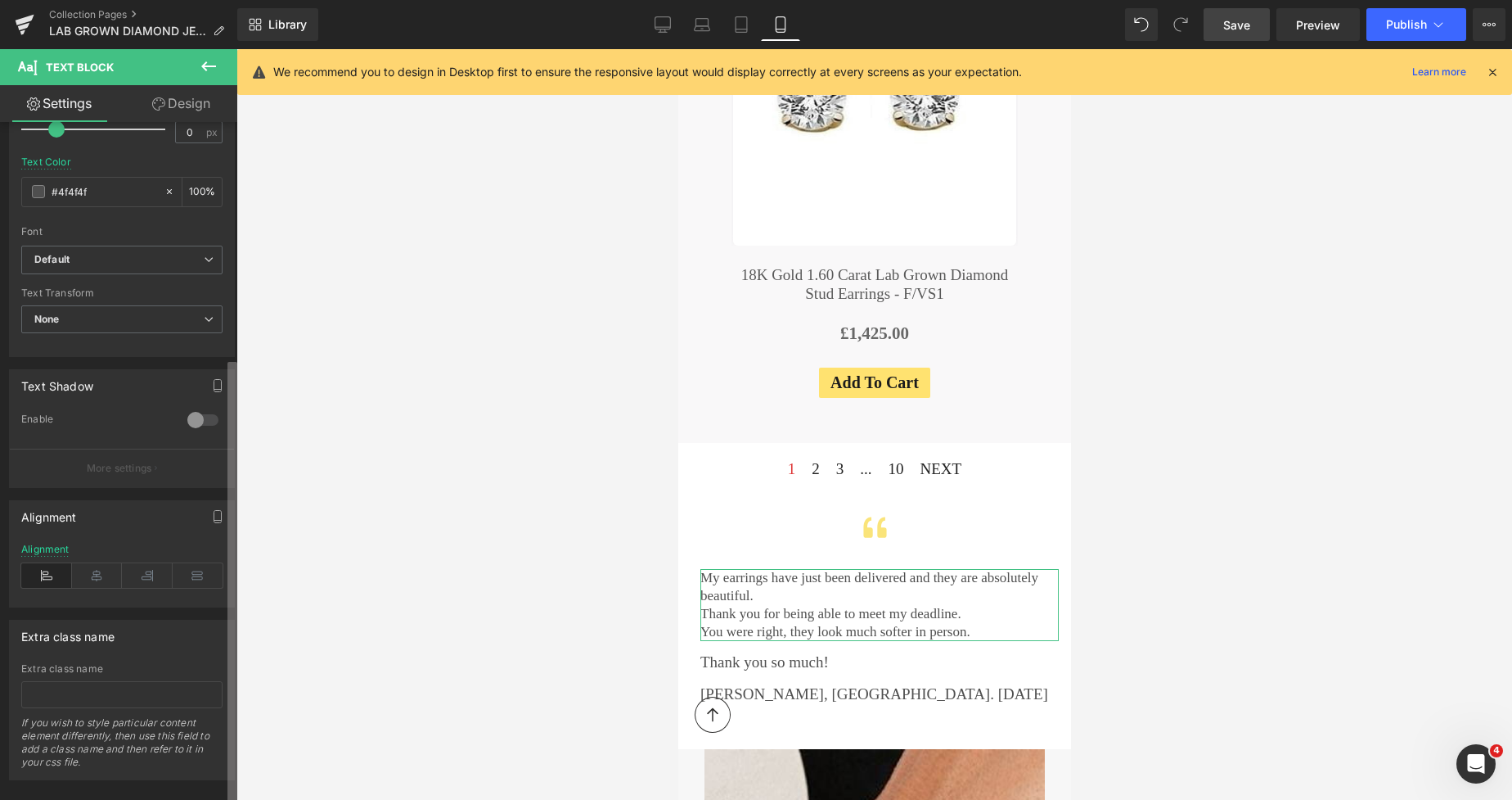
scroll to position [360, 0]
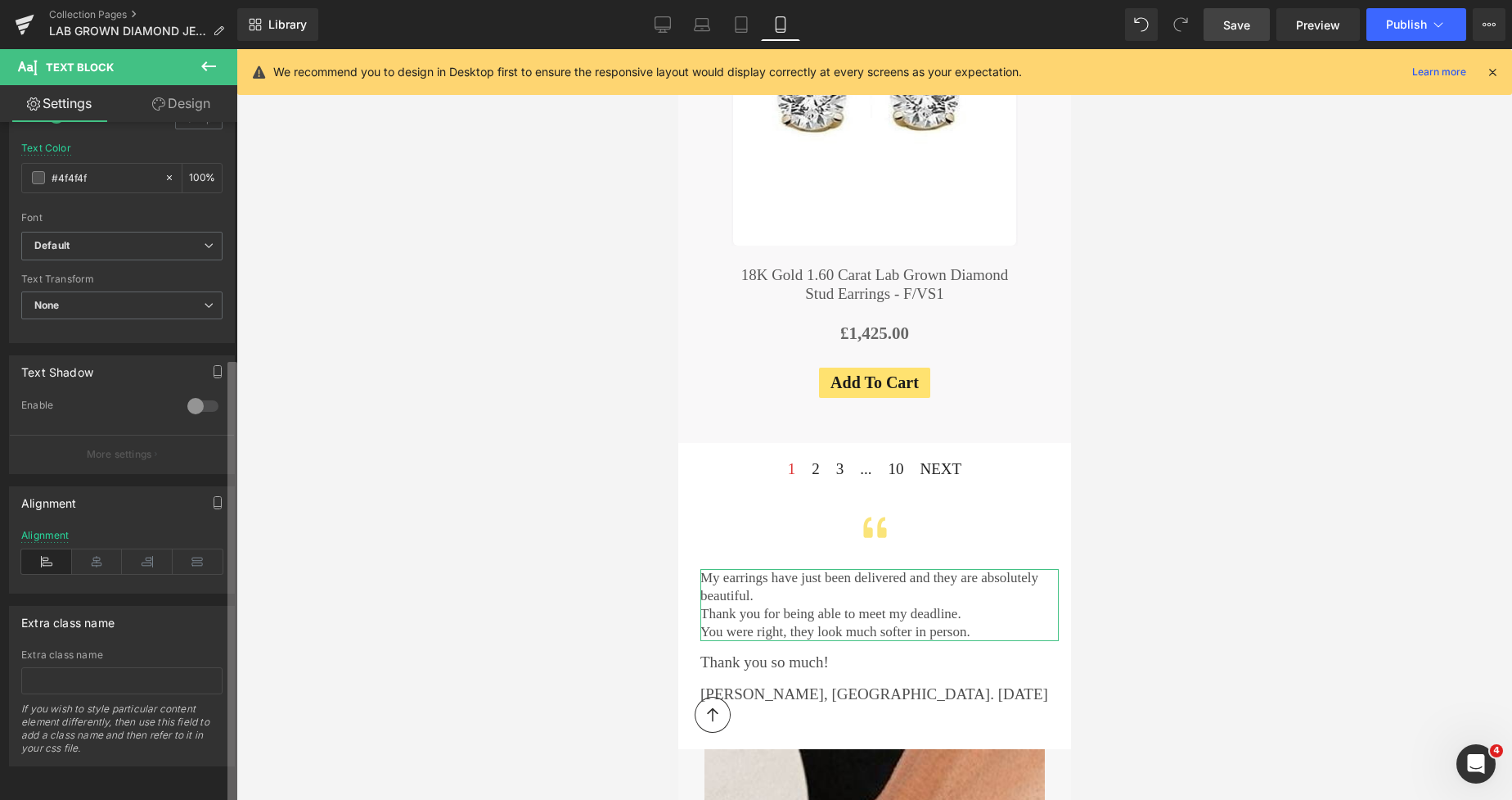
click at [210, 649] on div "Typography Text Styles Custom Custom Setup Global Style Custom Setup Global Sty…" at bounding box center [118, 465] width 237 height 686
click at [106, 549] on icon at bounding box center [97, 561] width 51 height 24
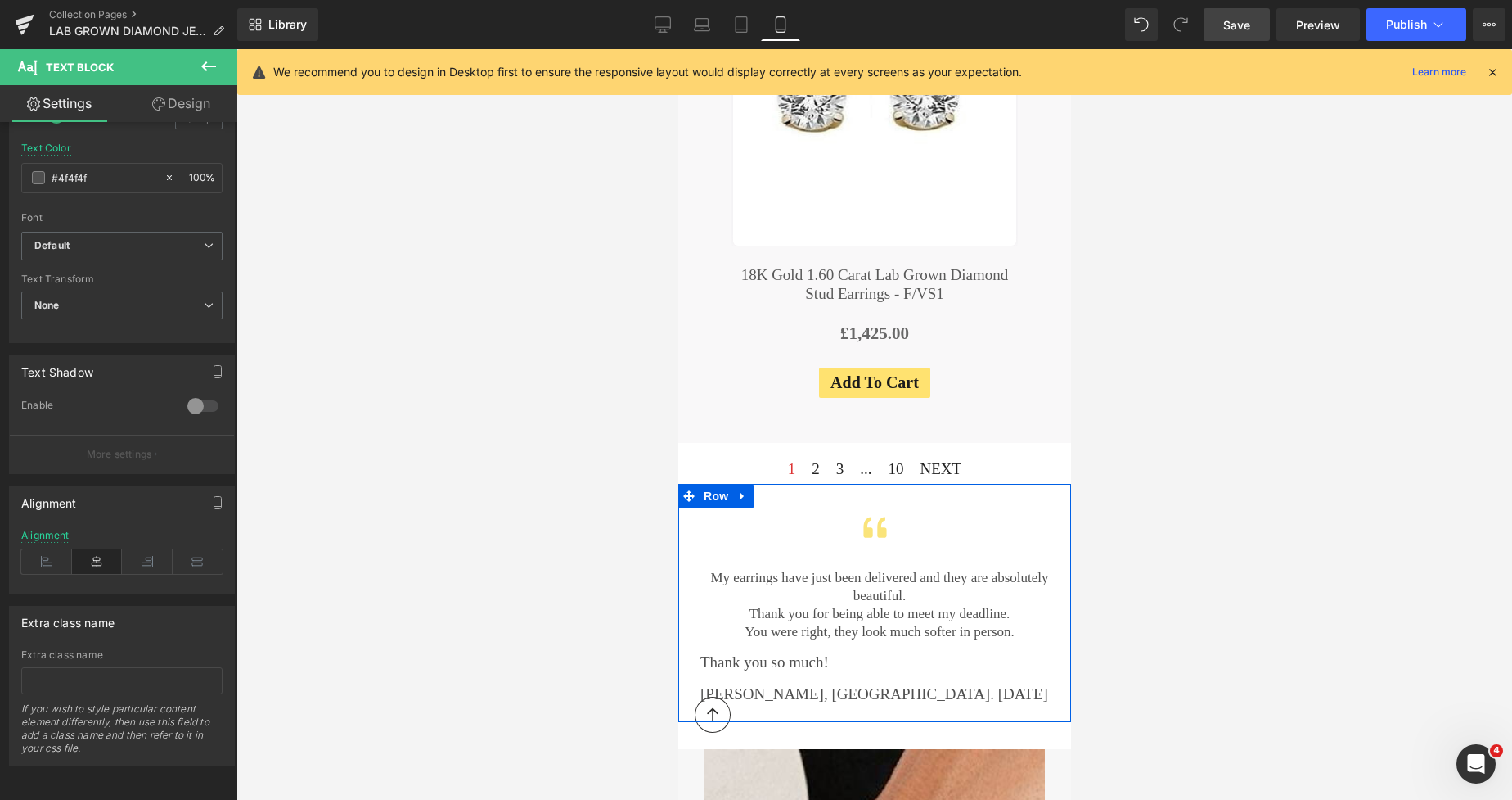
click at [727, 653] on p "Thank you so much!" at bounding box center [878, 663] width 359 height 21
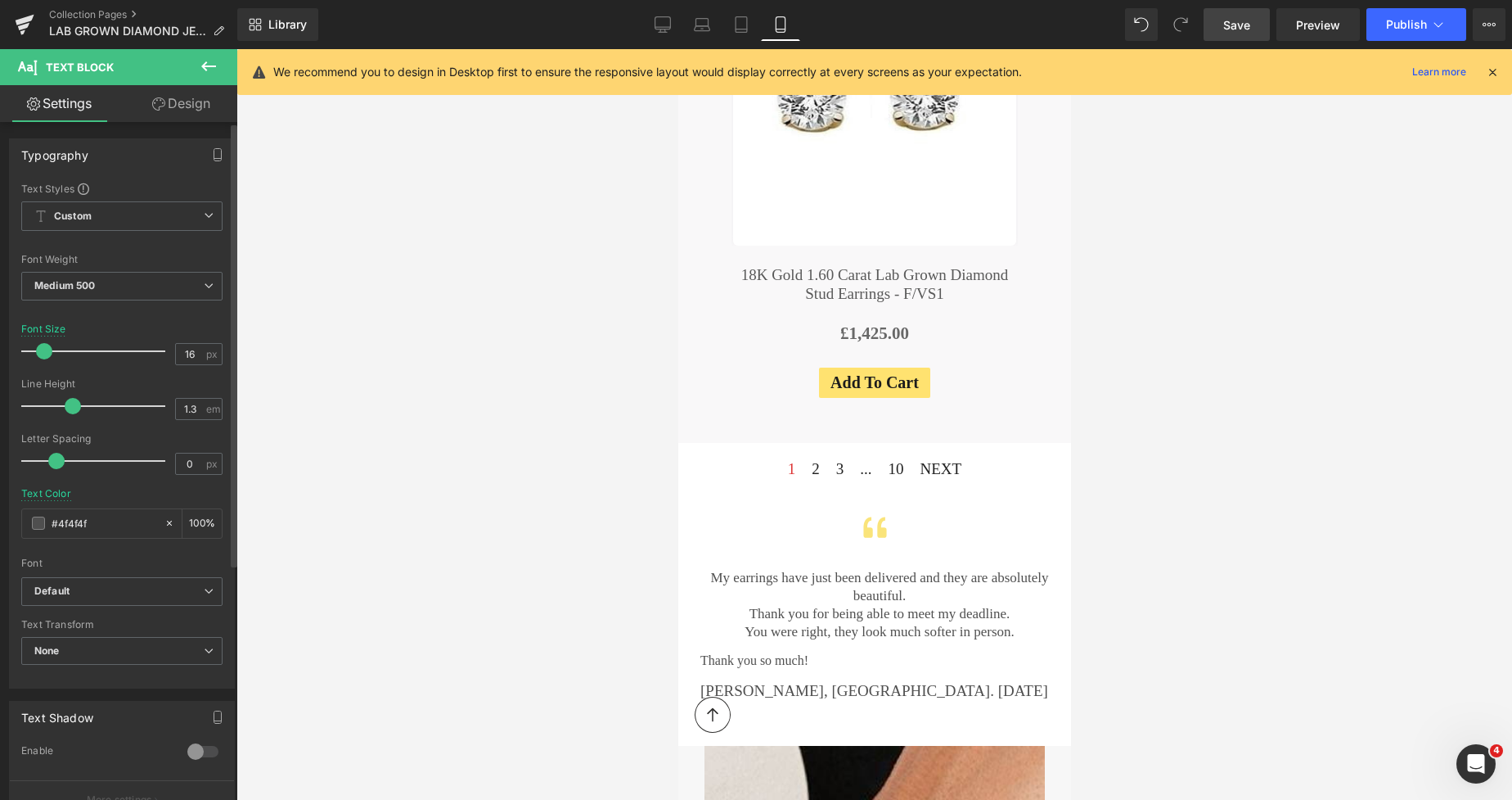
click at [49, 348] on span at bounding box center [43, 350] width 16 height 16
type input "17"
click at [51, 349] on span at bounding box center [44, 350] width 16 height 16
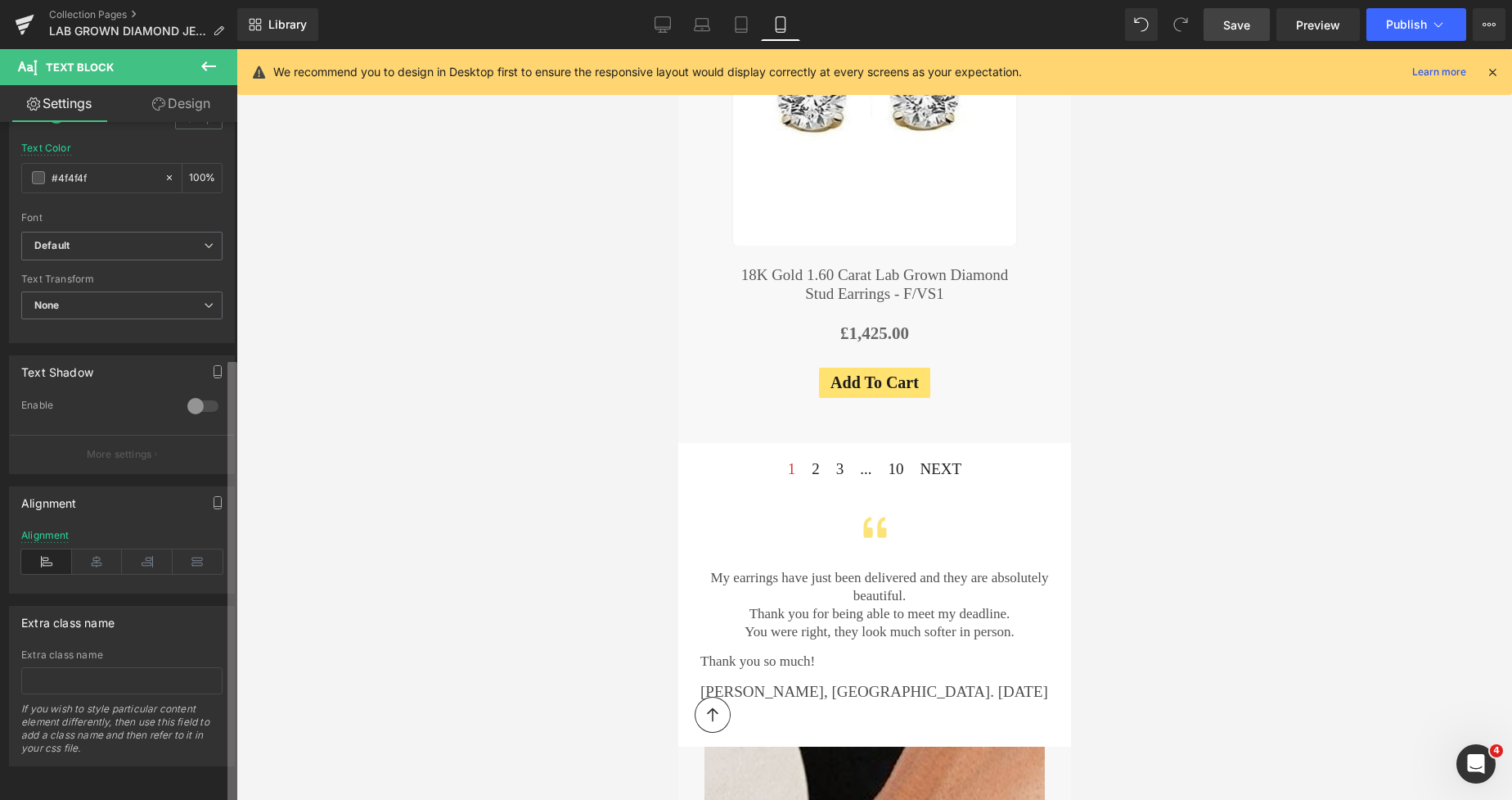
click at [228, 659] on b at bounding box center [232, 583] width 9 height 442
click at [94, 555] on icon at bounding box center [97, 561] width 51 height 24
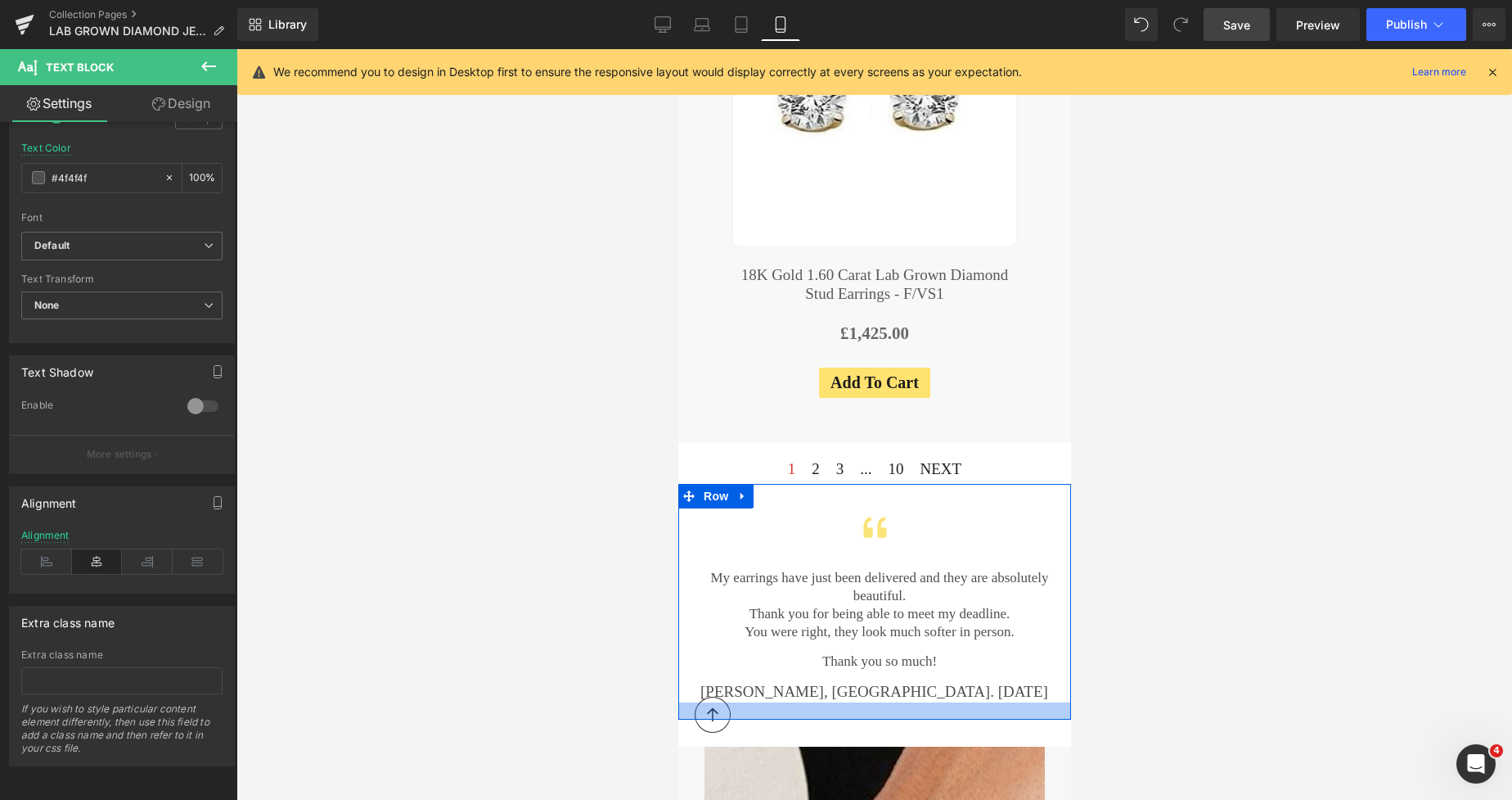
click at [735, 703] on div at bounding box center [874, 711] width 393 height 17
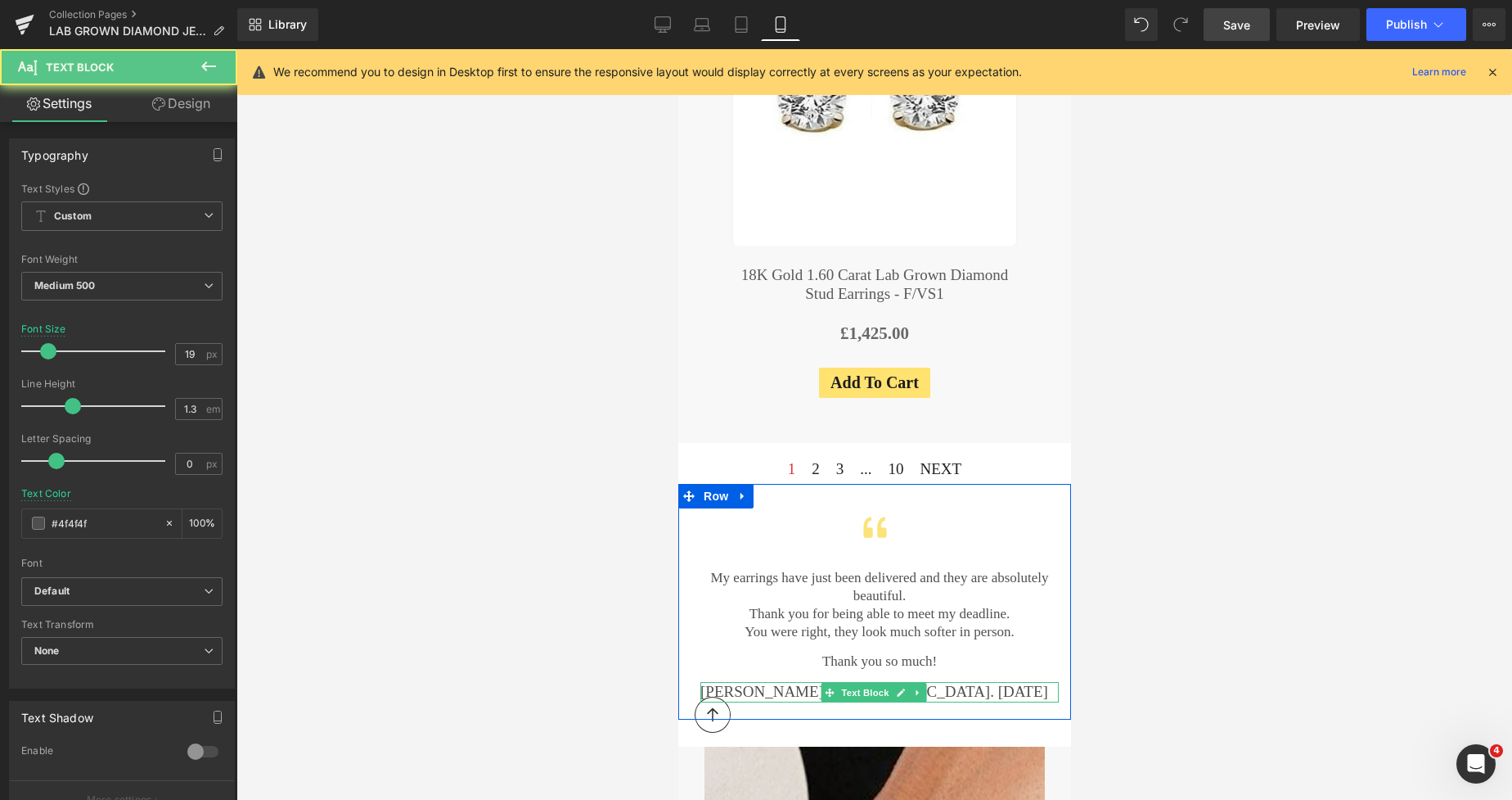
drag, startPoint x: 1050, startPoint y: 529, endPoint x: 731, endPoint y: 541, distance: 319.2
click at [731, 682] on p "[PERSON_NAME], [GEOGRAPHIC_DATA]. [DATE]" at bounding box center [878, 692] width 359 height 21
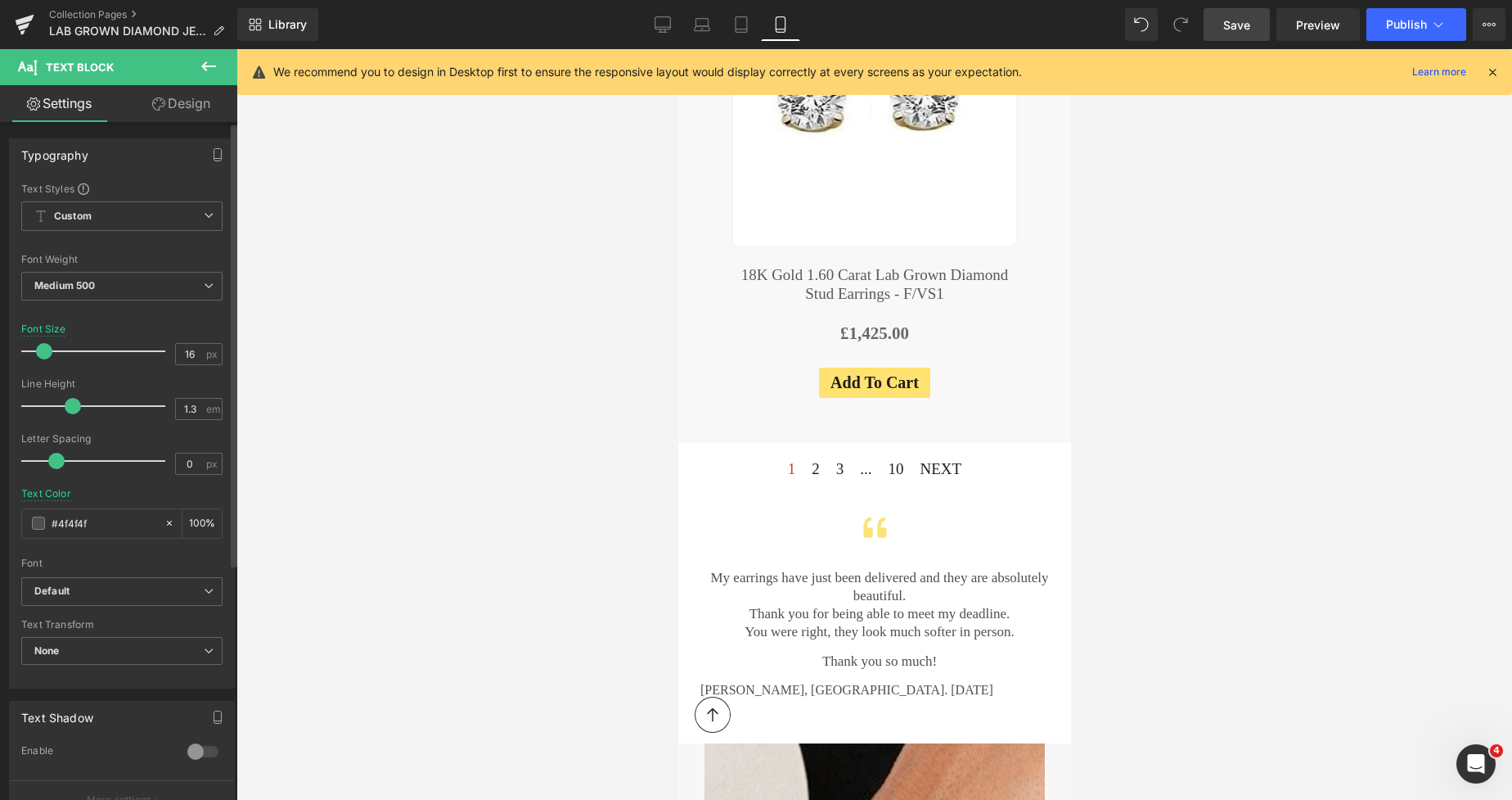
type input "17"
click at [51, 355] on span at bounding box center [44, 350] width 16 height 16
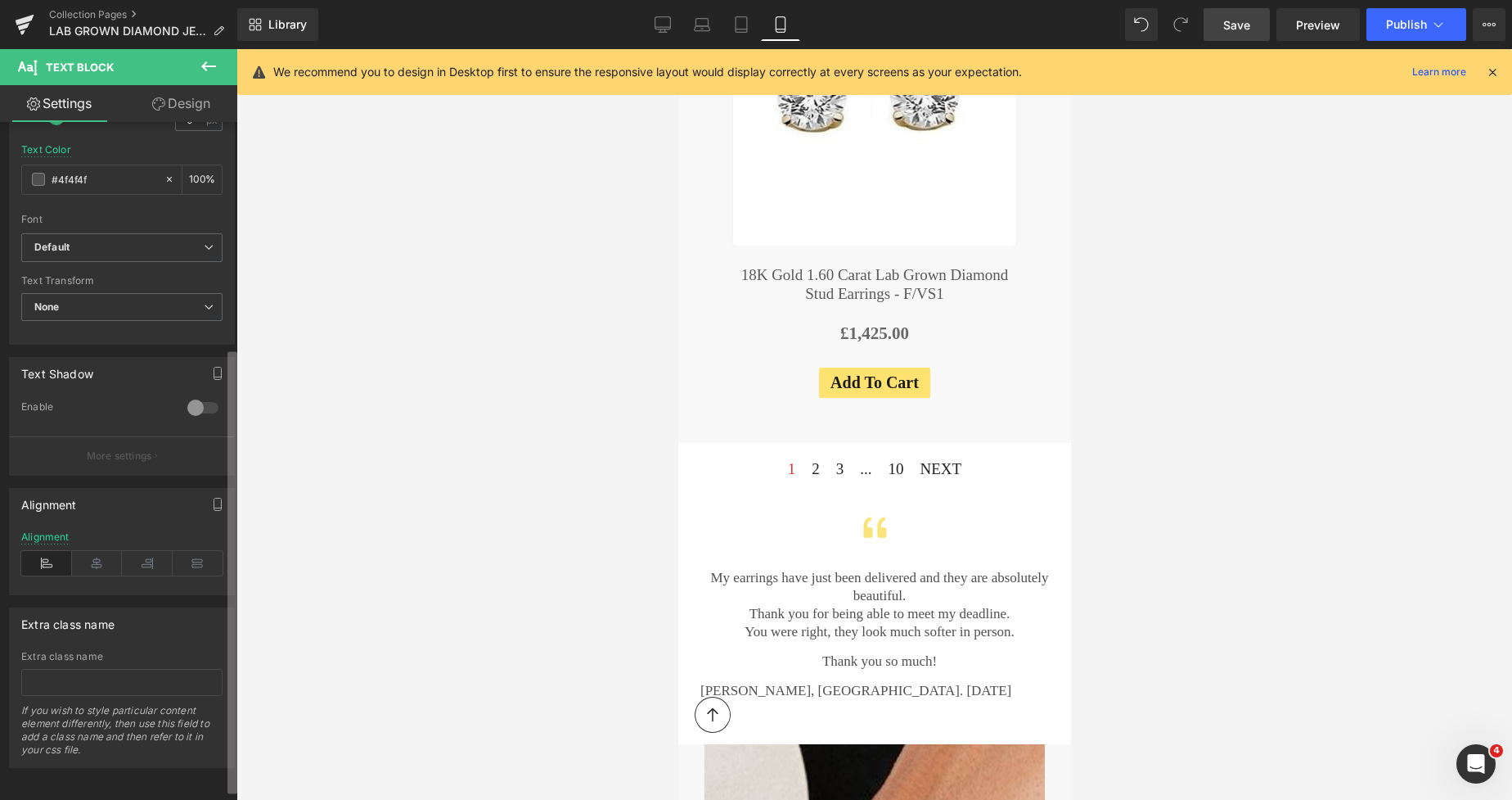
click at [249, 579] on div "Button You are previewing how the will restyle your page. You can not edit Elem…" at bounding box center [756, 414] width 1512 height 828
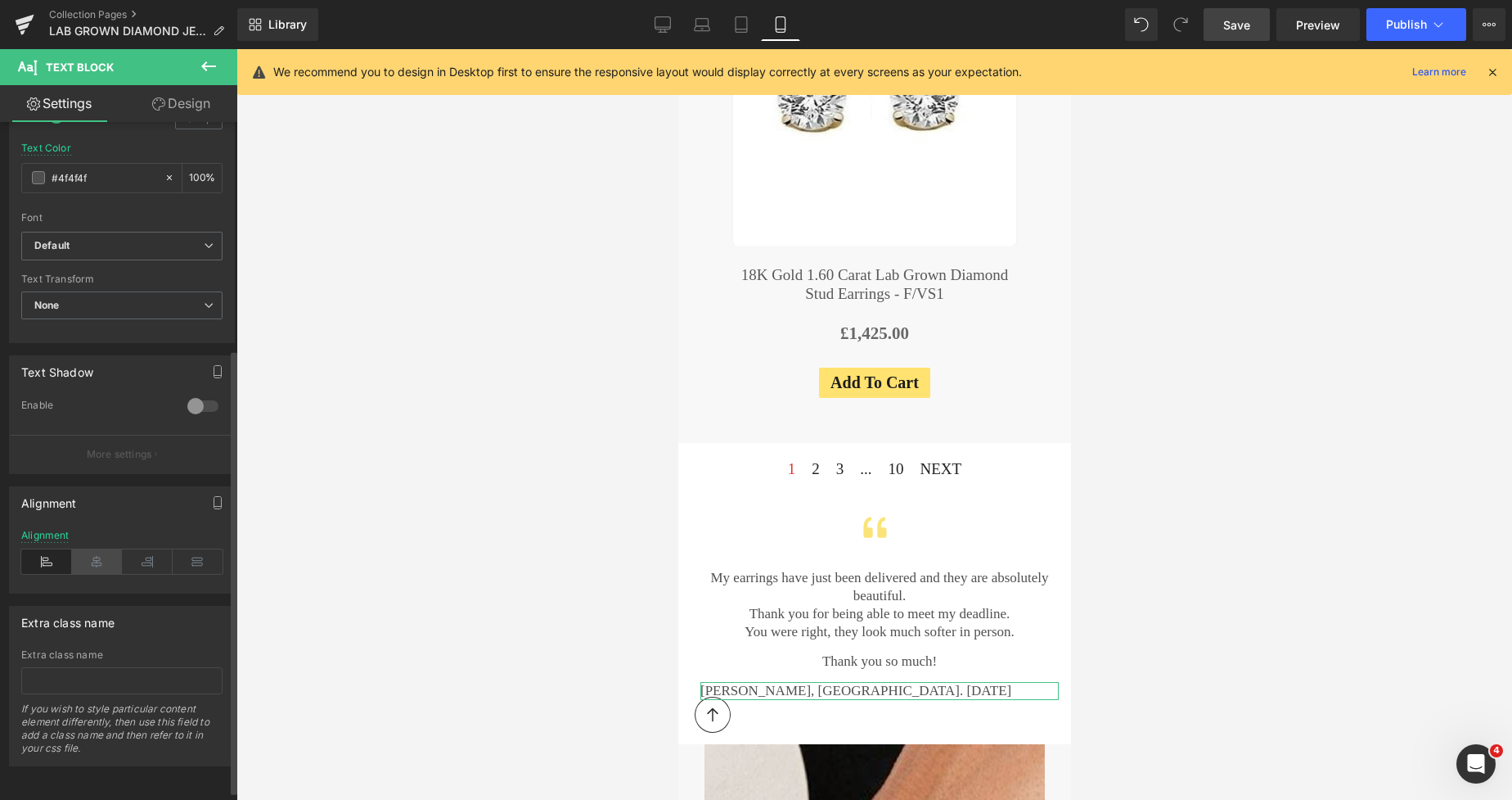
click at [96, 561] on icon at bounding box center [97, 561] width 51 height 24
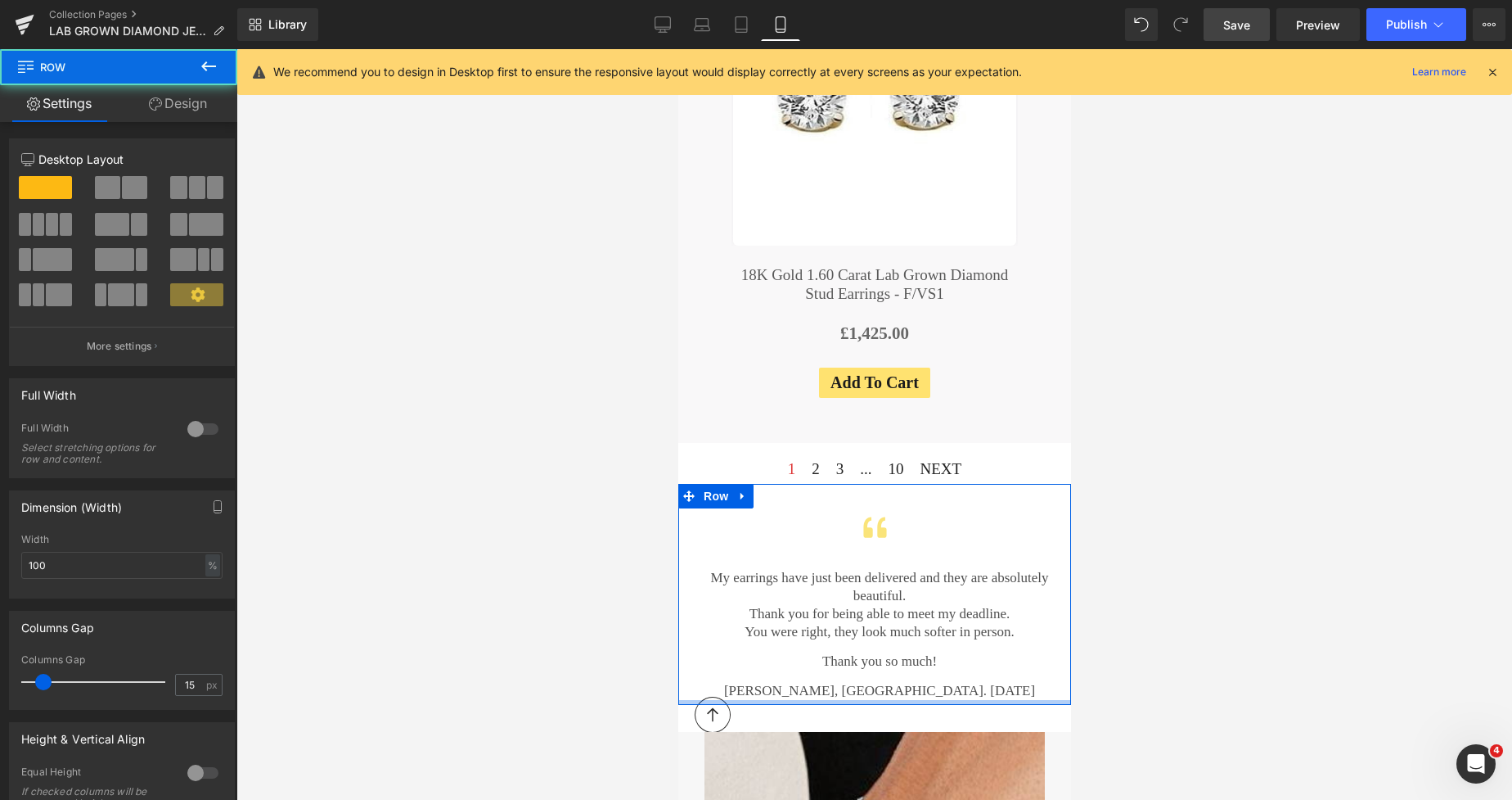
drag, startPoint x: 922, startPoint y: 555, endPoint x: 918, endPoint y: 542, distance: 13.6
click at [918, 542] on div "Icon My earrings have just been delivered and they are absolutely beautiful. Th…" at bounding box center [874, 595] width 393 height 221
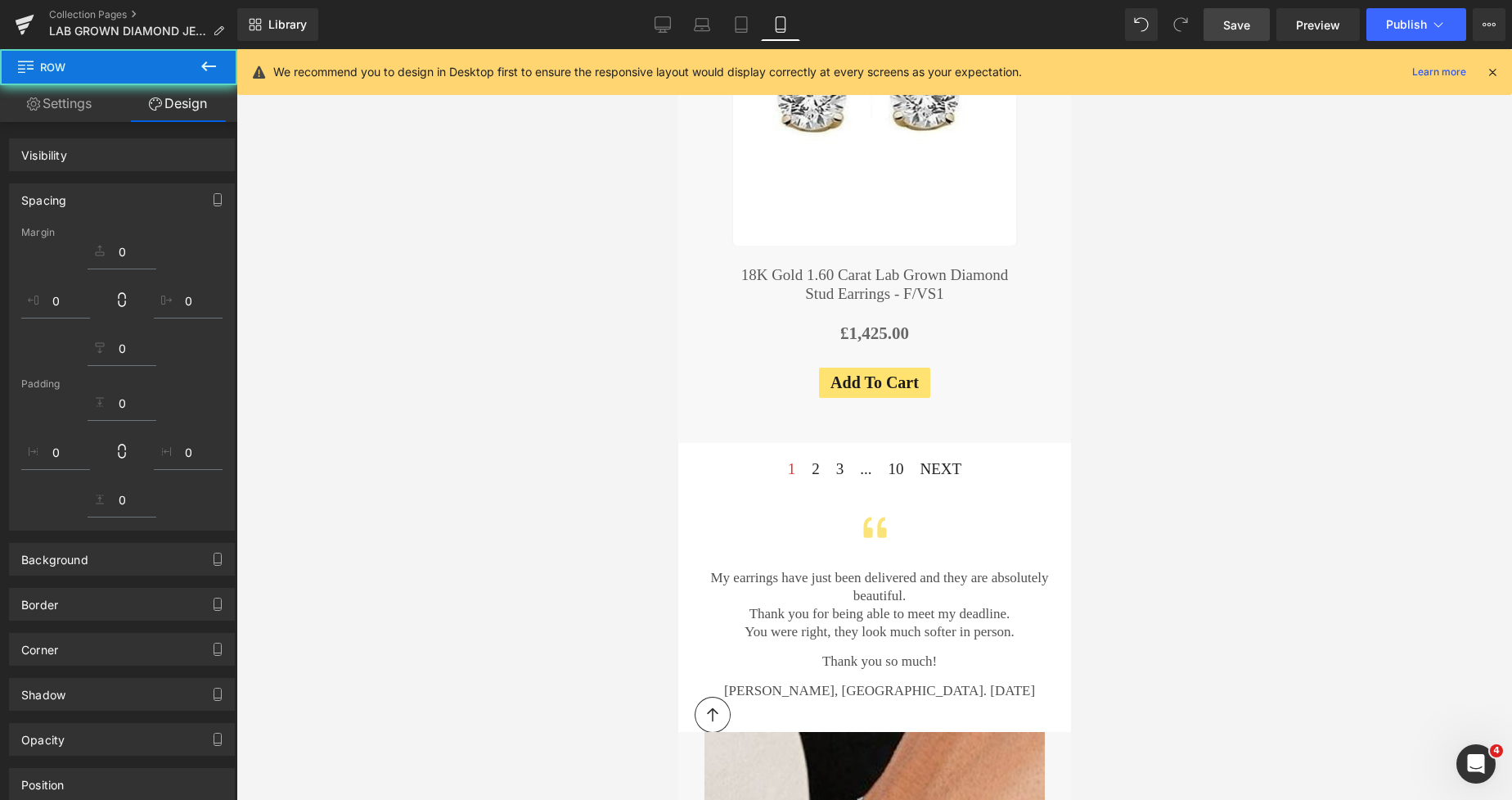
click at [1236, 315] on div at bounding box center [874, 423] width 1276 height 750
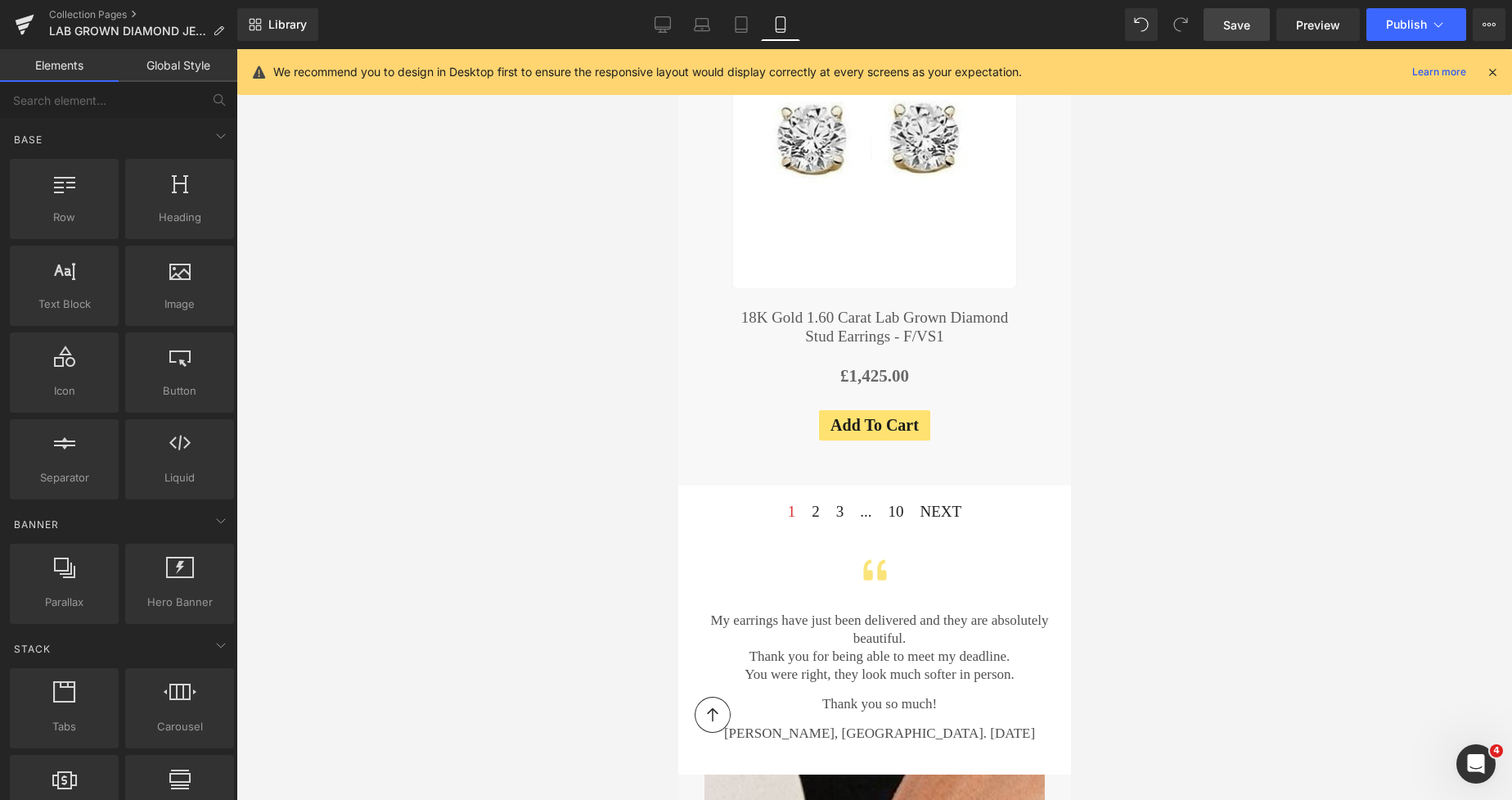
scroll to position [6489, 0]
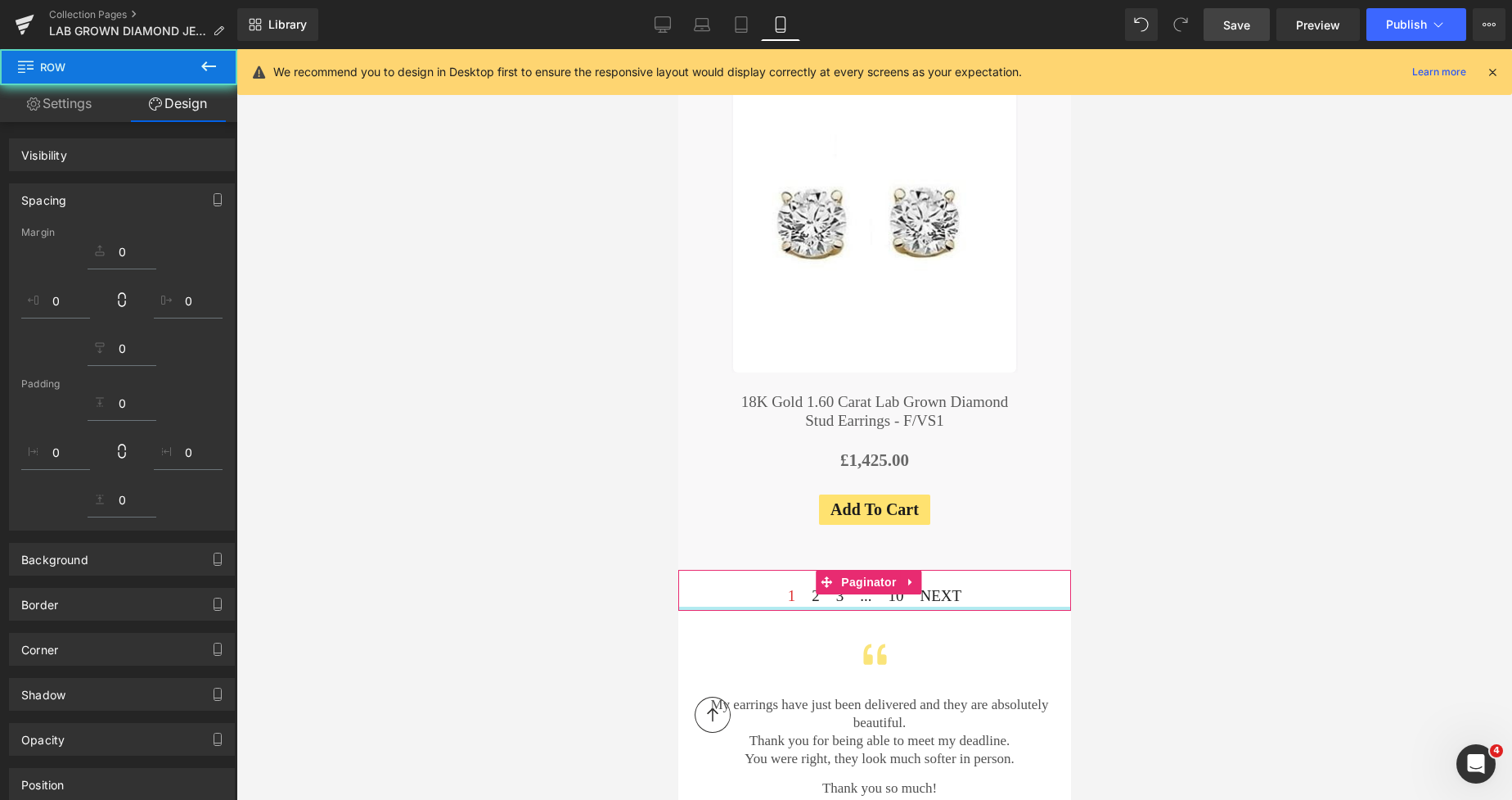
click at [1232, 400] on div at bounding box center [874, 423] width 1276 height 750
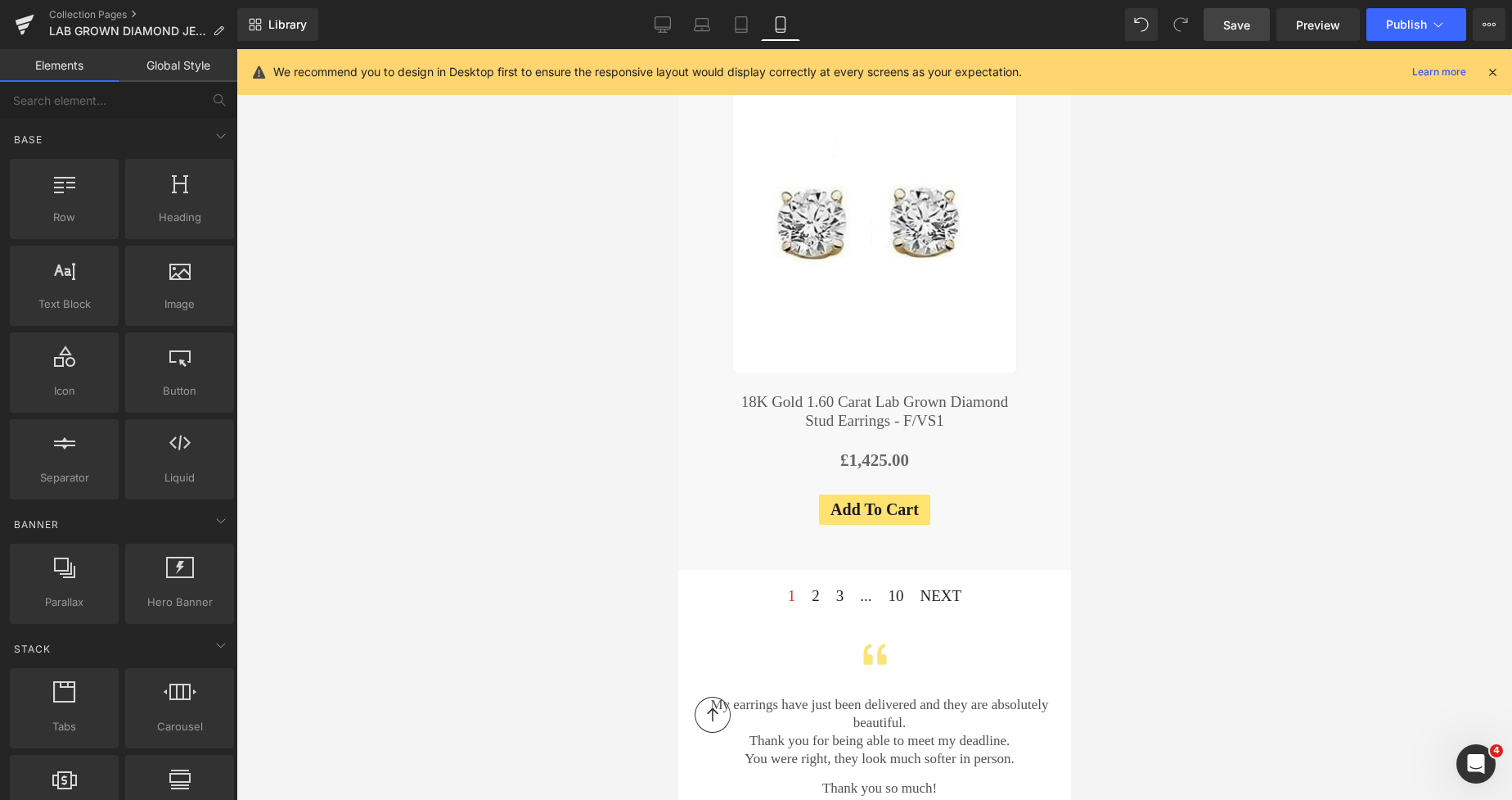
click at [1239, 18] on span "Save" at bounding box center [1237, 24] width 27 height 17
click at [1231, 33] on span "Save" at bounding box center [1237, 24] width 27 height 17
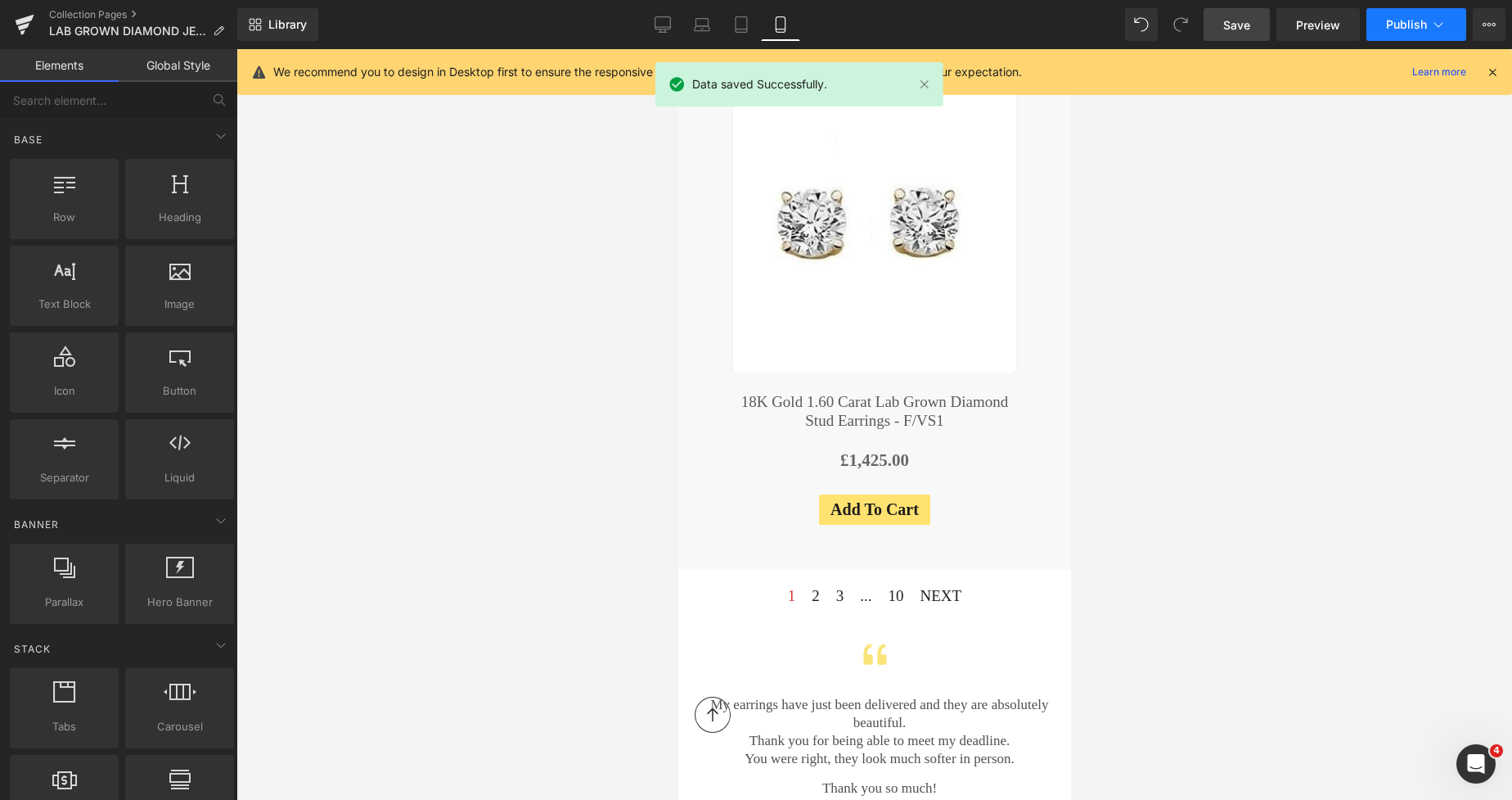
click at [1398, 28] on span "Publish" at bounding box center [1407, 24] width 41 height 13
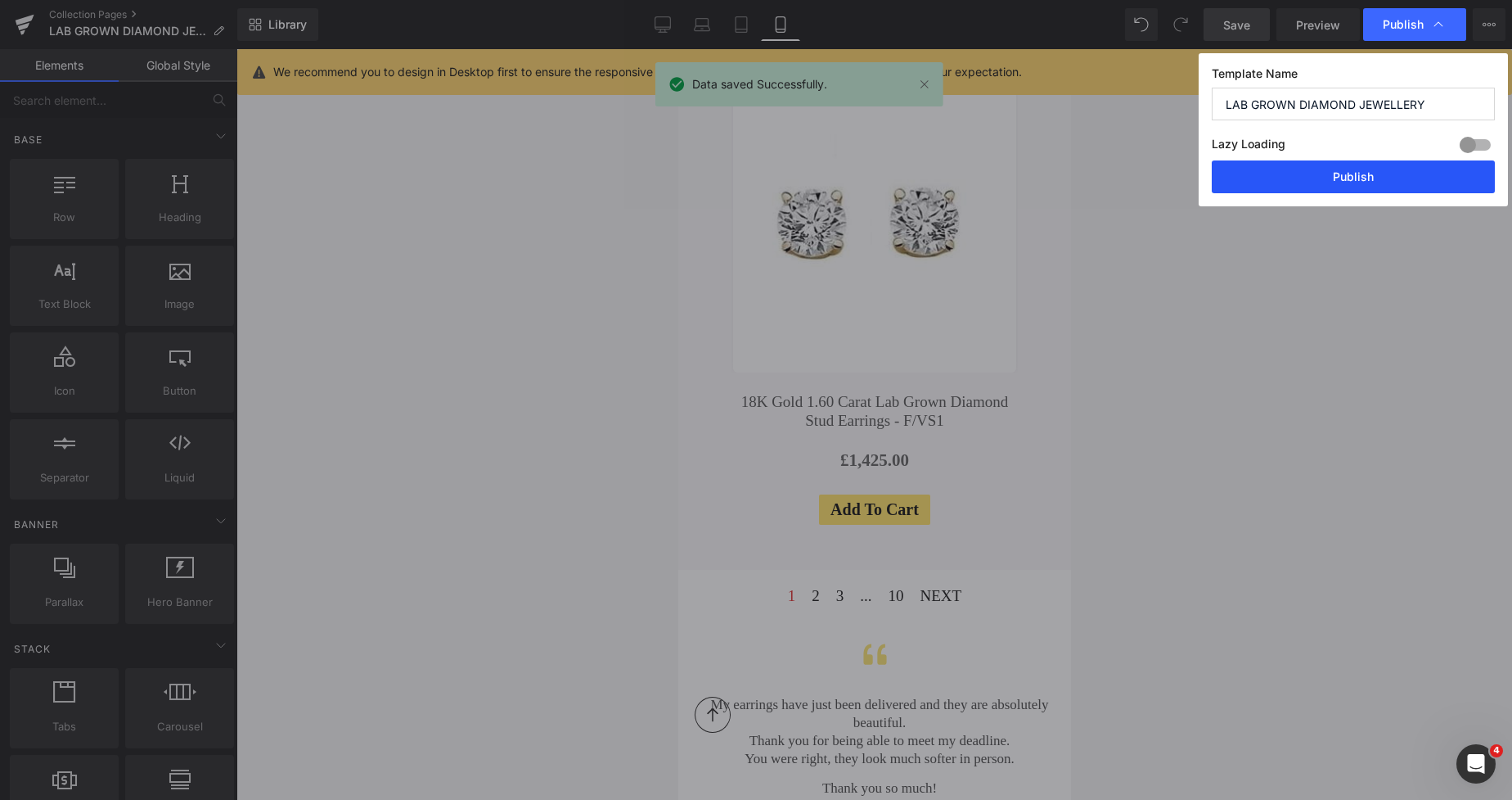
click at [1326, 172] on button "Publish" at bounding box center [1353, 176] width 283 height 33
